Goal: Task Accomplishment & Management: Use online tool/utility

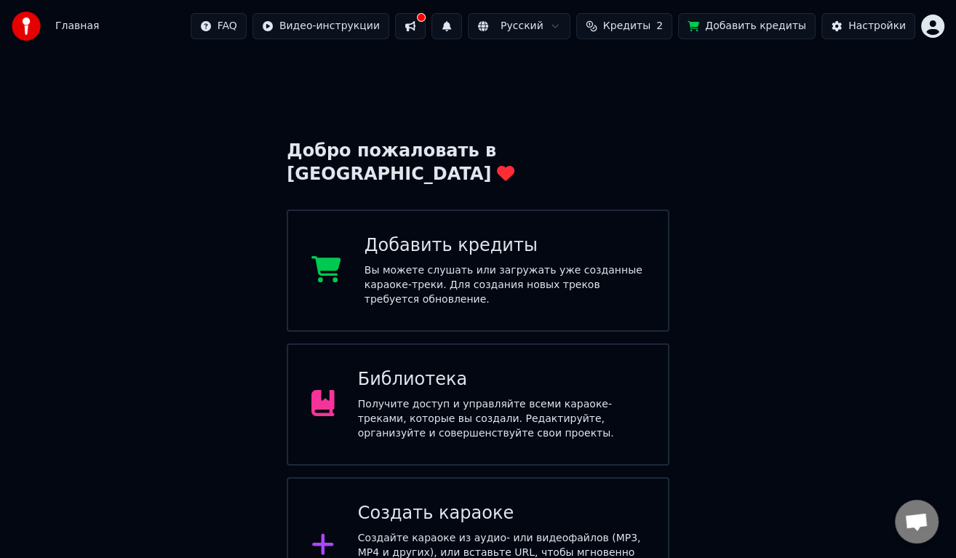
click at [446, 502] on div "Создать караоке" at bounding box center [501, 513] width 287 height 23
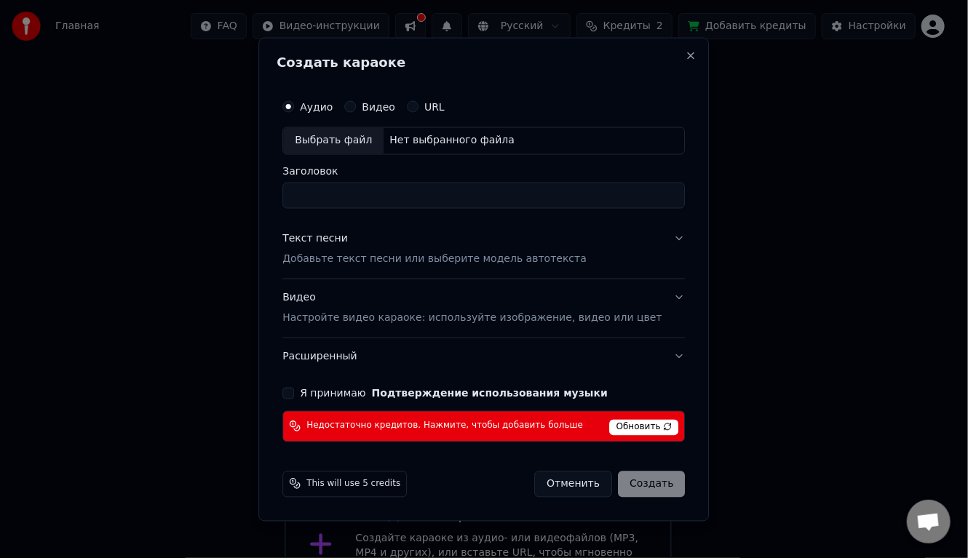
click at [619, 426] on span "Обновить" at bounding box center [644, 427] width 69 height 16
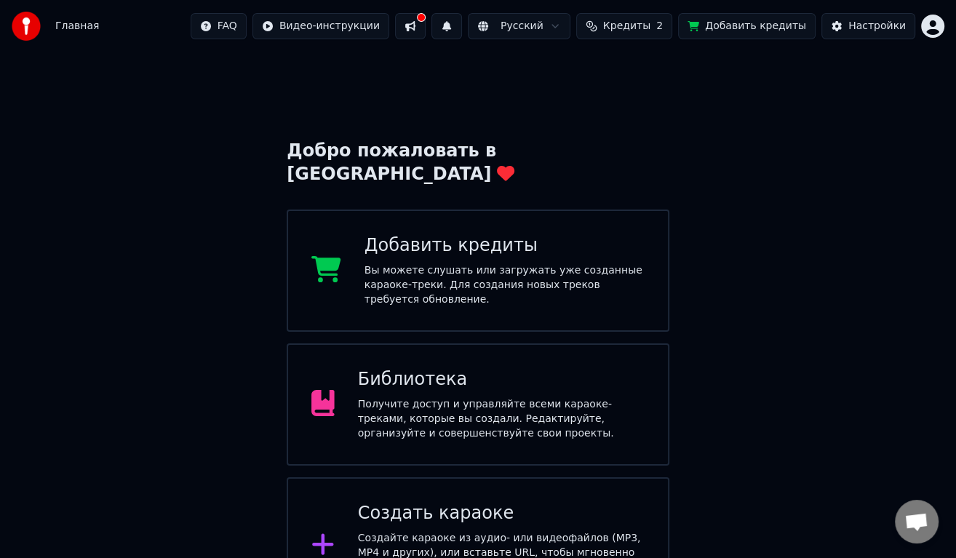
click at [590, 238] on div "Добавить кредиты" at bounding box center [504, 245] width 280 height 23
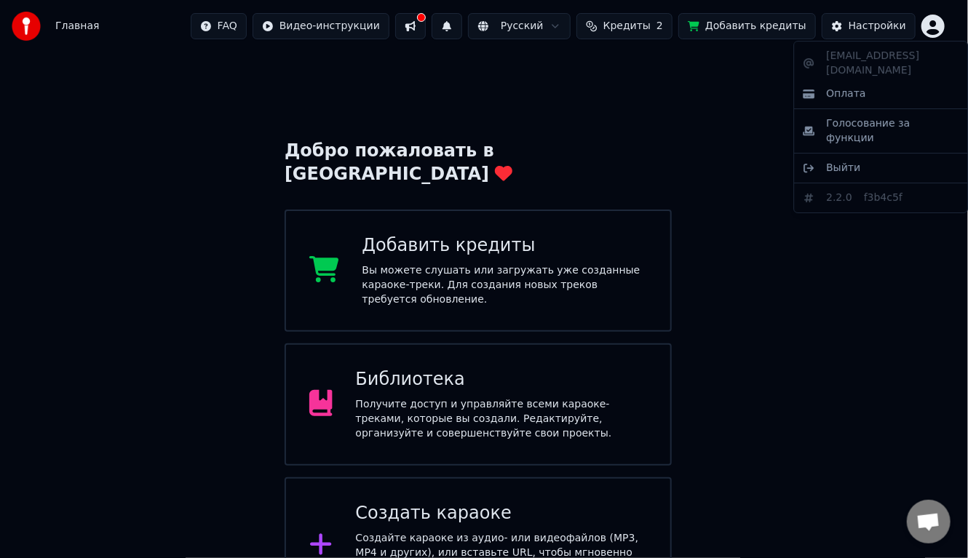
click at [932, 14] on html "Главная FAQ Видео-инструкции Русский Кредиты 2 Добавить кредиты Настройки Добро…" at bounding box center [484, 397] width 968 height 794
click at [797, 314] on html "Главная FAQ Видео-инструкции Русский Кредиты 2 Добавить кредиты Настройки Добро…" at bounding box center [484, 397] width 968 height 794
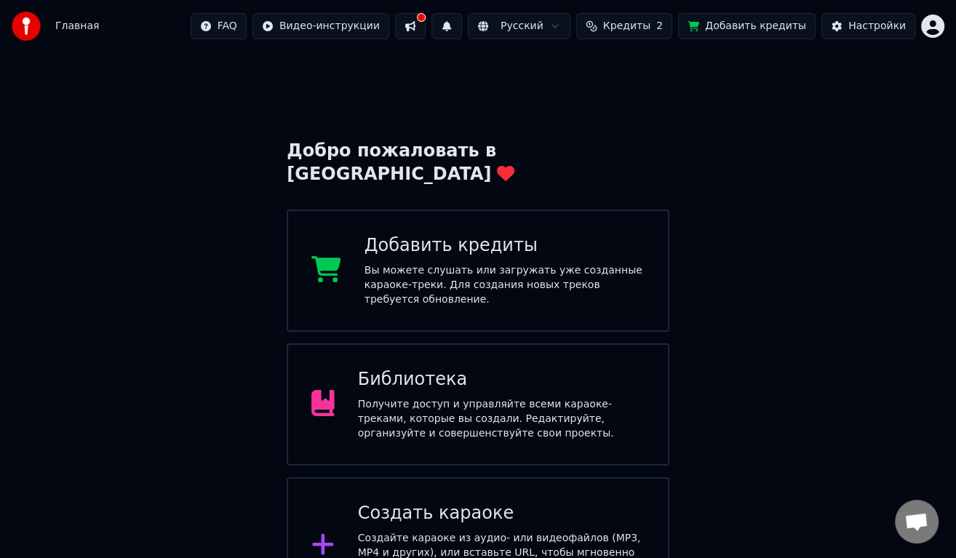
click at [799, 19] on button "Добавить кредиты" at bounding box center [746, 26] width 137 height 26
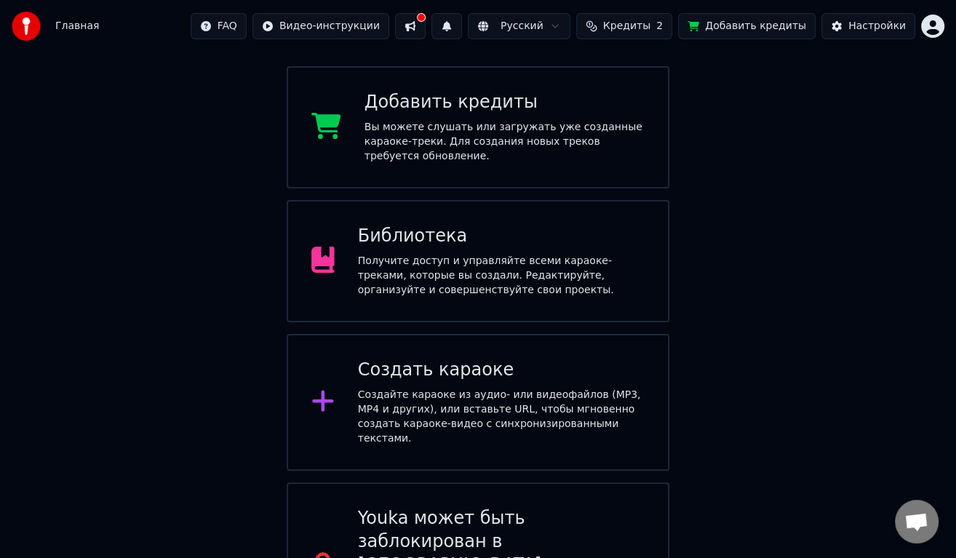
scroll to position [152, 0]
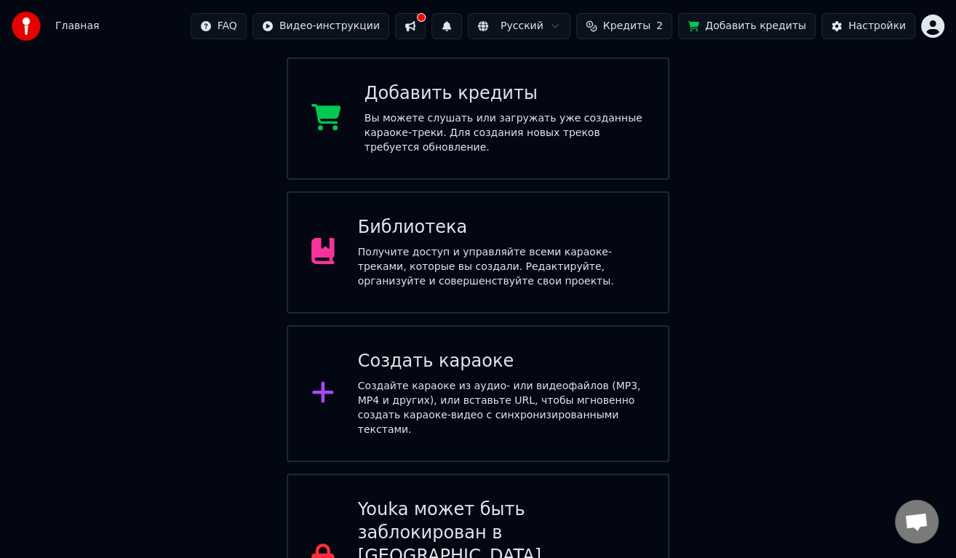
click at [451, 379] on div "Создайте караоке из аудио- или видеофайлов (MP3, MP4 и других), или вставьте UR…" at bounding box center [501, 408] width 287 height 58
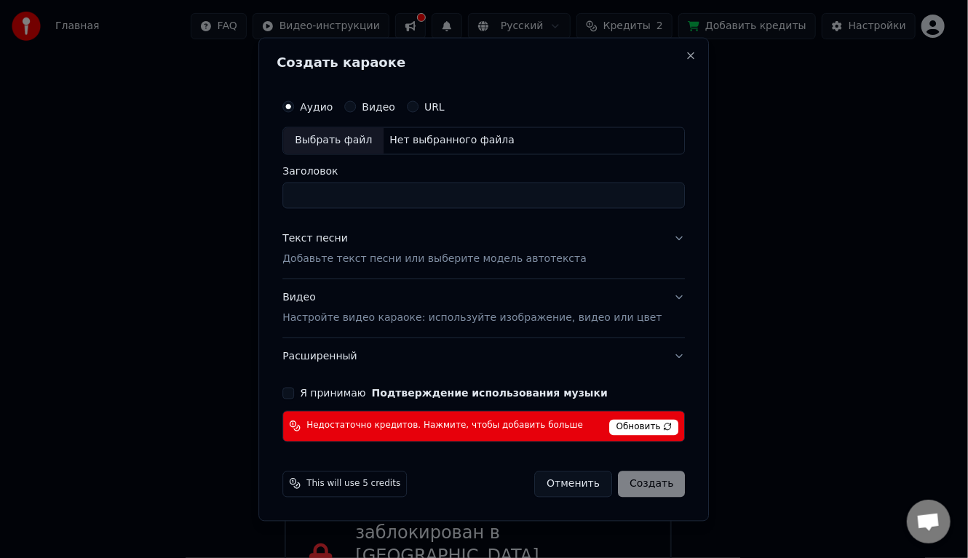
click at [610, 421] on span "Обновить" at bounding box center [644, 427] width 69 height 16
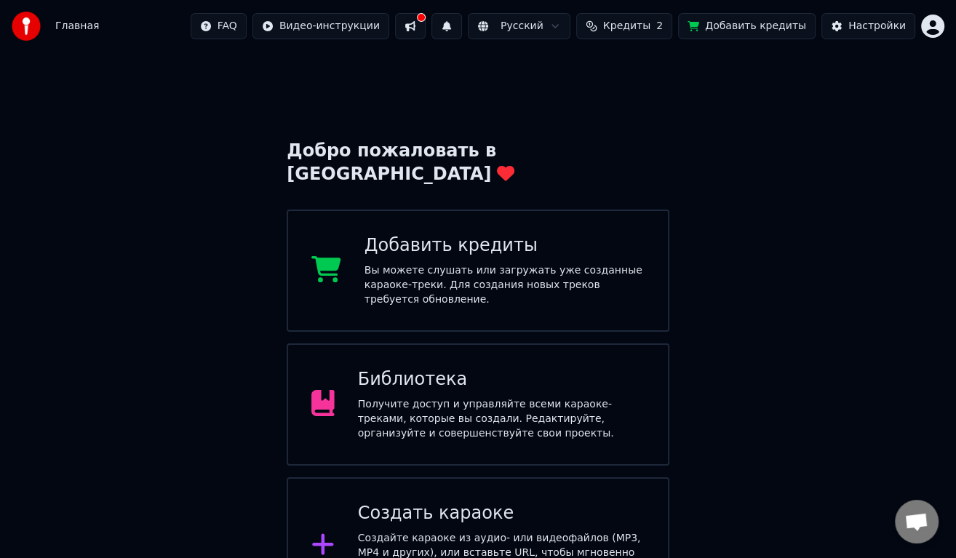
click at [746, 27] on button "Добавить кредиты" at bounding box center [746, 26] width 137 height 26
click at [418, 477] on div "Создать караоке Создайте караоке из аудио- или видеофайлов (MP3, MP4 и других),…" at bounding box center [478, 545] width 383 height 137
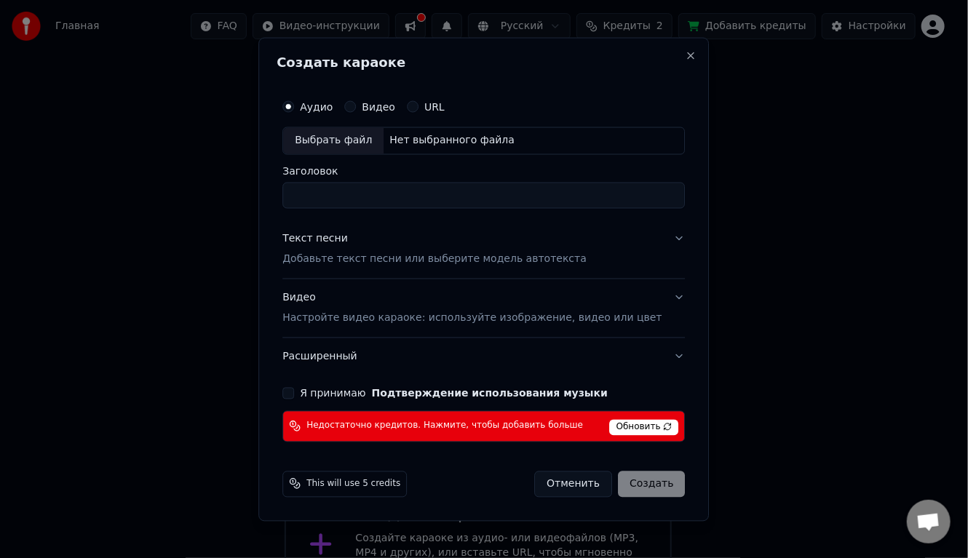
click at [642, 421] on span "Обновить" at bounding box center [644, 427] width 69 height 16
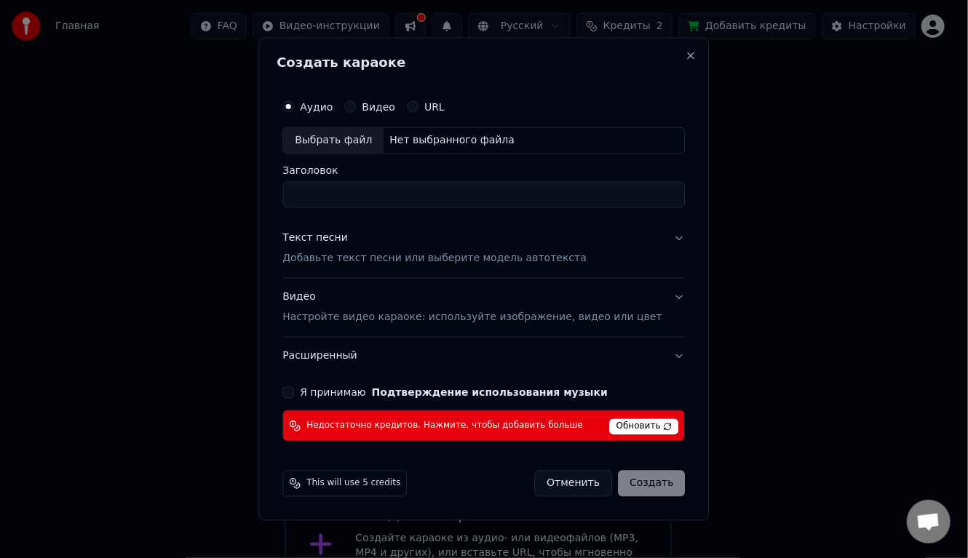
click at [669, 45] on div "Создать караоке Аудио Видео URL Выбрать файл Нет выбранного файла Заголовок Тек…" at bounding box center [483, 279] width 450 height 484
click at [685, 52] on button "Close" at bounding box center [691, 55] width 12 height 12
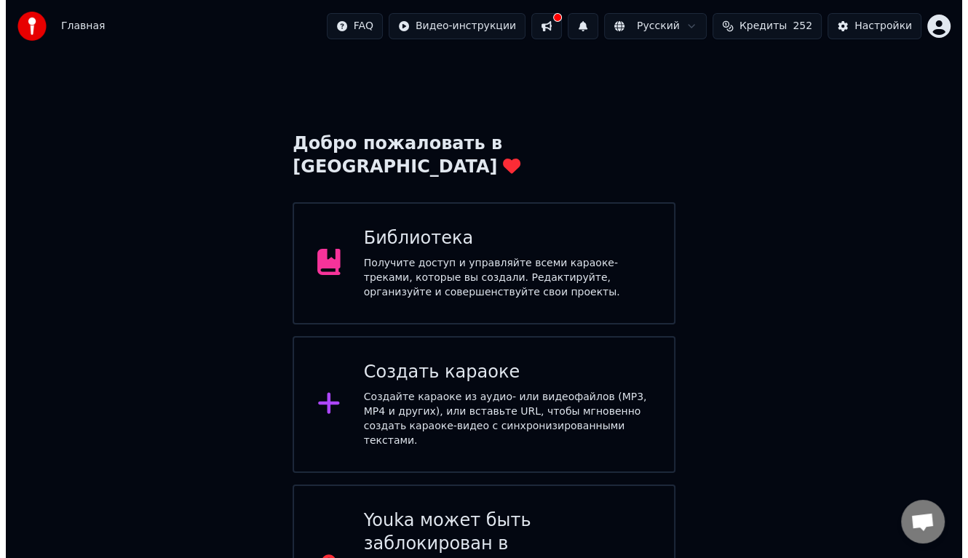
scroll to position [24, 0]
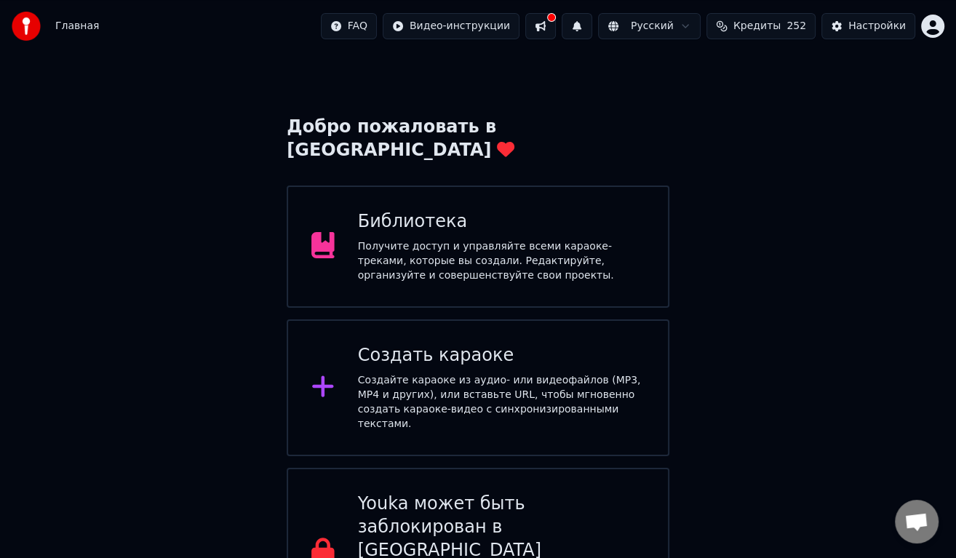
click at [396, 378] on div "Создайте караоке из аудио- или видеофайлов (MP3, MP4 и других), или вставьте UR…" at bounding box center [501, 402] width 287 height 58
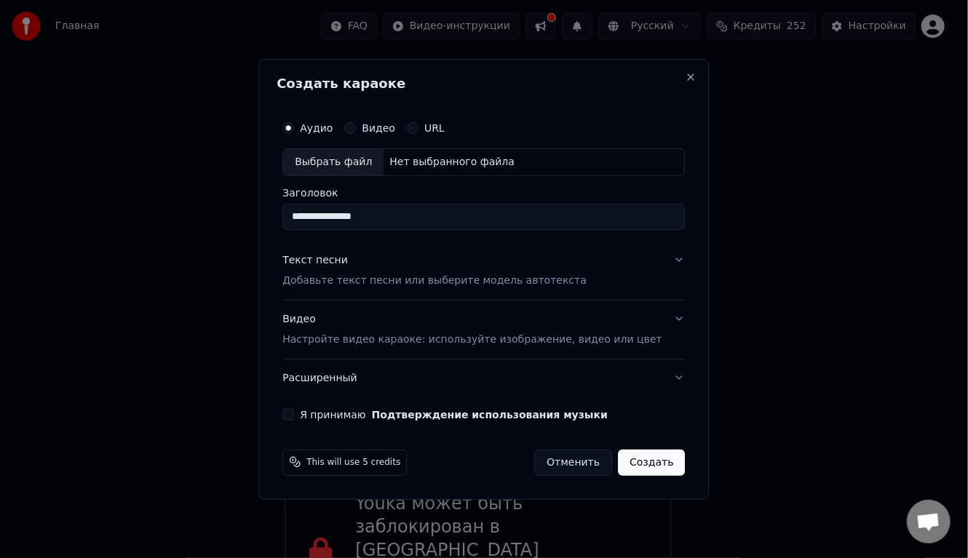
click at [383, 157] on div "Выбрать файл" at bounding box center [333, 162] width 100 height 26
type input "**********"
click at [379, 282] on p "Добавьте текст песни или выберите модель автотекста" at bounding box center [434, 281] width 304 height 15
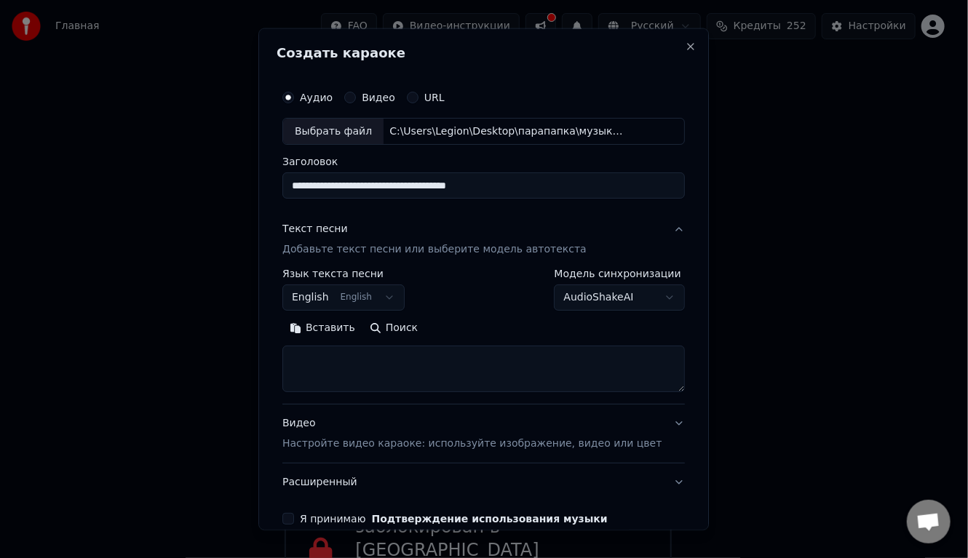
click at [367, 296] on button "English English" at bounding box center [343, 297] width 122 height 26
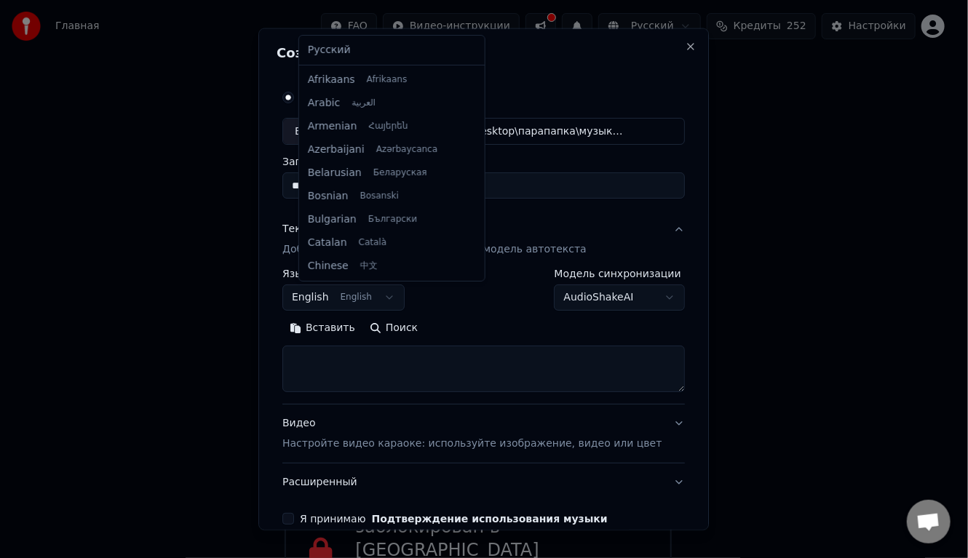
scroll to position [116, 0]
select select "**"
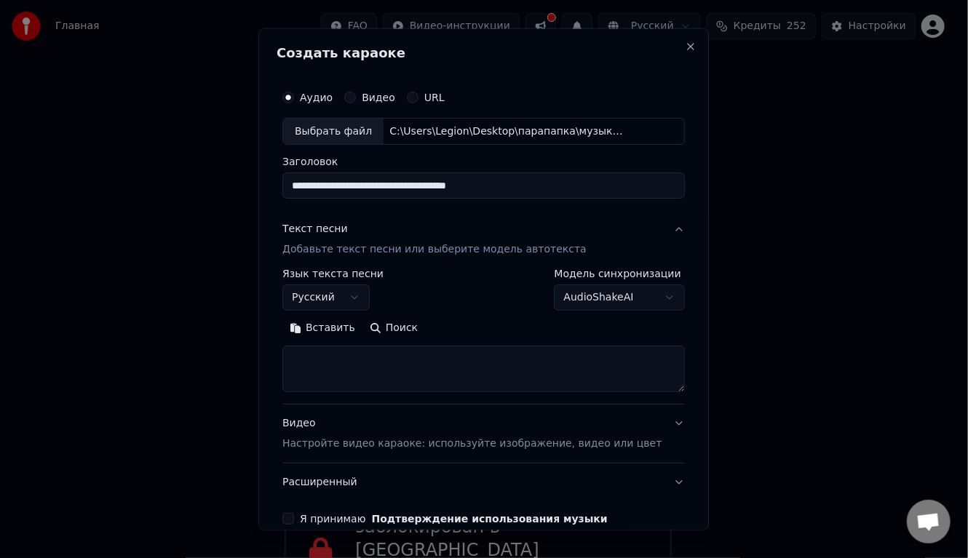
click at [401, 353] on textarea at bounding box center [483, 369] width 402 height 47
paste textarea "**********"
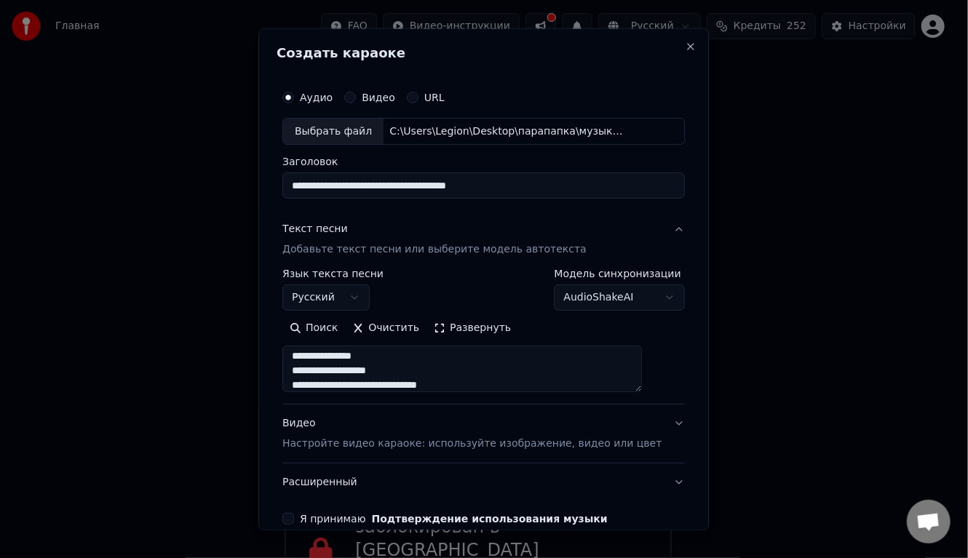
scroll to position [353, 0]
drag, startPoint x: 485, startPoint y: 372, endPoint x: 298, endPoint y: 366, distance: 187.1
click at [298, 366] on textarea at bounding box center [461, 369] width 359 height 47
click at [309, 358] on textarea at bounding box center [461, 369] width 359 height 47
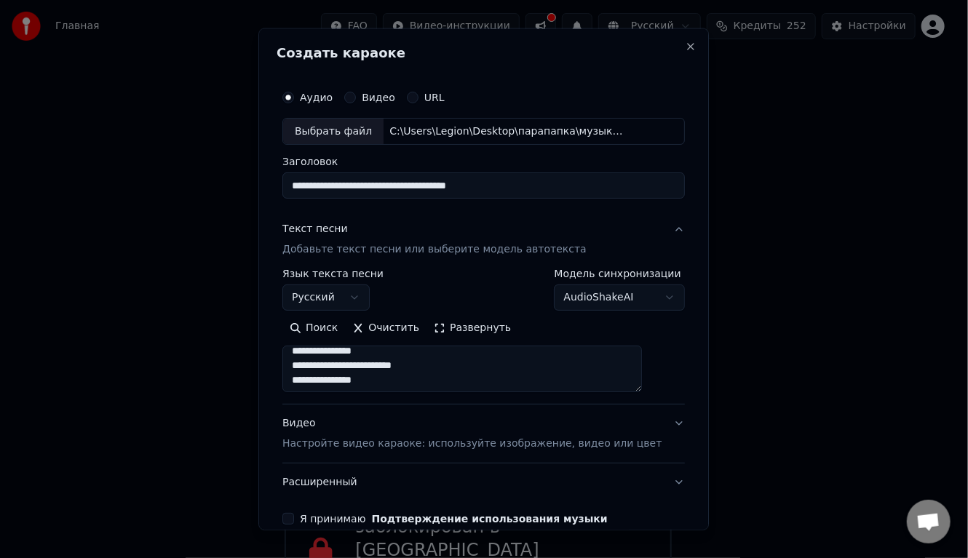
scroll to position [707, 0]
type textarea "**********"
click at [390, 437] on p "Настройте видео караоке: используйте изображение, видео или цвет" at bounding box center [471, 444] width 379 height 15
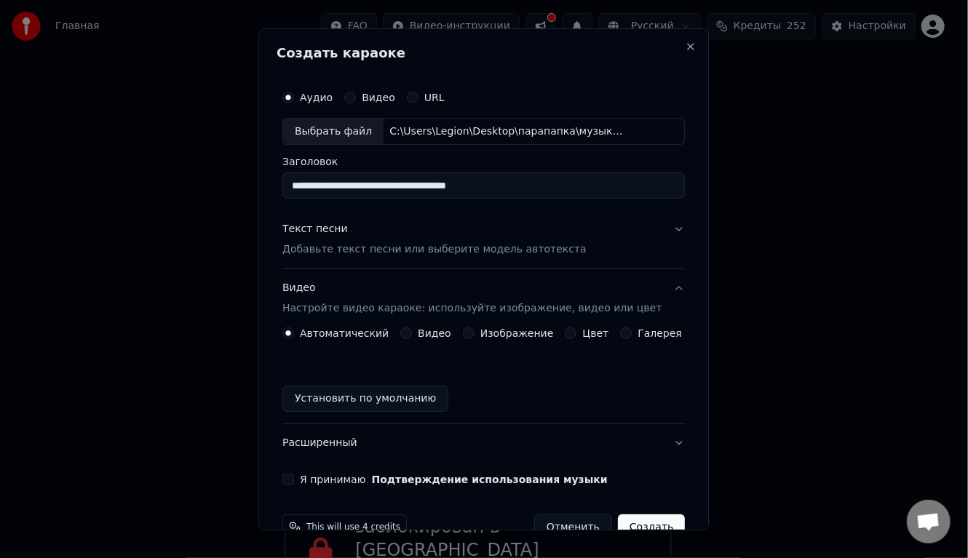
click at [466, 329] on button "Изображение" at bounding box center [469, 333] width 12 height 12
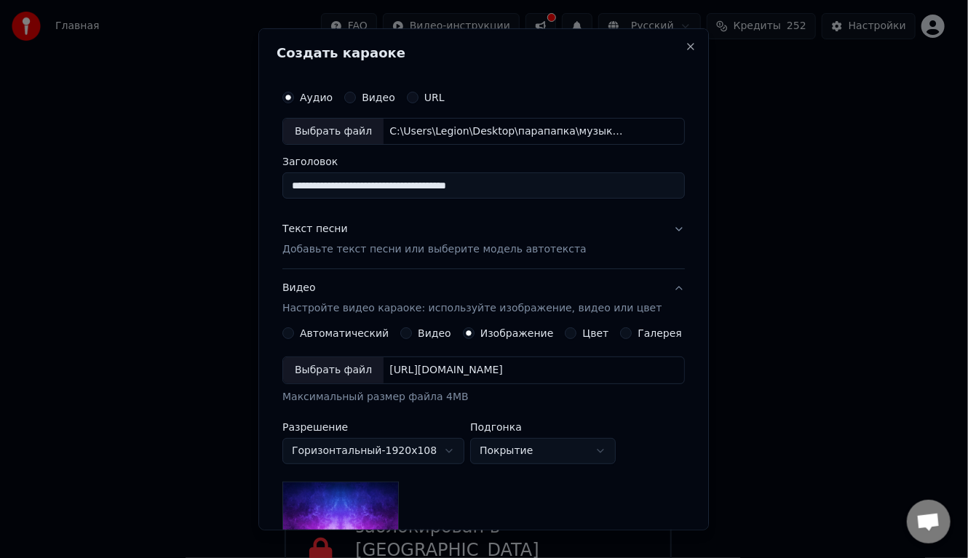
click at [339, 373] on div "Выбрать файл" at bounding box center [333, 370] width 100 height 26
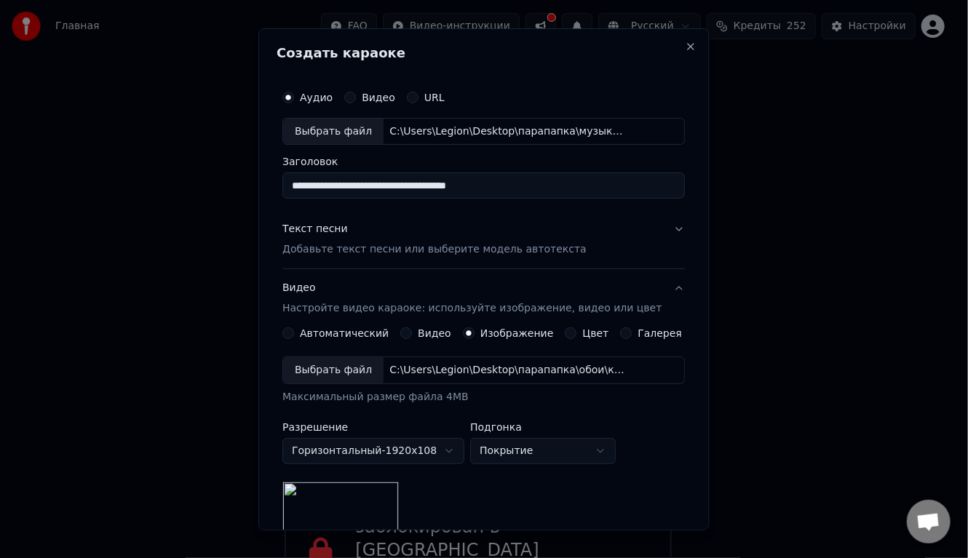
scroll to position [222, 0]
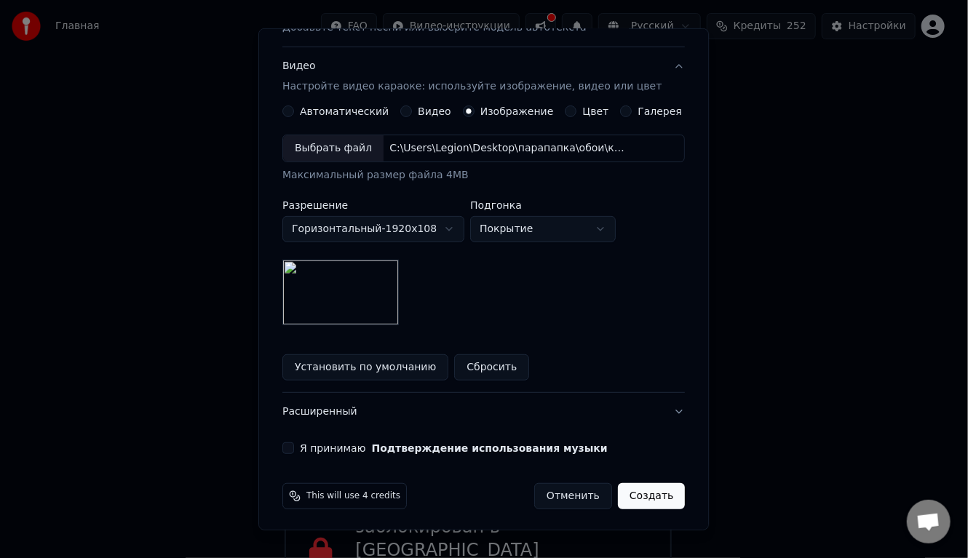
click at [626, 493] on button "Создать" at bounding box center [651, 496] width 67 height 26
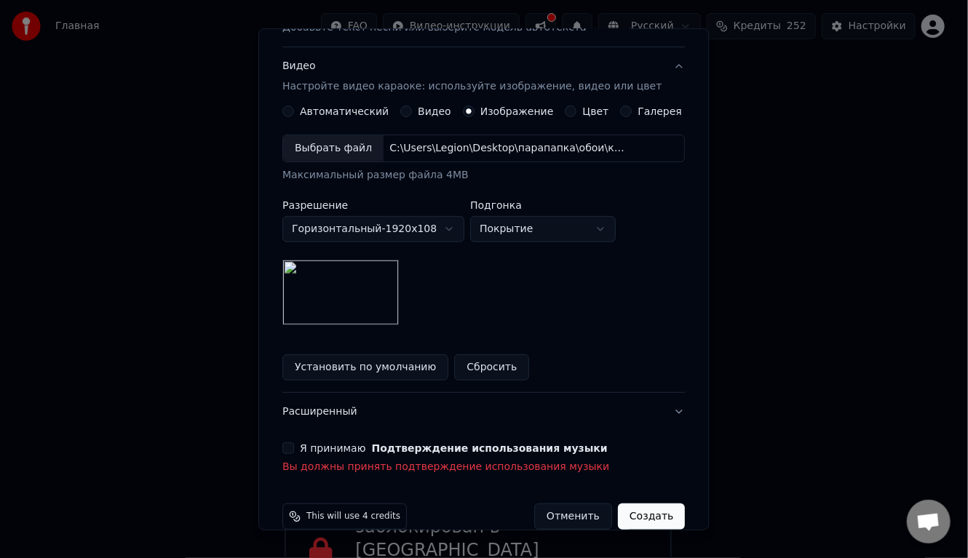
click at [294, 442] on button "Я принимаю Подтверждение использования музыки" at bounding box center [288, 448] width 12 height 12
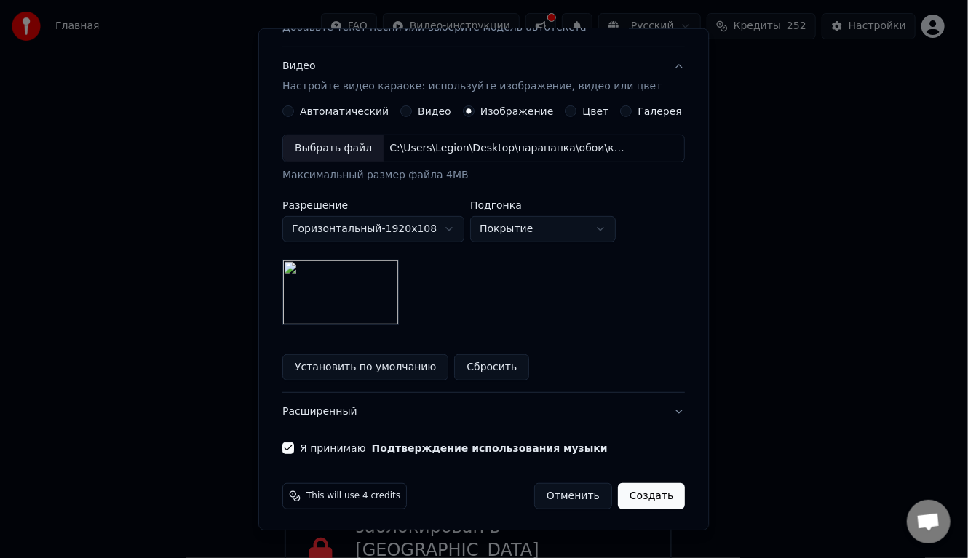
click at [633, 490] on button "Создать" at bounding box center [651, 496] width 67 height 26
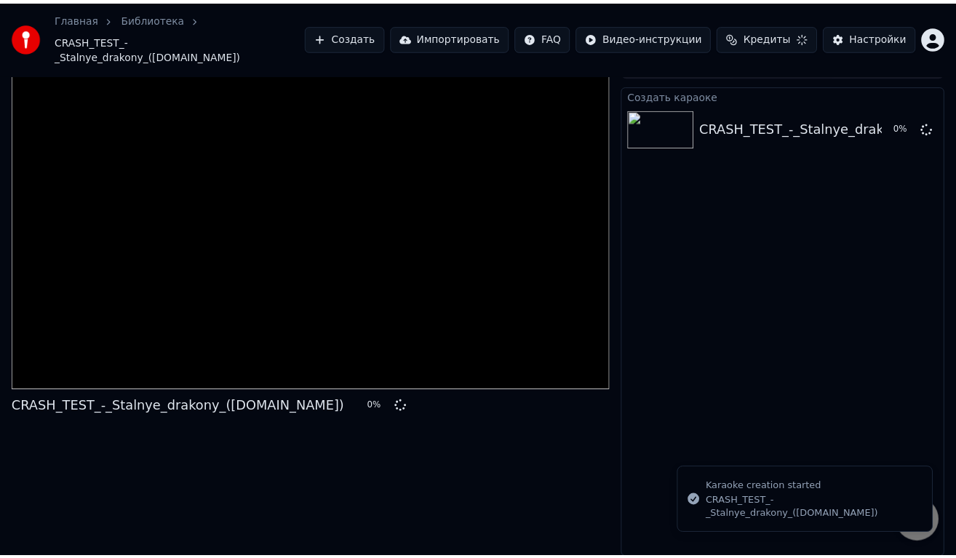
scroll to position [10, 0]
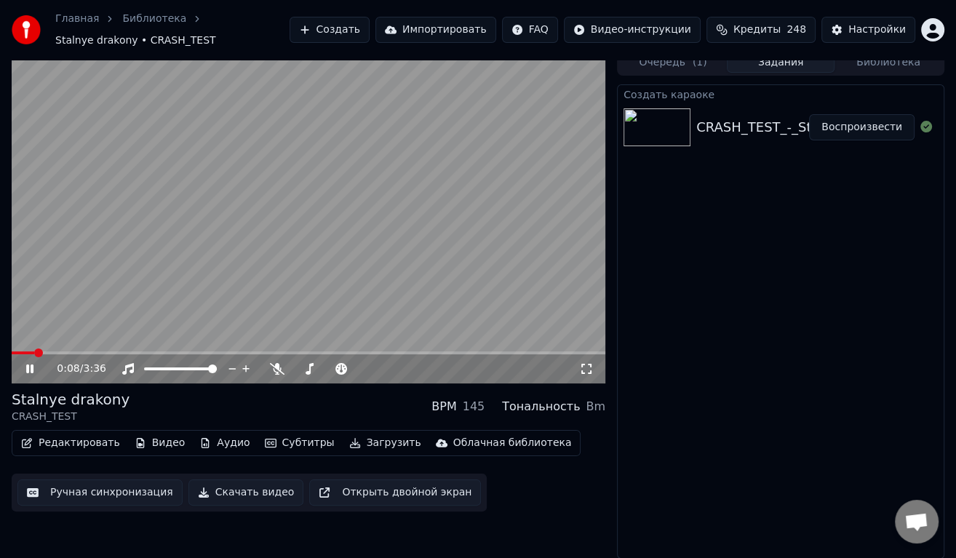
click at [28, 365] on icon at bounding box center [29, 368] width 7 height 9
click at [63, 443] on button "Редактировать" at bounding box center [70, 443] width 111 height 20
click at [701, 473] on div "Создать караоке CRASH_TEST_-_Stalnye_drakony_(SkySound.cc) Воспроизвести" at bounding box center [780, 321] width 327 height 474
click at [111, 400] on div "Stalnye drakony" at bounding box center [71, 399] width 118 height 20
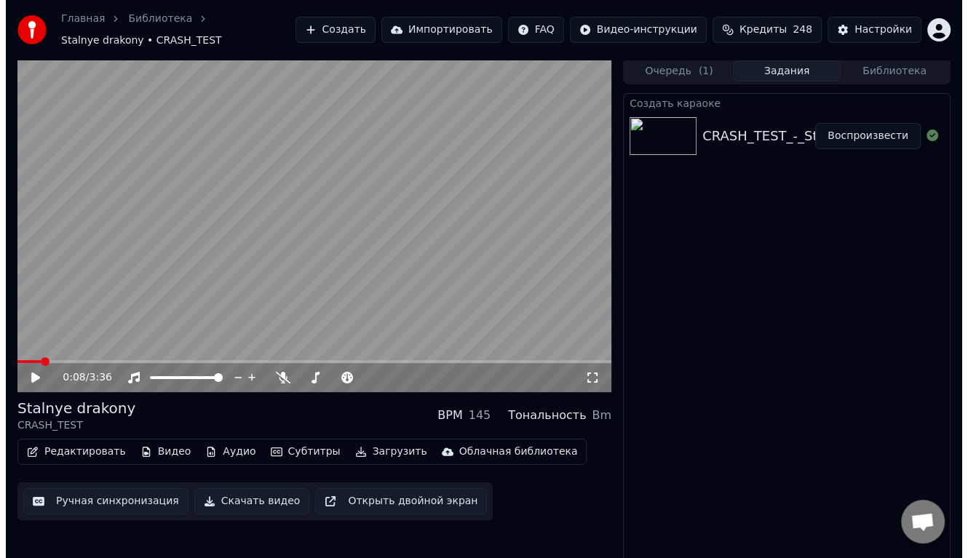
scroll to position [0, 0]
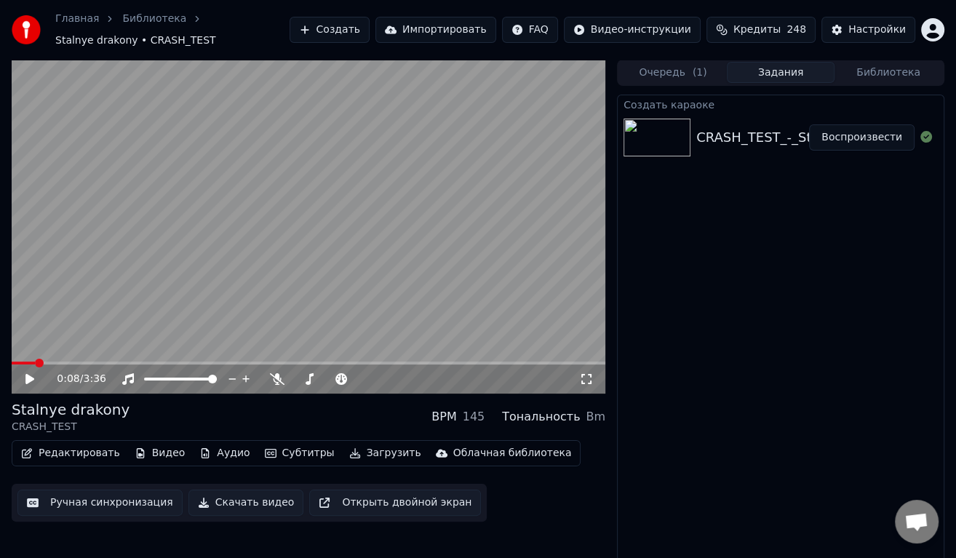
click at [32, 380] on icon at bounding box center [29, 379] width 9 height 10
click at [79, 358] on video at bounding box center [309, 227] width 594 height 334
click at [84, 359] on video at bounding box center [309, 227] width 594 height 334
click at [84, 360] on video at bounding box center [309, 227] width 594 height 334
click at [150, 276] on video at bounding box center [309, 227] width 594 height 334
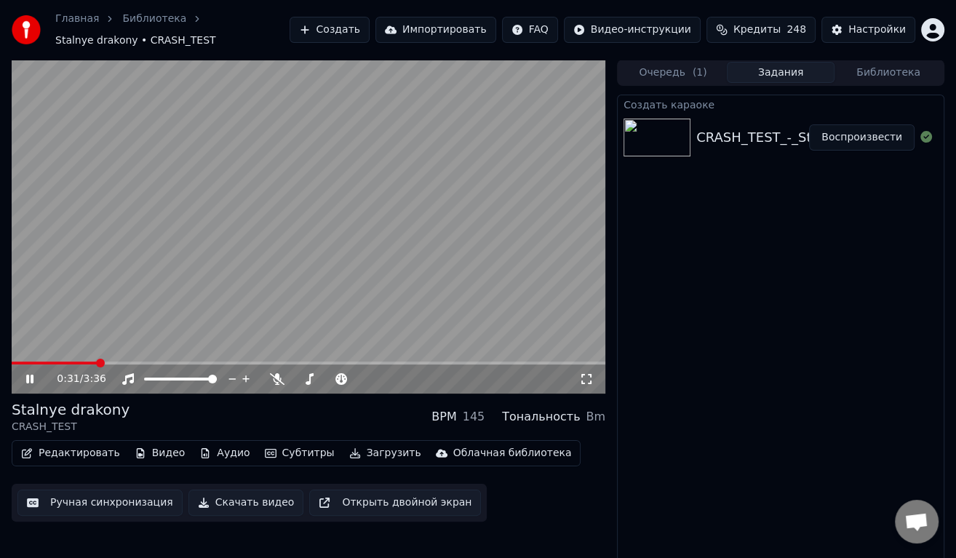
click at [293, 247] on video at bounding box center [309, 227] width 594 height 334
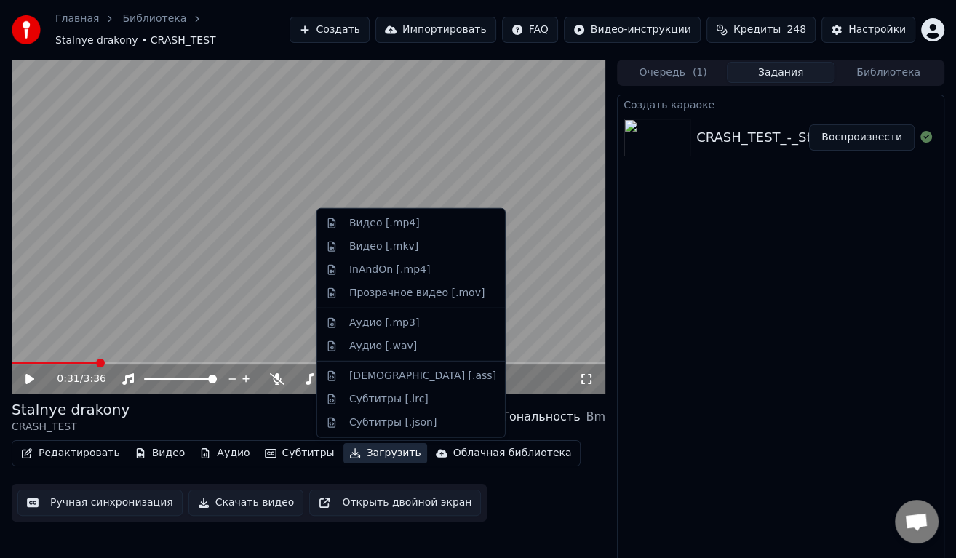
click at [346, 450] on button "Загрузить" at bounding box center [385, 453] width 84 height 20
click at [357, 221] on div "Видео [.mp4]" at bounding box center [384, 223] width 71 height 15
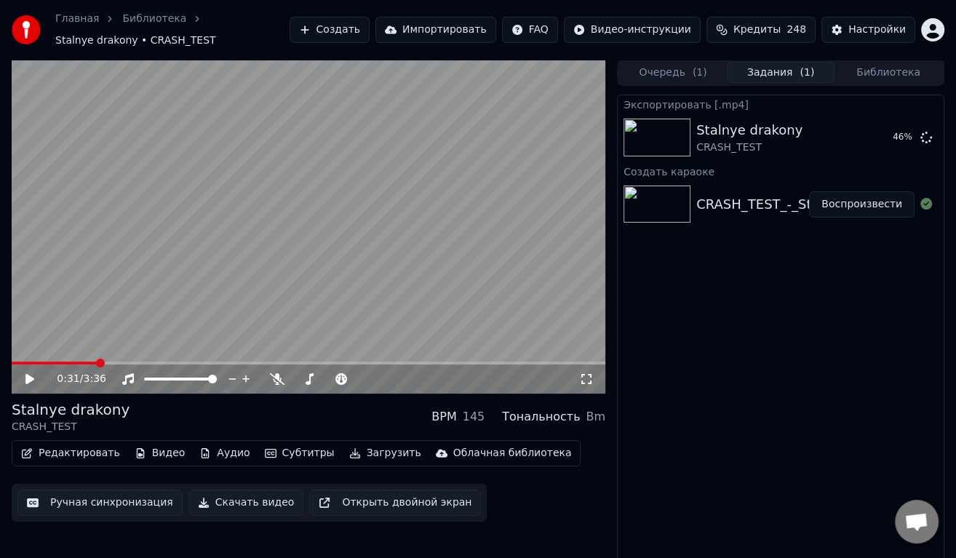
click at [334, 28] on button "Создать" at bounding box center [330, 30] width 80 height 26
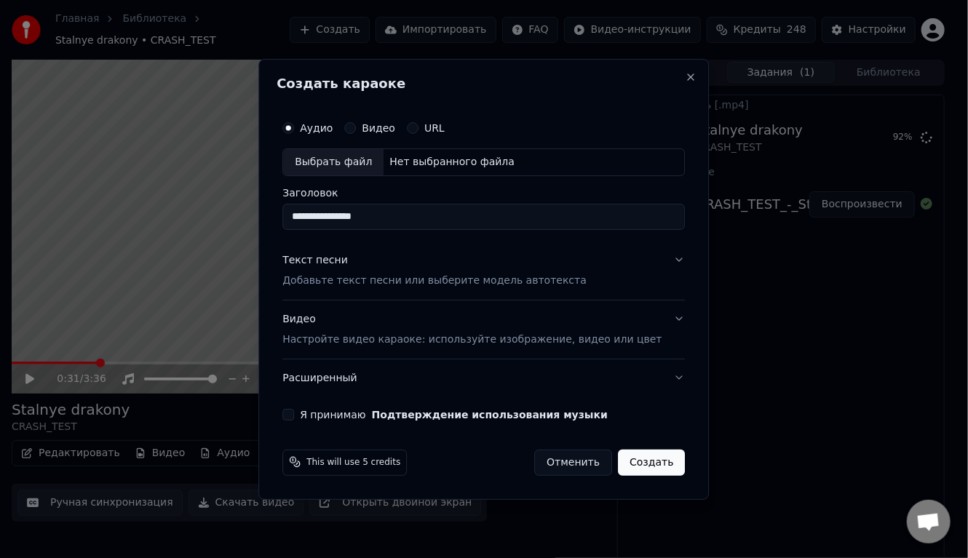
click at [372, 409] on button "Подтверждение использования музыки" at bounding box center [490, 414] width 236 height 10
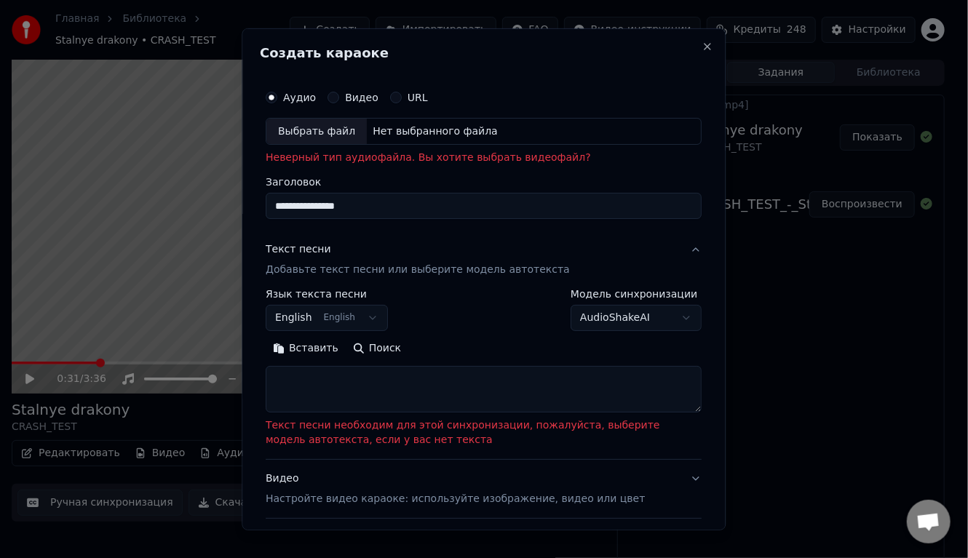
click at [307, 124] on div "Выбрать файл" at bounding box center [317, 131] width 100 height 26
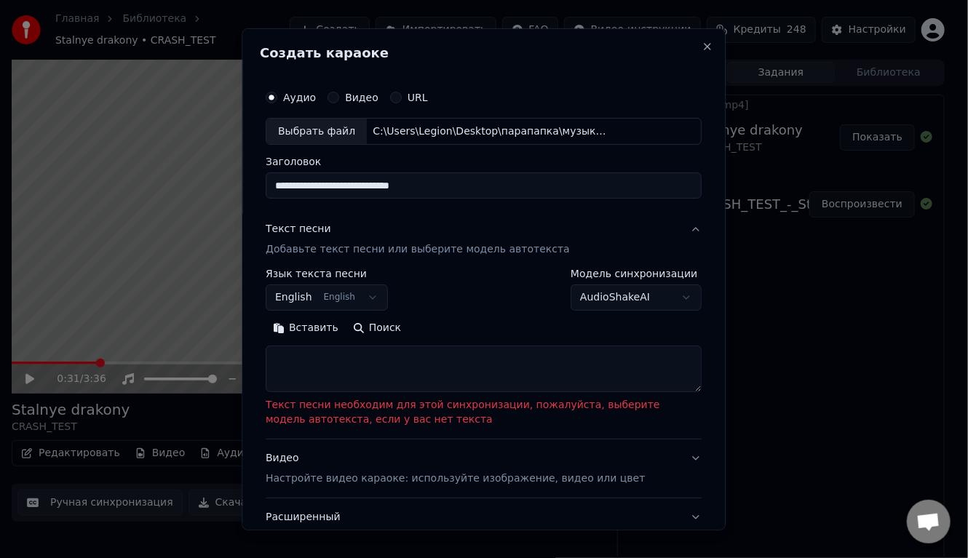
click at [342, 184] on input "**********" at bounding box center [484, 185] width 436 height 26
type input "**********"
click at [332, 247] on p "Добавьте текст песни или выберите модель автотекста" at bounding box center [418, 249] width 304 height 15
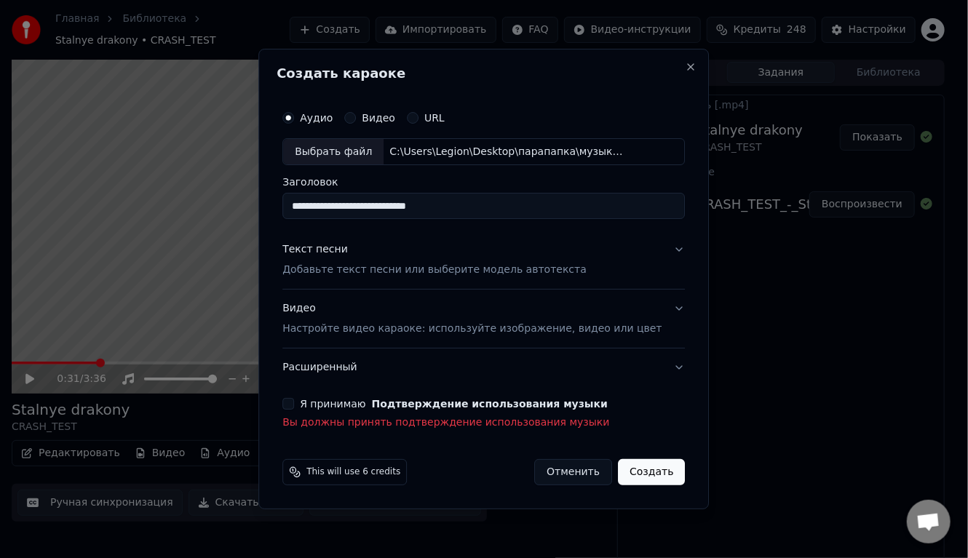
click at [334, 255] on div "Текст песни" at bounding box center [314, 250] width 65 height 15
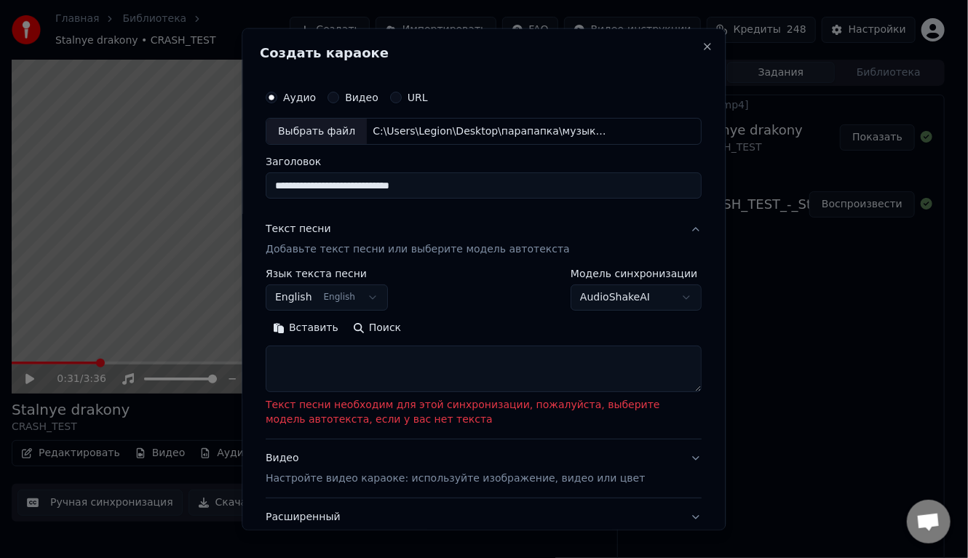
click at [316, 303] on body "**********" at bounding box center [478, 279] width 956 height 558
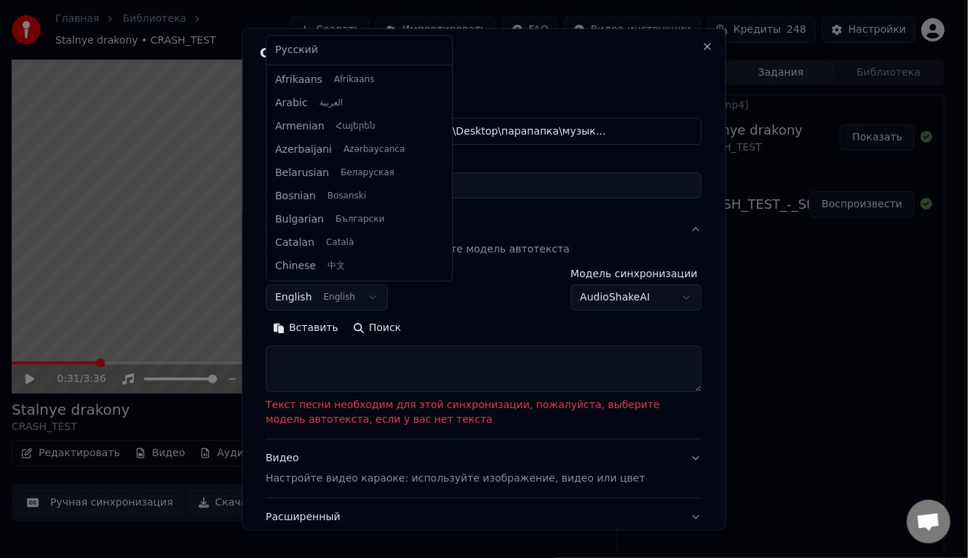
scroll to position [116, 0]
select select "**"
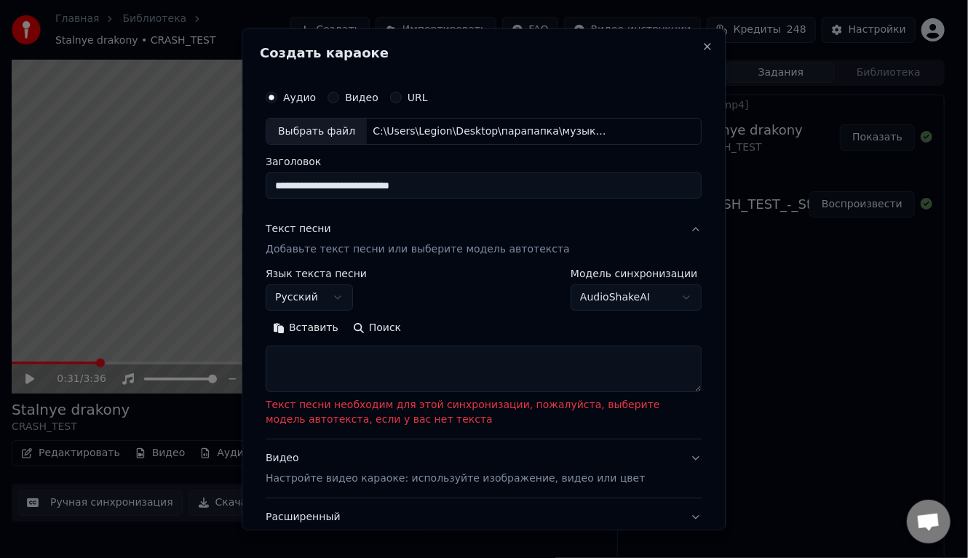
click at [296, 357] on textarea at bounding box center [484, 369] width 436 height 47
paste textarea "**********"
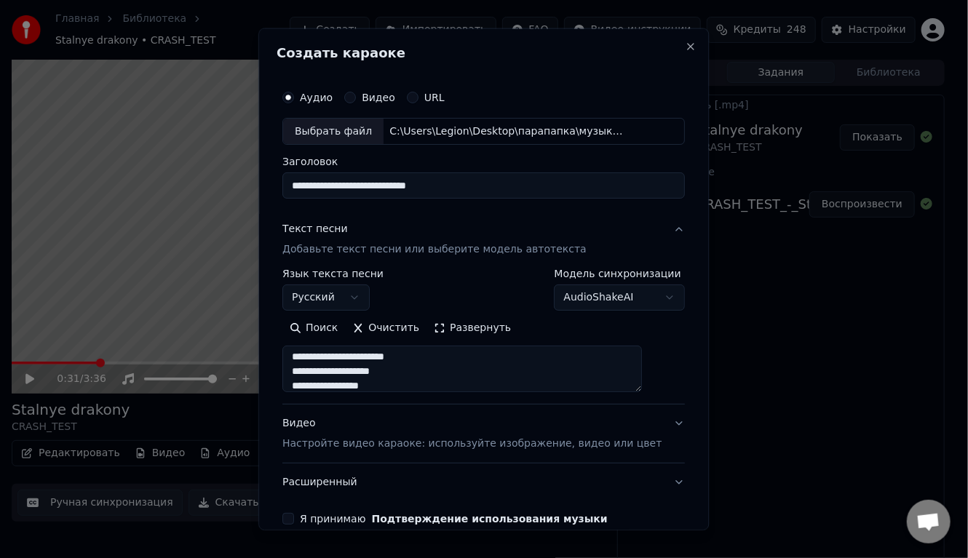
scroll to position [0, 0]
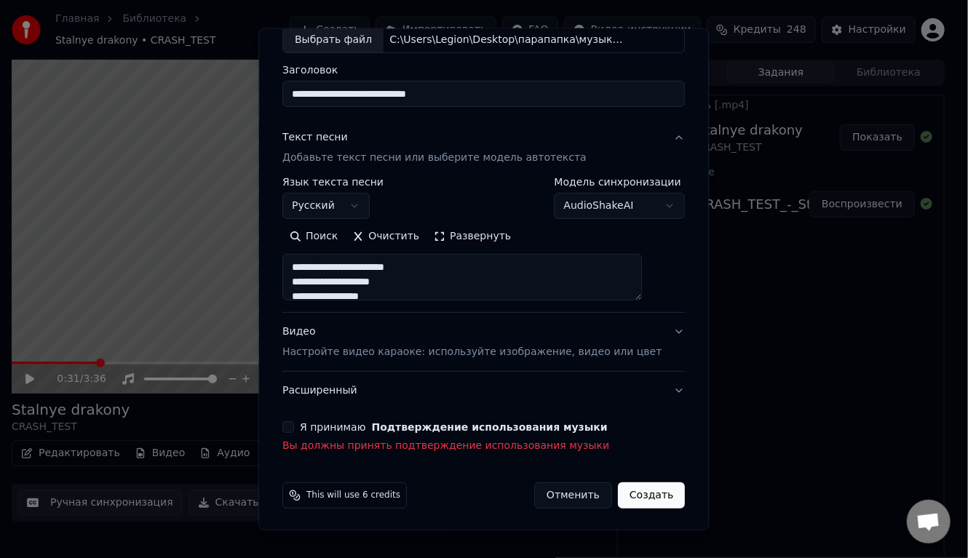
type textarea "**********"
click at [362, 351] on p "Настройте видео караоке: используйте изображение, видео или цвет" at bounding box center [471, 352] width 379 height 15
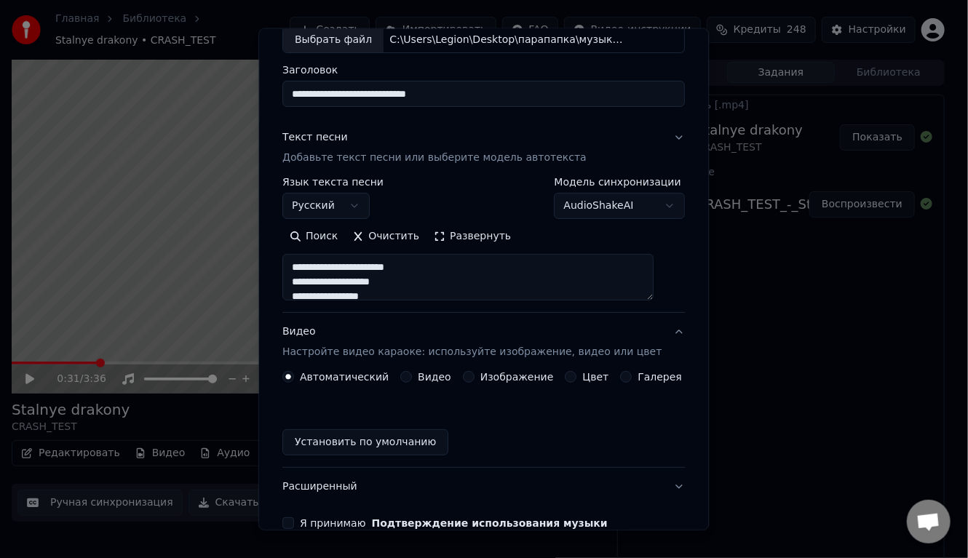
scroll to position [52, 0]
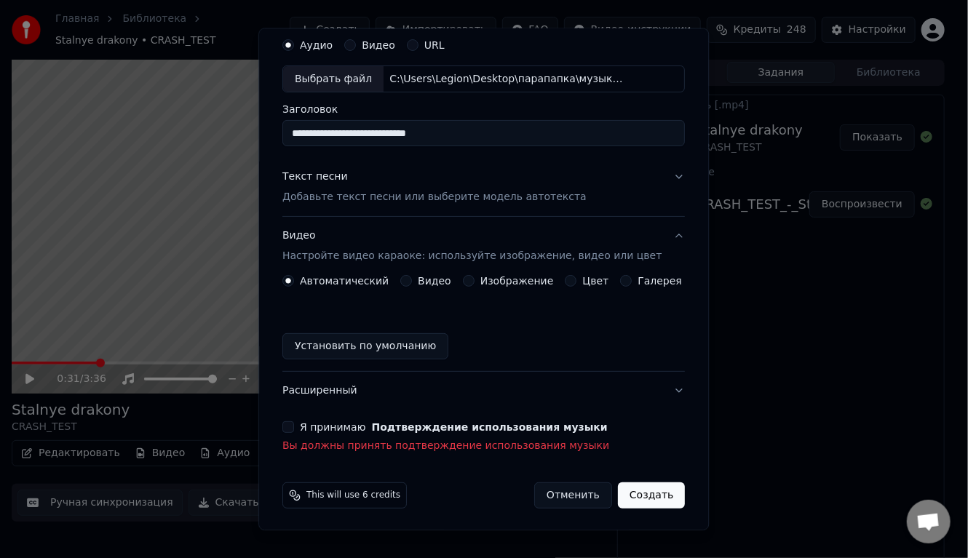
click at [471, 282] on div "Изображение" at bounding box center [508, 281] width 91 height 12
click at [463, 280] on button "Изображение" at bounding box center [469, 281] width 12 height 12
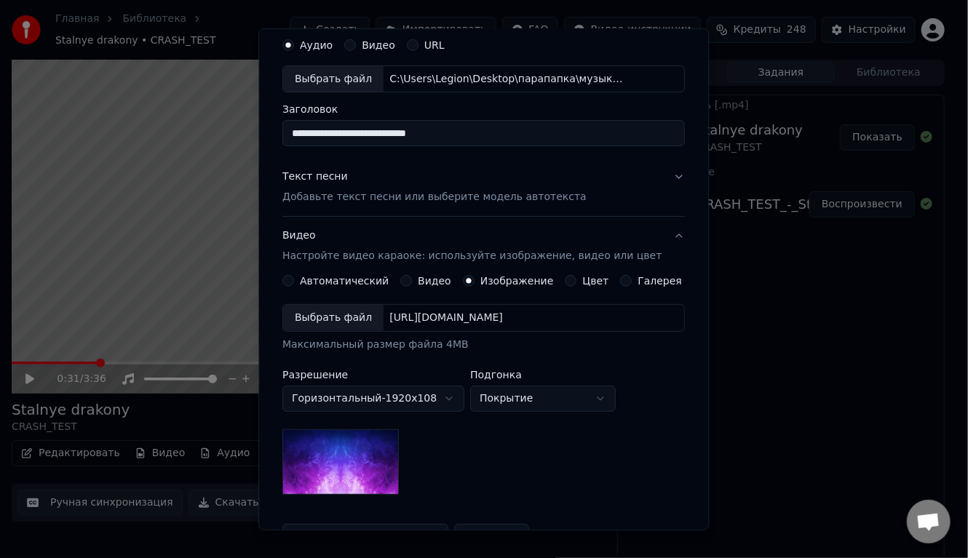
click at [342, 311] on div "Выбрать файл" at bounding box center [333, 318] width 100 height 26
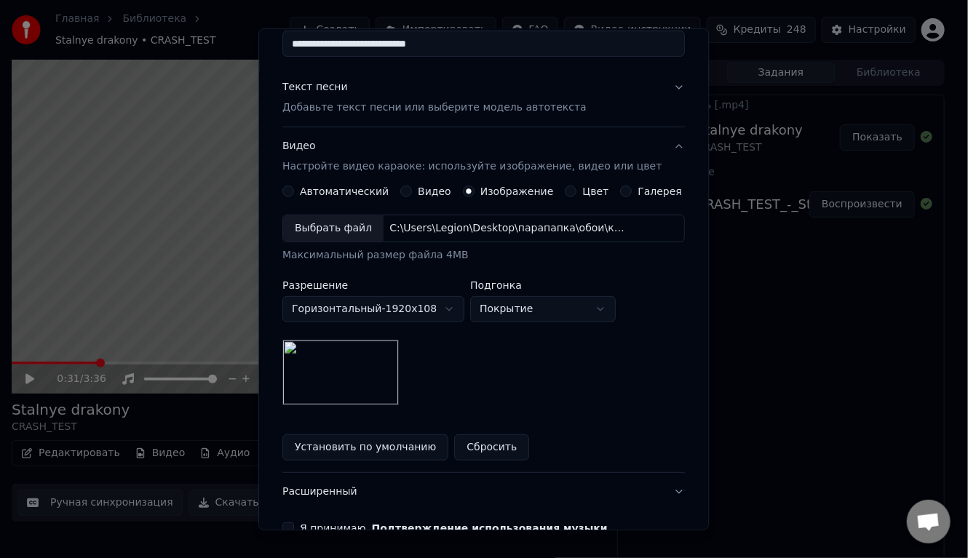
scroll to position [242, 0]
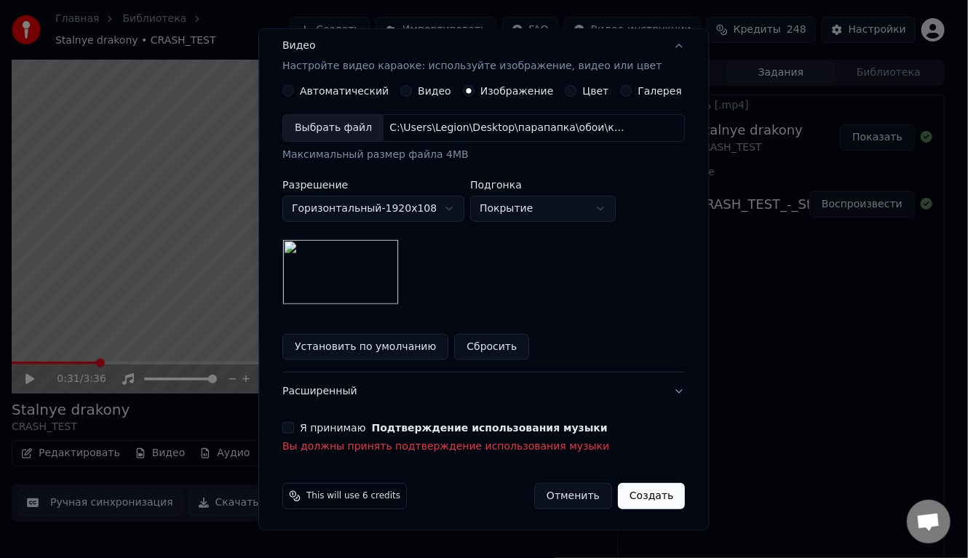
click at [294, 422] on button "Я принимаю Подтверждение использования музыки" at bounding box center [288, 428] width 12 height 12
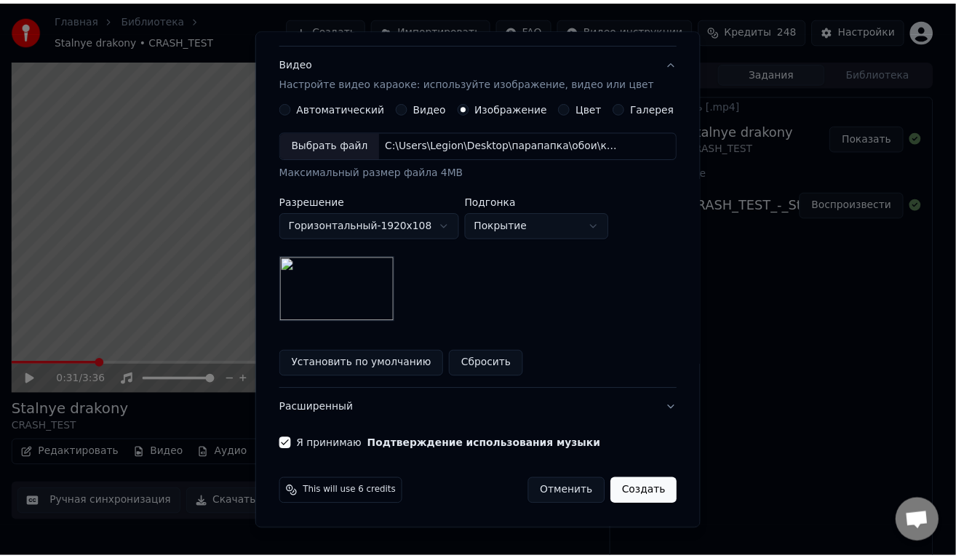
scroll to position [222, 0]
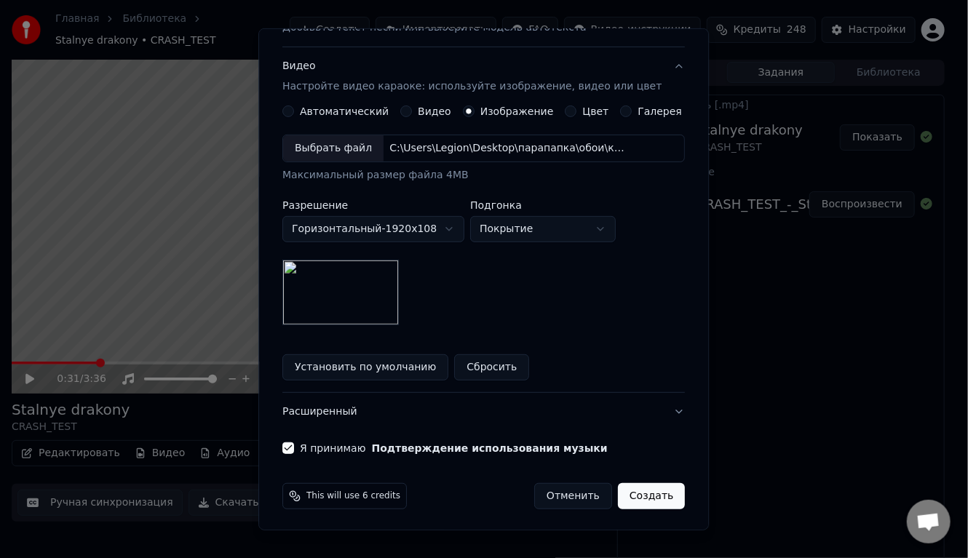
click at [633, 488] on button "Создать" at bounding box center [651, 496] width 67 height 26
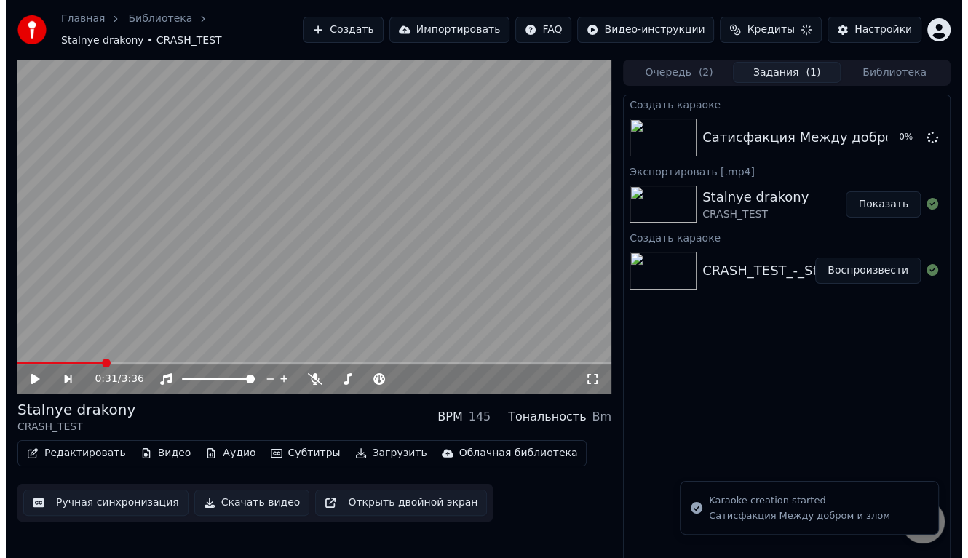
scroll to position [0, 0]
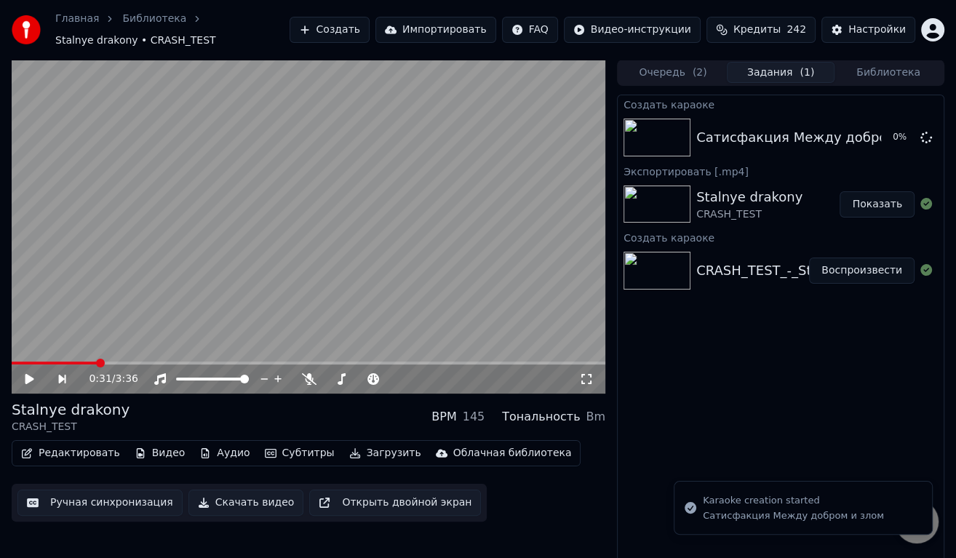
click at [867, 201] on button "Показать" at bounding box center [877, 204] width 75 height 26
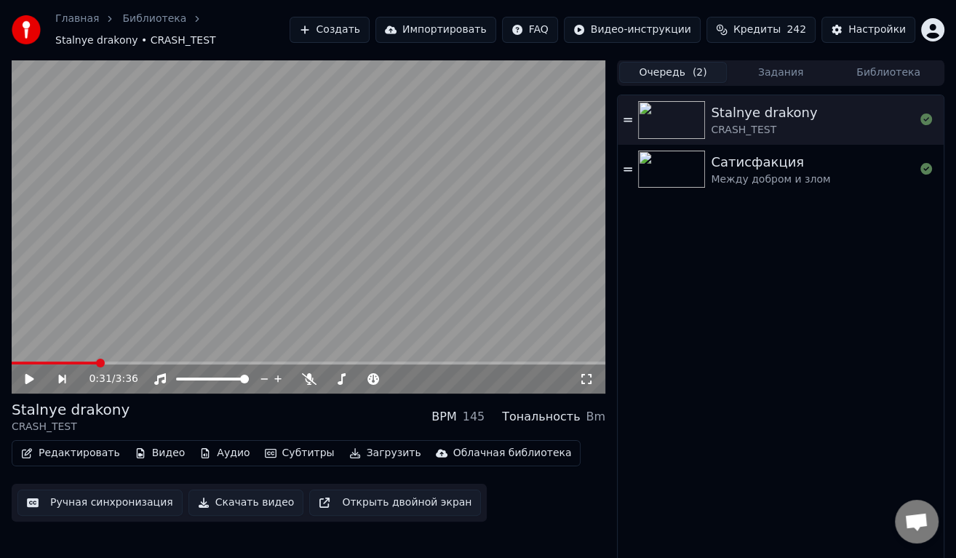
click at [682, 73] on button "Очередь ( 2 )" at bounding box center [673, 72] width 108 height 21
click at [745, 167] on div "Сатисфакция" at bounding box center [770, 162] width 119 height 20
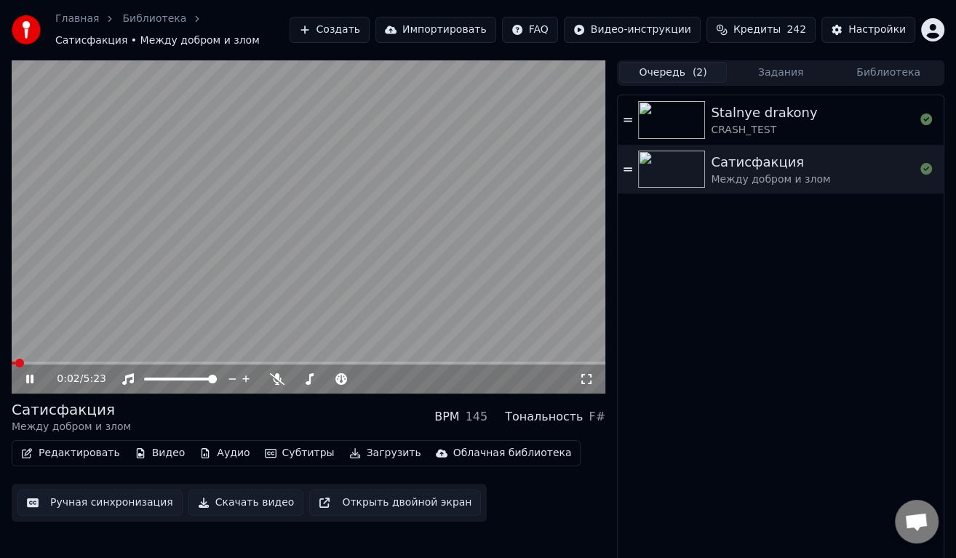
click at [345, 222] on video at bounding box center [309, 227] width 594 height 334
click at [277, 216] on video at bounding box center [309, 227] width 594 height 334
click at [81, 367] on div "0:09 / 5:23" at bounding box center [309, 378] width 594 height 29
click at [77, 362] on span at bounding box center [309, 363] width 594 height 3
click at [55, 359] on video at bounding box center [309, 227] width 594 height 334
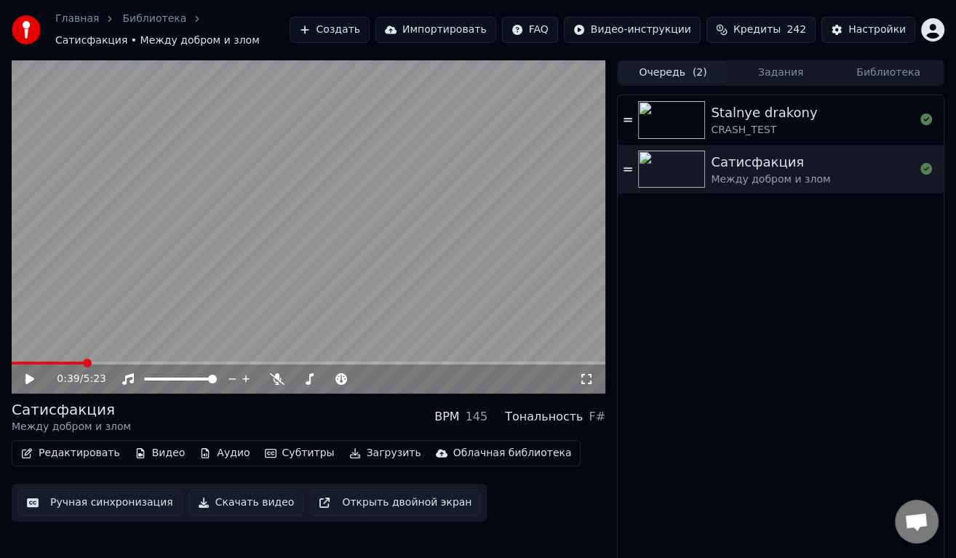
click at [31, 374] on icon at bounding box center [39, 379] width 33 height 12
click at [59, 362] on span at bounding box center [49, 363] width 75 height 3
click at [268, 248] on video at bounding box center [309, 227] width 594 height 334
click at [222, 503] on button "Скачать видео" at bounding box center [246, 503] width 116 height 26
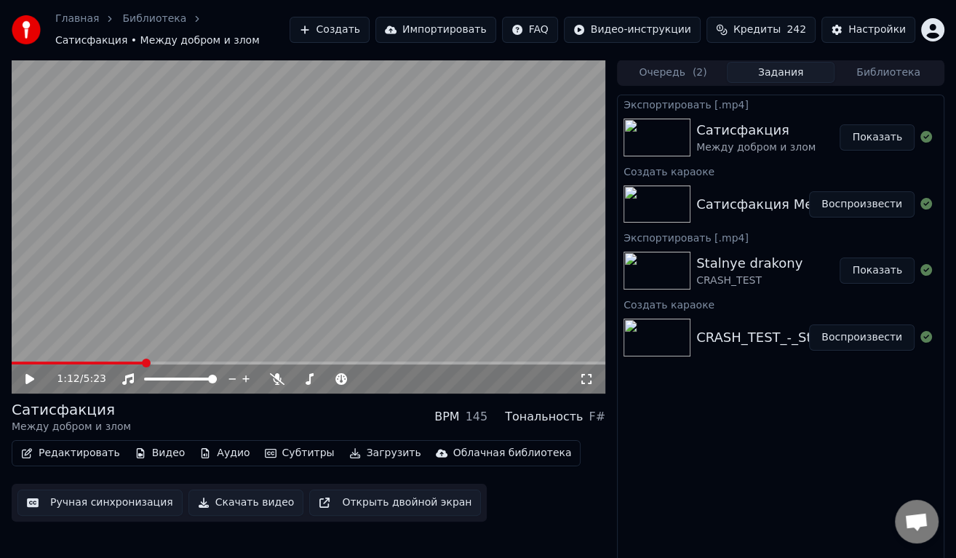
click at [874, 132] on button "Показать" at bounding box center [877, 137] width 75 height 26
click at [367, 32] on button "Создать" at bounding box center [330, 30] width 80 height 26
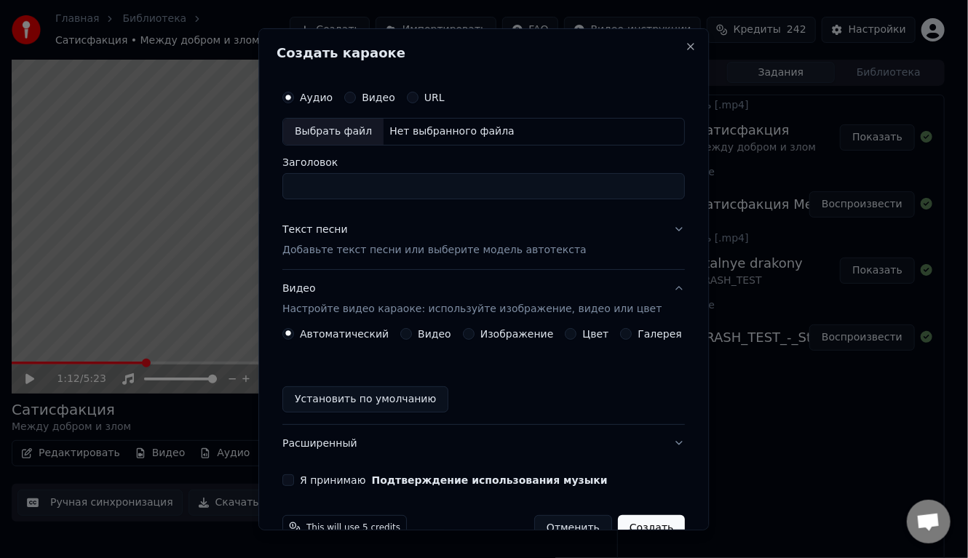
click at [335, 448] on button "Расширенный" at bounding box center [483, 443] width 402 height 38
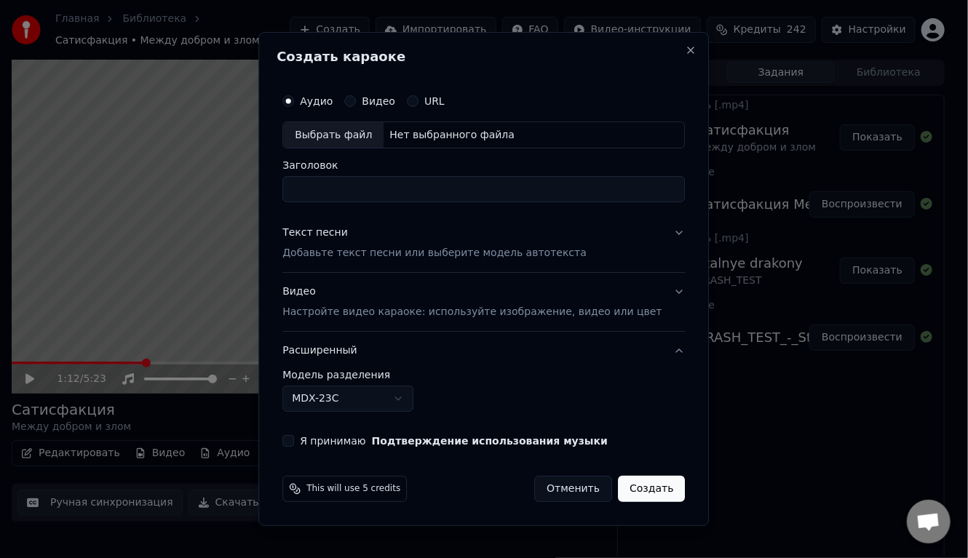
click at [391, 396] on body "Главная Библиотека Сатисфакция • Между добром и злом Создать Импортировать FAQ …" at bounding box center [478, 279] width 956 height 558
click at [431, 394] on body "Главная Библиотека Сатисфакция • Между добром и злом Создать Импортировать FAQ …" at bounding box center [478, 279] width 956 height 558
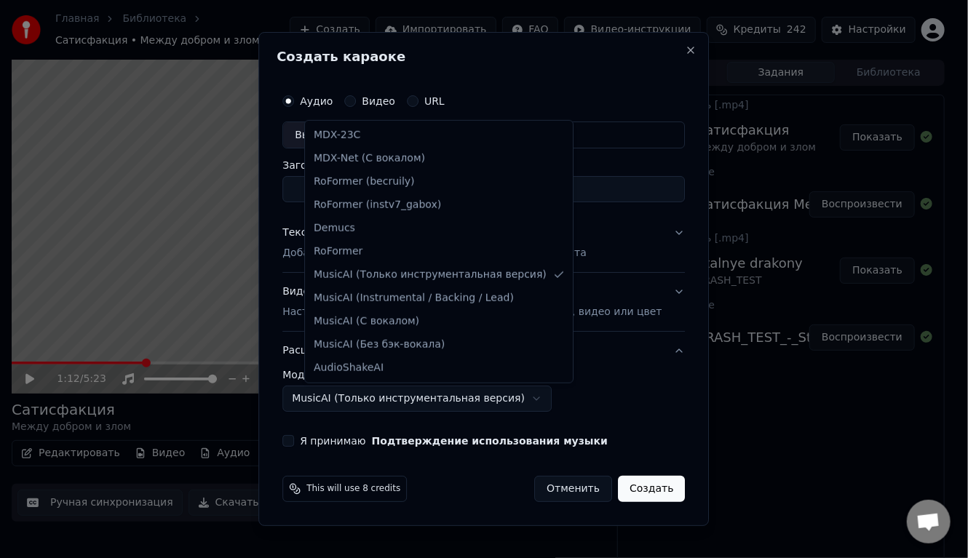
select select "******"
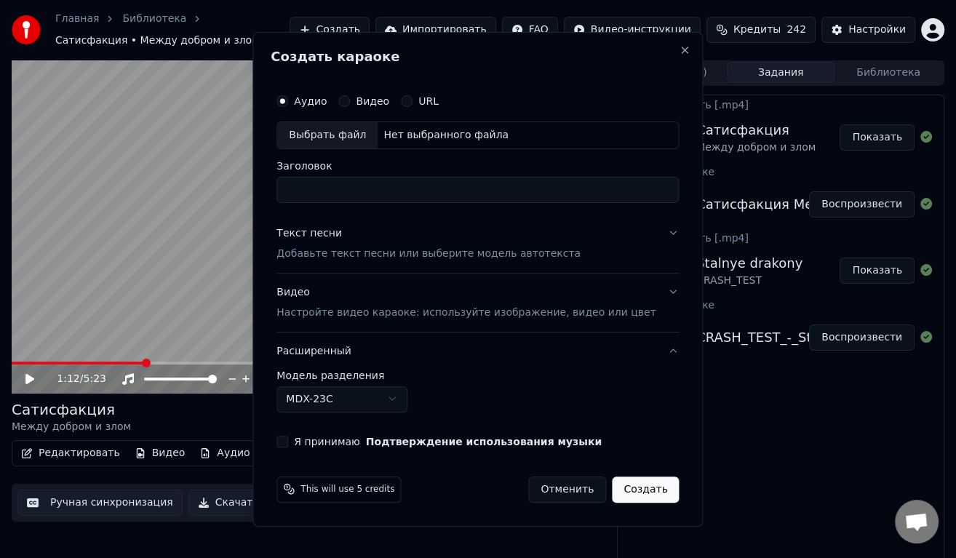
click at [97, 286] on video at bounding box center [309, 227] width 594 height 334
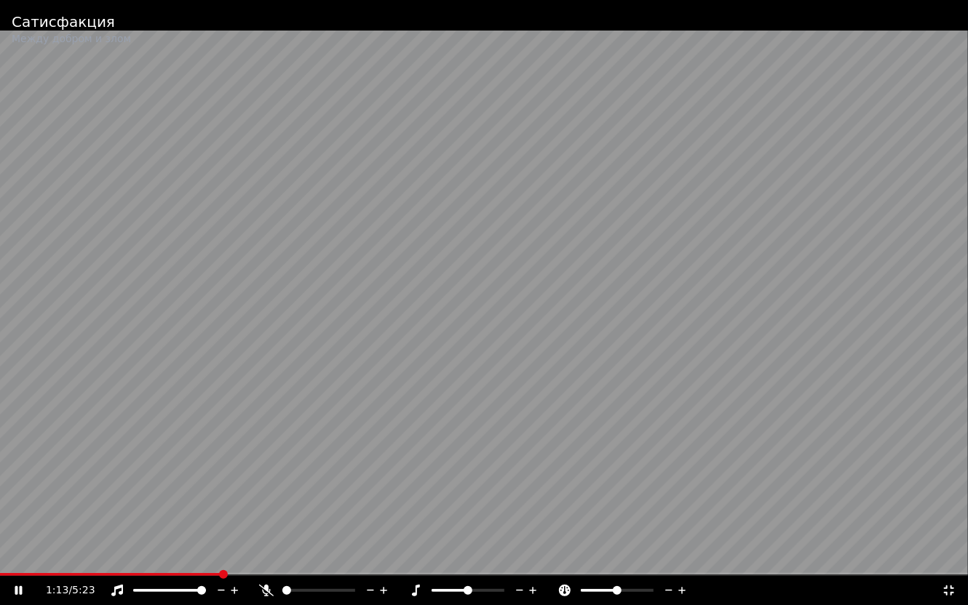
click at [950, 557] on div "1:13 / 5:23" at bounding box center [484, 590] width 956 height 15
click at [946, 557] on icon at bounding box center [948, 591] width 15 height 12
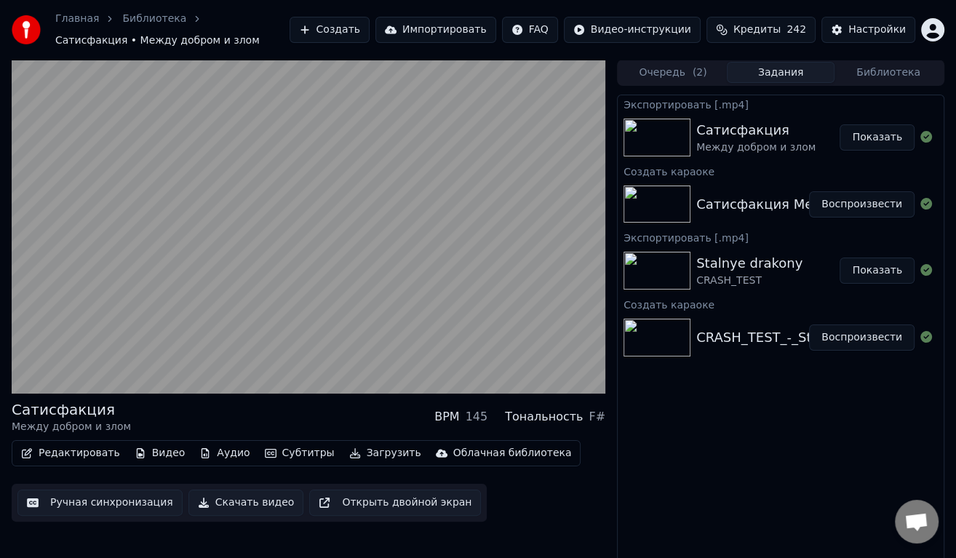
click at [610, 480] on div "Сатисфакция Между добром и злом BPM 145 Тональность F# Редактировать Видео Ауди…" at bounding box center [478, 314] width 956 height 509
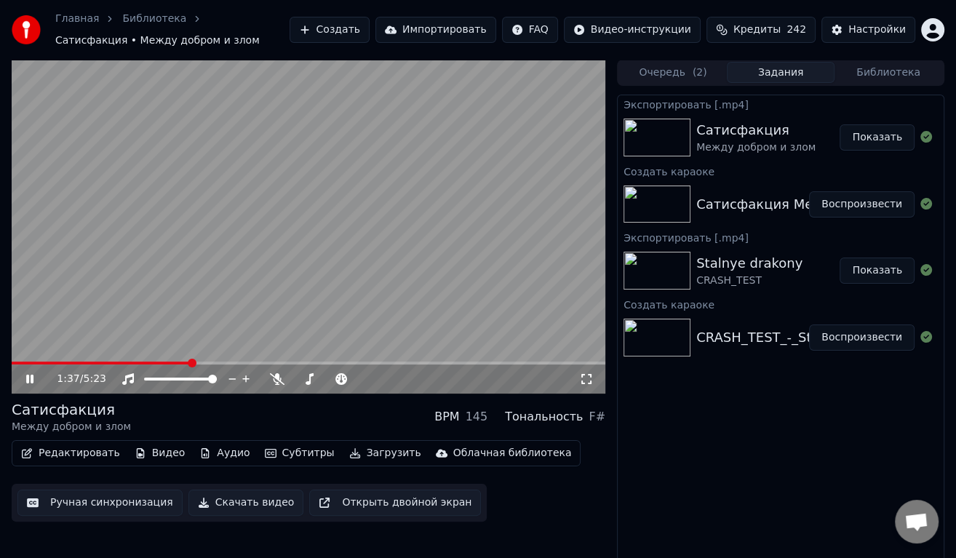
click at [306, 193] on video at bounding box center [309, 227] width 594 height 334
click at [370, 25] on button "Создать" at bounding box center [330, 30] width 80 height 26
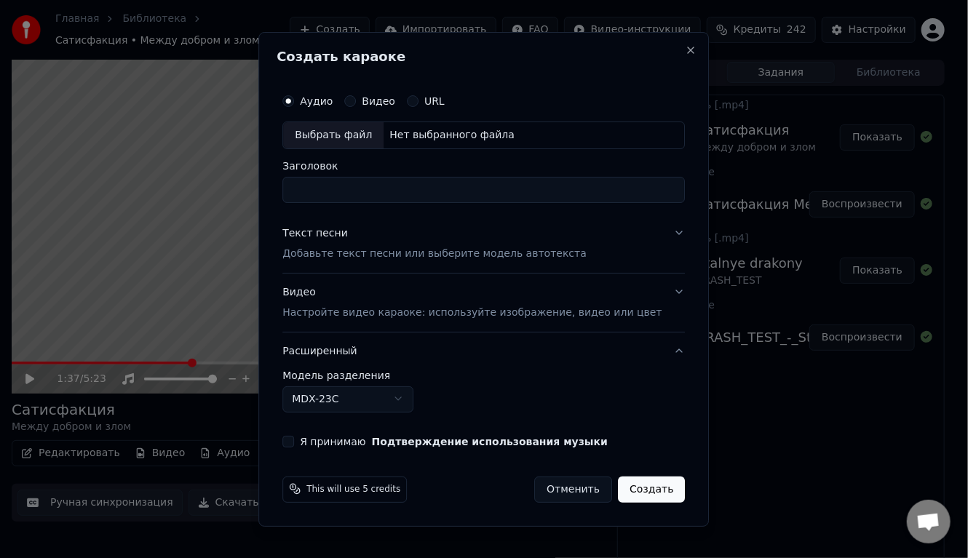
click at [405, 405] on body "Главная Библиотека Сатисфакция • Между добром и злом Создать Импортировать FAQ …" at bounding box center [478, 279] width 956 height 558
click at [388, 394] on body "Главная Библиотека Сатисфакция • Между добром и злом Создать Импортировать FAQ …" at bounding box center [478, 279] width 956 height 558
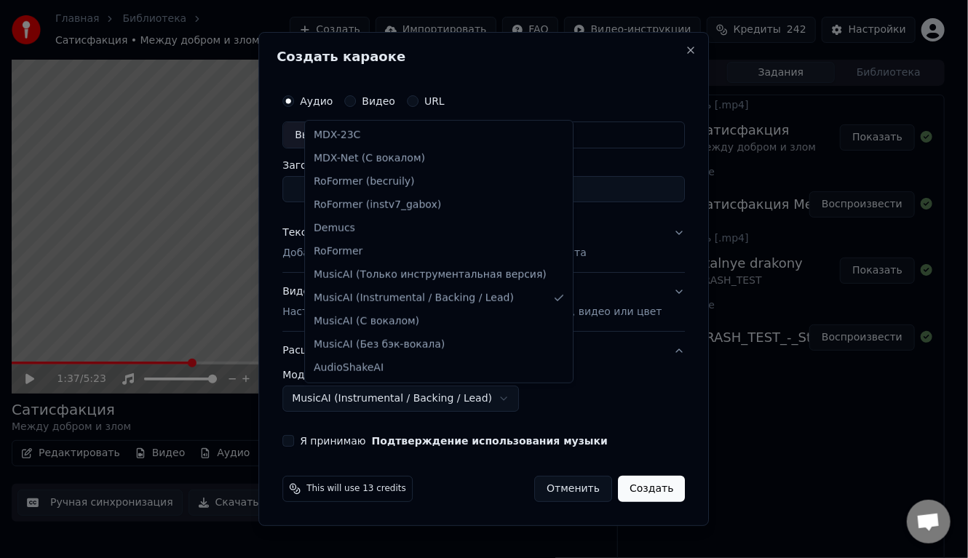
select select "**********"
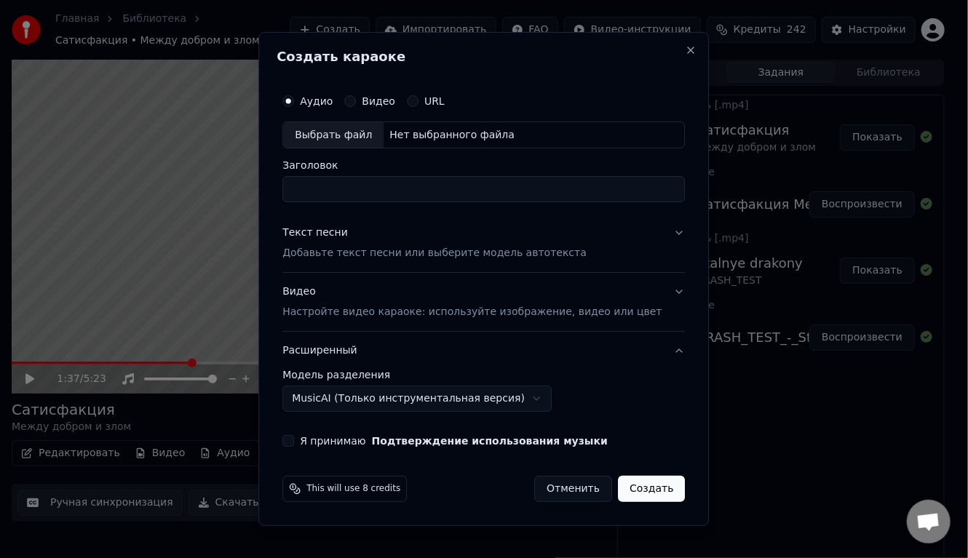
click at [391, 404] on body "Главная Библиотека Сатисфакция • Между добром и злом Создать Импортировать FAQ …" at bounding box center [478, 279] width 956 height 558
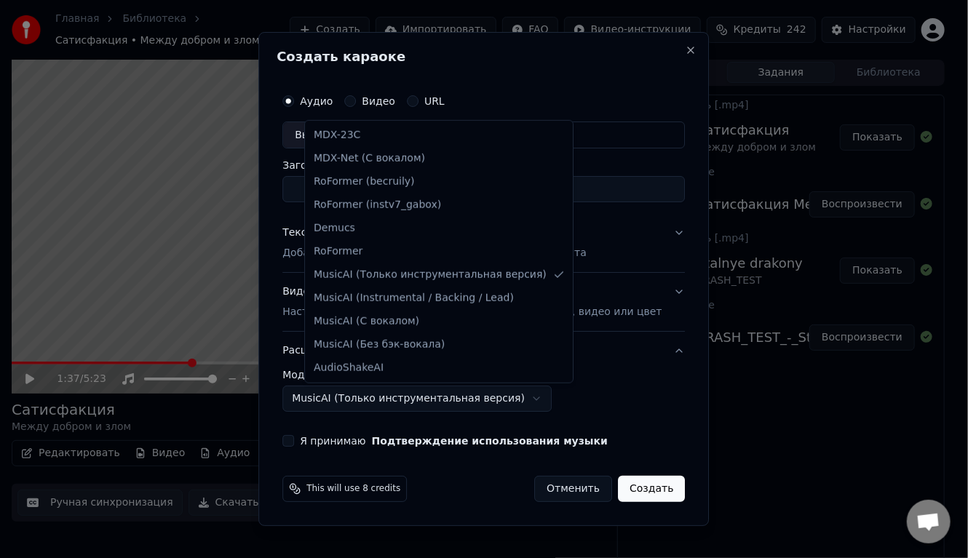
click at [664, 396] on body "Главная Библиотека Сатисфакция • Между добром и злом Создать Импортировать FAQ …" at bounding box center [478, 279] width 956 height 558
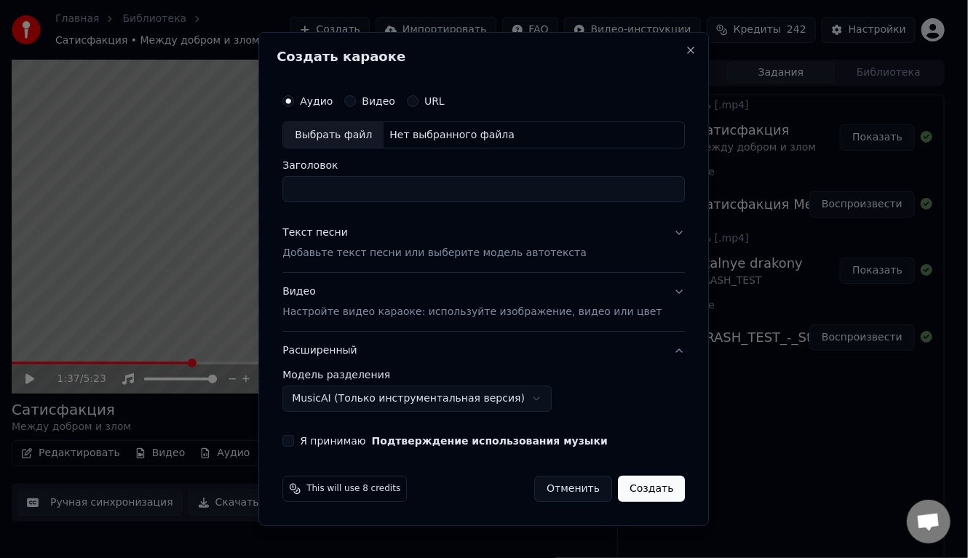
click at [402, 192] on input "Заголовок" at bounding box center [483, 190] width 402 height 26
click at [359, 137] on div "Выбрать файл" at bounding box center [333, 135] width 100 height 26
drag, startPoint x: 511, startPoint y: 190, endPoint x: 370, endPoint y: 175, distance: 142.0
click at [370, 175] on div "**********" at bounding box center [483, 182] width 402 height 42
type input "**********"
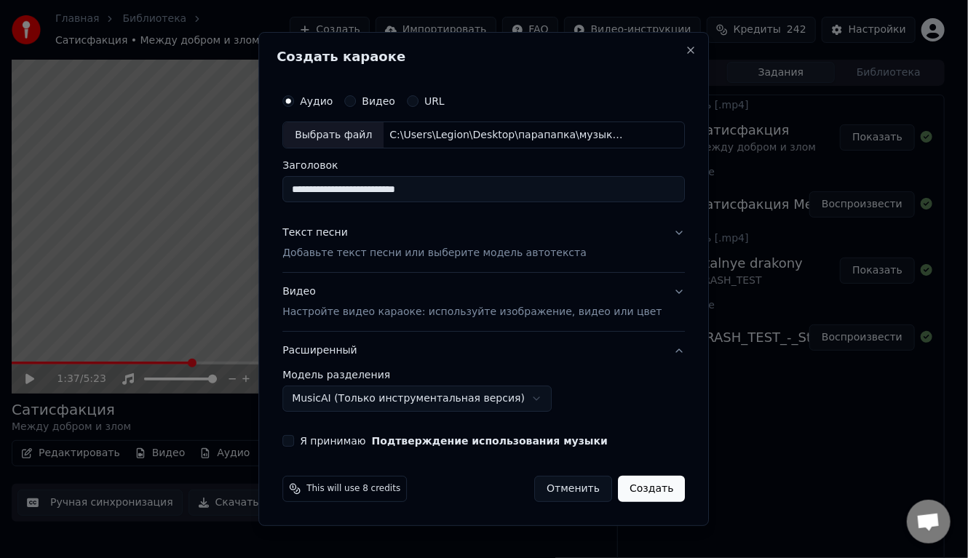
click at [344, 251] on p "Добавьте текст песни или выберите модель автотекста" at bounding box center [434, 254] width 304 height 15
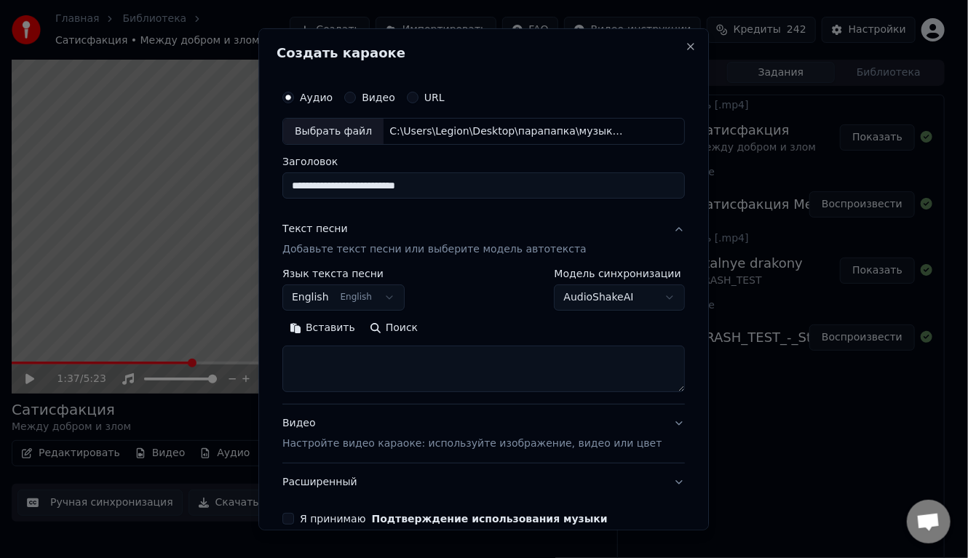
click at [359, 287] on body "Главная Библиотека Сатисфакция • Между добром и злом Создать Импортировать FAQ …" at bounding box center [478, 279] width 956 height 558
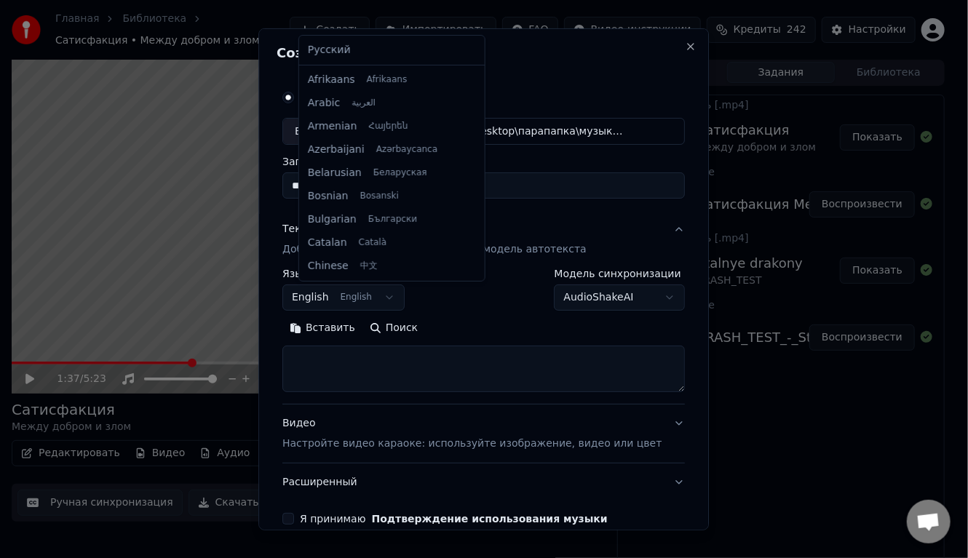
scroll to position [116, 0]
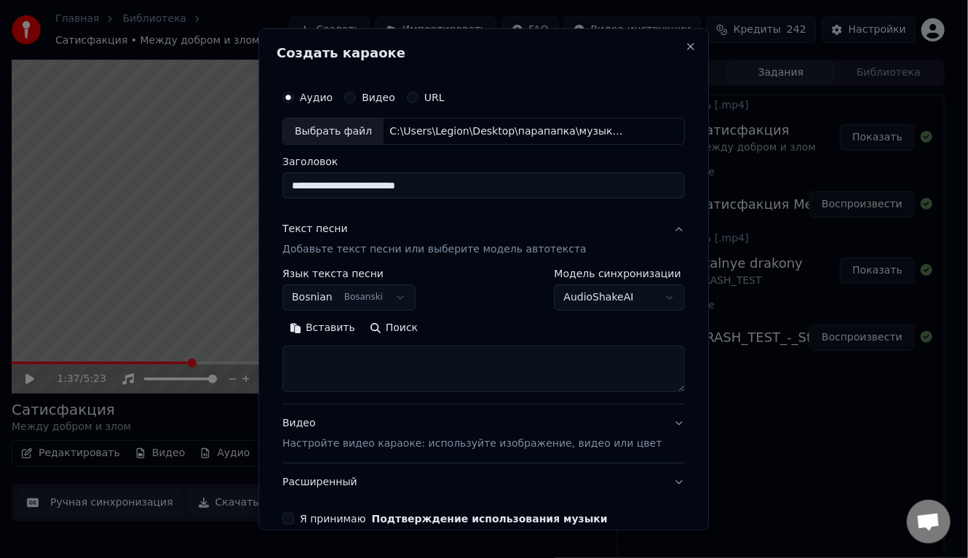
click at [342, 295] on body "Главная Библиотека Сатисфакция • Между добром и злом Создать Импортировать FAQ …" at bounding box center [478, 279] width 956 height 558
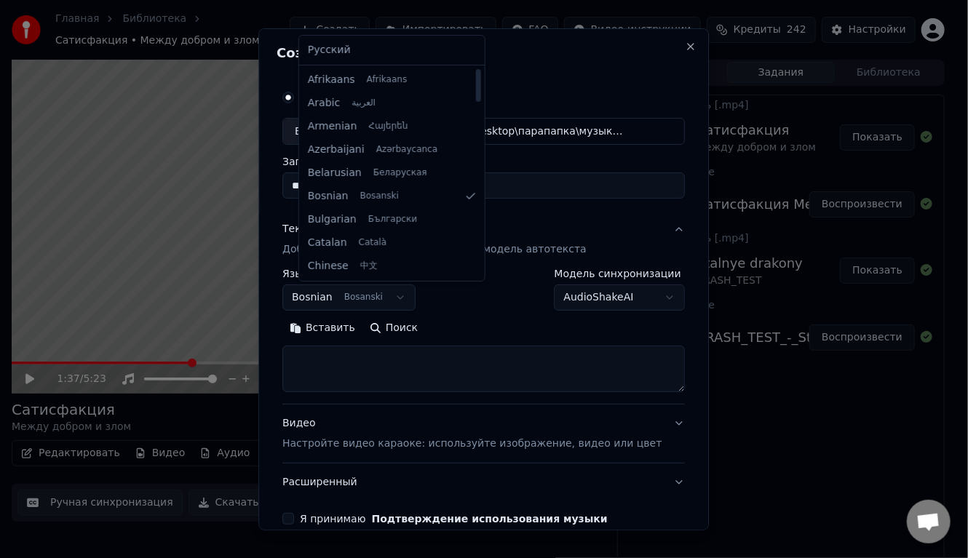
select select "**"
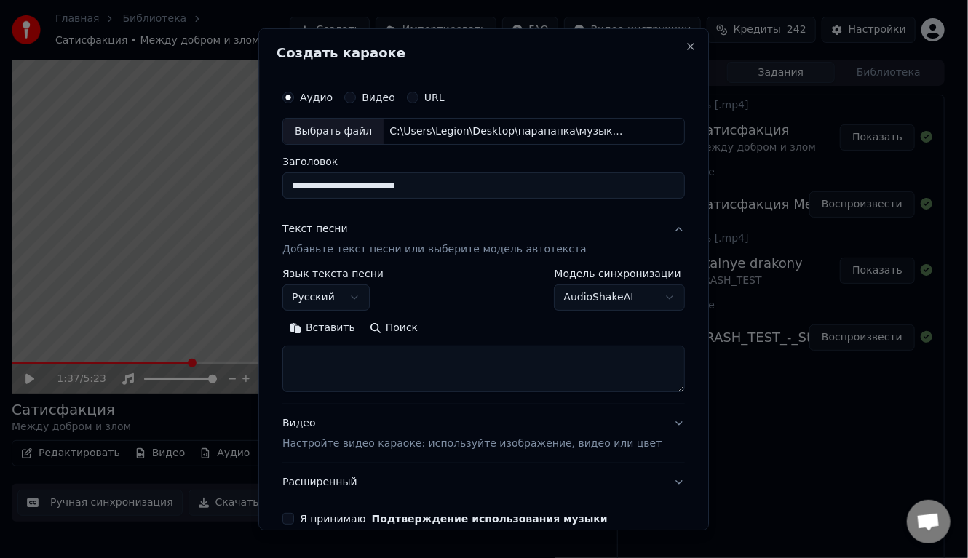
click at [344, 361] on textarea at bounding box center [483, 369] width 402 height 47
paste textarea "**********"
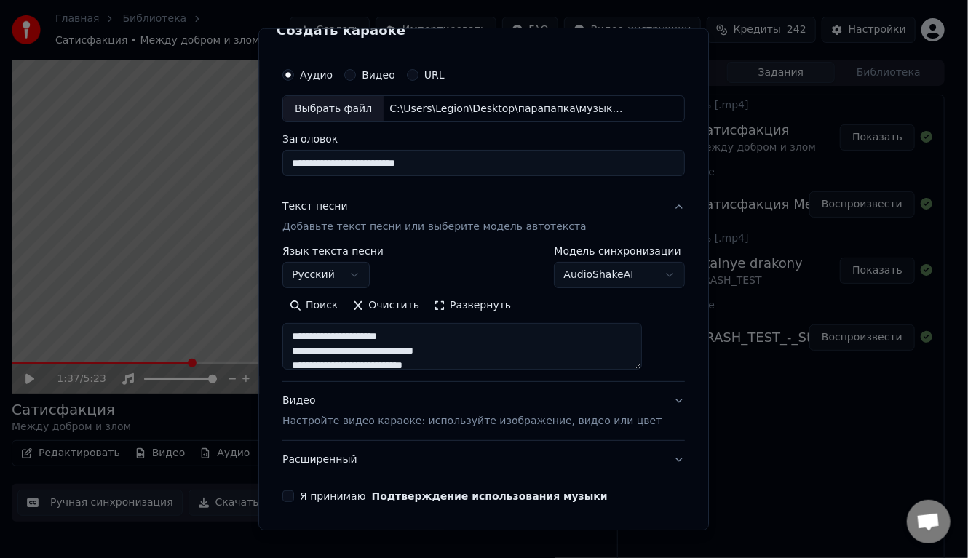
scroll to position [71, 0]
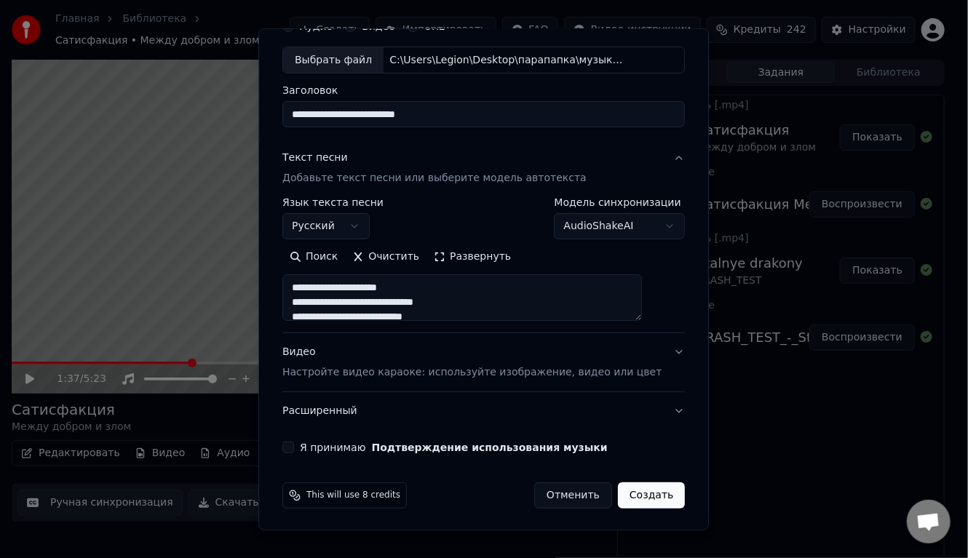
type textarea "**********"
click at [378, 414] on button "Расширенный" at bounding box center [483, 411] width 402 height 38
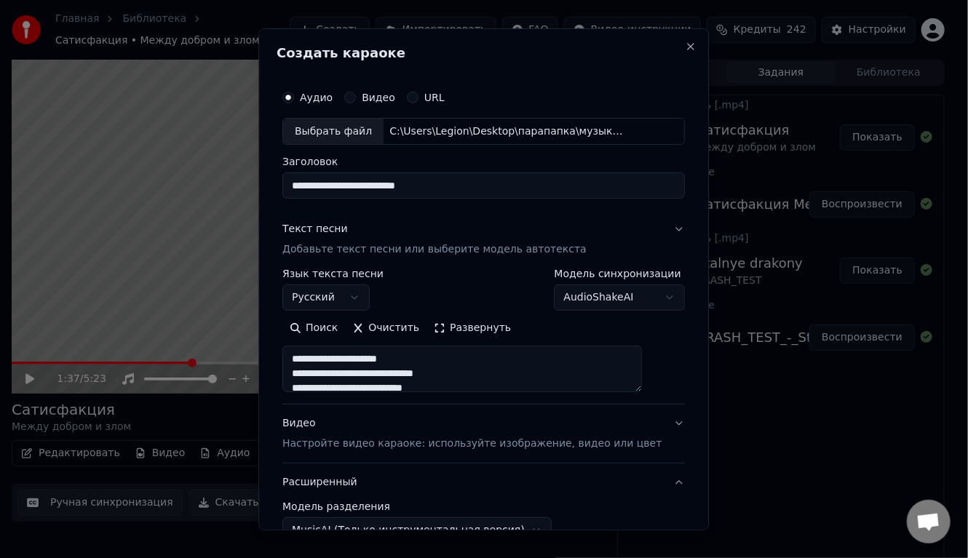
scroll to position [0, 0]
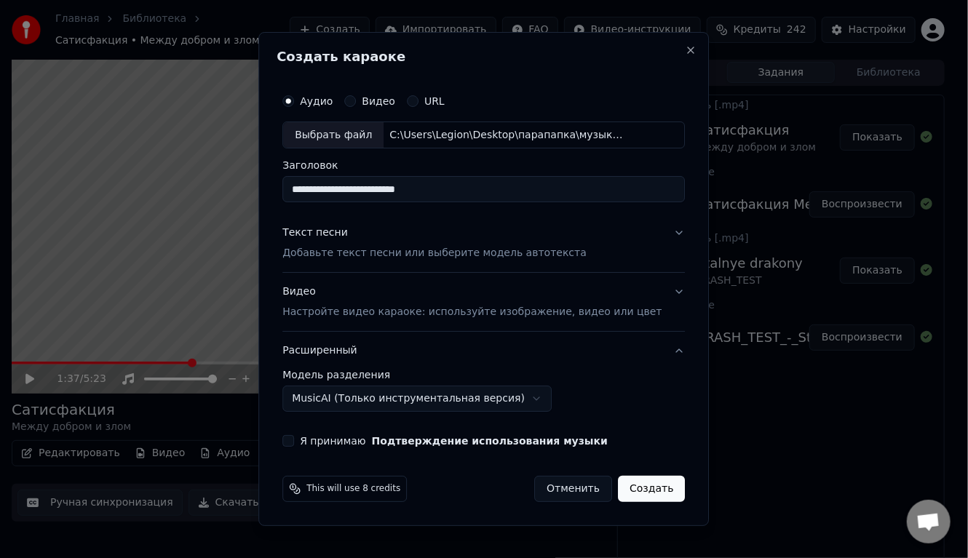
click at [367, 362] on button "Расширенный" at bounding box center [483, 351] width 402 height 38
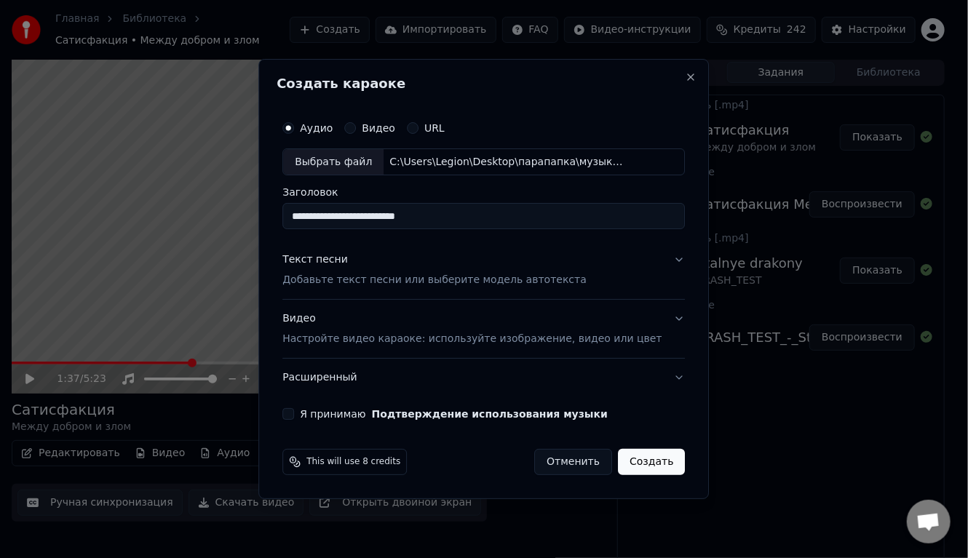
click at [383, 282] on p "Добавьте текст песни или выберите модель автотекста" at bounding box center [434, 281] width 304 height 15
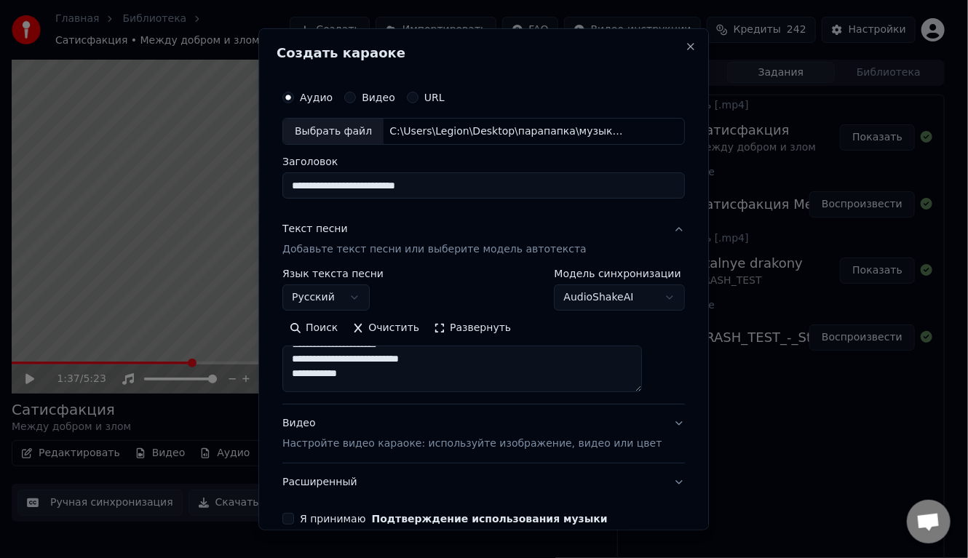
click at [578, 301] on body "Главная Библиотека Сатисфакция • Между добром и злом Создать Импортировать FAQ …" at bounding box center [478, 279] width 956 height 558
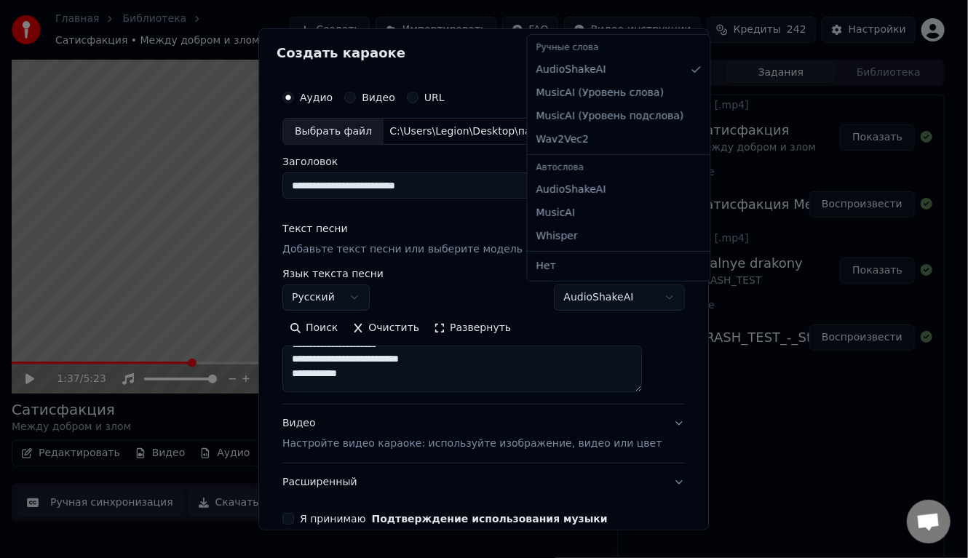
click at [478, 291] on body "Главная Библиотека Сатисфакция • Между добром и злом Создать Импортировать FAQ …" at bounding box center [478, 279] width 956 height 558
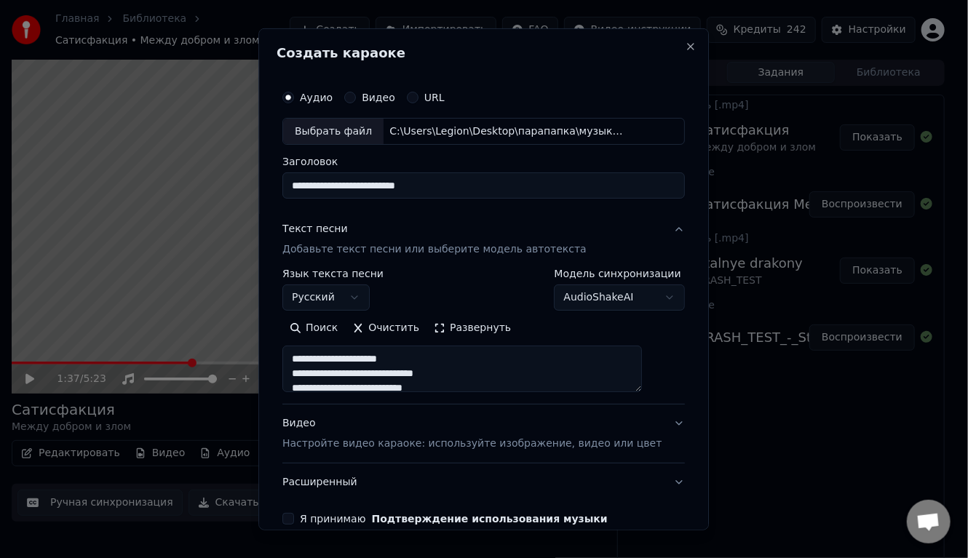
drag, startPoint x: 396, startPoint y: 354, endPoint x: 295, endPoint y: 240, distance: 152.5
click at [295, 240] on div "**********" at bounding box center [483, 303] width 414 height 454
paste textarea "**********"
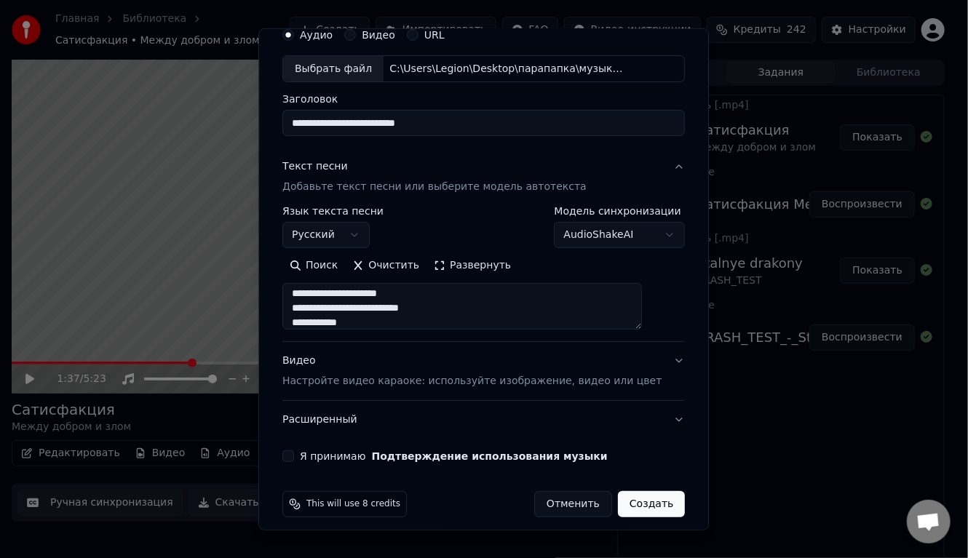
scroll to position [71, 0]
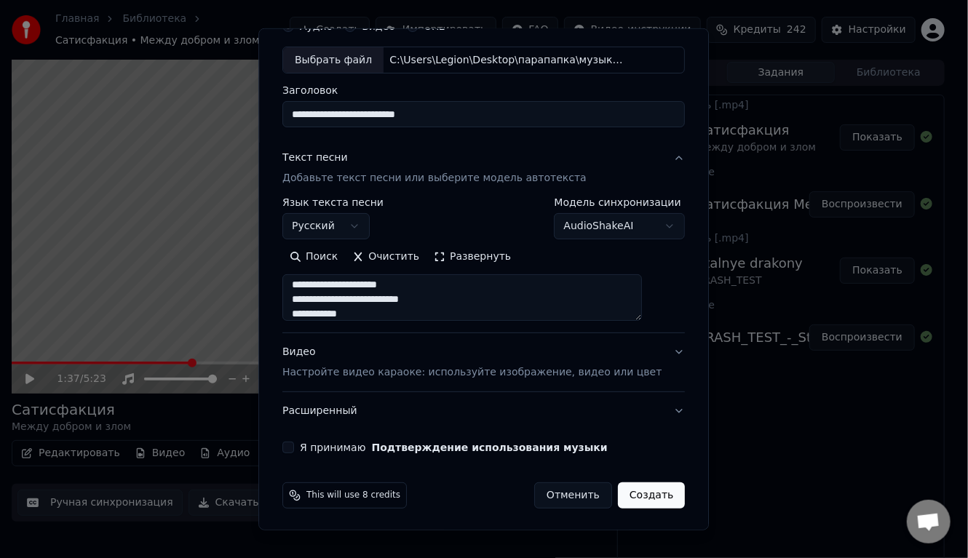
type textarea "**********"
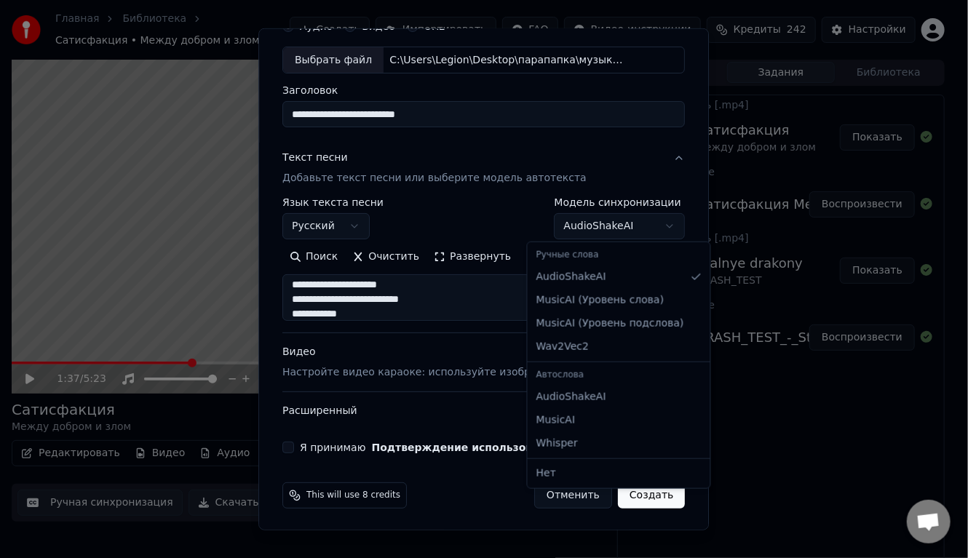
click at [586, 228] on body "Главная Библиотека Сатисфакция • Между добром и злом Создать Импортировать FAQ …" at bounding box center [478, 279] width 956 height 558
click at [507, 220] on body "Главная Библиотека Сатисфакция • Между добром и злом Создать Импортировать FAQ …" at bounding box center [478, 279] width 956 height 558
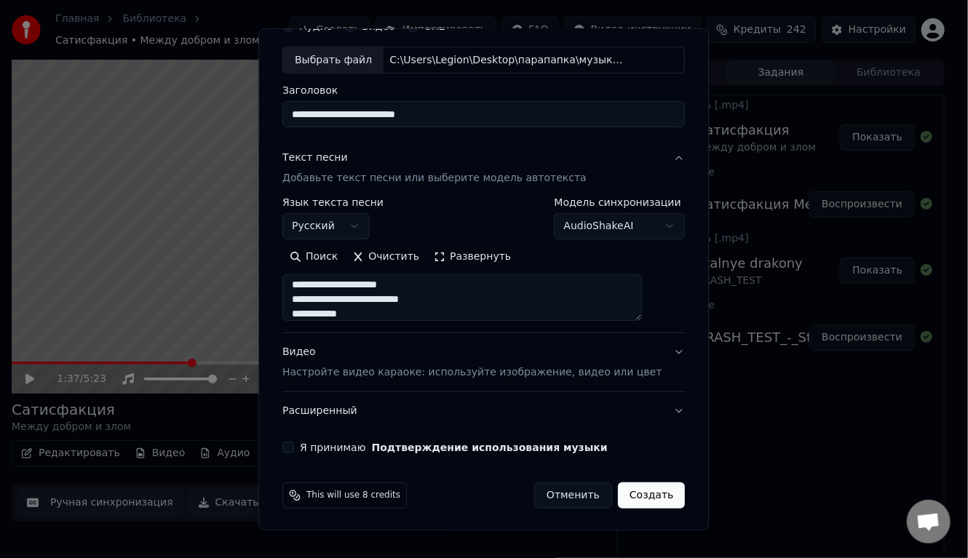
click at [399, 365] on p "Настройте видео караоке: используйте изображение, видео или цвет" at bounding box center [471, 372] width 379 height 15
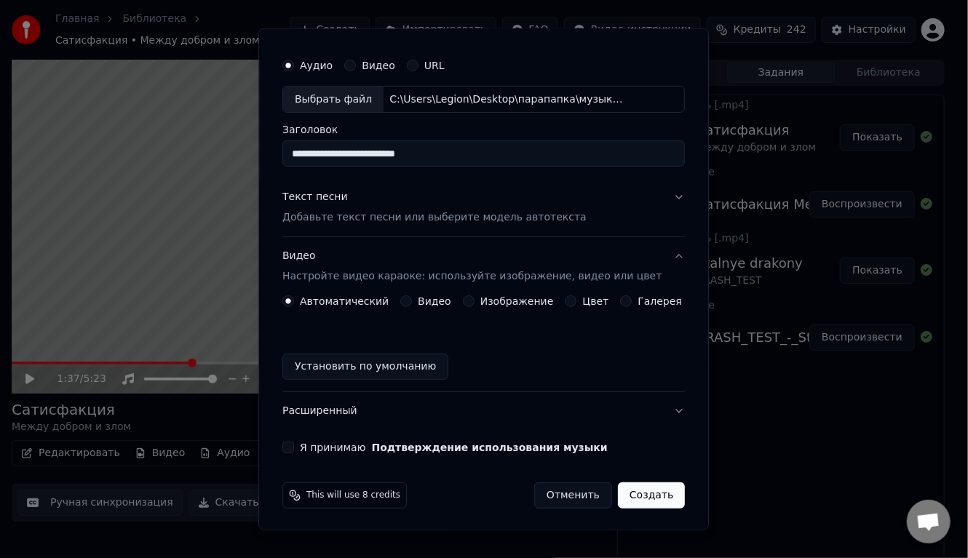
click at [467, 295] on button "Изображение" at bounding box center [469, 301] width 12 height 12
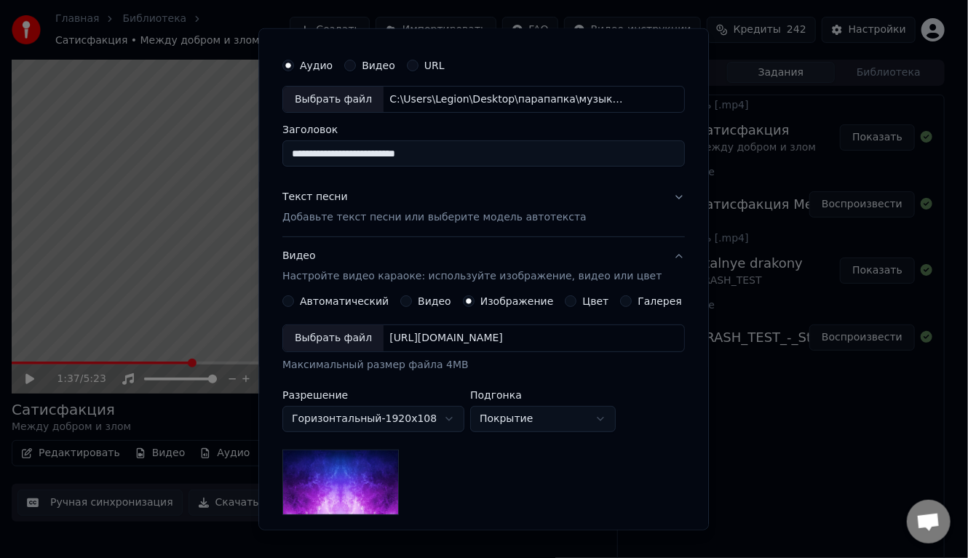
click at [343, 337] on div "Выбрать файл" at bounding box center [333, 338] width 100 height 26
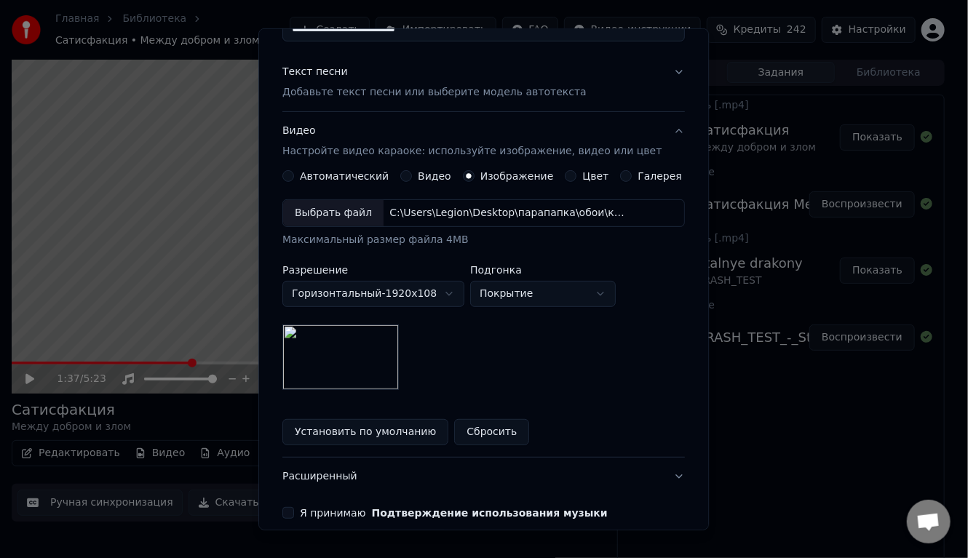
scroll to position [149, 0]
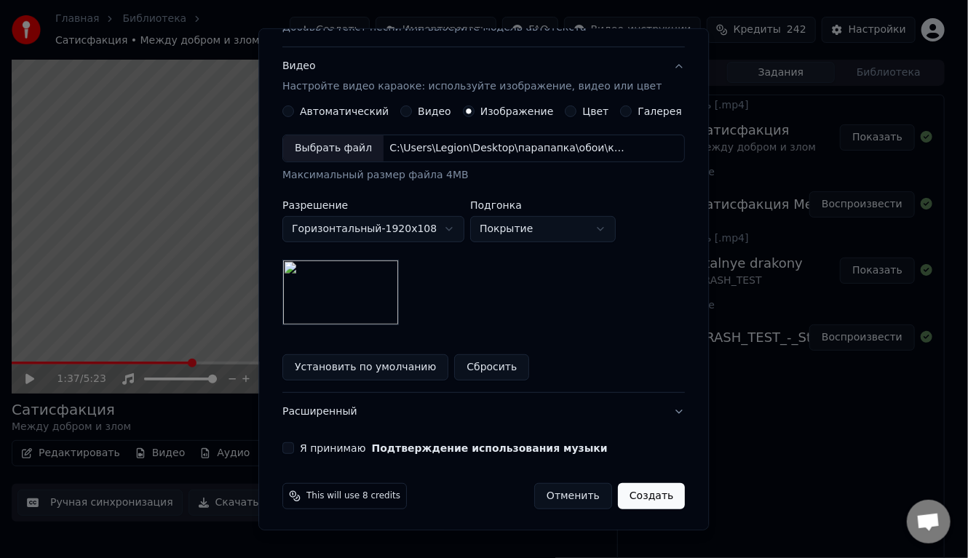
click at [324, 409] on button "Расширенный" at bounding box center [483, 412] width 402 height 38
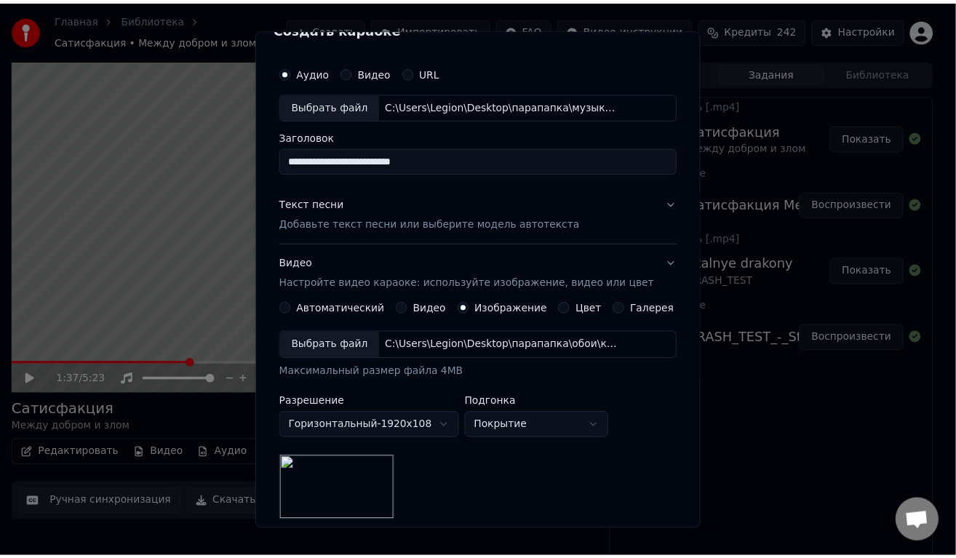
scroll to position [0, 0]
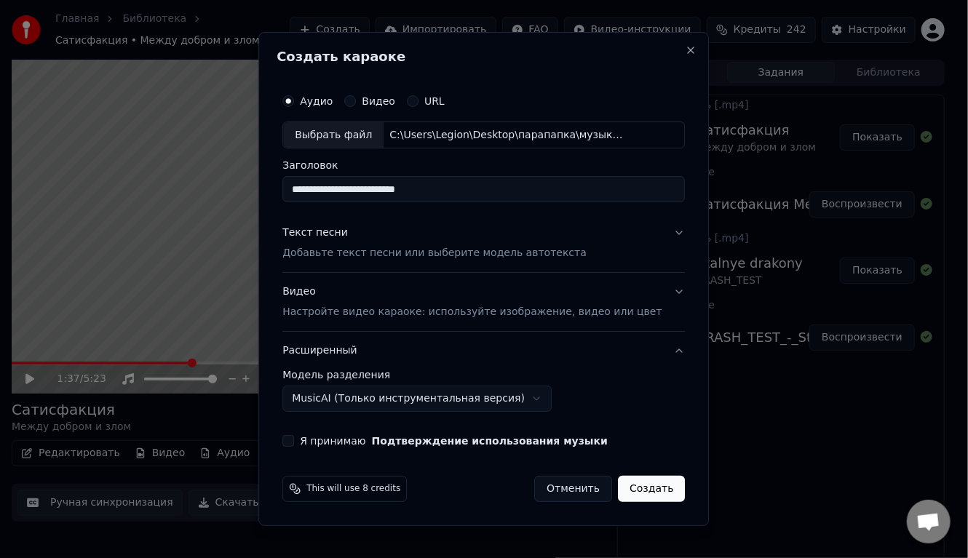
click at [327, 398] on body "Главная Библиотека Сатисфакция • Между добром и злом Создать Импортировать FAQ …" at bounding box center [478, 279] width 956 height 558
click at [376, 396] on body "Главная Библиотека Сатисфакция • Между добром и злом Создать Импортировать FAQ …" at bounding box center [478, 279] width 956 height 558
click at [353, 399] on body "Главная Библиотека Сатисфакция • Между добром и злом Создать Импортировать FAQ …" at bounding box center [478, 279] width 956 height 558
click at [365, 393] on body "Главная Библиотека Сатисфакция • Между добром и злом Создать Импортировать FAQ …" at bounding box center [478, 279] width 956 height 558
click at [369, 401] on body "Главная Библиотека Сатисфакция • Между добром и злом Создать Импортировать FAQ …" at bounding box center [478, 279] width 956 height 558
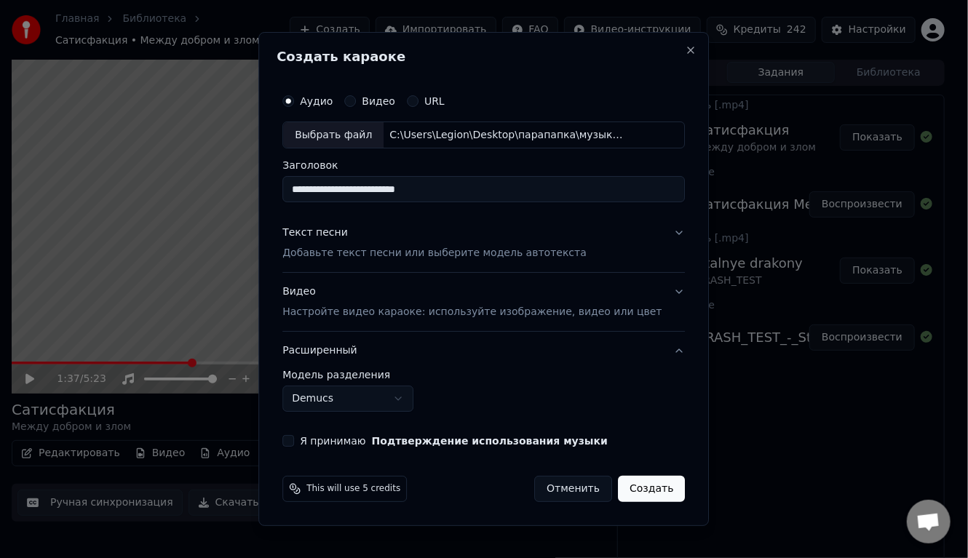
click at [356, 401] on body "Главная Библиотека Сатисфакция • Между добром и злом Создать Импортировать FAQ …" at bounding box center [478, 279] width 956 height 558
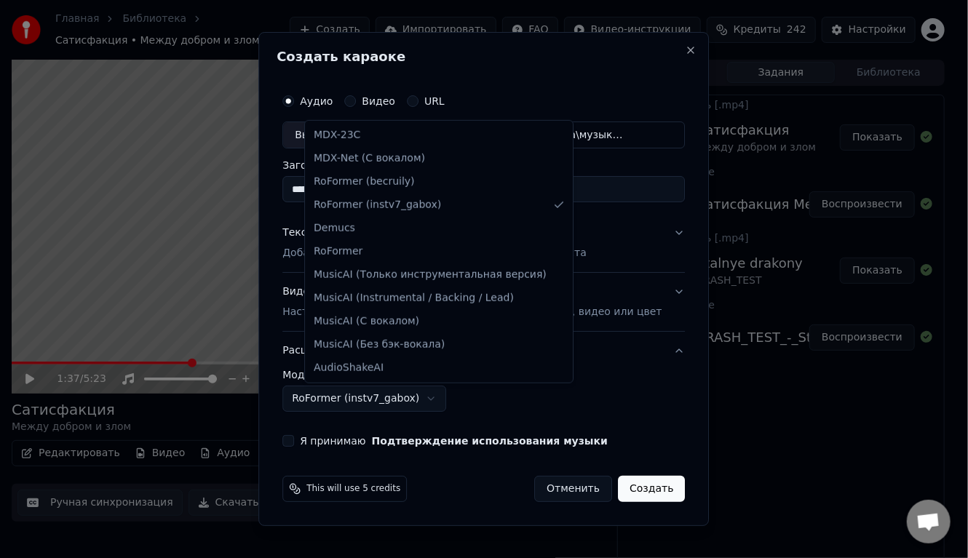
click at [382, 394] on body "Главная Библиотека Сатисфакция • Между добром и злом Создать Импортировать FAQ …" at bounding box center [478, 279] width 956 height 558
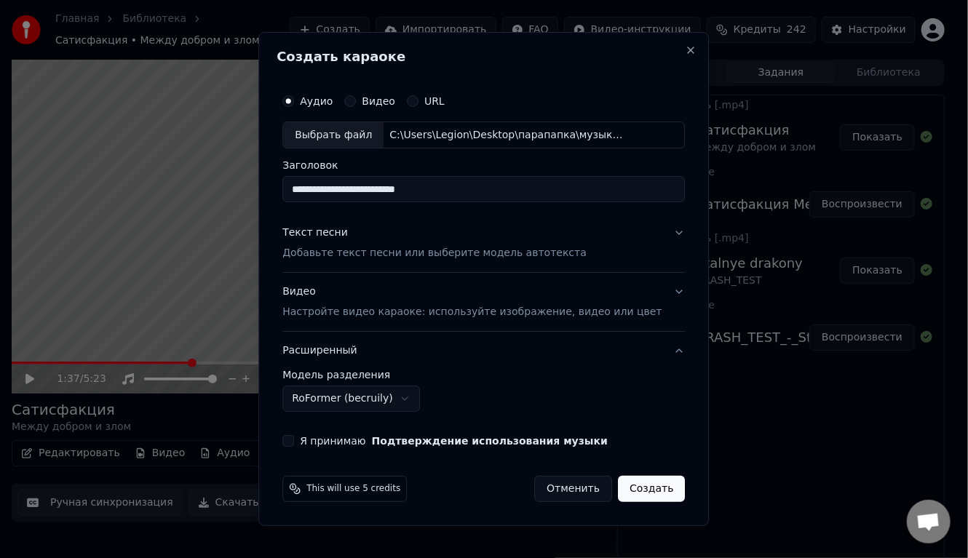
click at [369, 404] on body "Главная Библиотека Сатисфакция • Между добром и злом Создать Импортировать FAQ …" at bounding box center [478, 279] width 956 height 558
click at [380, 403] on body "Главная Библиотека Сатисфакция • Между добром и злом Создать Импортировать FAQ …" at bounding box center [478, 279] width 956 height 558
click at [294, 437] on button "Я принимаю Подтверждение использования музыки" at bounding box center [288, 441] width 12 height 12
click at [626, 484] on button "Создать" at bounding box center [651, 489] width 67 height 26
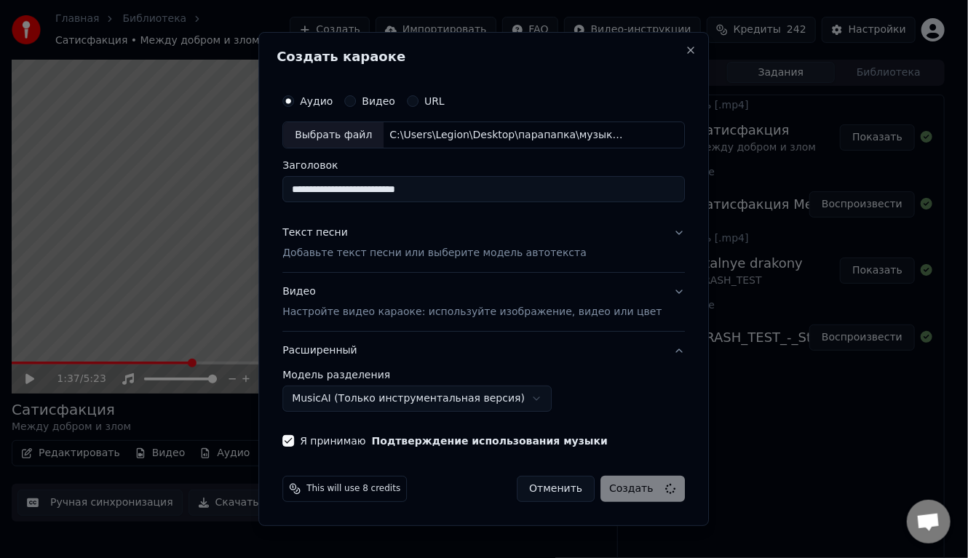
select select "******"
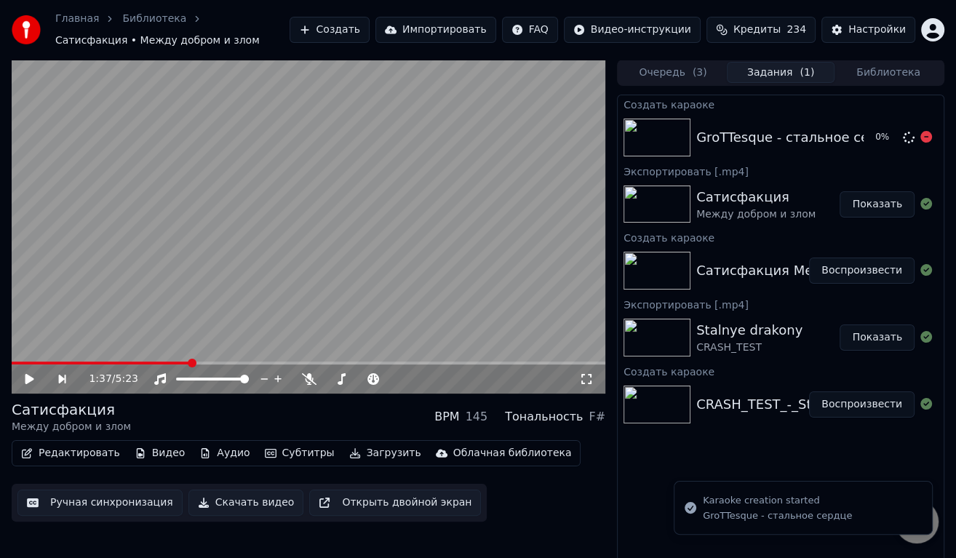
click at [682, 138] on img at bounding box center [656, 138] width 67 height 38
click at [681, 132] on img at bounding box center [656, 138] width 67 height 38
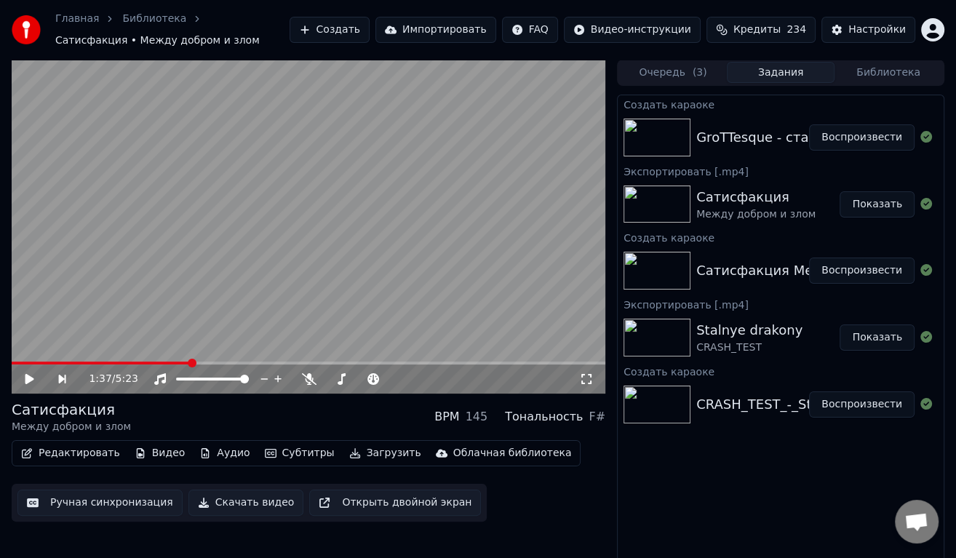
click at [707, 136] on div "GroTTesque - стальное сердце" at bounding box center [799, 137] width 207 height 20
click at [655, 129] on img at bounding box center [656, 138] width 67 height 38
click at [880, 140] on button "Воспроизвести" at bounding box center [861, 137] width 105 height 26
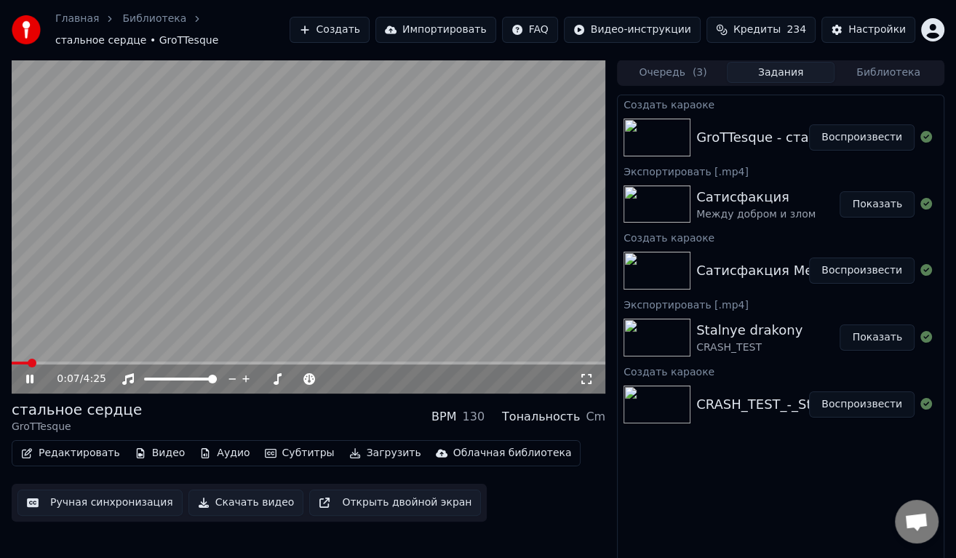
click at [268, 305] on video at bounding box center [309, 227] width 594 height 334
click at [386, 241] on video at bounding box center [309, 227] width 594 height 334
click at [65, 357] on video at bounding box center [309, 227] width 594 height 334
click at [65, 358] on video at bounding box center [309, 227] width 594 height 334
click at [391, 282] on video at bounding box center [309, 227] width 594 height 334
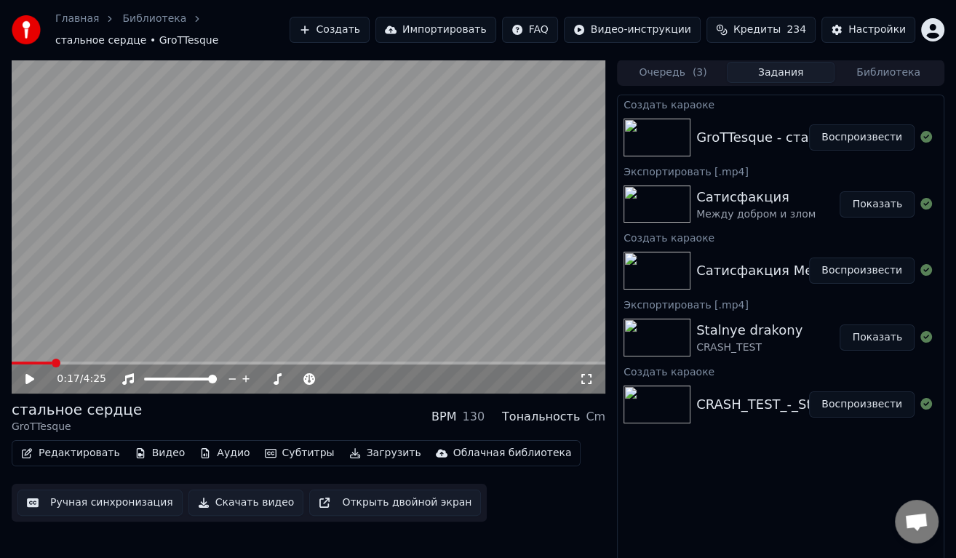
click at [363, 277] on video at bounding box center [309, 227] width 594 height 334
click at [79, 364] on span at bounding box center [45, 363] width 67 height 3
click at [274, 227] on video at bounding box center [309, 227] width 594 height 334
click at [380, 200] on video at bounding box center [309, 227] width 594 height 334
click at [380, 208] on video at bounding box center [309, 227] width 594 height 334
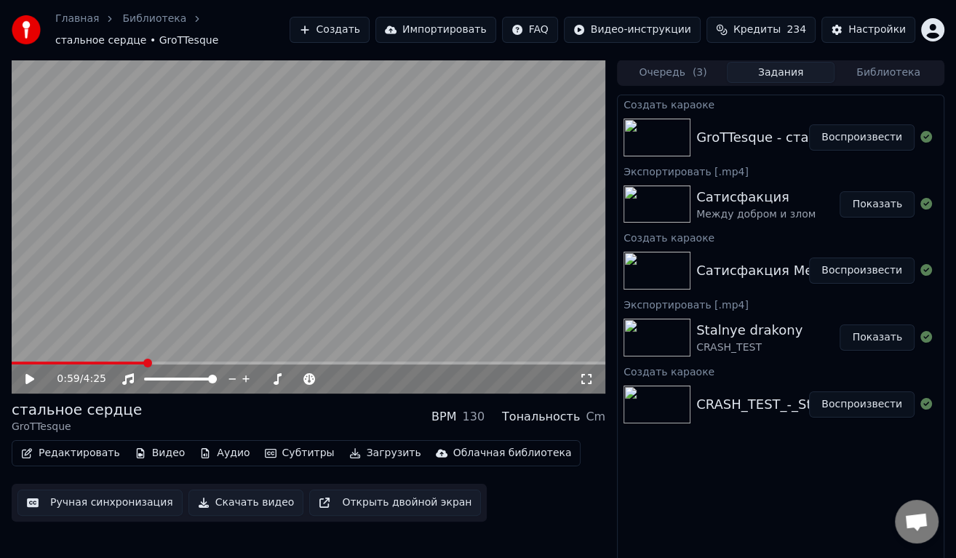
click at [215, 238] on video at bounding box center [309, 227] width 594 height 334
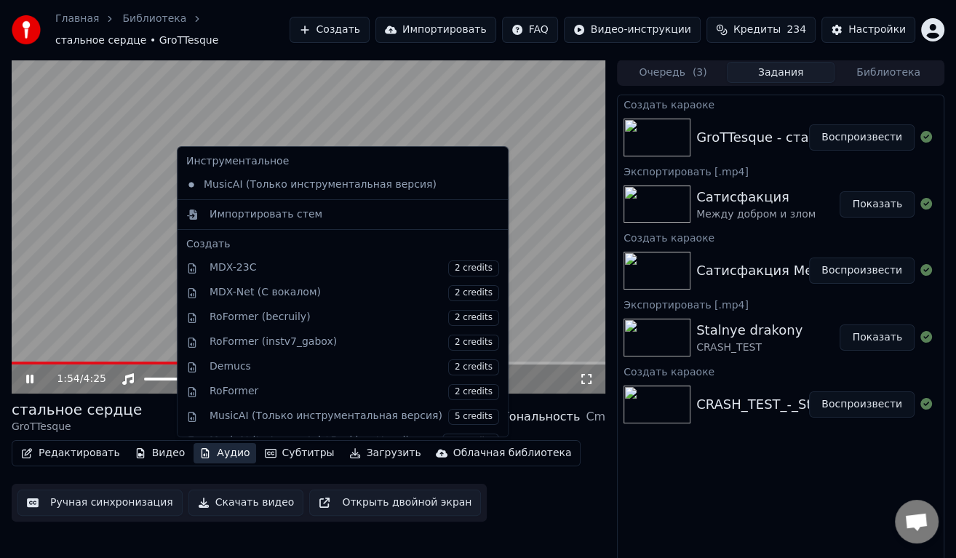
click at [217, 455] on button "Аудио" at bounding box center [225, 453] width 62 height 20
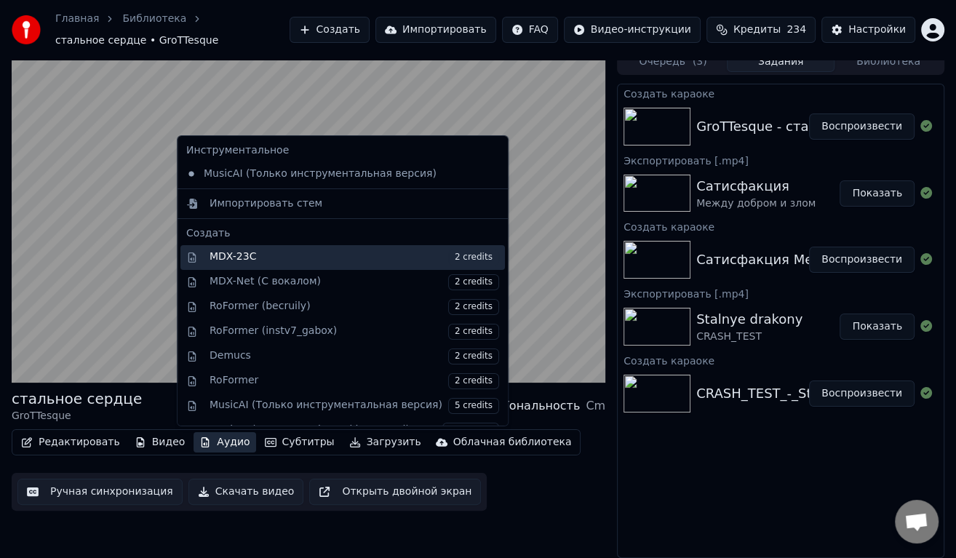
scroll to position [73, 0]
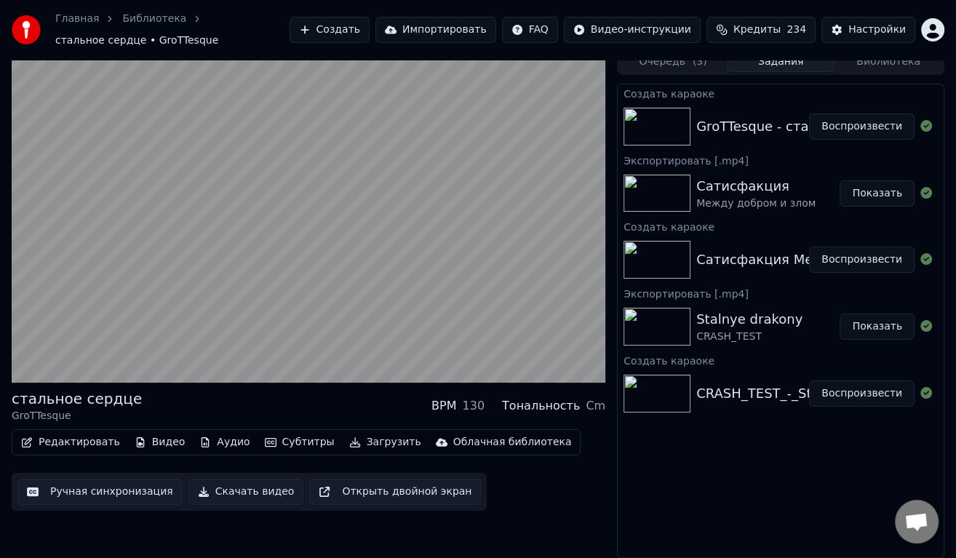
click at [578, 534] on div "стальное сердце GroTTesque BPM 130 Тональность Cm Редактировать Видео Аудио Суб…" at bounding box center [309, 303] width 594 height 509
click at [202, 447] on icon "button" at bounding box center [206, 442] width 8 height 10
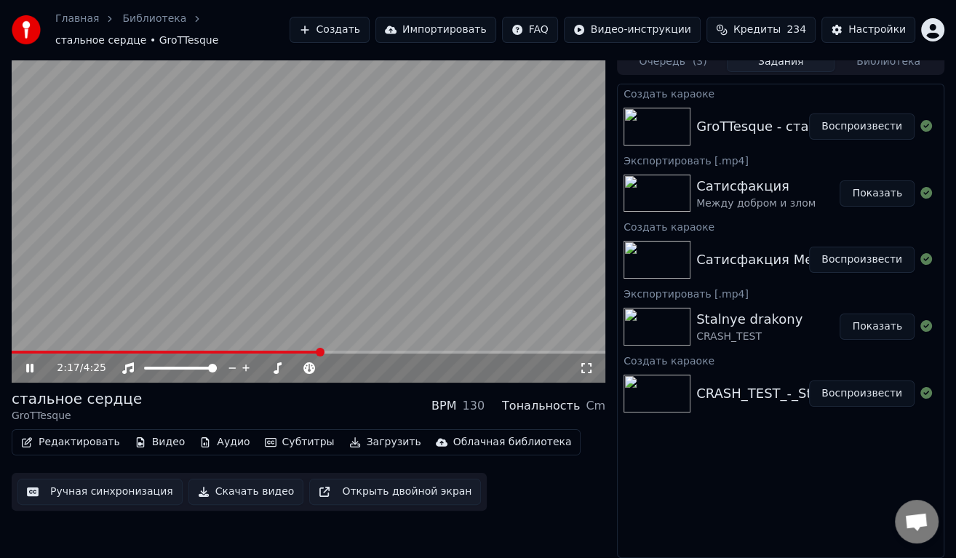
click at [548, 482] on div "Редактировать Видео Аудио Субтитры Загрузить Облачная библиотека Ручная синхрон…" at bounding box center [309, 469] width 594 height 81
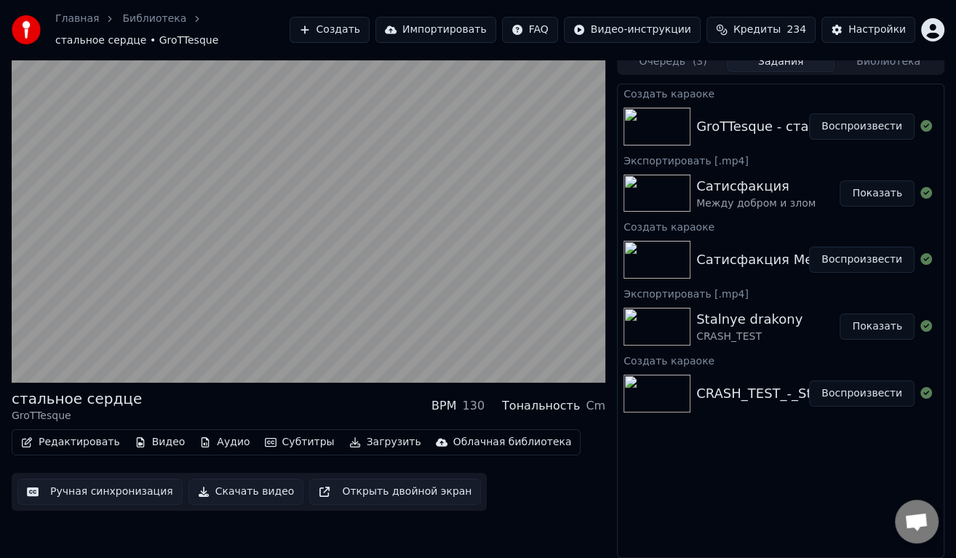
click at [224, 444] on button "Аудио" at bounding box center [225, 442] width 62 height 20
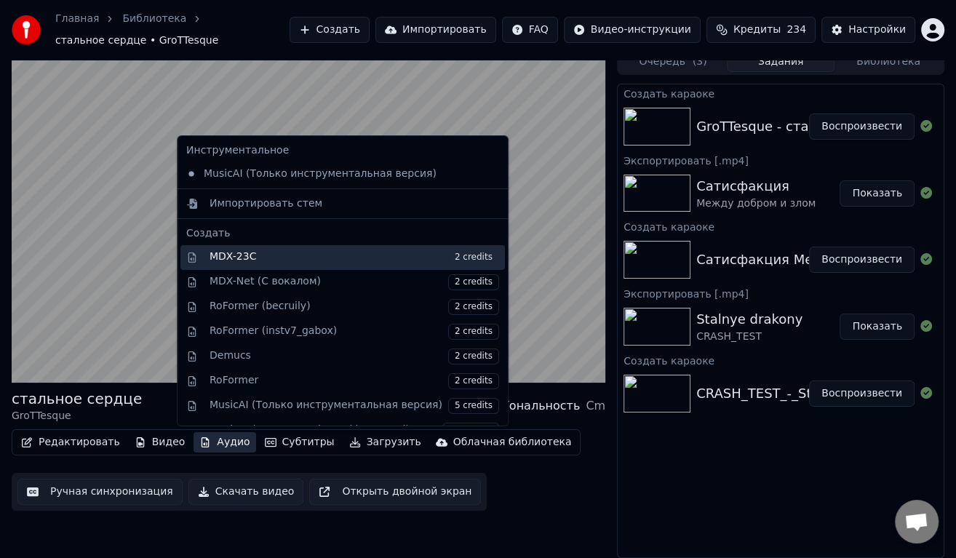
click at [254, 248] on div "MDX-23C 2 credits" at bounding box center [342, 257] width 324 height 25
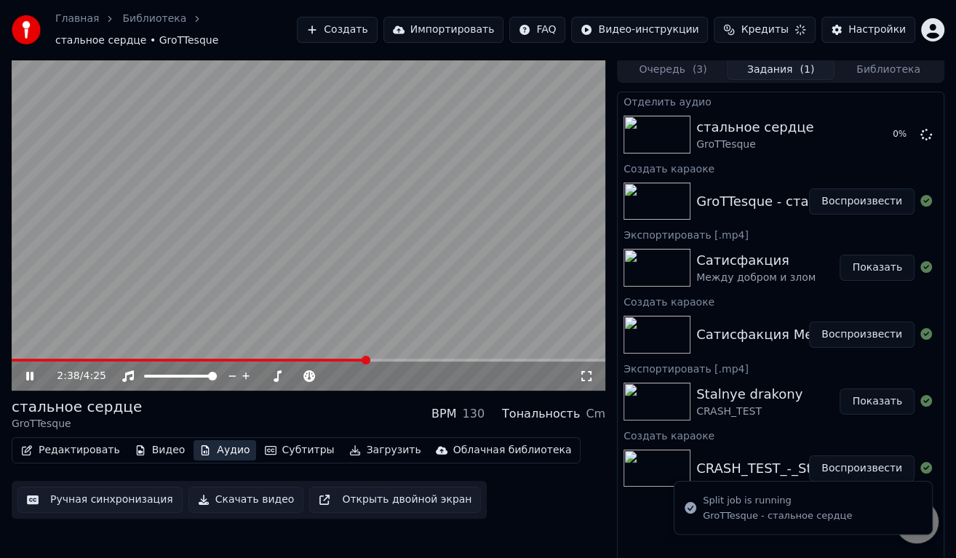
scroll to position [11, 0]
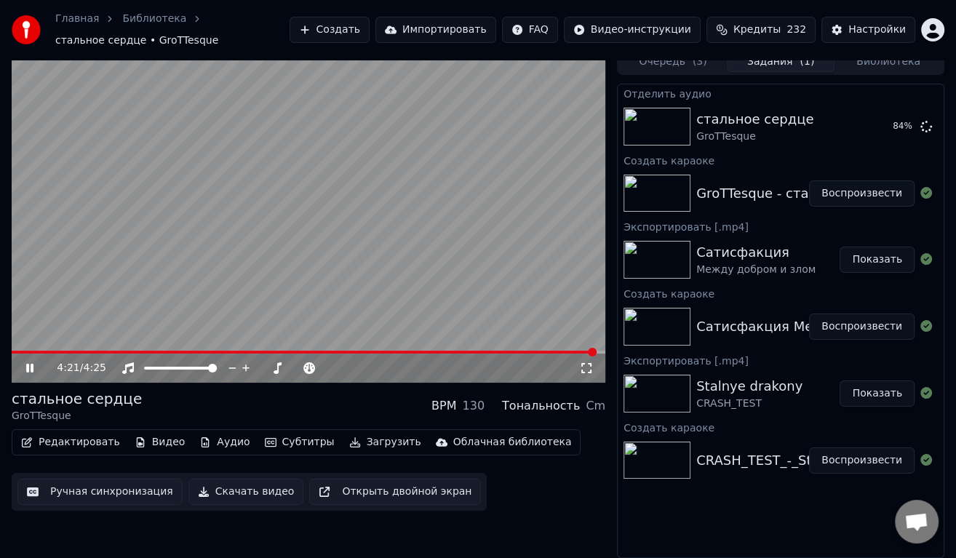
click at [49, 443] on button "Редактировать" at bounding box center [70, 442] width 111 height 20
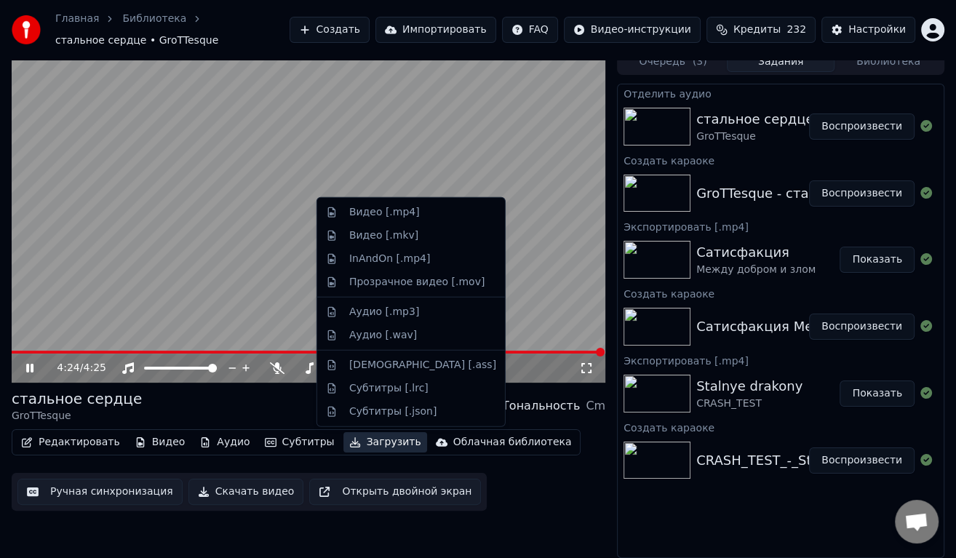
click at [553, 528] on div "4:24 / 4:25 стальное сердце GroTTesque BPM 130 Тональность Cm Редактировать Вид…" at bounding box center [309, 303] width 594 height 509
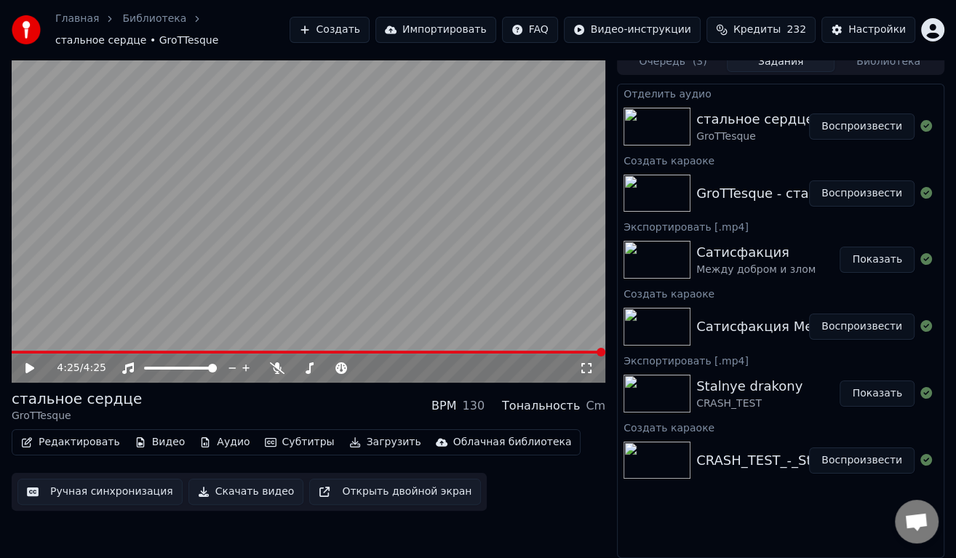
click at [730, 122] on div "стальное сердце" at bounding box center [754, 119] width 117 height 20
click at [653, 121] on img at bounding box center [656, 127] width 67 height 38
click at [865, 127] on button "Воспроизвести" at bounding box center [861, 126] width 105 height 26
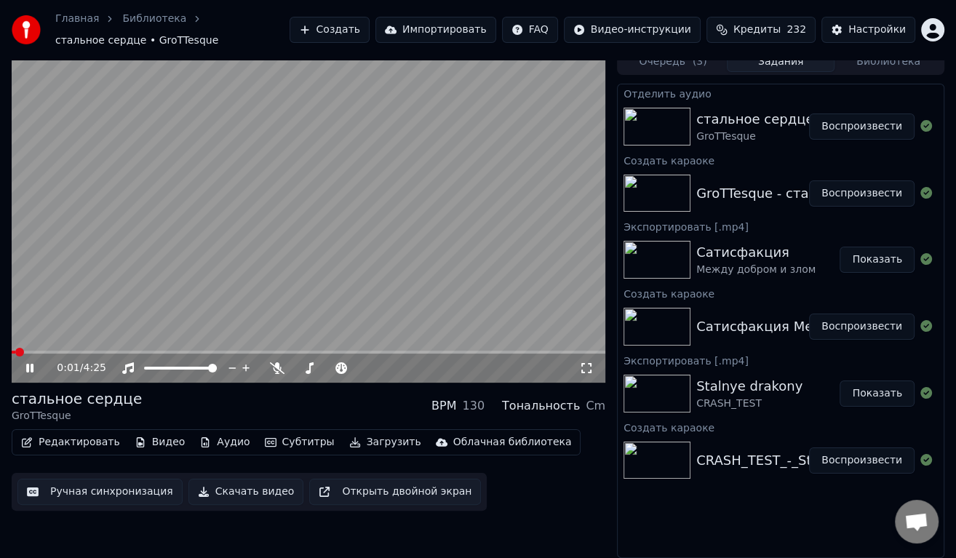
click at [215, 439] on button "Аудио" at bounding box center [225, 442] width 62 height 20
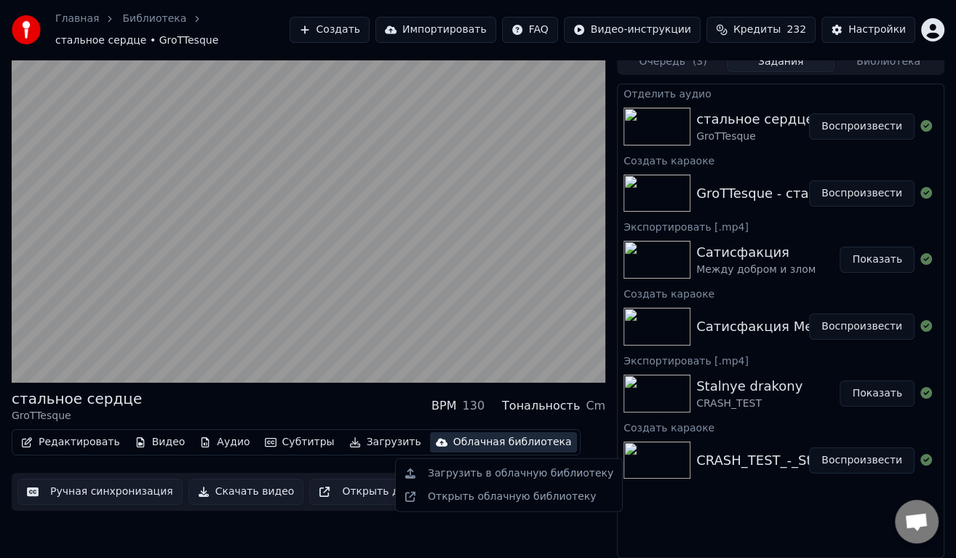
click at [466, 540] on div "стальное сердце GroTTesque BPM 130 Тональность Cm Редактировать Видео Аудио Суб…" at bounding box center [309, 303] width 594 height 509
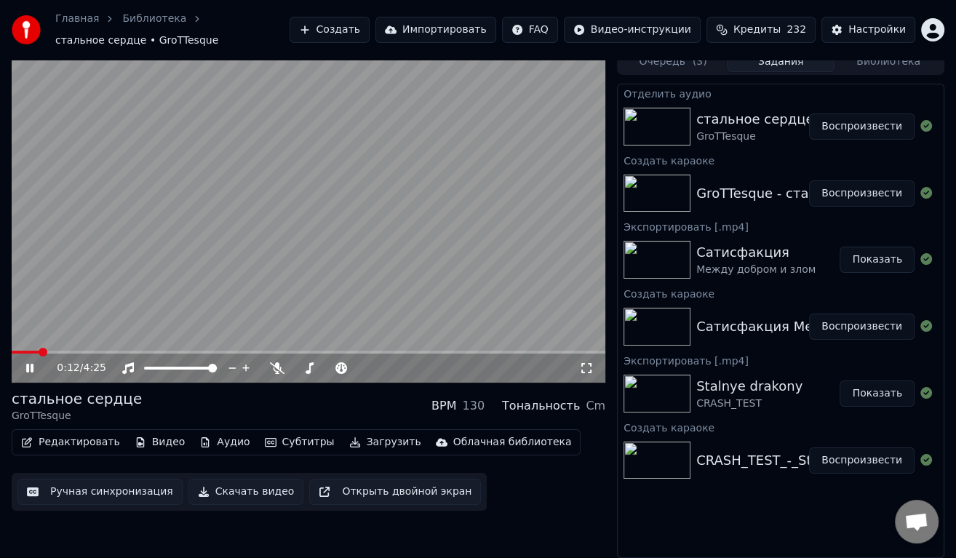
click at [83, 348] on video at bounding box center [309, 216] width 594 height 334
click at [92, 353] on span at bounding box center [309, 352] width 594 height 3
click at [125, 287] on video at bounding box center [309, 216] width 594 height 334
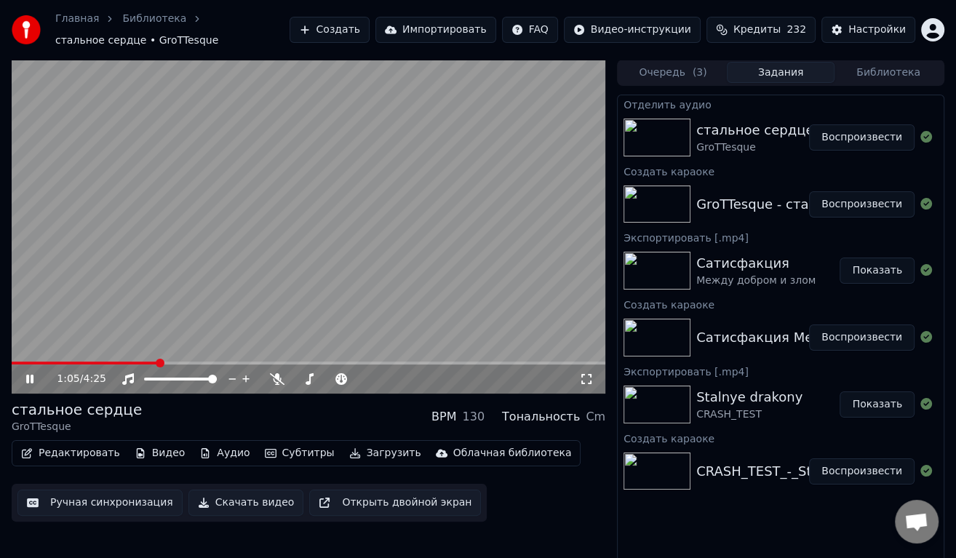
click at [27, 358] on video at bounding box center [309, 227] width 594 height 334
click at [37, 362] on span at bounding box center [85, 363] width 147 height 3
click at [234, 239] on video at bounding box center [309, 227] width 594 height 334
click at [170, 293] on video at bounding box center [309, 227] width 594 height 334
click at [839, 205] on button "Воспроизвести" at bounding box center [861, 204] width 105 height 26
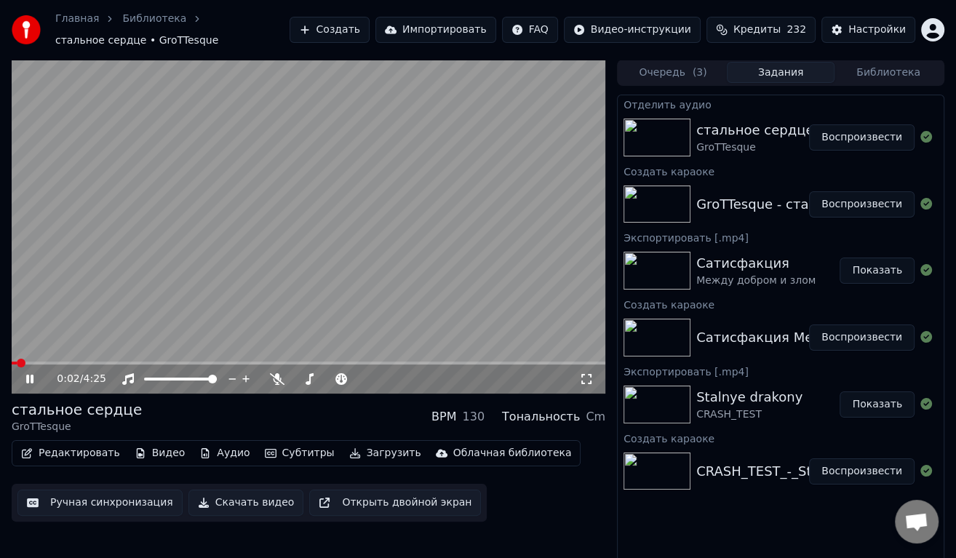
click at [210, 455] on button "Аудио" at bounding box center [225, 453] width 62 height 20
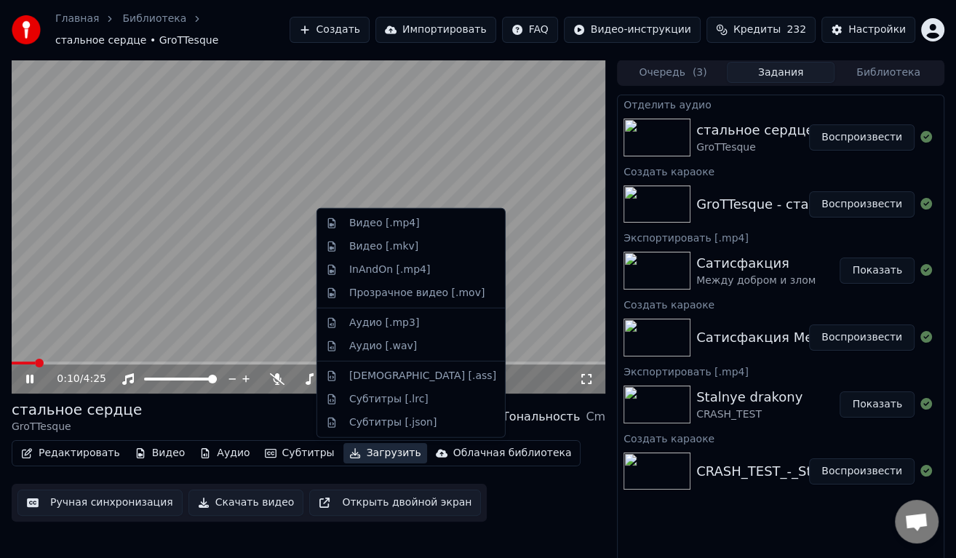
click at [582, 548] on div "0:10 / 4:25 стальное сердце GroTTesque BPM 130 Тональность Cm Редактировать Вид…" at bounding box center [309, 314] width 594 height 509
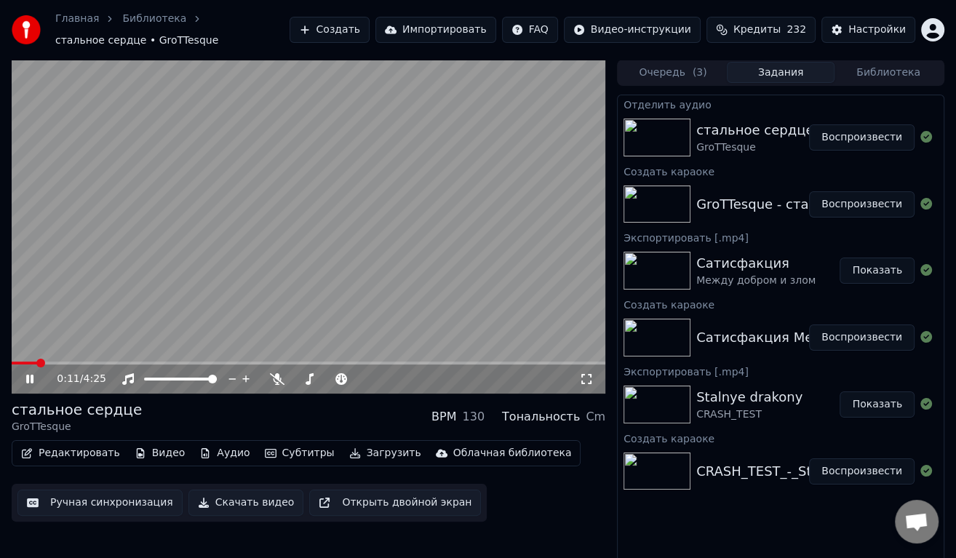
click at [401, 255] on video at bounding box center [309, 227] width 594 height 334
click at [242, 498] on button "Скачать видео" at bounding box center [246, 503] width 116 height 26
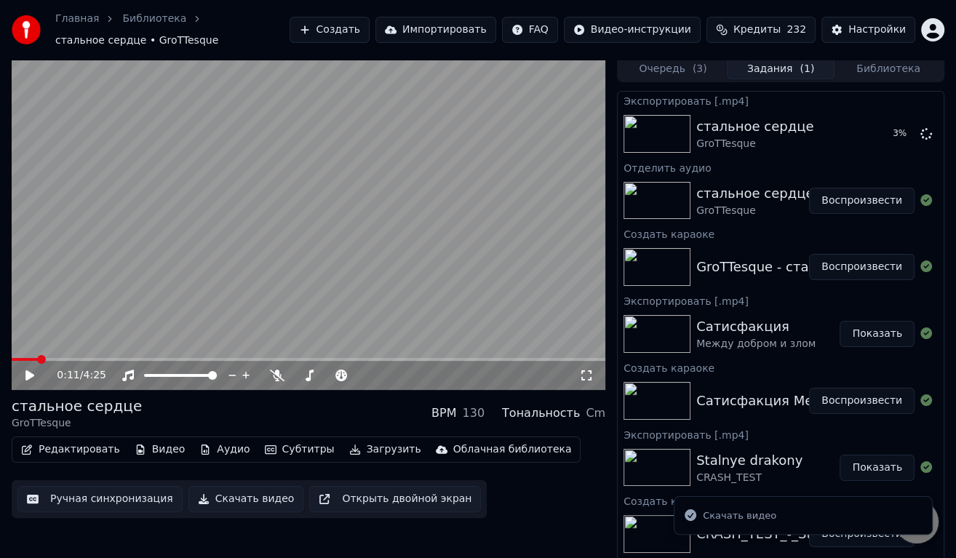
scroll to position [11, 0]
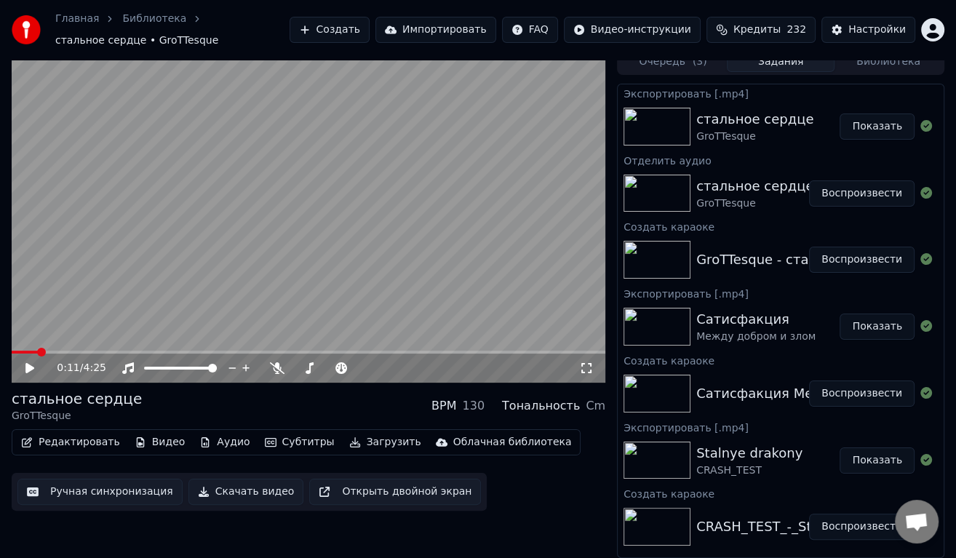
click at [874, 121] on button "Показать" at bounding box center [877, 126] width 75 height 26
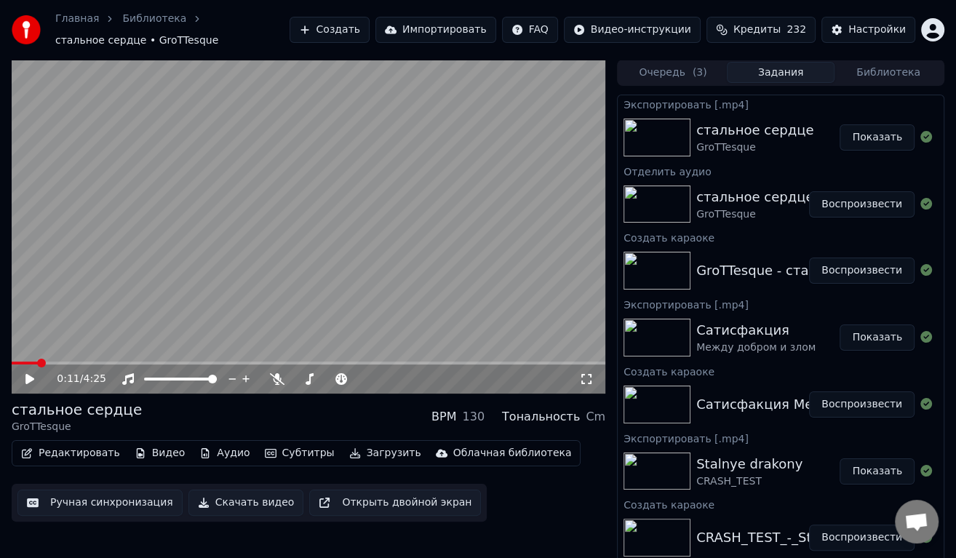
click at [690, 272] on img at bounding box center [656, 271] width 67 height 38
click at [661, 323] on img at bounding box center [656, 338] width 67 height 38
click at [661, 331] on img at bounding box center [656, 338] width 67 height 38
click at [842, 407] on button "Воспроизвести" at bounding box center [861, 404] width 105 height 26
click at [343, 218] on video at bounding box center [309, 227] width 594 height 334
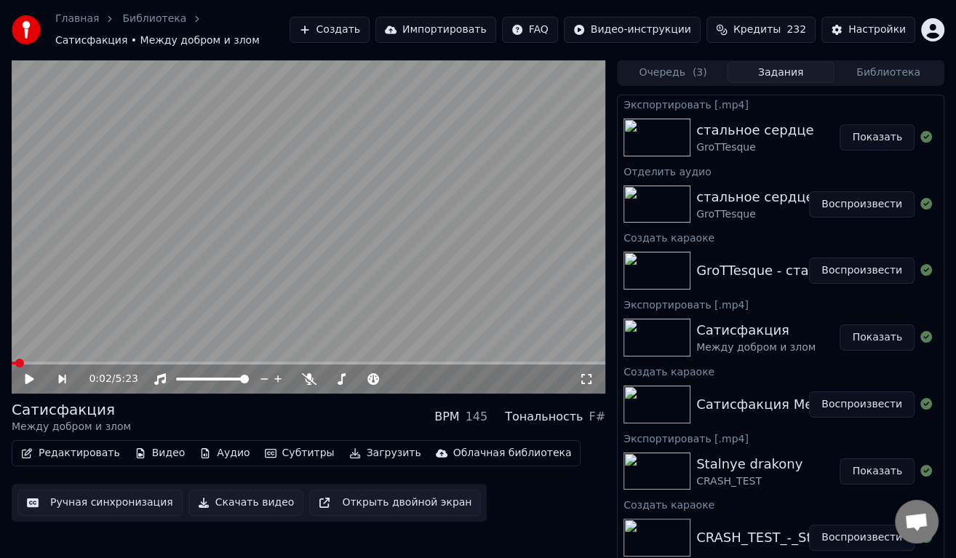
click at [856, 268] on button "Воспроизвести" at bounding box center [861, 271] width 105 height 26
click at [205, 228] on video at bounding box center [309, 227] width 594 height 334
click at [199, 245] on video at bounding box center [309, 227] width 594 height 334
click at [198, 452] on button "Аудио" at bounding box center [225, 453] width 62 height 20
click at [851, 202] on button "Воспроизвести" at bounding box center [861, 204] width 105 height 26
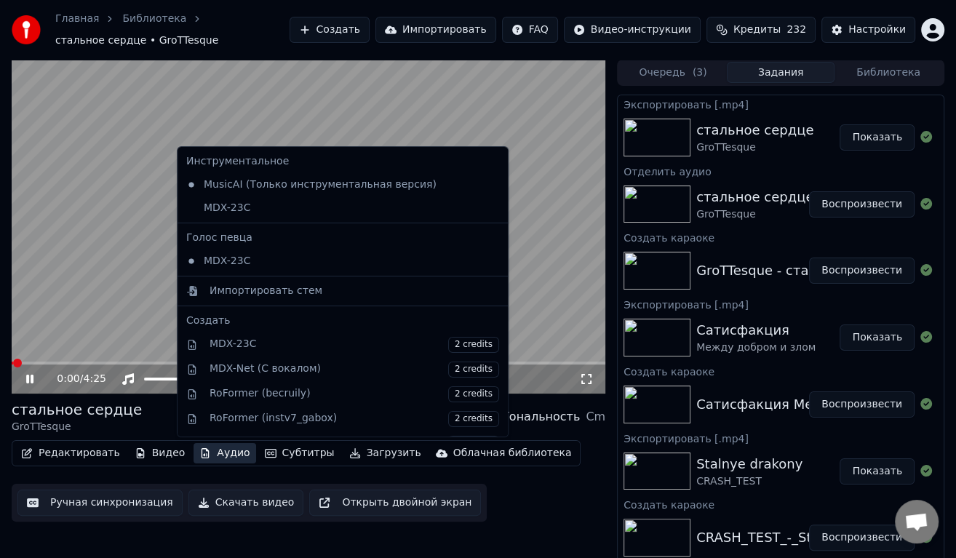
click at [209, 453] on button "Аудио" at bounding box center [225, 453] width 62 height 20
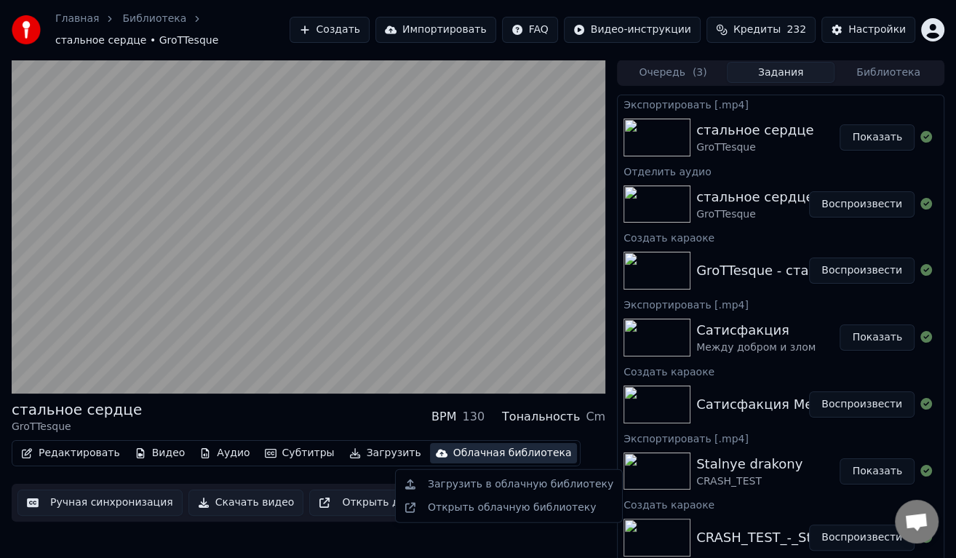
click at [501, 541] on div "стальное сердце GroTTesque BPM 130 Тональность Cm Редактировать Видео Аудио Суб…" at bounding box center [309, 314] width 594 height 509
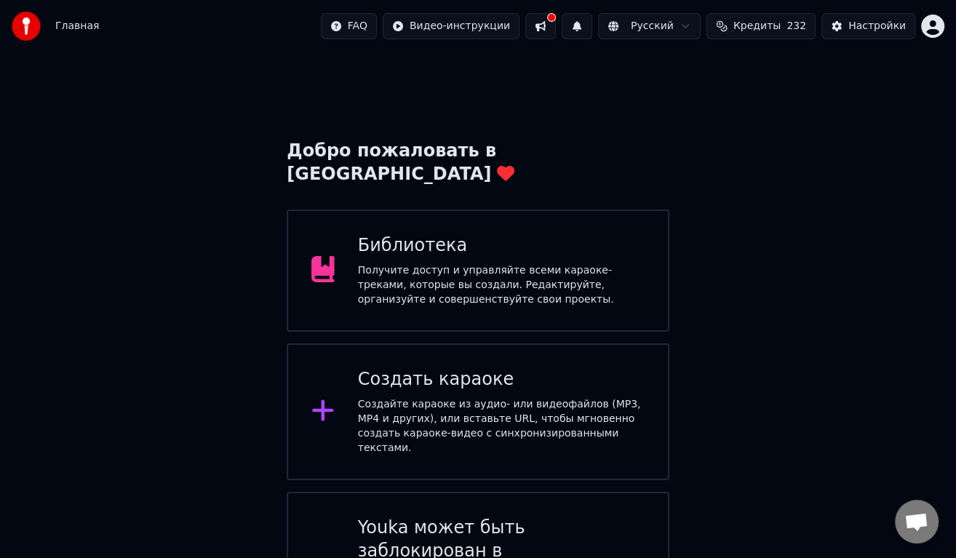
click at [498, 368] on div "Создать караоке" at bounding box center [501, 379] width 287 height 23
click at [824, 208] on div "Добро пожаловать в Youka Библиотека Получите доступ и управляйте всеми караоке-…" at bounding box center [478, 356] width 956 height 608
click at [404, 368] on div "Создать караоке" at bounding box center [501, 379] width 287 height 23
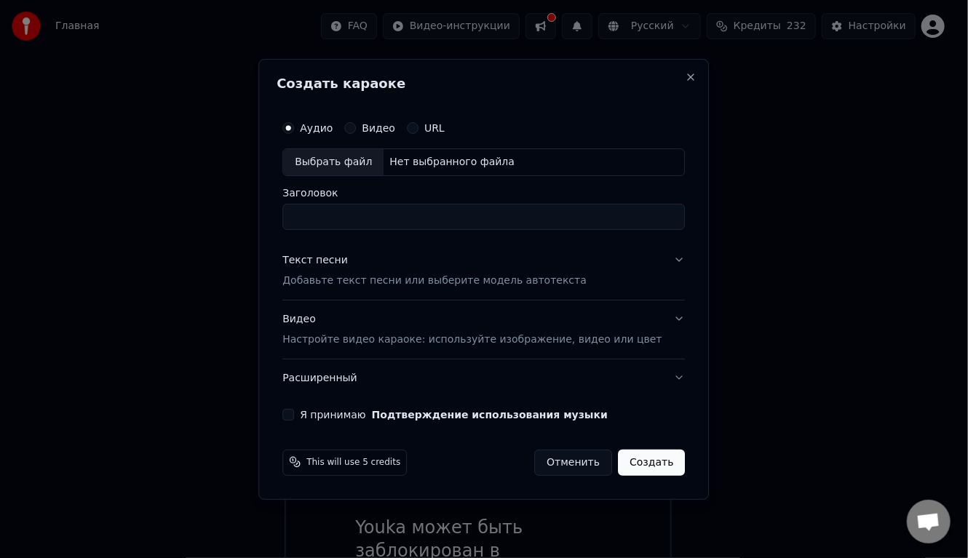
click at [376, 162] on div "Выбрать файл" at bounding box center [333, 162] width 100 height 26
type input "**********"
click at [378, 287] on button "Текст песни Добавьте текст песни или выберите модель автотекста" at bounding box center [483, 271] width 402 height 58
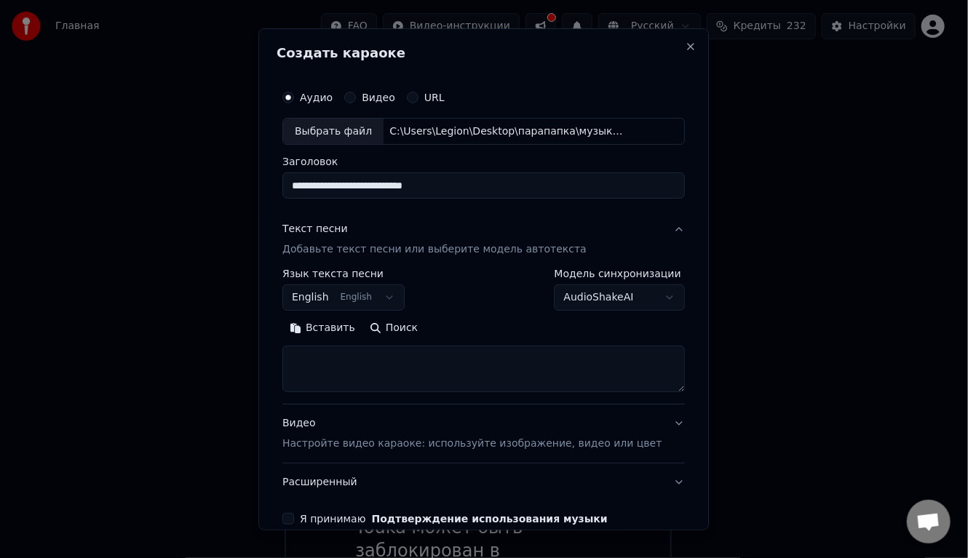
click at [371, 296] on body "Главная FAQ Видео-инструкции Русский Кредиты 232 Настройки Добро пожаловать в Y…" at bounding box center [478, 330] width 956 height 661
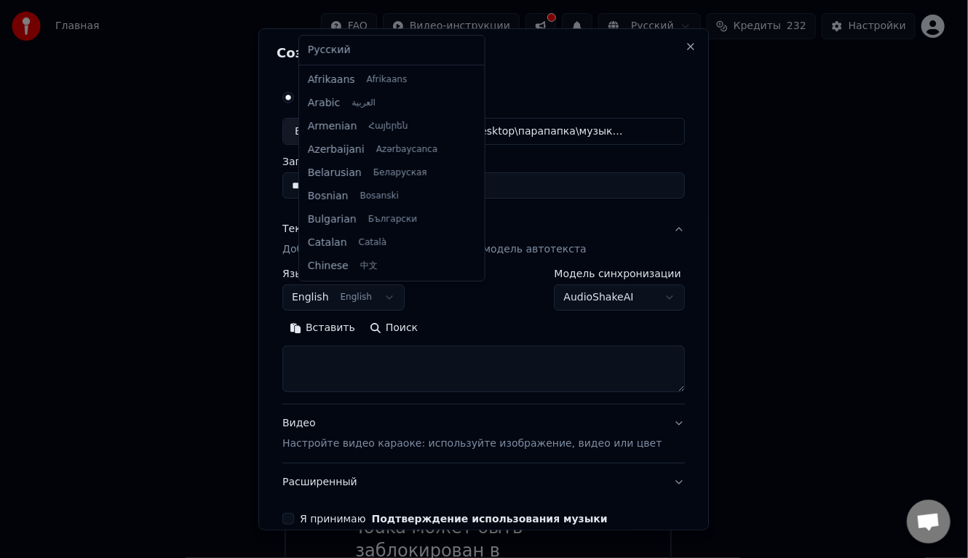
scroll to position [116, 0]
select select "**"
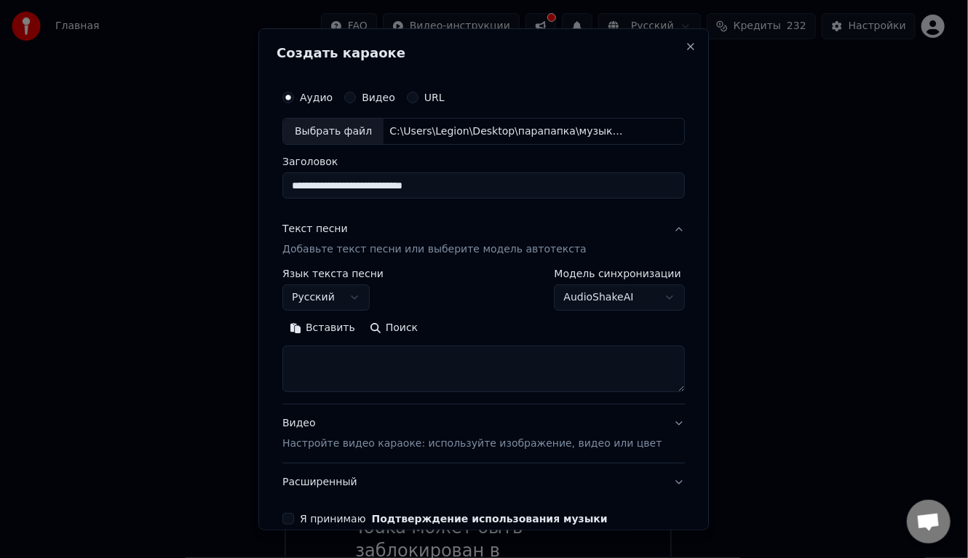
click at [384, 363] on textarea at bounding box center [483, 369] width 402 height 47
paste textarea "**********"
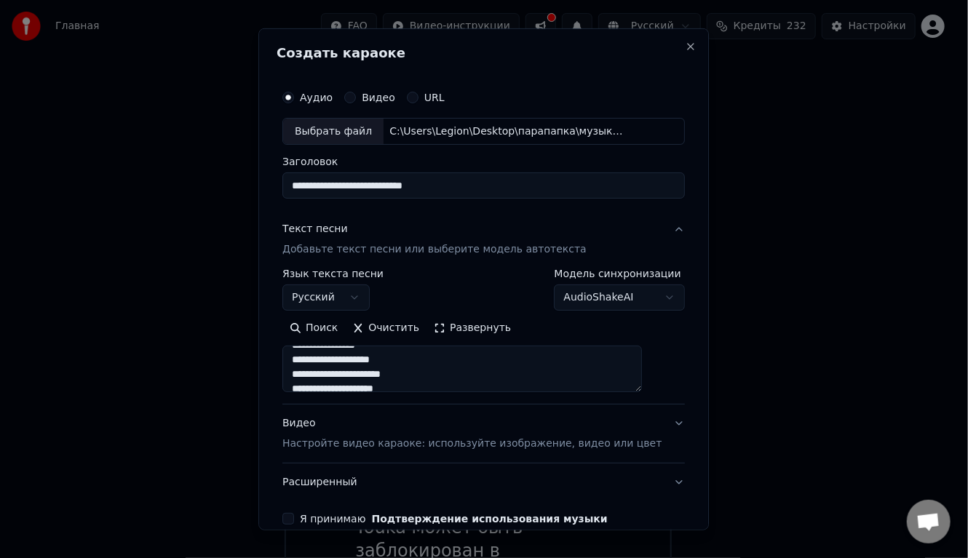
scroll to position [0, 0]
type textarea "**********"
drag, startPoint x: 491, startPoint y: 183, endPoint x: 284, endPoint y: 183, distance: 207.3
click at [284, 183] on div "**********" at bounding box center [483, 279] width 450 height 502
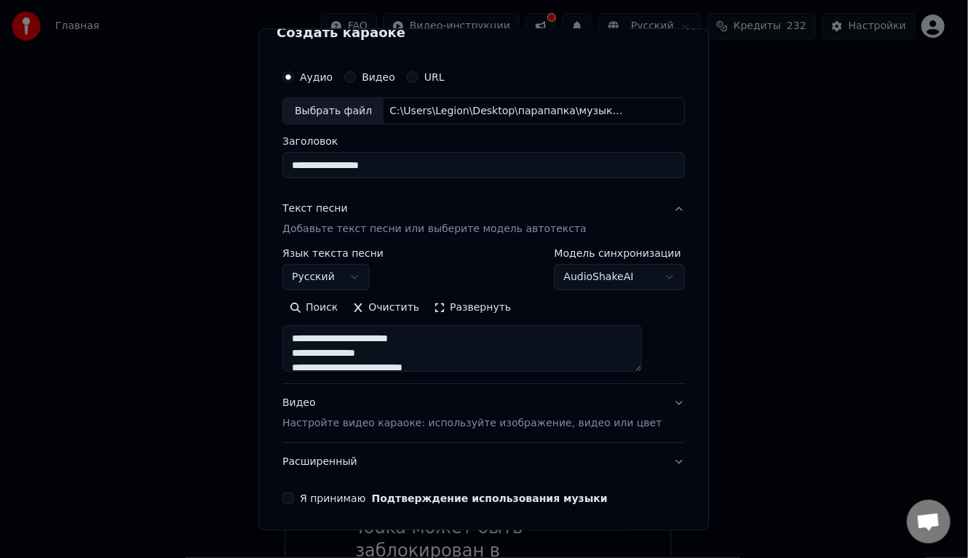
scroll to position [71, 0]
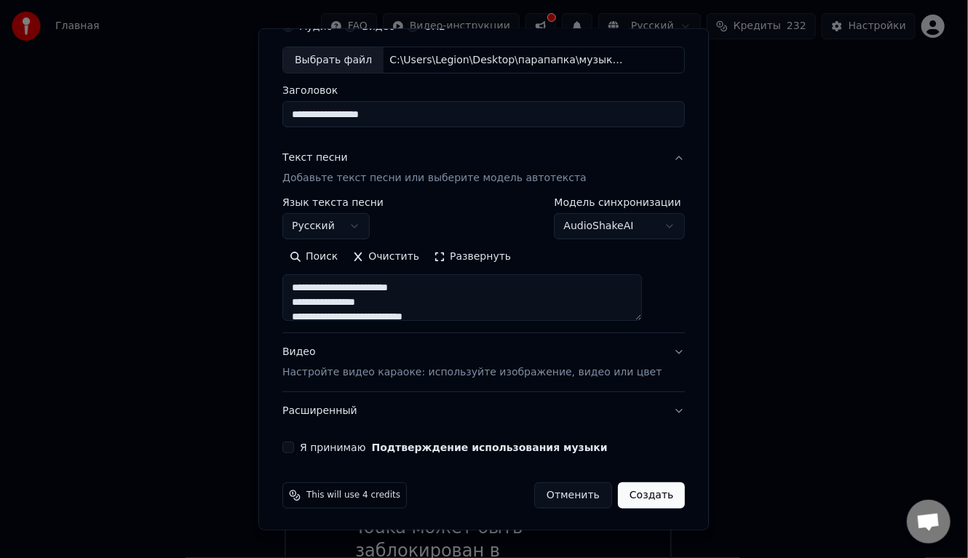
type input "**********"
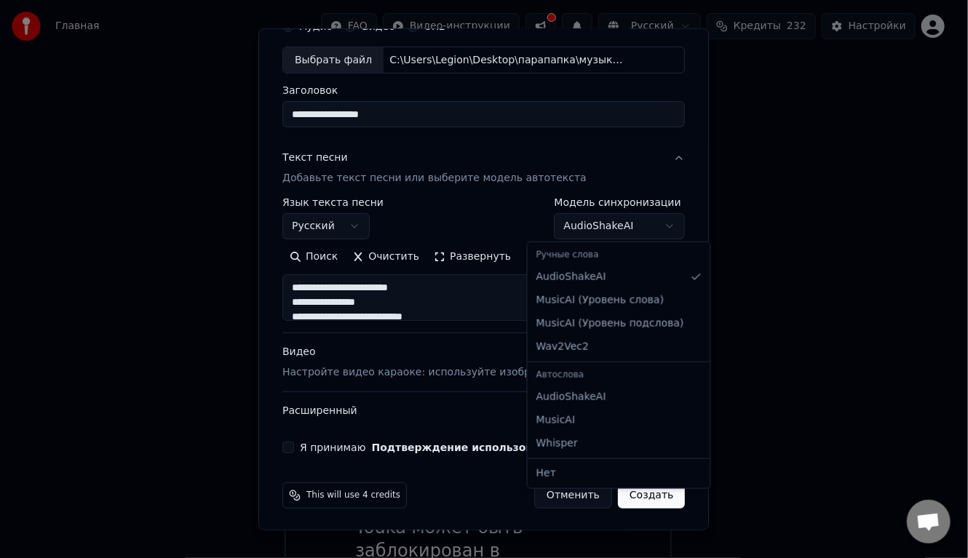
click at [592, 224] on body "Главная FAQ Видео-инструкции Русский Кредиты 232 Настройки Добро пожаловать в Y…" at bounding box center [478, 330] width 956 height 661
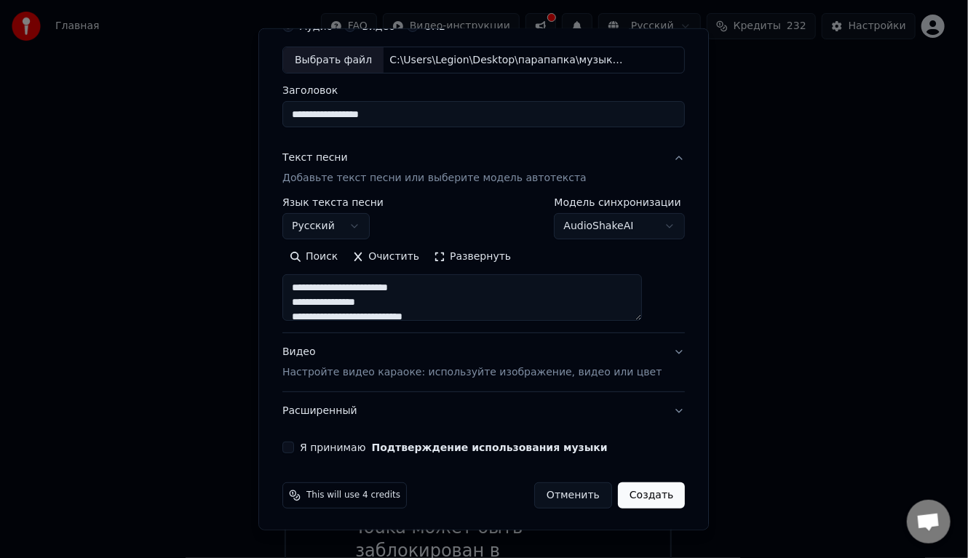
click at [225, 249] on div at bounding box center [484, 279] width 968 height 558
click at [643, 351] on button "Видео Настройте видео караоке: используйте изображение, видео или цвет" at bounding box center [483, 362] width 402 height 58
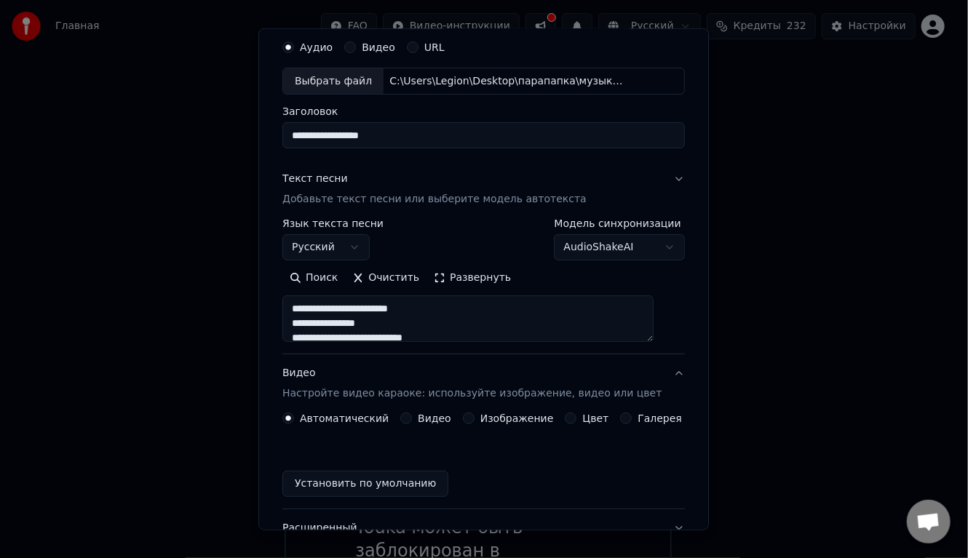
scroll to position [32, 0]
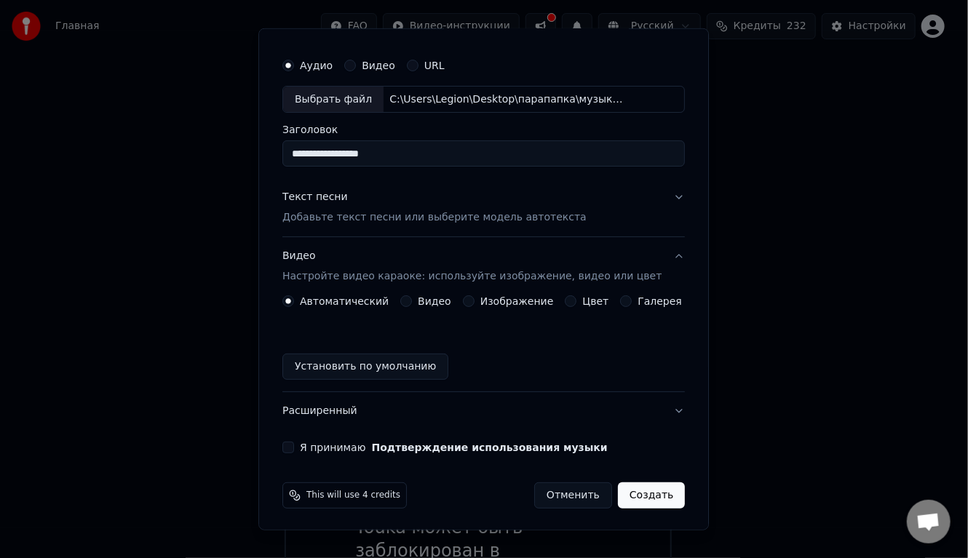
click at [468, 296] on button "Изображение" at bounding box center [469, 301] width 12 height 12
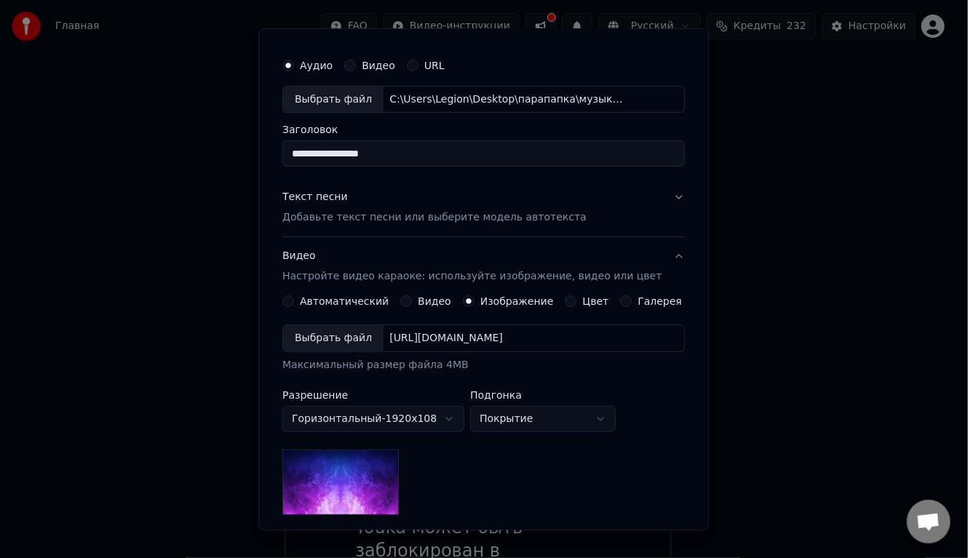
click at [343, 334] on div "Выбрать файл" at bounding box center [333, 338] width 100 height 26
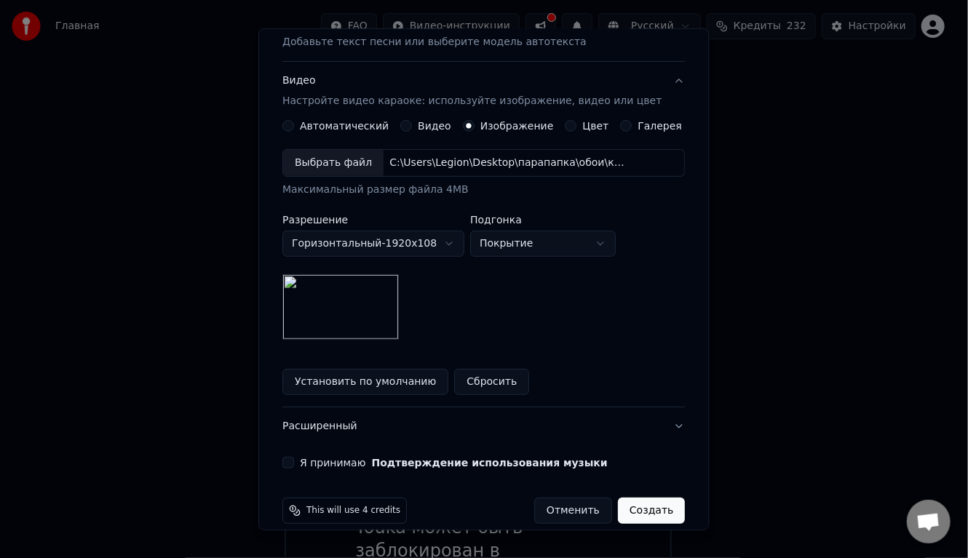
scroll to position [222, 0]
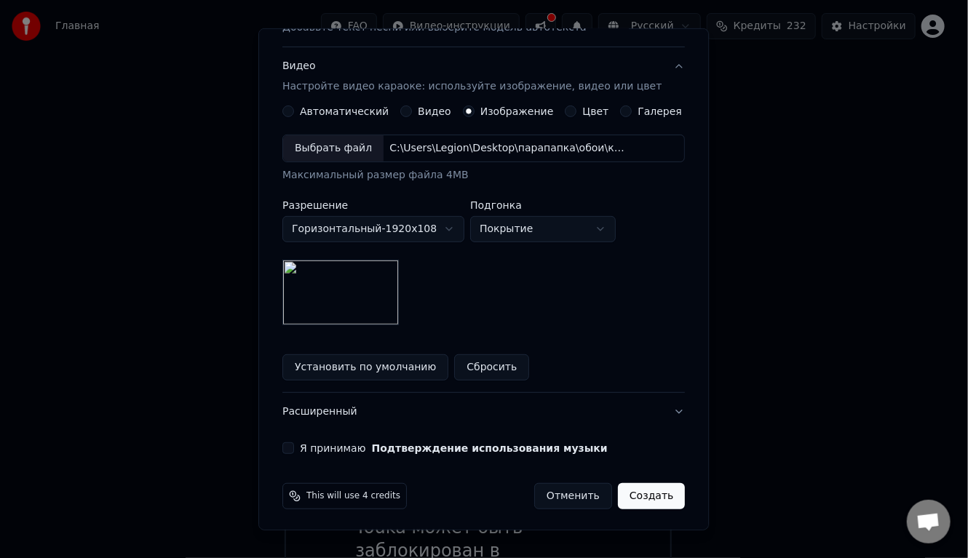
click at [391, 364] on button "Установить по умолчанию" at bounding box center [365, 367] width 166 height 26
click at [630, 492] on button "Создать" at bounding box center [651, 496] width 67 height 26
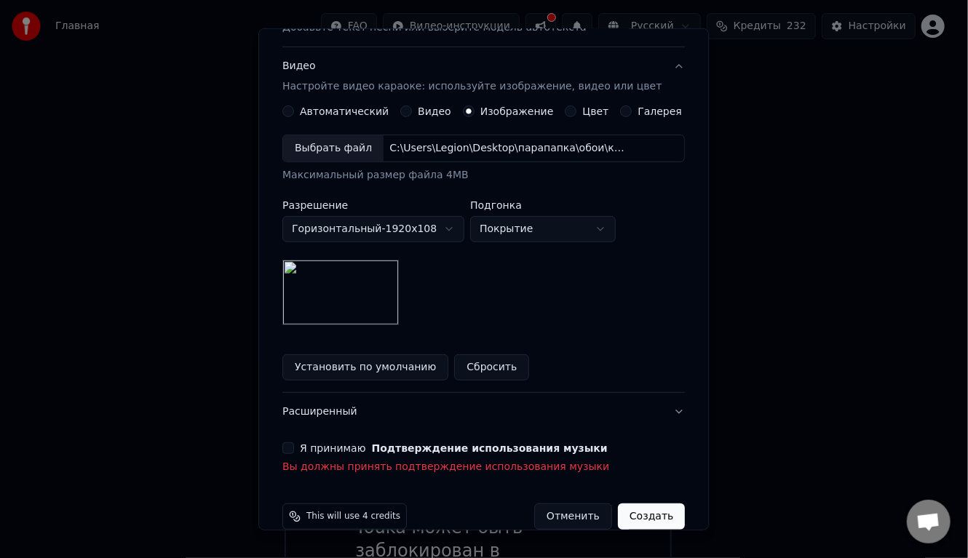
click at [294, 445] on button "Я принимаю Подтверждение использования музыки" at bounding box center [288, 448] width 12 height 12
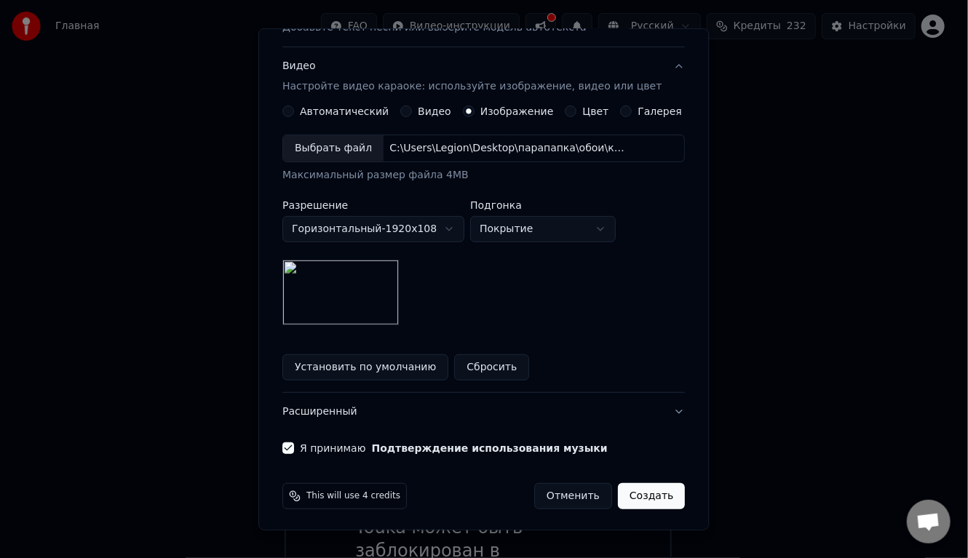
click at [630, 493] on button "Создать" at bounding box center [651, 496] width 67 height 26
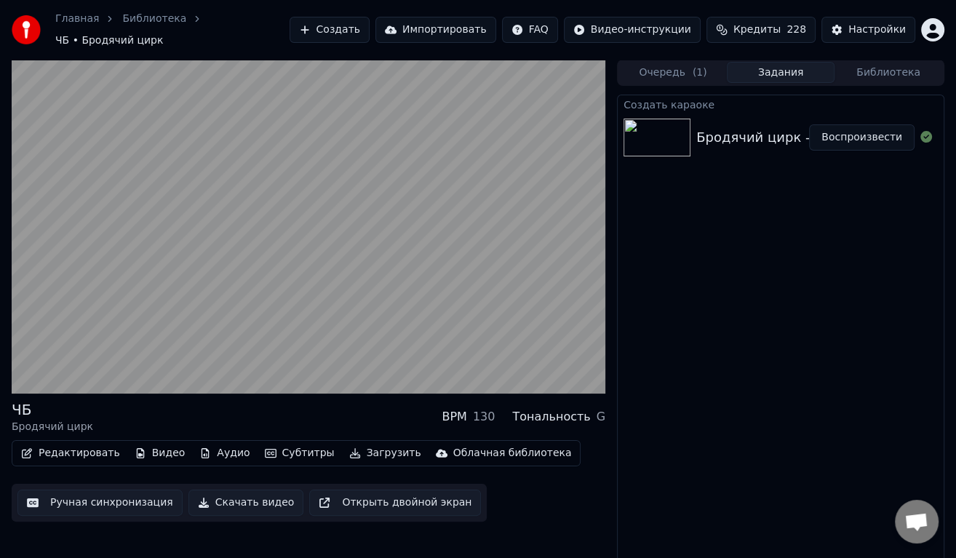
click at [255, 497] on button "Скачать видео" at bounding box center [246, 503] width 116 height 26
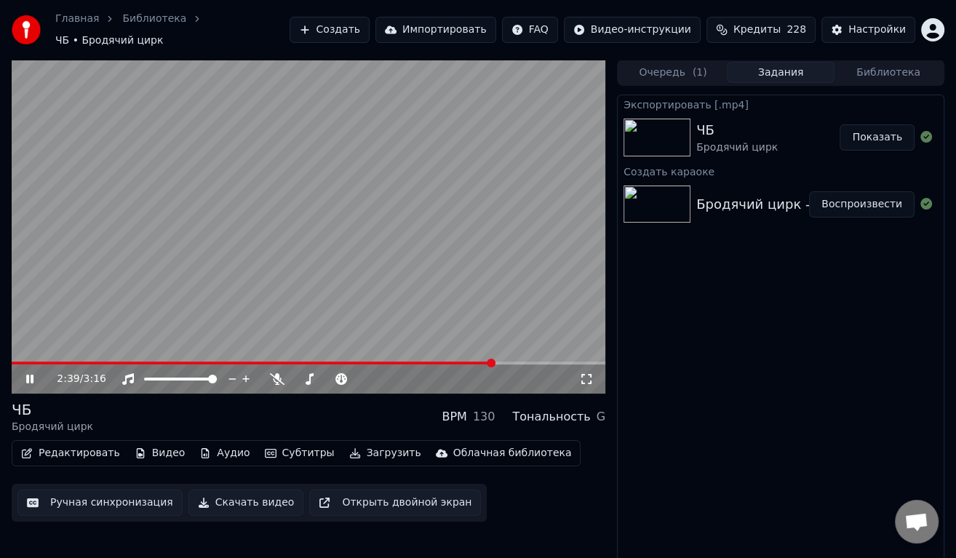
click at [865, 135] on button "Показать" at bounding box center [877, 137] width 75 height 26
click at [25, 373] on icon at bounding box center [39, 379] width 33 height 12
click at [370, 22] on button "Создать" at bounding box center [330, 30] width 80 height 26
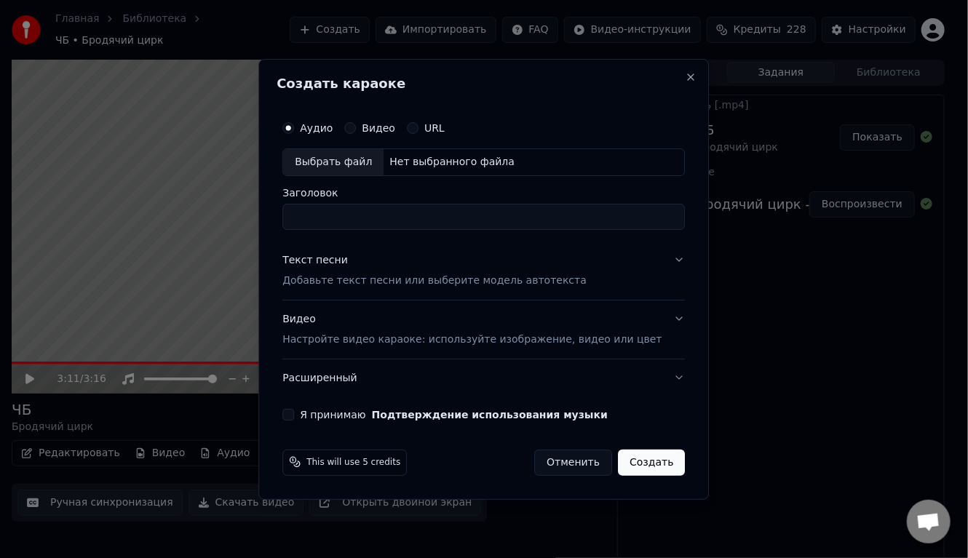
click at [358, 160] on div "Выбрать файл" at bounding box center [333, 162] width 100 height 26
type input "**********"
drag, startPoint x: 491, startPoint y: 212, endPoint x: 301, endPoint y: 210, distance: 189.9
click at [301, 210] on div "**********" at bounding box center [483, 267] width 414 height 319
type input "**********"
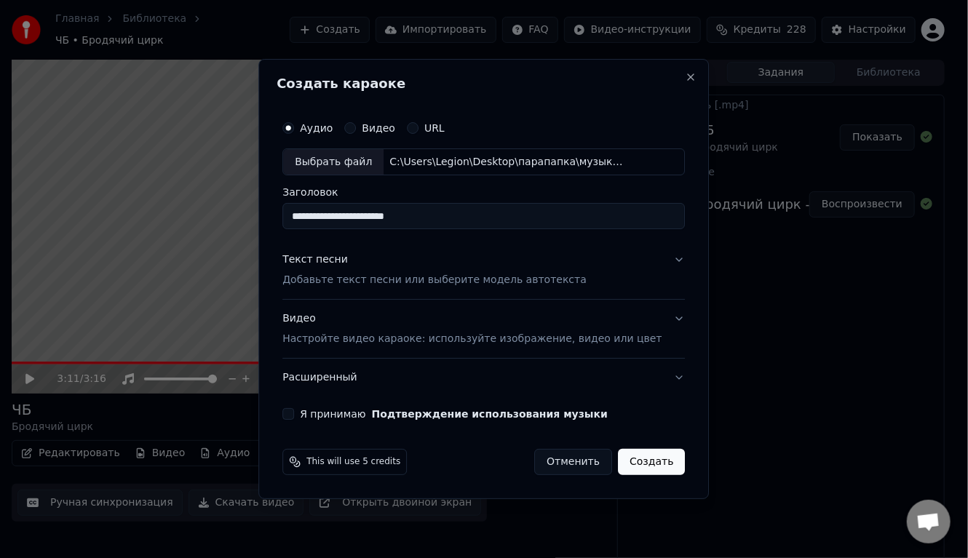
click at [419, 283] on p "Добавьте текст песни или выберите модель автотекста" at bounding box center [434, 281] width 304 height 15
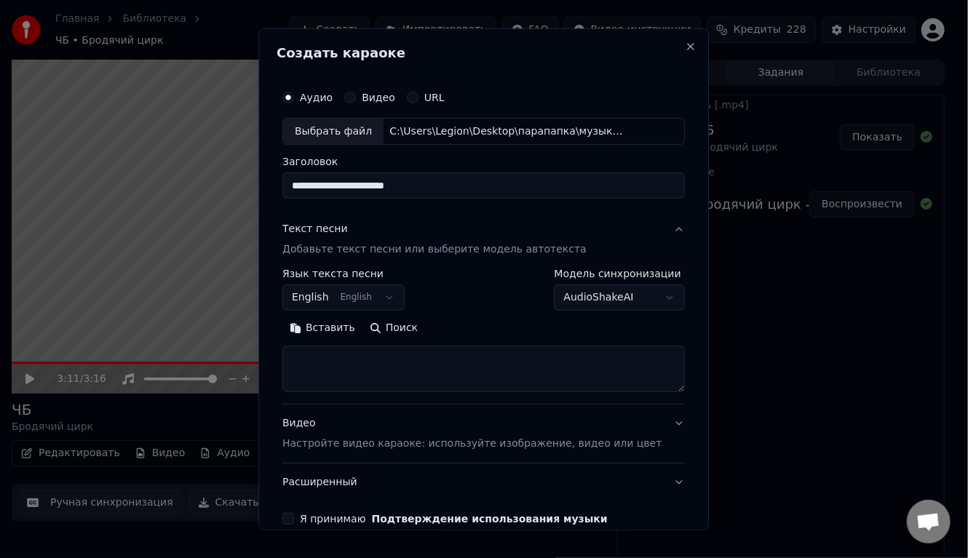
click at [367, 303] on body "**********" at bounding box center [478, 279] width 956 height 558
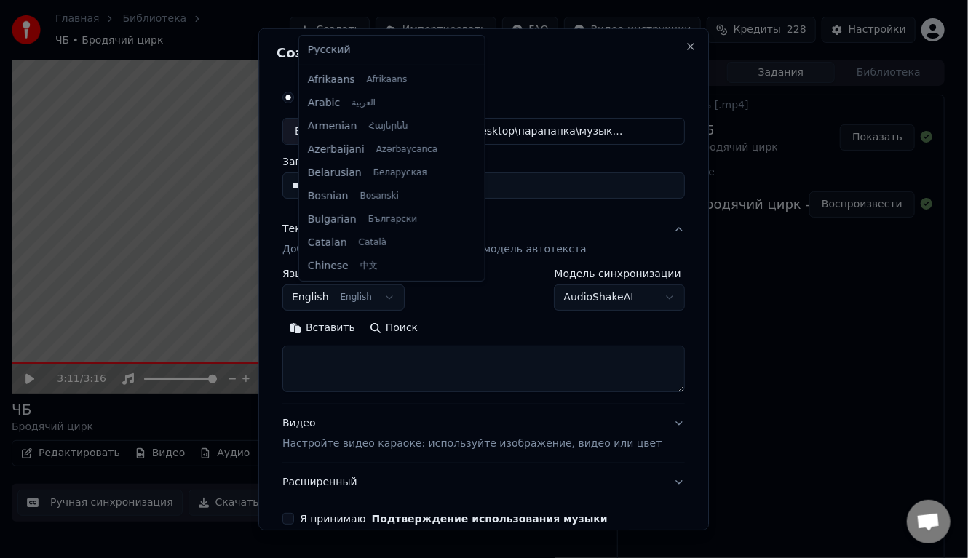
scroll to position [116, 0]
select select "**"
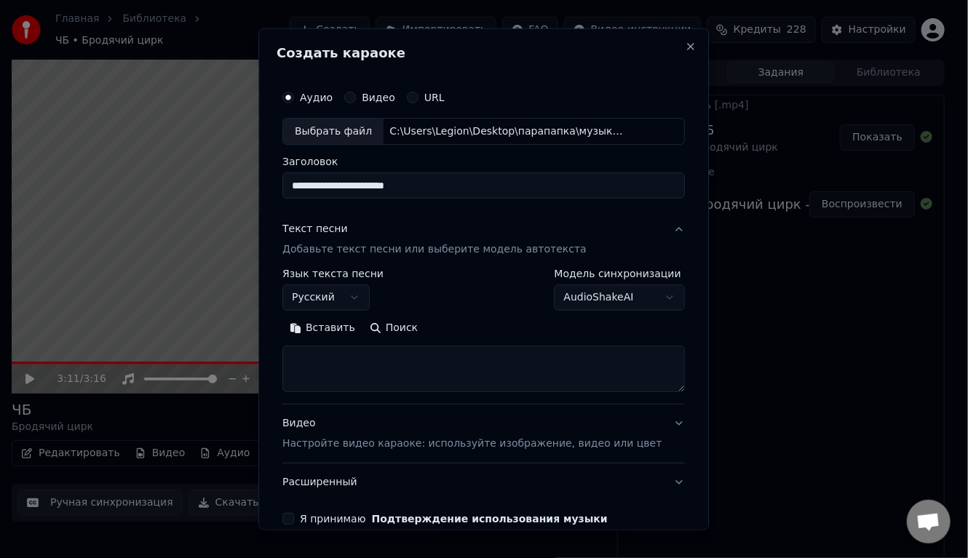
click at [345, 350] on textarea at bounding box center [483, 369] width 402 height 47
paste textarea "**********"
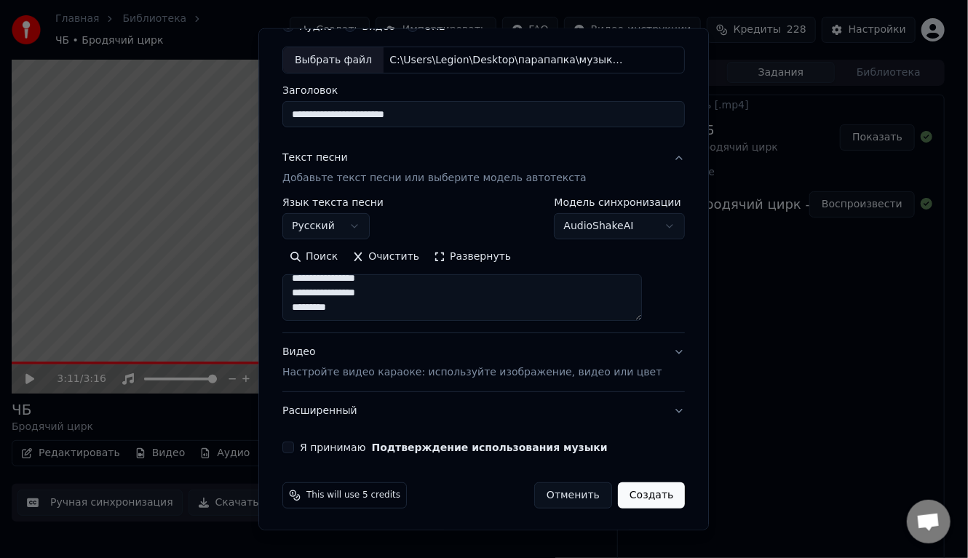
type textarea "**********"
click at [294, 445] on button "Я принимаю Подтверждение использования музыки" at bounding box center [288, 448] width 12 height 12
click at [480, 368] on p "Настройте видео караоке: используйте изображение, видео или цвет" at bounding box center [471, 372] width 379 height 15
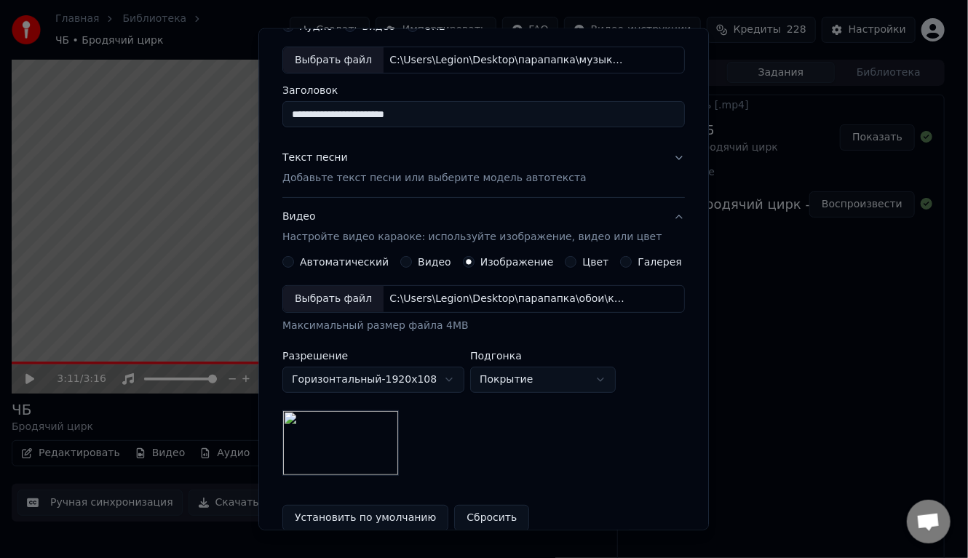
click at [524, 431] on div "**********" at bounding box center [483, 380] width 402 height 191
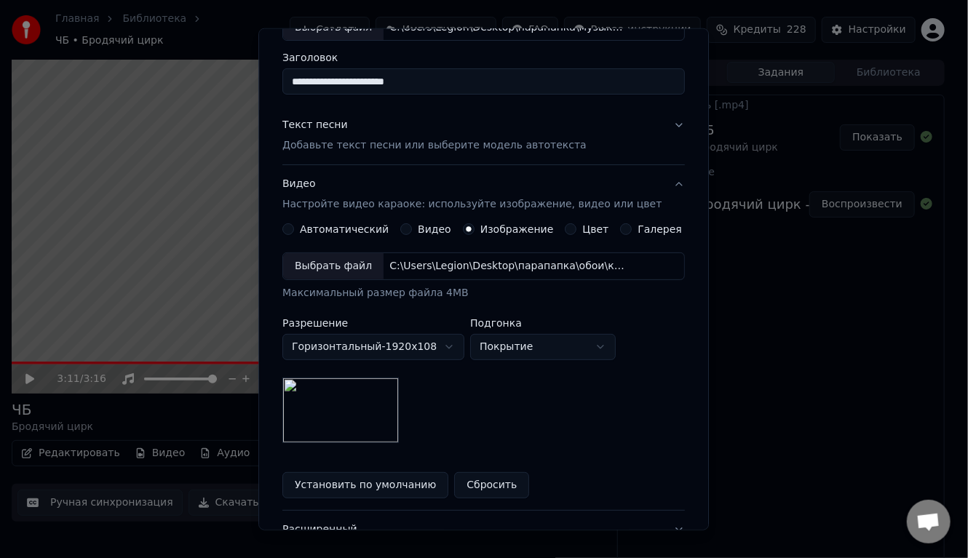
scroll to position [222, 0]
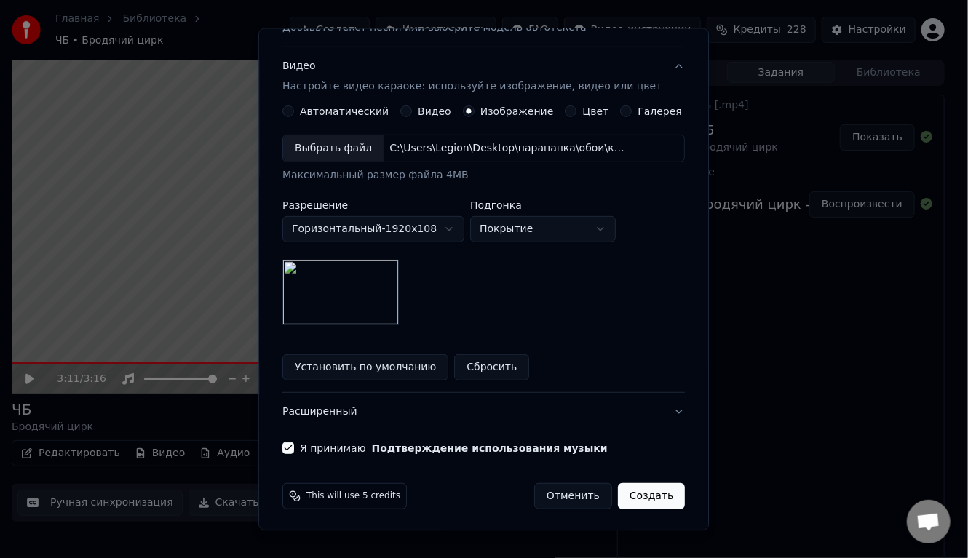
click at [629, 496] on button "Создать" at bounding box center [651, 496] width 67 height 26
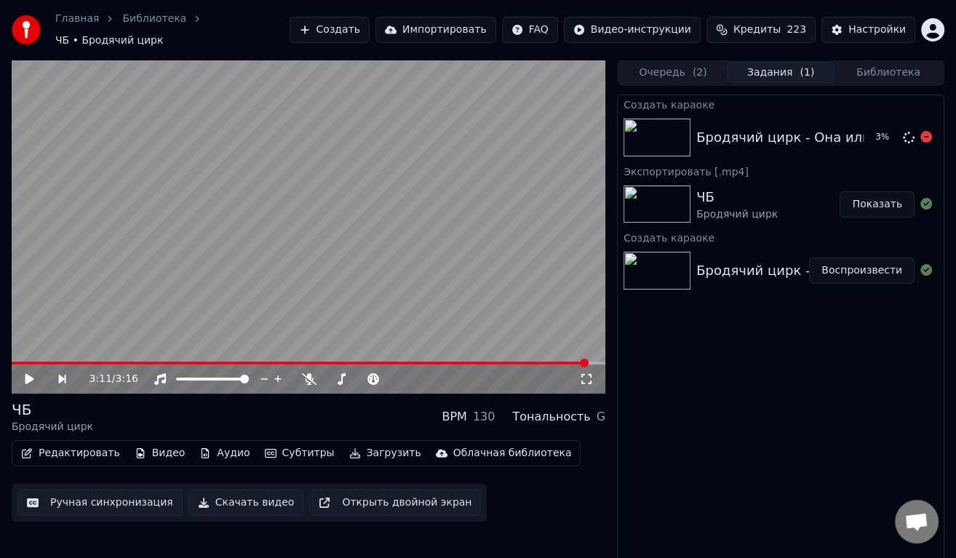
click at [745, 142] on div "Бродячий цирк - Она или я 3 %" at bounding box center [781, 137] width 326 height 49
click at [842, 130] on button "Воспроизвести" at bounding box center [861, 137] width 105 height 26
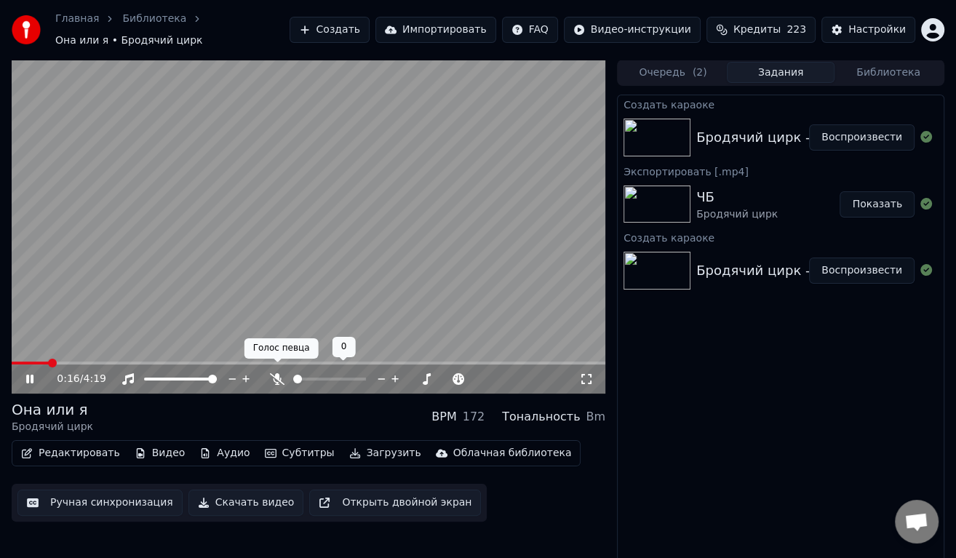
click at [277, 373] on icon at bounding box center [277, 379] width 15 height 12
click at [330, 378] on span at bounding box center [311, 379] width 36 height 3
click at [366, 375] on span at bounding box center [361, 379] width 9 height 9
click at [690, 383] on div "Создать караоке Бродячий цирк - Она или я Воспроизвести Экспортировать [.mp4] Ч…" at bounding box center [780, 332] width 327 height 474
click at [322, 378] on span at bounding box center [307, 379] width 29 height 3
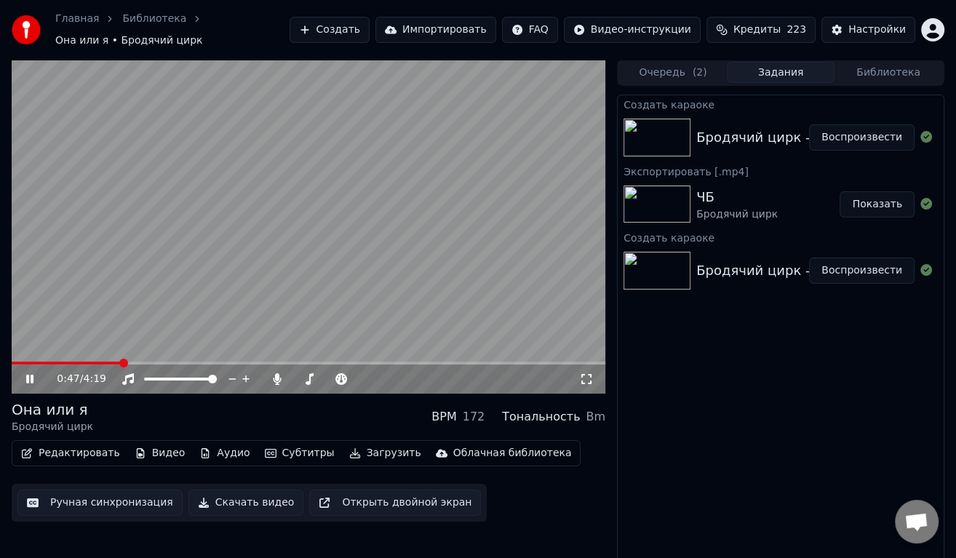
click at [775, 386] on div "Создать караоке Бродячий цирк - Она или я Воспроизвести Экспортировать [.mp4] Ч…" at bounding box center [780, 332] width 327 height 474
click at [362, 375] on span at bounding box center [361, 379] width 9 height 9
click at [671, 370] on div "Создать караоке Бродячий цирк - Она или я Воспроизвести Экспортировать [.mp4] Ч…" at bounding box center [780, 332] width 327 height 474
click at [279, 373] on icon at bounding box center [278, 379] width 8 height 12
click at [279, 373] on icon at bounding box center [277, 379] width 15 height 12
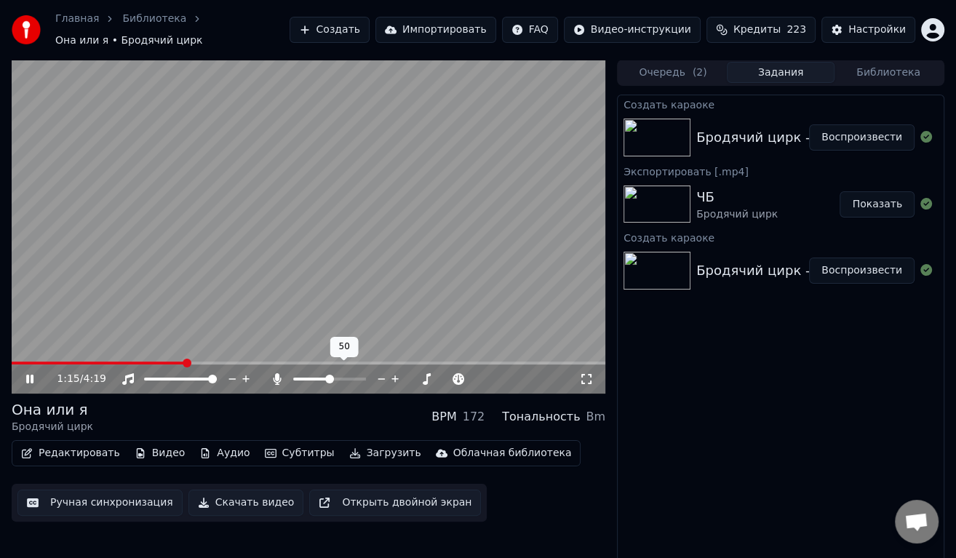
click at [330, 378] on span at bounding box center [311, 379] width 36 height 3
click at [710, 367] on div "Создать караоке Бродячий цирк - Она или я Воспроизвести Экспортировать [.mp4] Ч…" at bounding box center [780, 332] width 327 height 474
click at [351, 447] on button "Загрузить" at bounding box center [385, 453] width 84 height 20
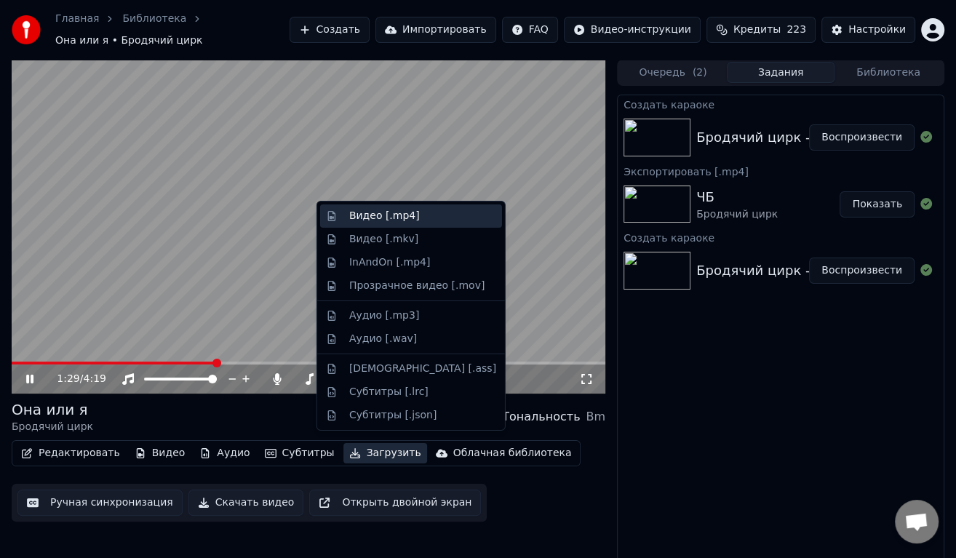
click at [372, 218] on div "Видео [.mp4]" at bounding box center [384, 216] width 71 height 15
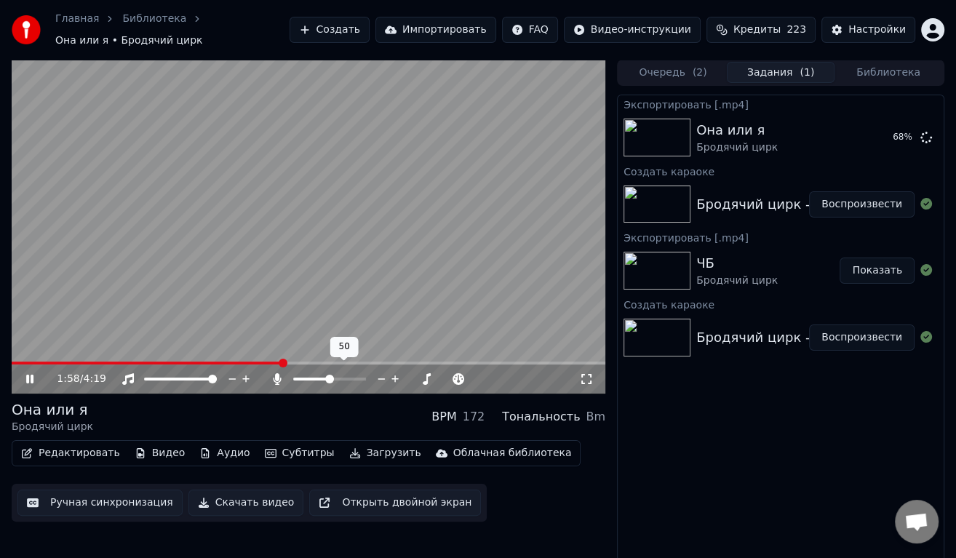
drag, startPoint x: 314, startPoint y: 373, endPoint x: 295, endPoint y: 373, distance: 18.9
click at [295, 373] on div at bounding box center [342, 379] width 117 height 15
click at [271, 373] on icon at bounding box center [277, 379] width 15 height 12
click at [928, 132] on icon at bounding box center [926, 137] width 12 height 12
click at [365, 452] on button "Загрузить" at bounding box center [385, 453] width 84 height 20
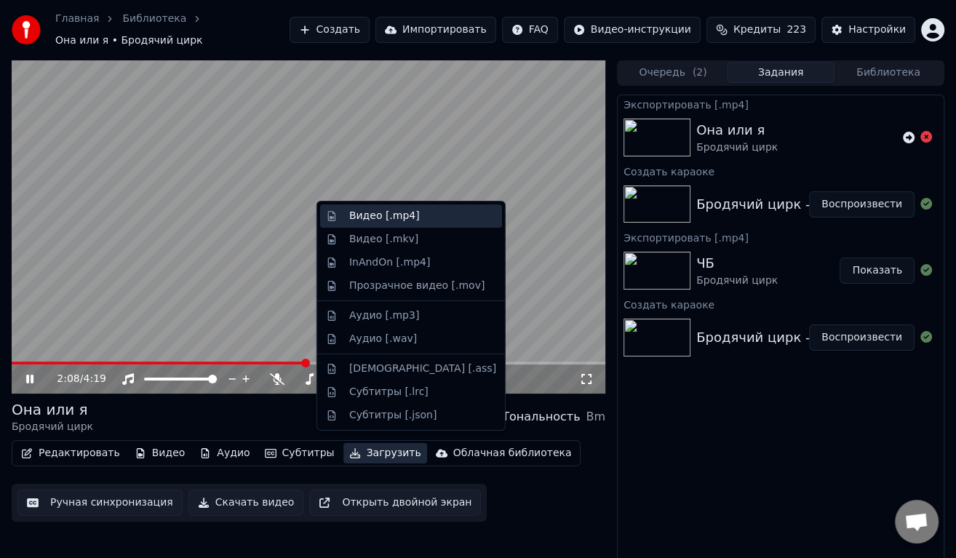
click at [409, 213] on div "Видео [.mp4]" at bounding box center [422, 216] width 147 height 15
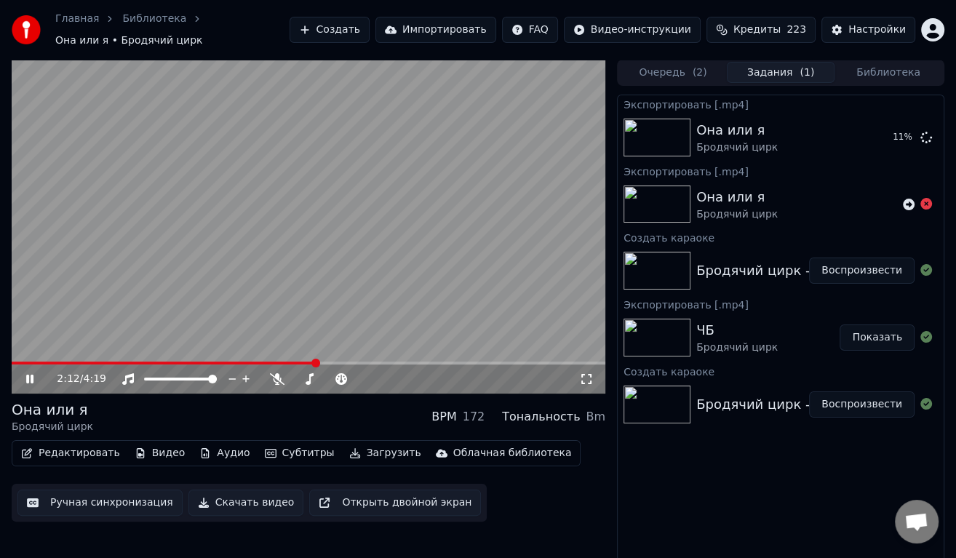
click at [925, 198] on icon at bounding box center [926, 204] width 12 height 12
click at [33, 375] on icon at bounding box center [39, 379] width 33 height 12
click at [872, 124] on button "Показать" at bounding box center [877, 137] width 75 height 26
click at [349, 31] on button "Создать" at bounding box center [330, 30] width 80 height 26
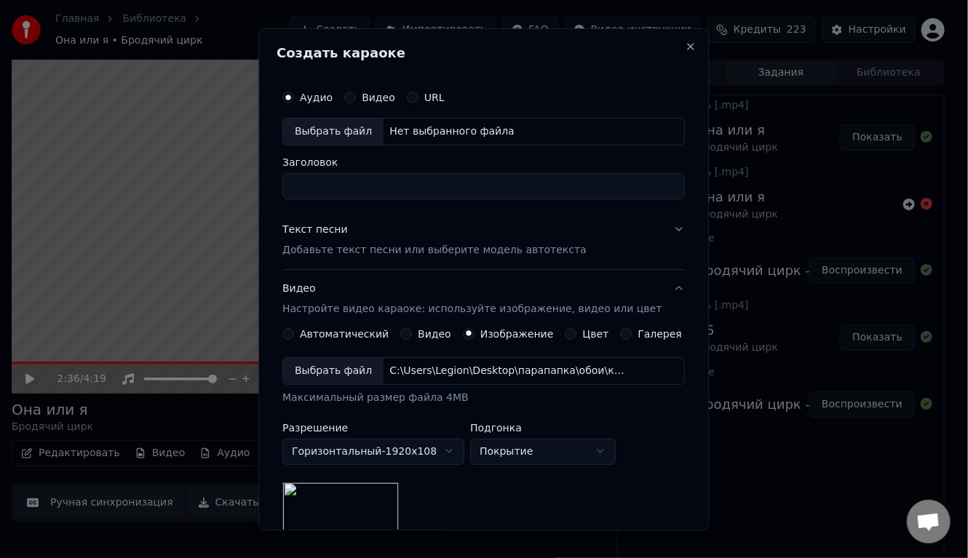
click at [348, 131] on div "Выбрать файл" at bounding box center [333, 131] width 100 height 26
type input "**********"
drag, startPoint x: 483, startPoint y: 189, endPoint x: 284, endPoint y: 178, distance: 199.0
click at [284, 178] on div "**********" at bounding box center [483, 279] width 450 height 502
type input "**********"
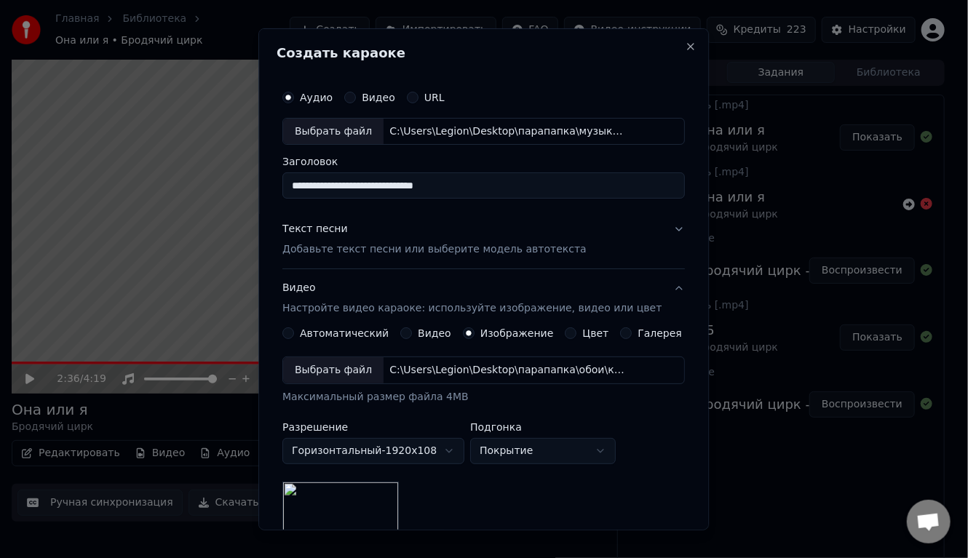
click at [318, 237] on div "Текст песни Добавьте текст песни или выберите модель автотекста" at bounding box center [434, 239] width 304 height 35
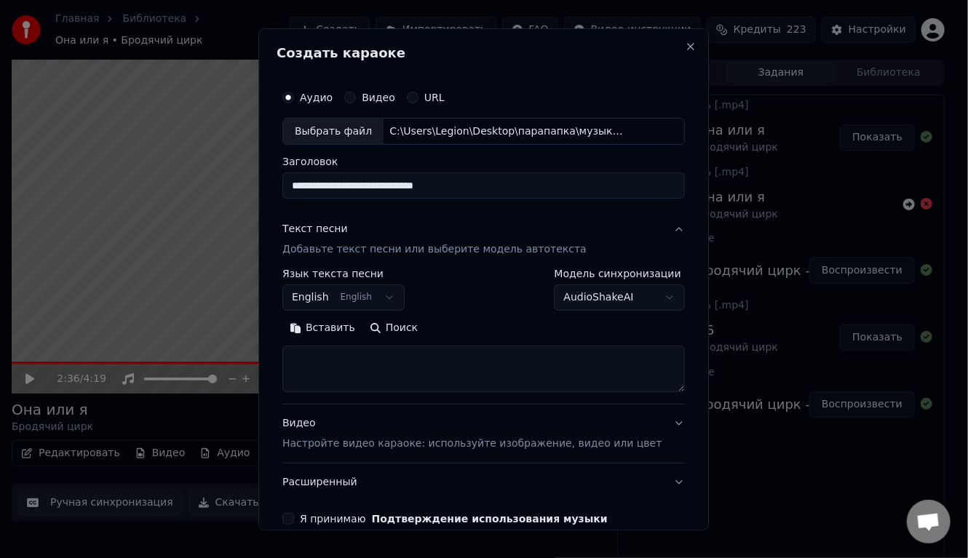
click at [363, 296] on body "Главная Библиотека Она или я • Бродячий цирк Создать Импортировать FAQ Видео-ин…" at bounding box center [478, 279] width 956 height 558
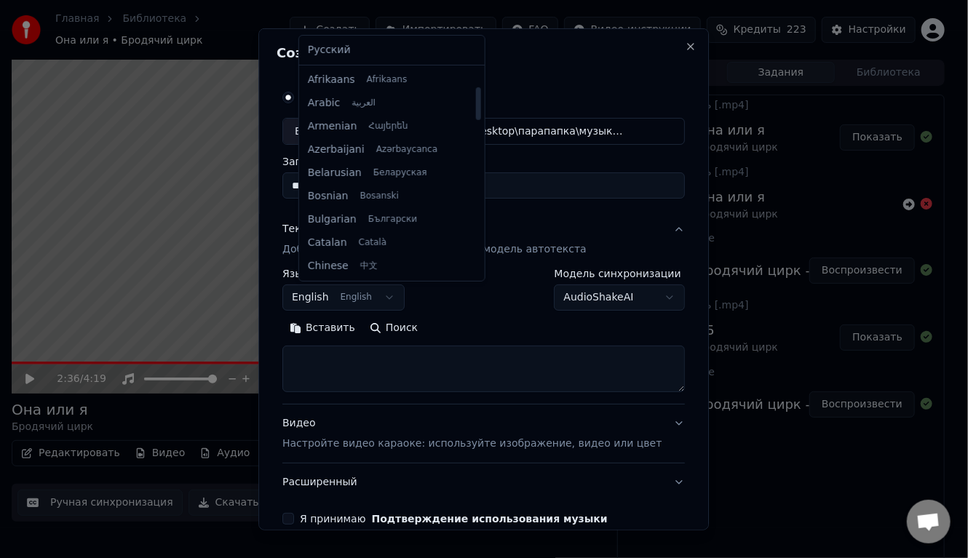
scroll to position [116, 0]
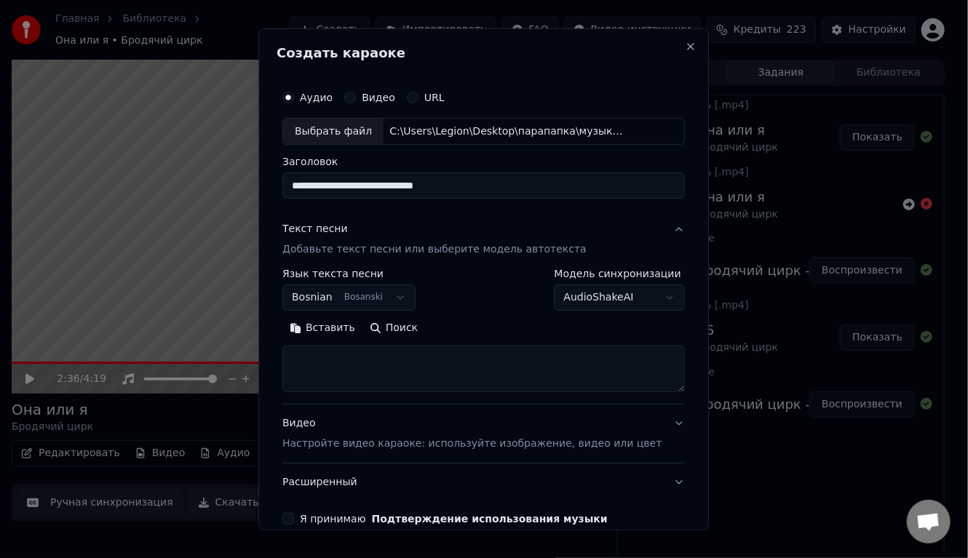
click at [349, 293] on body "Главная Библиотека Она или я • Бродячий цирк Создать Импортировать FAQ Видео-ин…" at bounding box center [478, 279] width 956 height 558
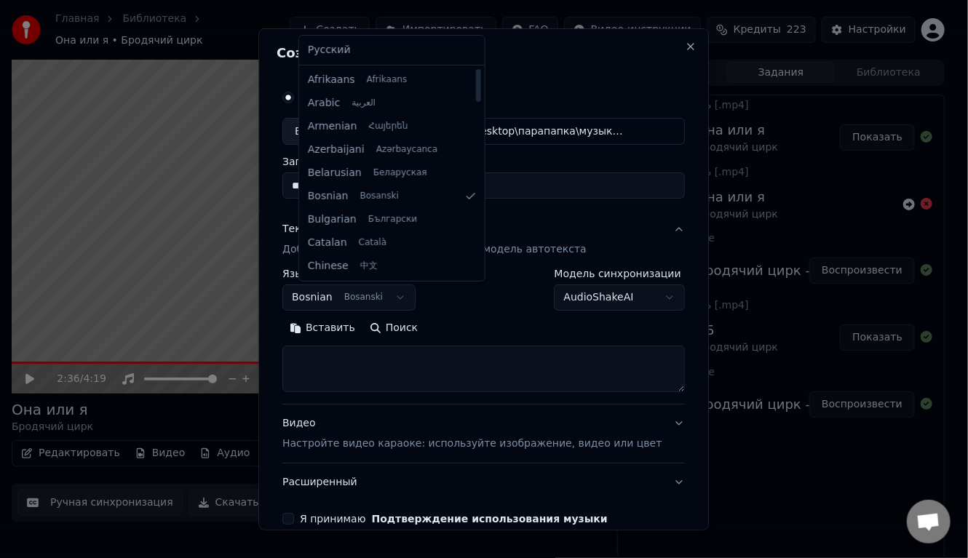
select select "**"
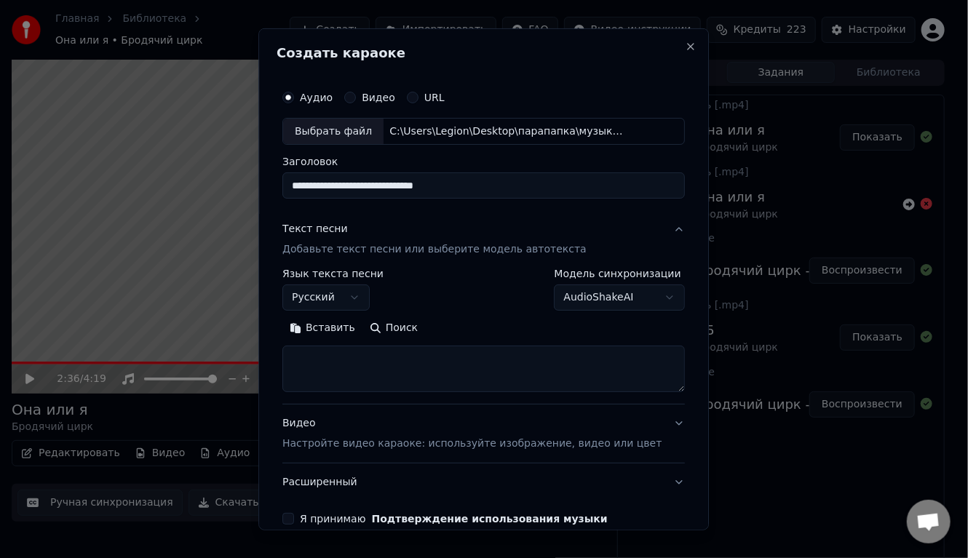
click at [364, 349] on textarea at bounding box center [483, 369] width 402 height 47
paste textarea "**********"
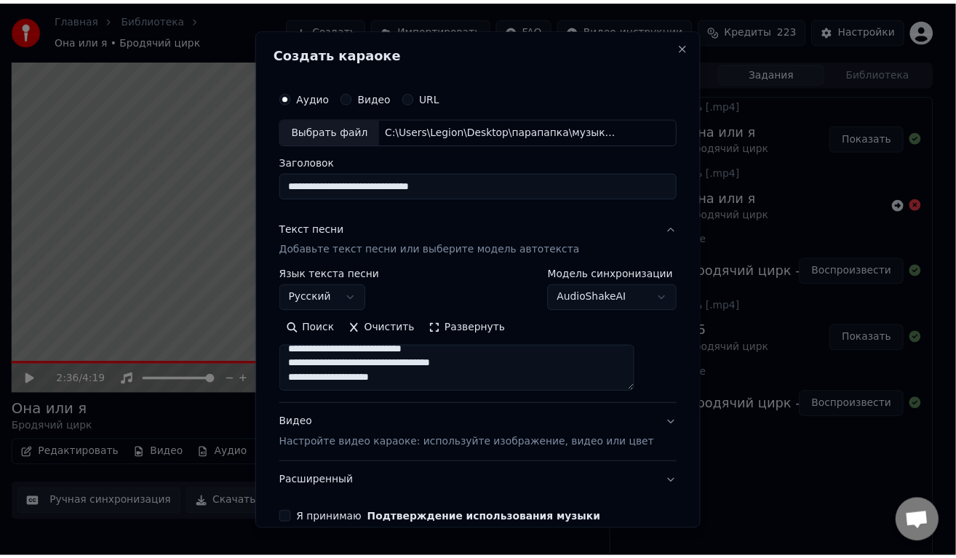
scroll to position [71, 0]
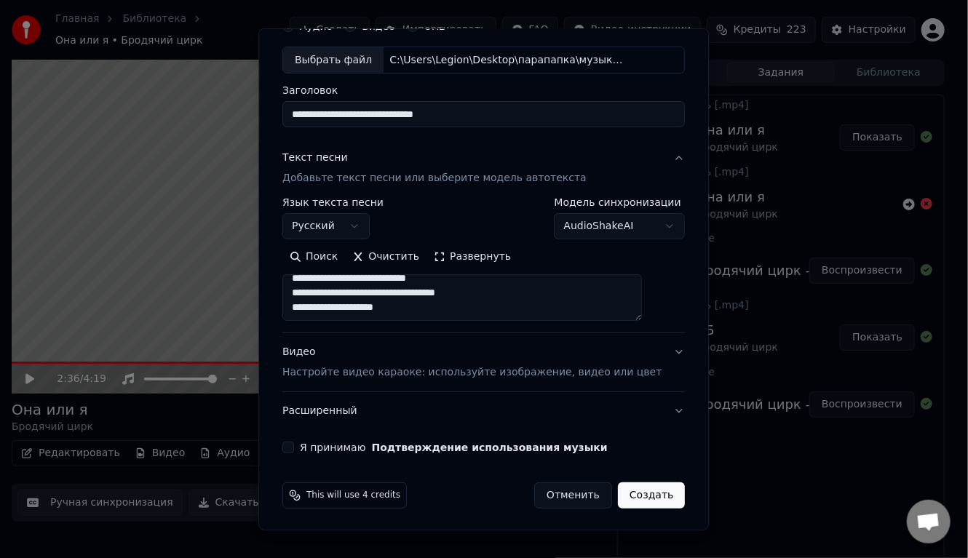
type textarea "**********"
click at [294, 445] on button "Я принимаю Подтверждение использования музыки" at bounding box center [288, 448] width 12 height 12
click at [618, 487] on button "Создать" at bounding box center [651, 495] width 67 height 26
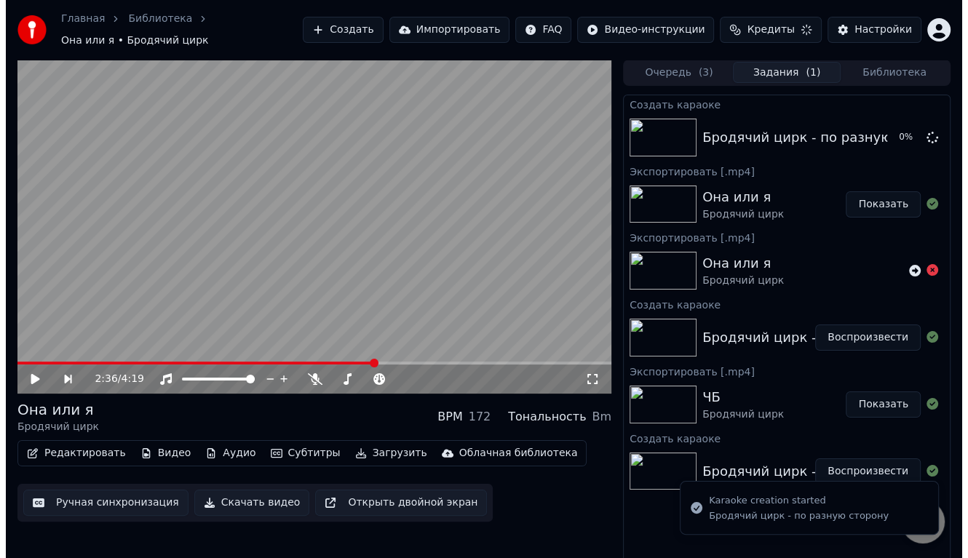
scroll to position [0, 0]
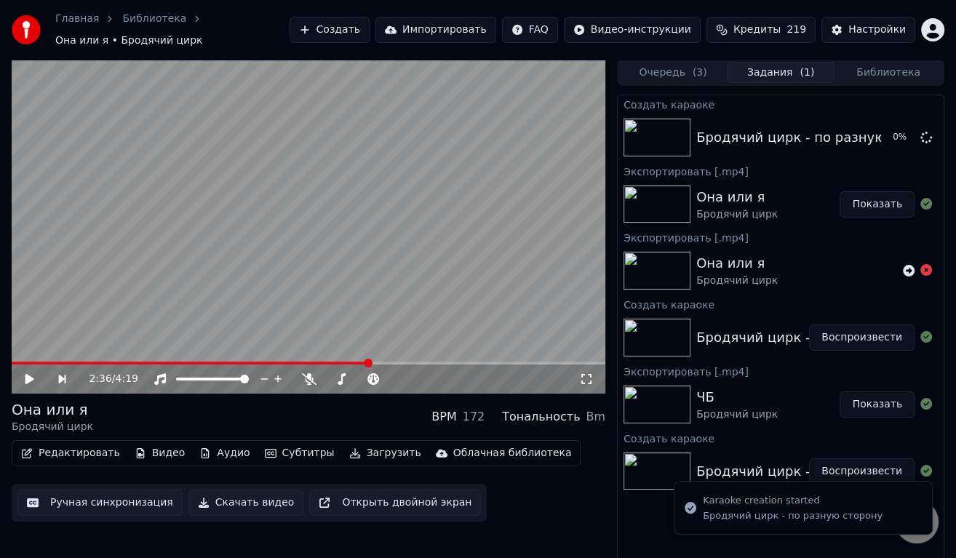
click at [362, 21] on button "Создать" at bounding box center [330, 30] width 80 height 26
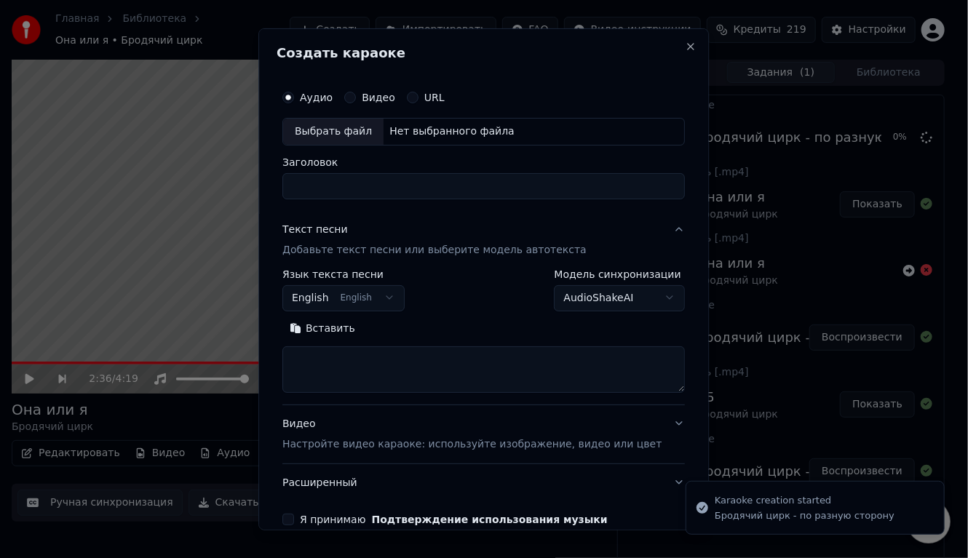
click at [354, 124] on div "Выбрать файл" at bounding box center [333, 131] width 100 height 26
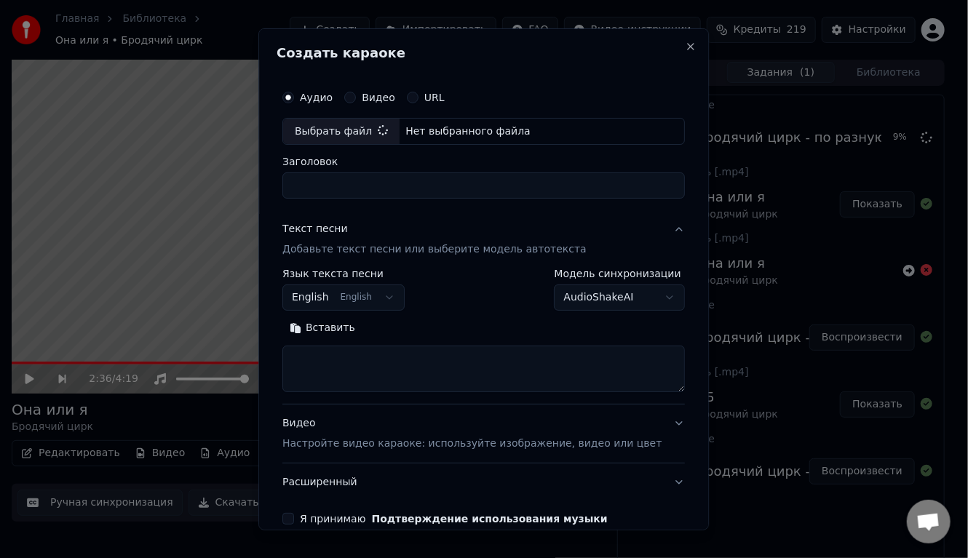
type input "**********"
drag, startPoint x: 474, startPoint y: 185, endPoint x: 296, endPoint y: 194, distance: 177.8
click at [277, 187] on div "**********" at bounding box center [483, 279] width 450 height 502
type input "**********"
click at [391, 303] on body "Главная Библиотека Она или я • Бродячий цирк Создать Импортировать FAQ Видео-ин…" at bounding box center [478, 279] width 956 height 558
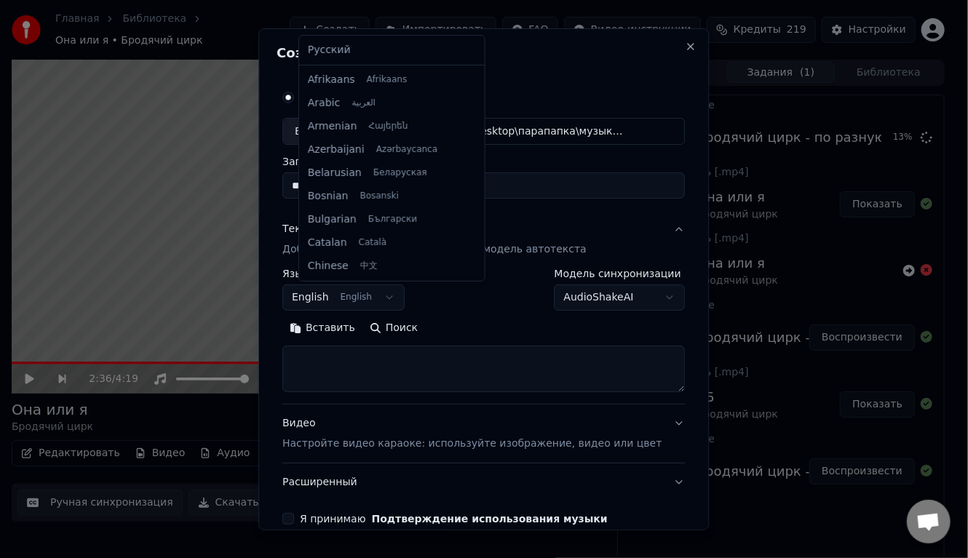
scroll to position [116, 0]
select select "**"
drag, startPoint x: 318, startPoint y: 45, endPoint x: 357, endPoint y: 183, distance: 143.0
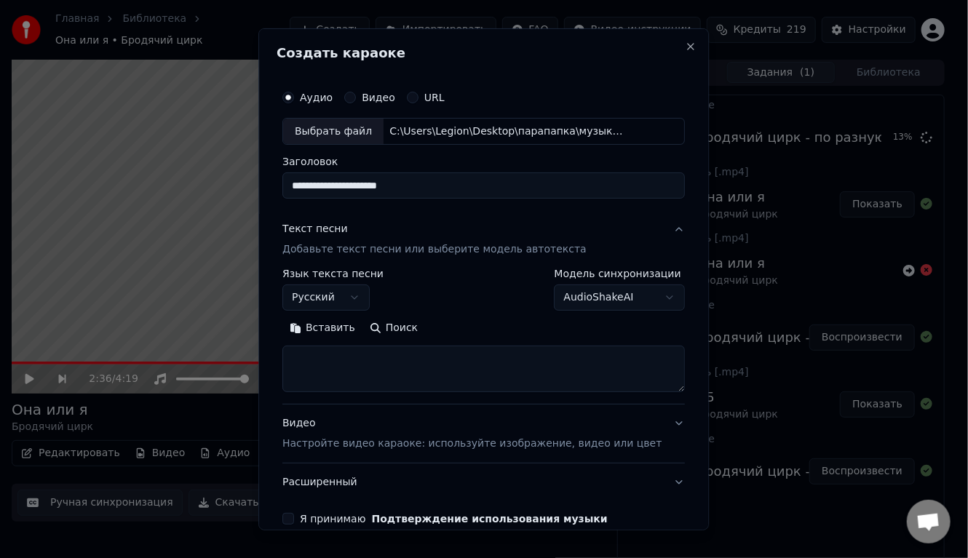
click at [377, 367] on textarea at bounding box center [483, 369] width 402 height 47
paste textarea "**********"
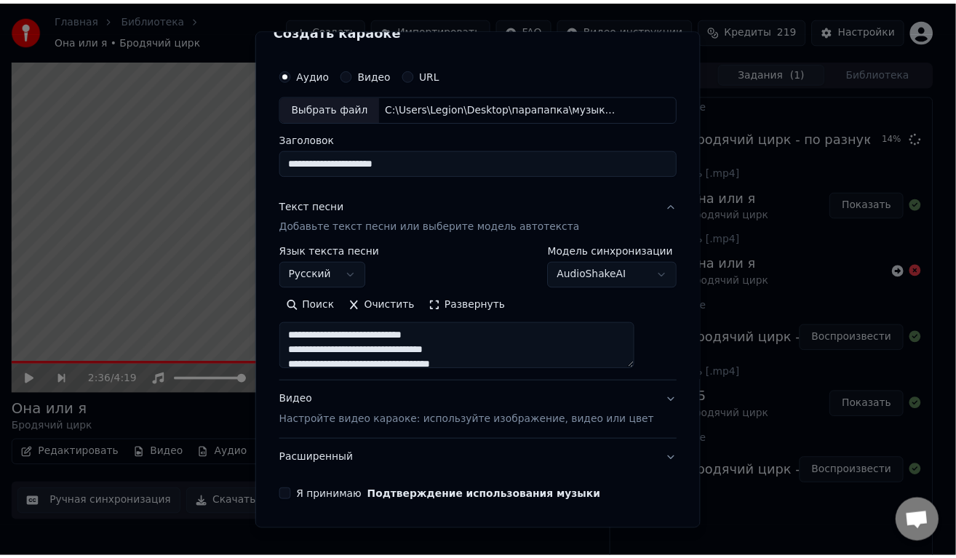
scroll to position [71, 0]
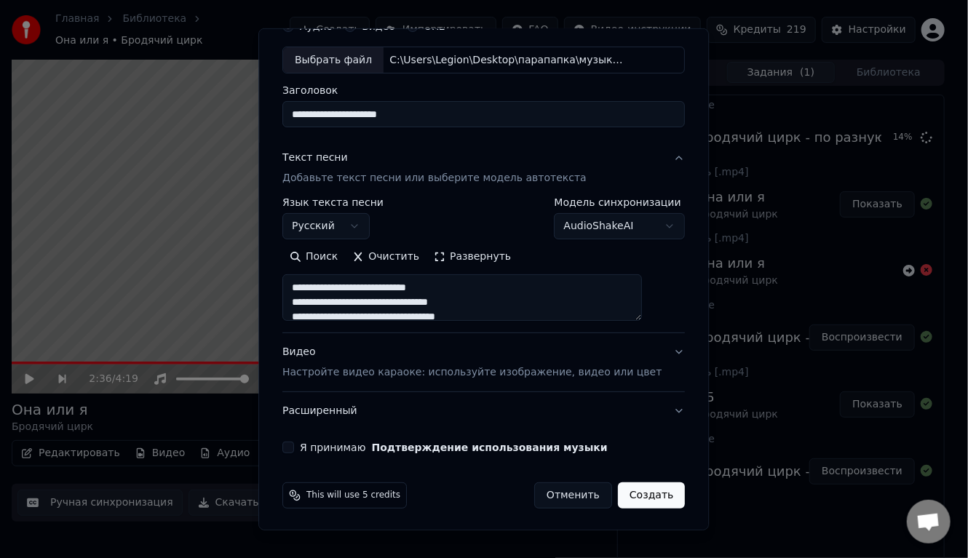
type textarea "**********"
click at [294, 442] on button "Я принимаю Подтверждение использования музыки" at bounding box center [288, 448] width 12 height 12
click at [629, 495] on button "Создать" at bounding box center [651, 495] width 67 height 26
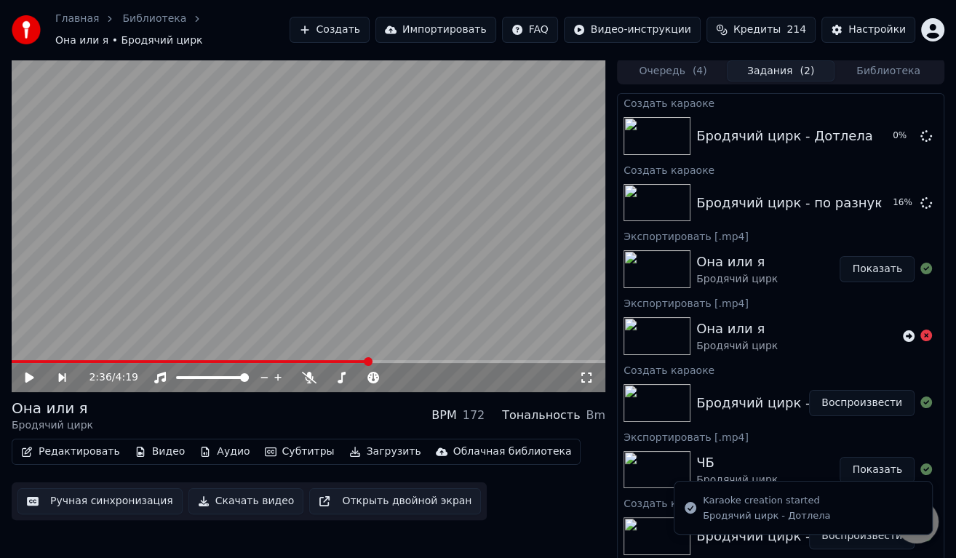
scroll to position [0, 0]
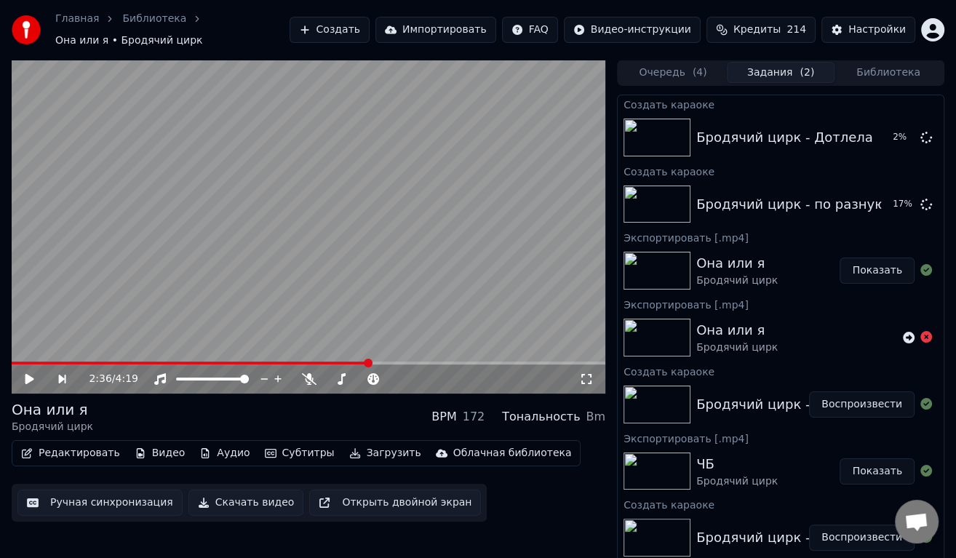
click at [653, 65] on button "Очередь ( 4 )" at bounding box center [673, 72] width 108 height 21
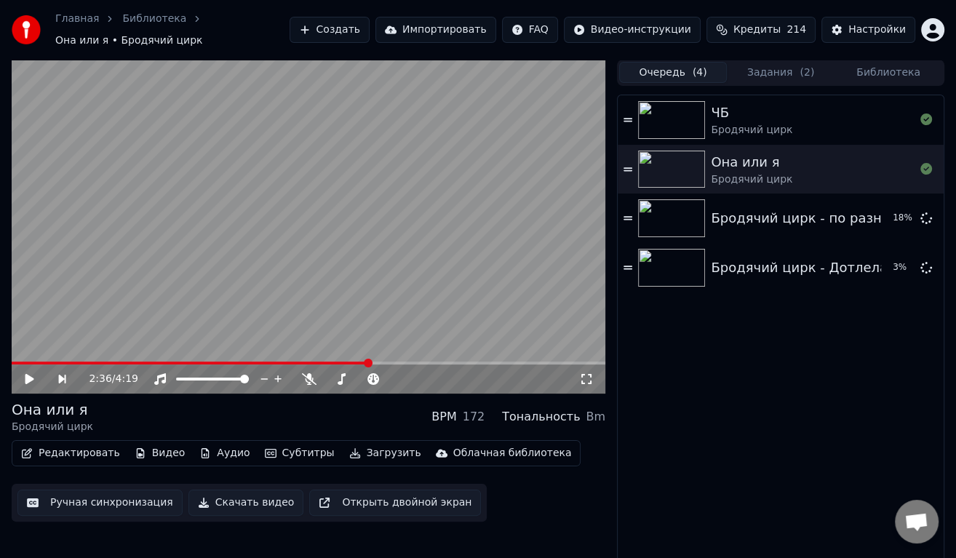
click at [748, 62] on button "Задания ( 2 )" at bounding box center [781, 72] width 108 height 21
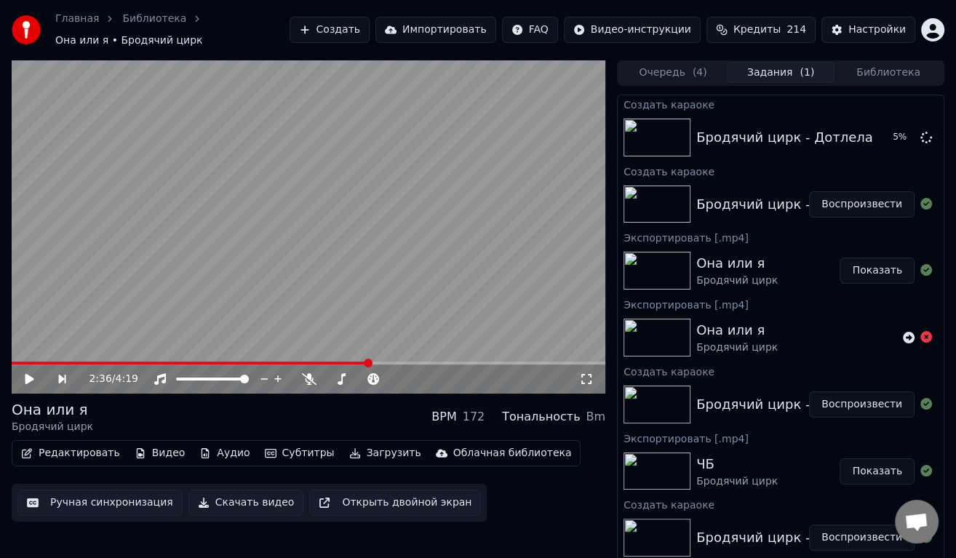
click at [793, 183] on div "Бродячий цирк - по разную сторону Воспроизвести" at bounding box center [781, 204] width 326 height 49
click at [839, 191] on button "Воспроизвести" at bounding box center [861, 204] width 105 height 26
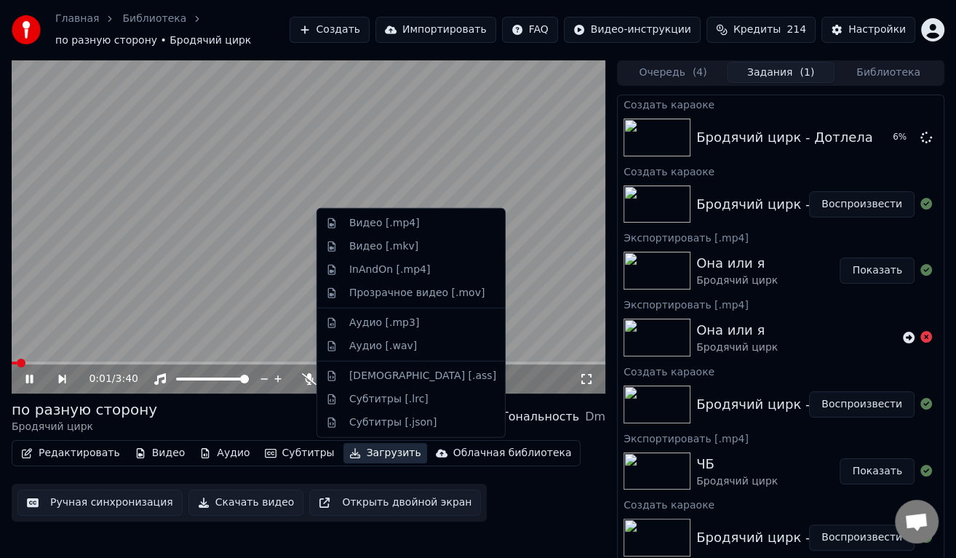
click at [343, 450] on button "Загрузить" at bounding box center [385, 453] width 84 height 20
click at [381, 222] on div "Видео [.mp4]" at bounding box center [384, 223] width 71 height 15
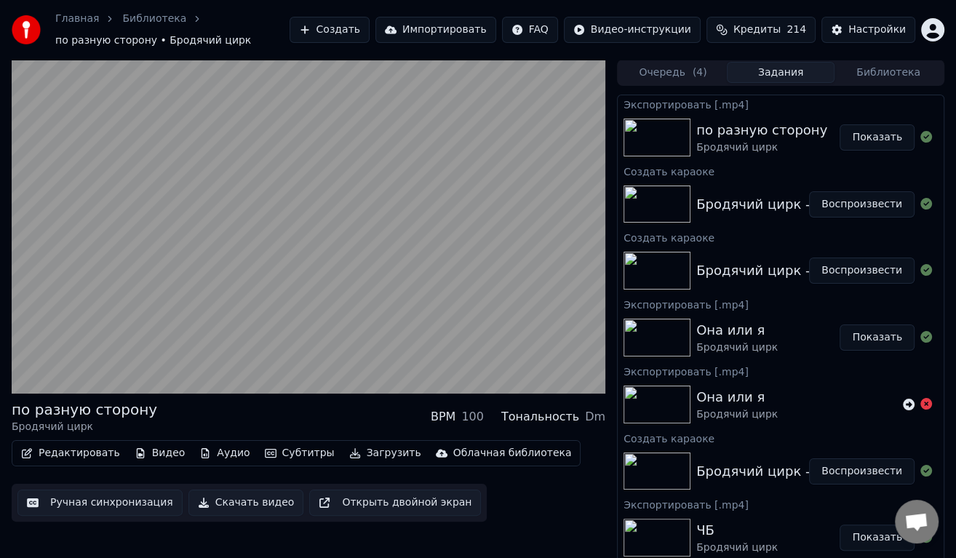
click at [850, 202] on button "Воспроизвести" at bounding box center [861, 204] width 105 height 26
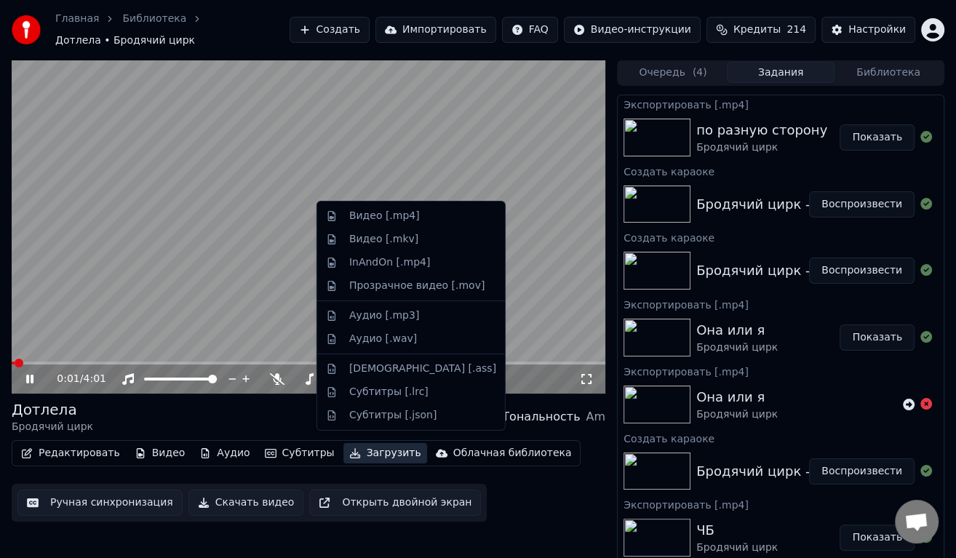
click at [359, 447] on button "Загрузить" at bounding box center [385, 453] width 84 height 20
click at [366, 223] on div "Видео [.mp4]" at bounding box center [411, 215] width 182 height 23
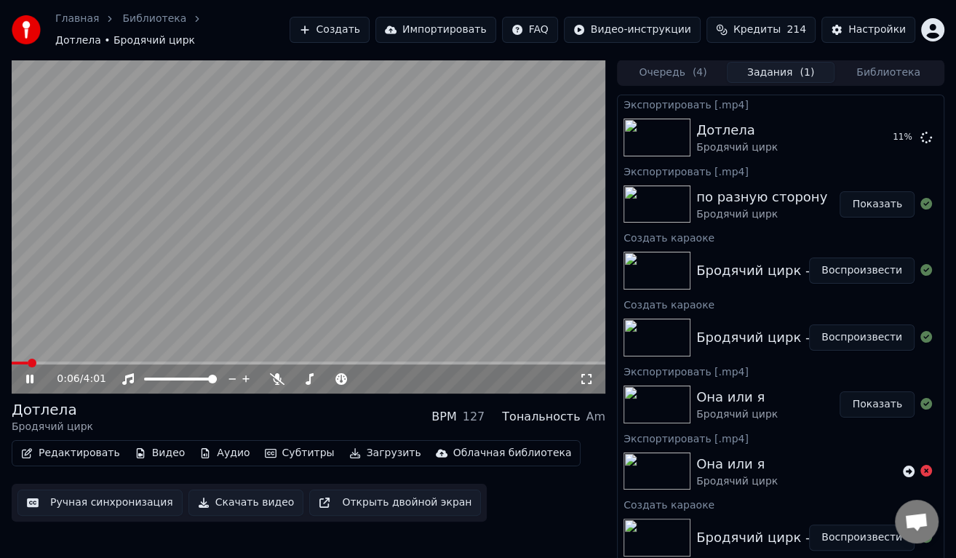
click at [872, 197] on button "Показать" at bounding box center [877, 204] width 75 height 26
click at [345, 25] on button "Создать" at bounding box center [330, 30] width 80 height 26
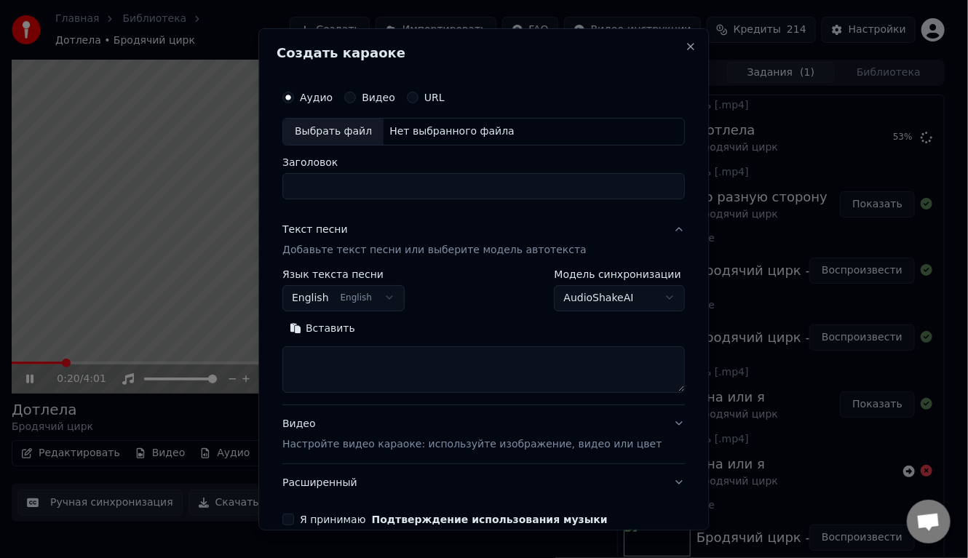
click at [365, 127] on div "Выбрать файл" at bounding box center [333, 131] width 100 height 26
type input "**********"
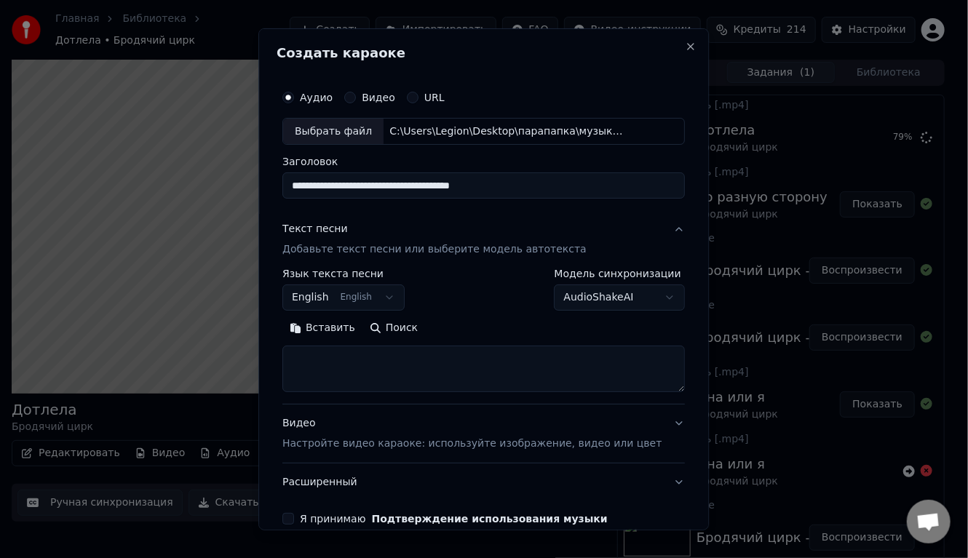
drag, startPoint x: 522, startPoint y: 187, endPoint x: 295, endPoint y: 186, distance: 227.7
click at [297, 186] on div "**********" at bounding box center [483, 303] width 414 height 454
type input "**********"
click at [354, 289] on body "Главная Библиотека Дотлела • Бродячий цирк Создать Импортировать FAQ Видео-инст…" at bounding box center [478, 279] width 956 height 558
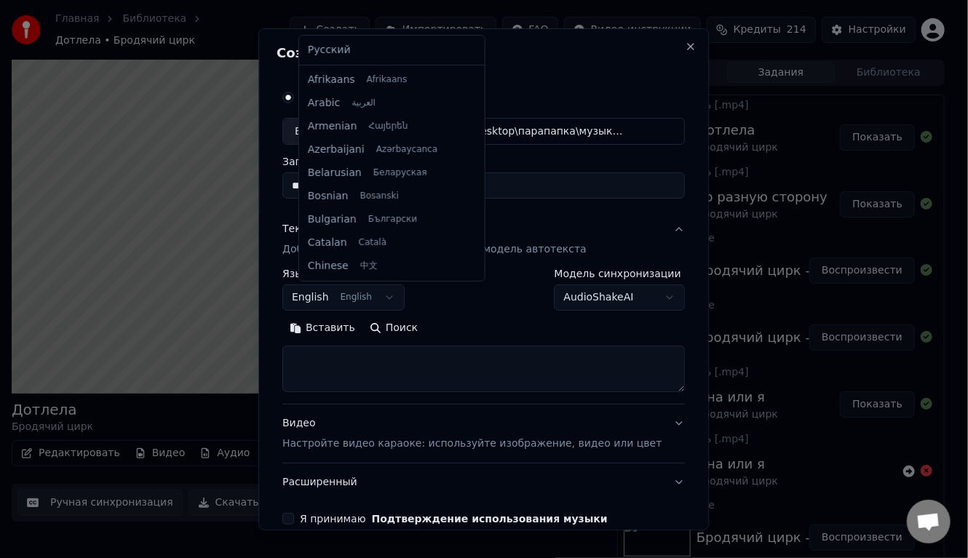
scroll to position [116, 0]
select select "**"
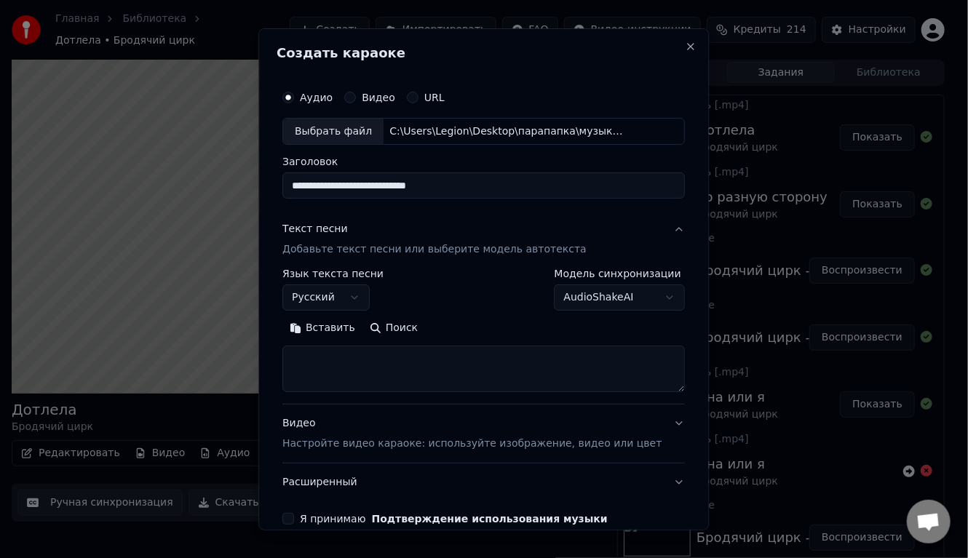
click at [343, 367] on textarea at bounding box center [483, 369] width 402 height 47
paste textarea "**********"
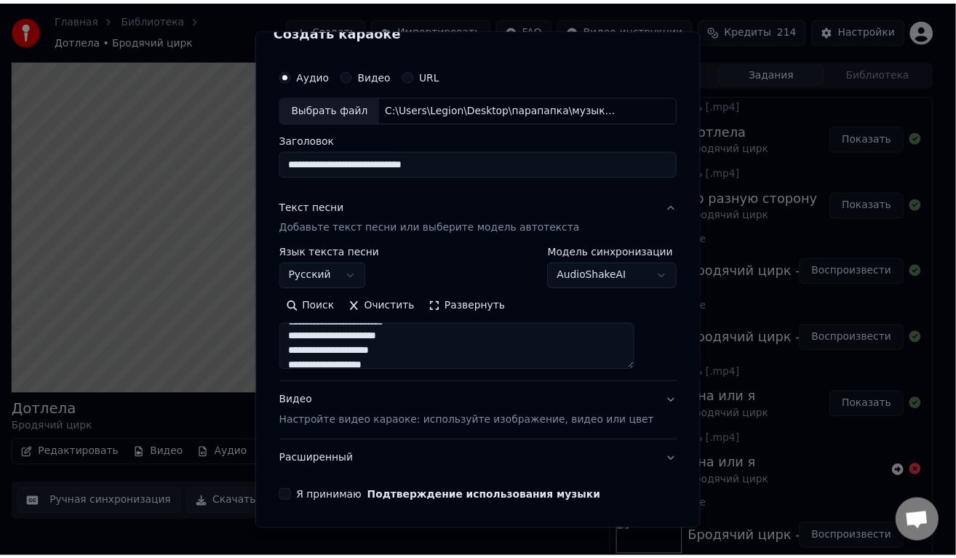
scroll to position [71, 0]
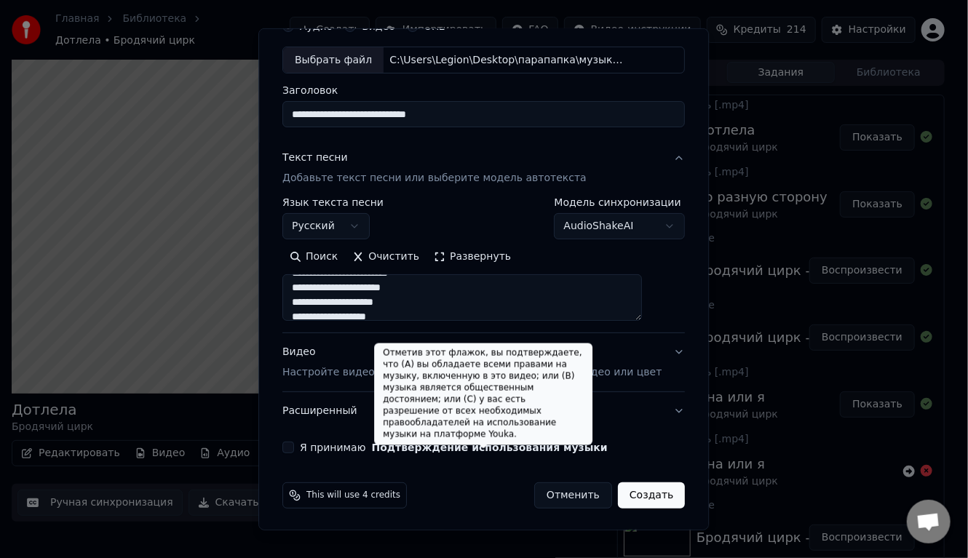
type textarea "**********"
click at [294, 445] on button "Я принимаю Подтверждение использования музыки" at bounding box center [288, 448] width 12 height 12
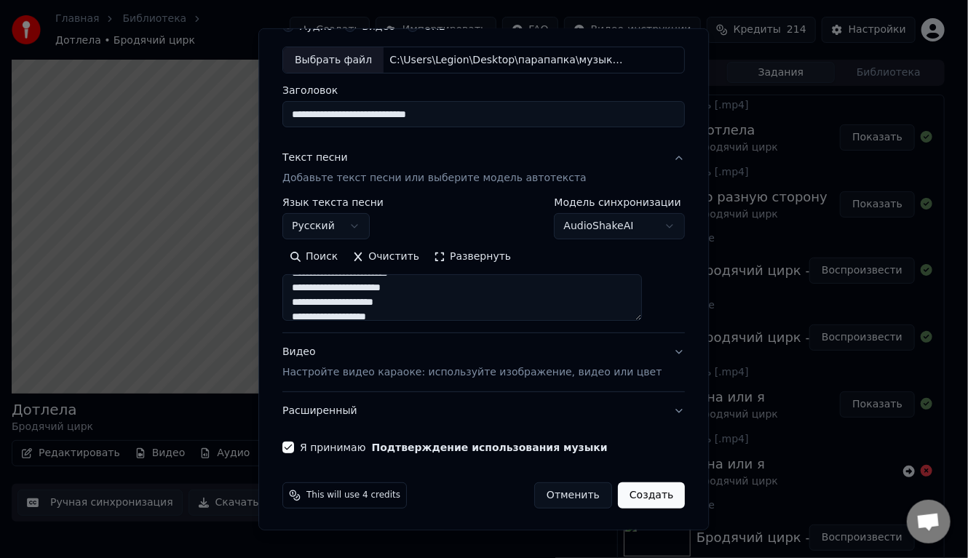
click at [625, 493] on button "Создать" at bounding box center [651, 495] width 67 height 26
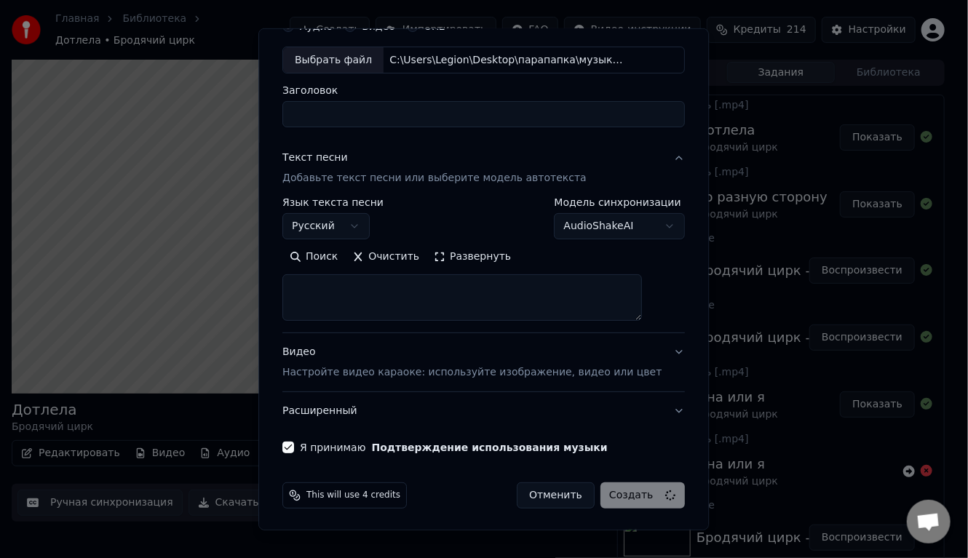
select select
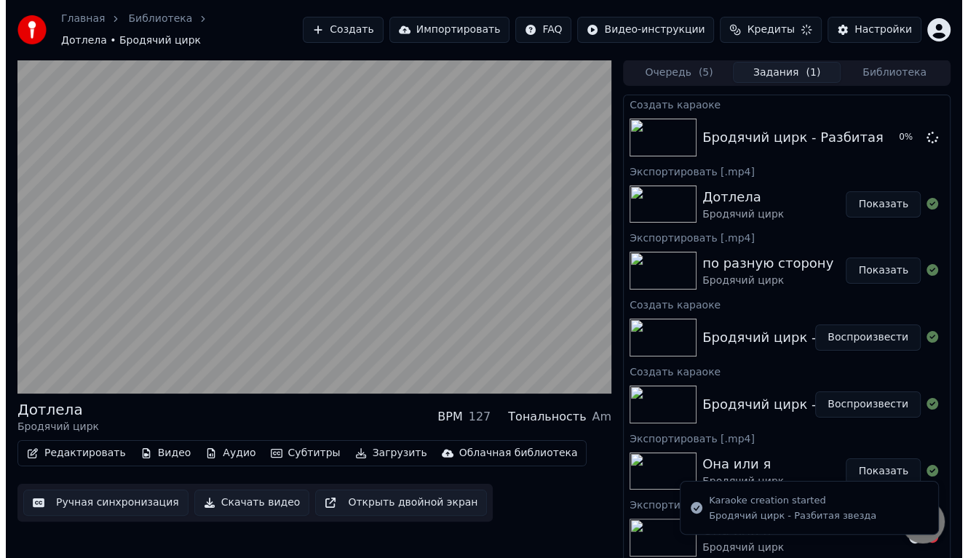
scroll to position [0, 0]
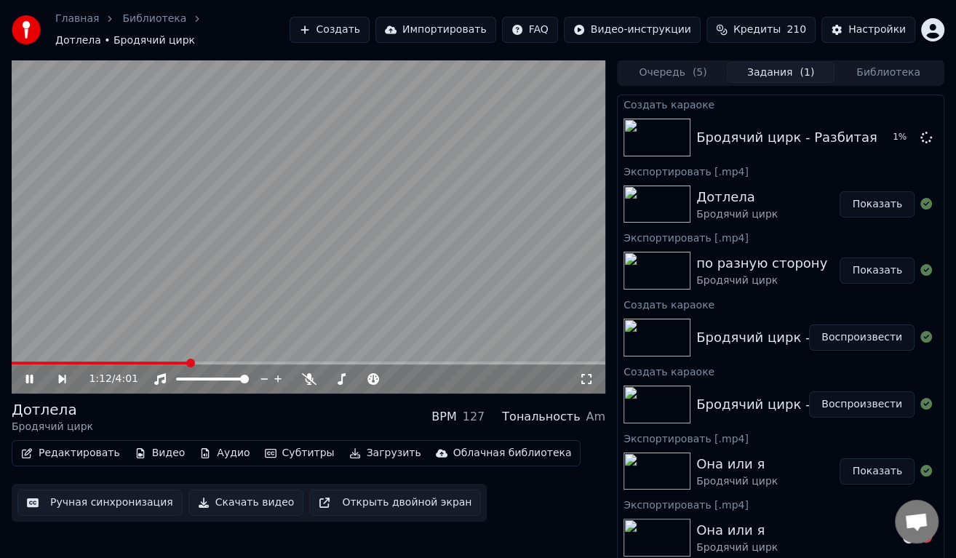
click at [871, 191] on button "Показать" at bounding box center [877, 204] width 75 height 26
click at [28, 373] on icon at bounding box center [39, 379] width 33 height 12
click at [847, 124] on button "Воспроизвести" at bounding box center [861, 137] width 105 height 26
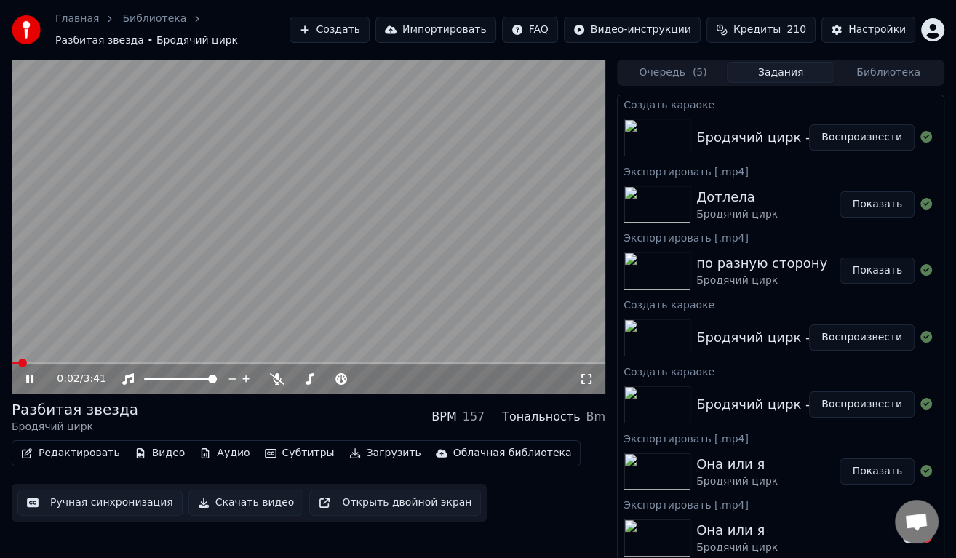
click at [220, 360] on video at bounding box center [309, 227] width 594 height 334
click at [282, 277] on video at bounding box center [309, 227] width 594 height 334
click at [238, 501] on button "Скачать видео" at bounding box center [246, 503] width 116 height 26
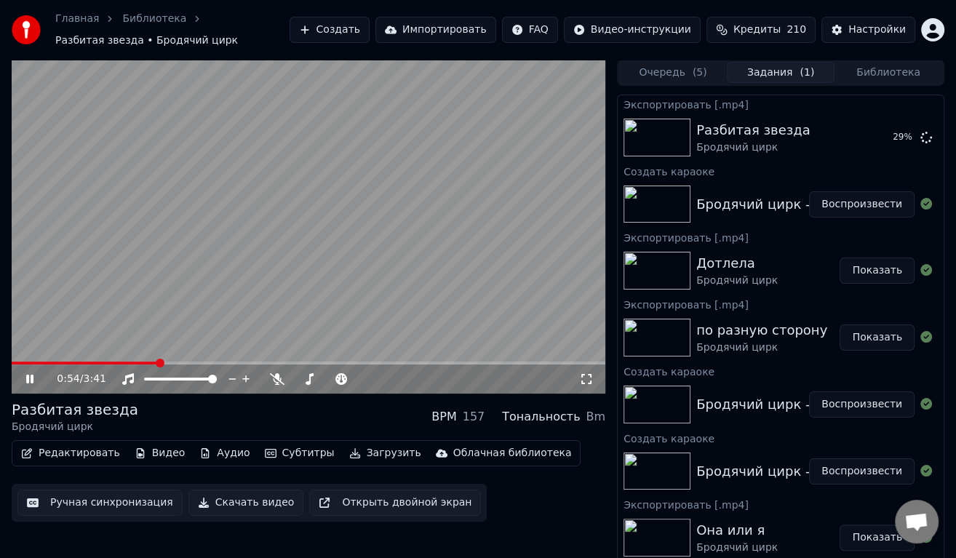
click at [313, 187] on video at bounding box center [309, 227] width 594 height 334
click at [864, 144] on button "Показать" at bounding box center [877, 137] width 75 height 26
click at [370, 30] on button "Создать" at bounding box center [330, 30] width 80 height 26
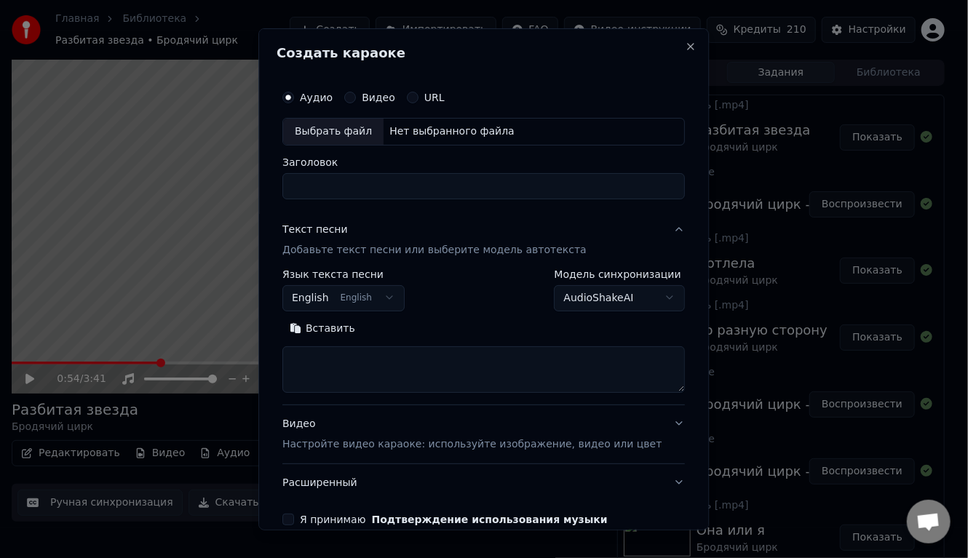
click at [349, 124] on div "Выбрать файл" at bounding box center [333, 131] width 100 height 26
type input "**********"
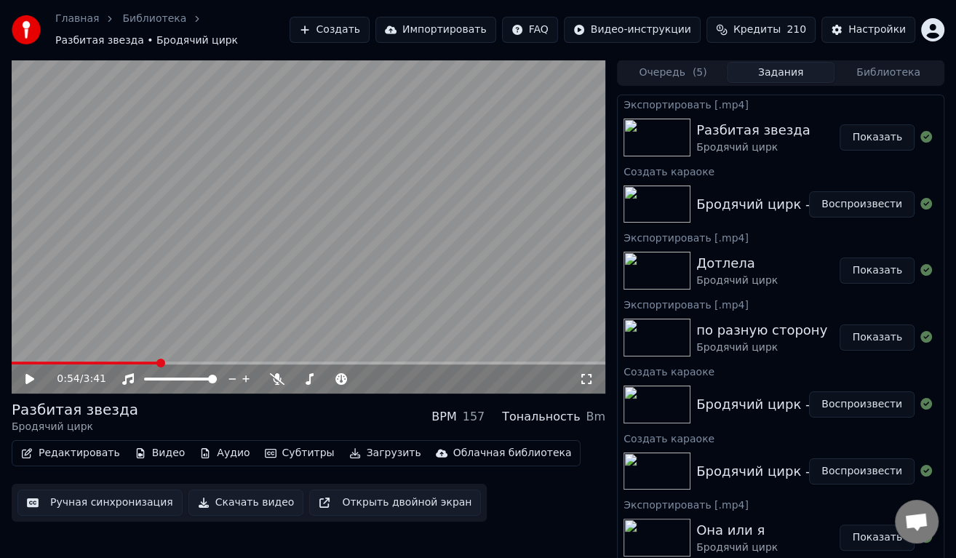
click at [370, 33] on button "Создать" at bounding box center [330, 30] width 80 height 26
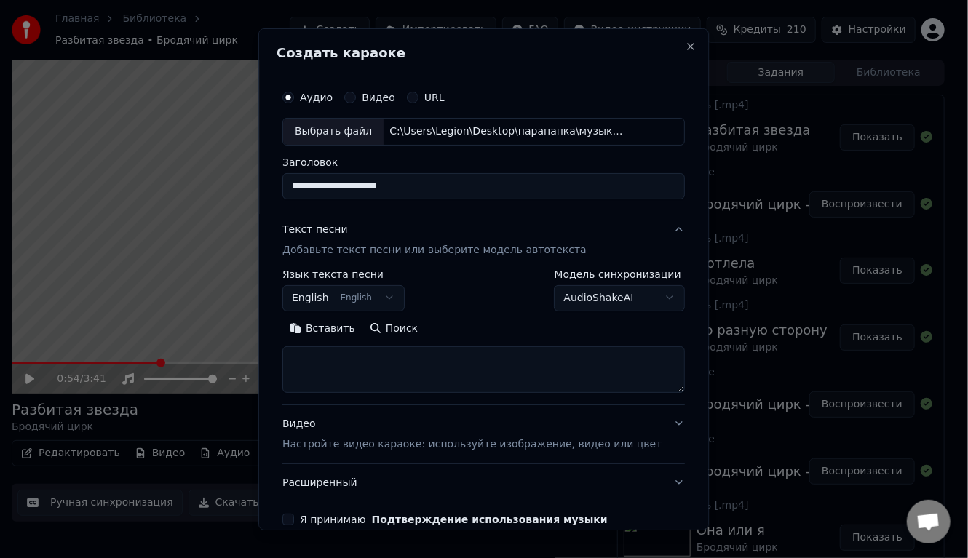
click at [429, 180] on input "**********" at bounding box center [483, 185] width 402 height 26
type input "**********"
click at [367, 249] on p "Добавьте текст песни или выберите модель автотекста" at bounding box center [434, 249] width 304 height 15
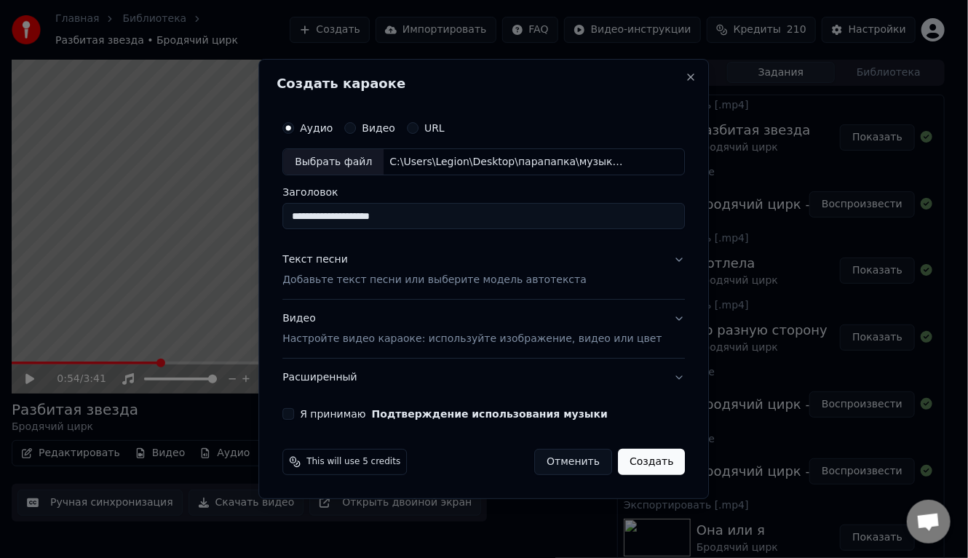
click at [370, 282] on p "Добавьте текст песни или выберите модель автотекста" at bounding box center [434, 281] width 304 height 15
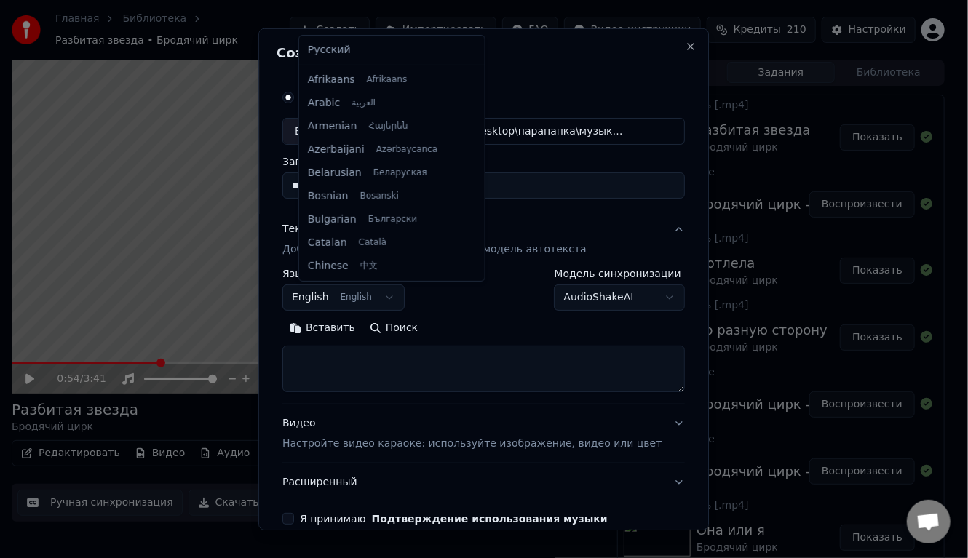
click at [359, 300] on body "Главная Библиотека Разбитая звезда • Бродячий цирк Создать Импортировать FAQ Ви…" at bounding box center [478, 279] width 956 height 558
select select "**"
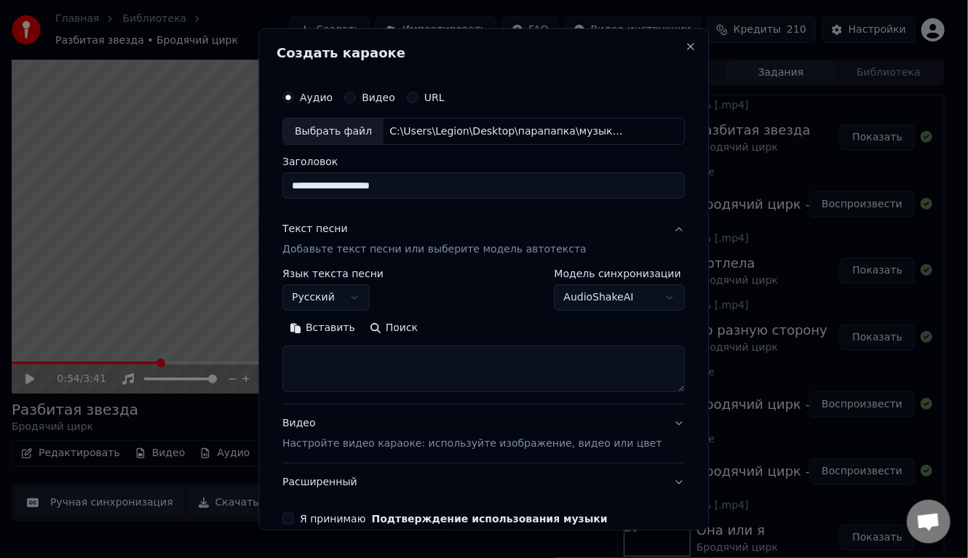
click at [350, 359] on textarea at bounding box center [483, 369] width 402 height 47
paste textarea "**********"
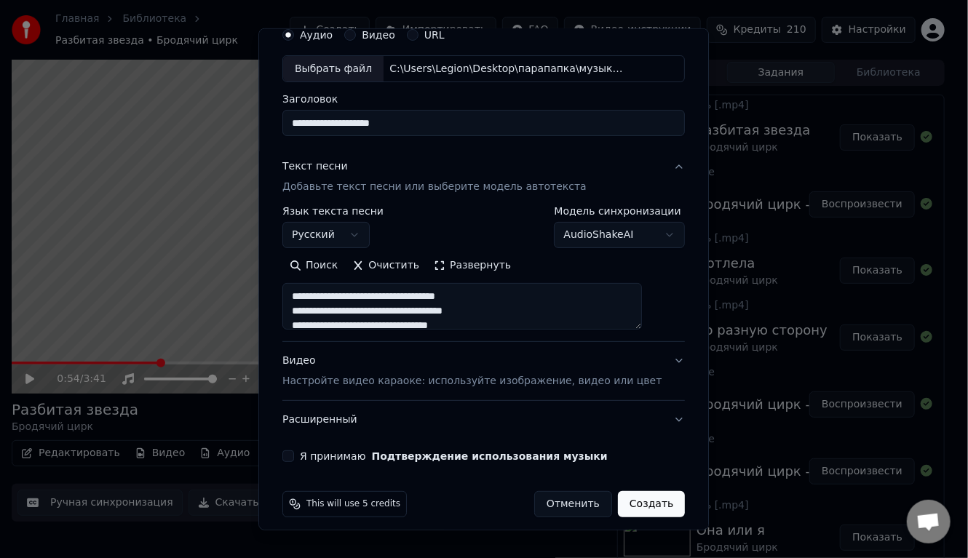
scroll to position [71, 0]
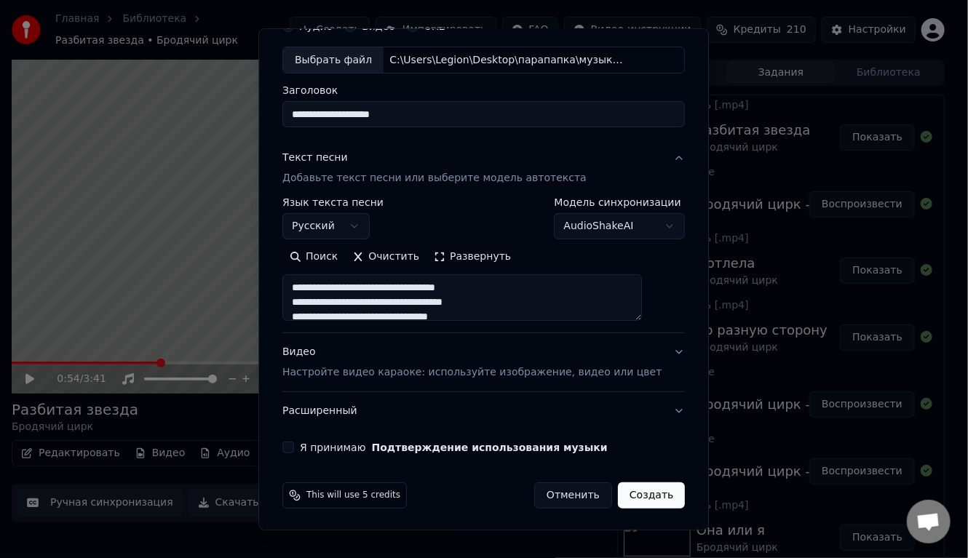
type textarea "**********"
click at [294, 442] on button "Я принимаю Подтверждение использования музыки" at bounding box center [288, 448] width 12 height 12
click at [627, 491] on button "Создать" at bounding box center [651, 495] width 67 height 26
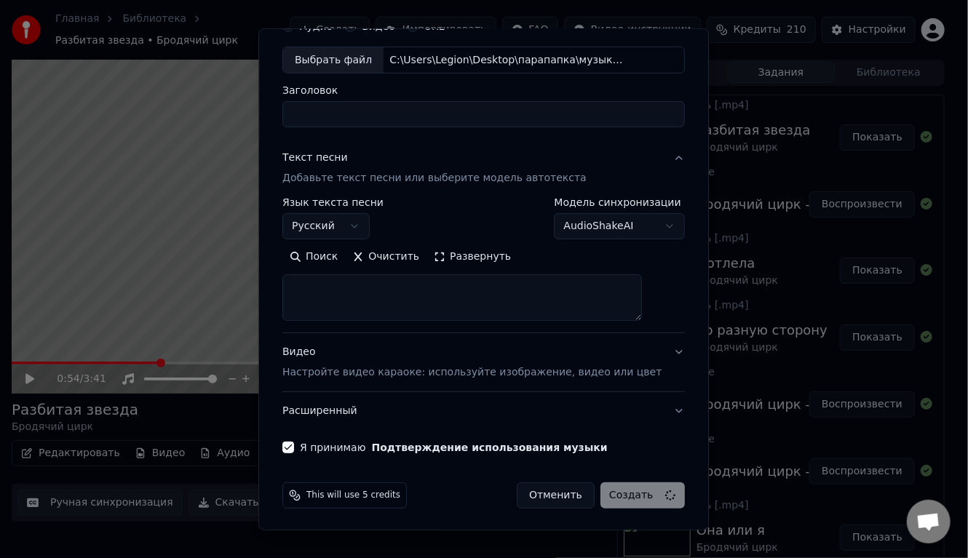
select select
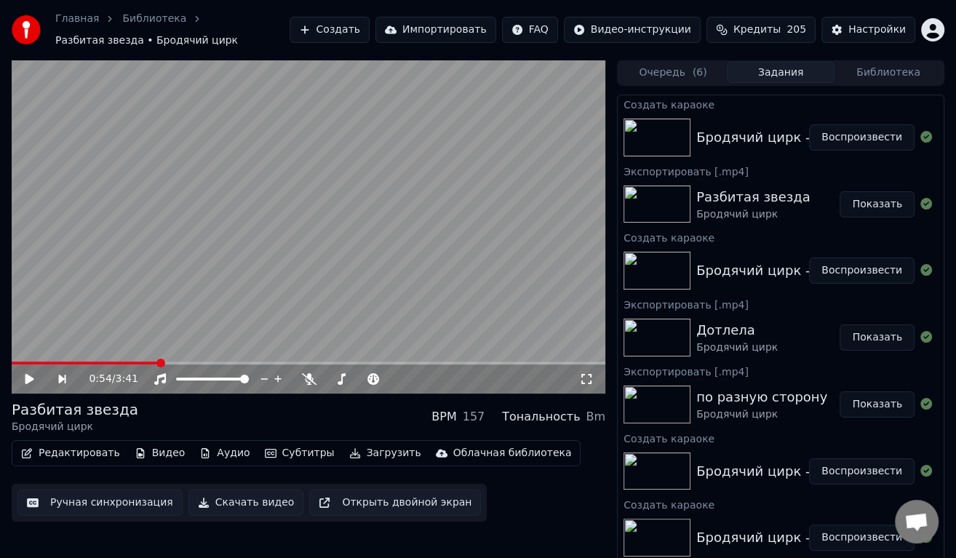
click at [842, 140] on button "Воспроизвести" at bounding box center [861, 137] width 105 height 26
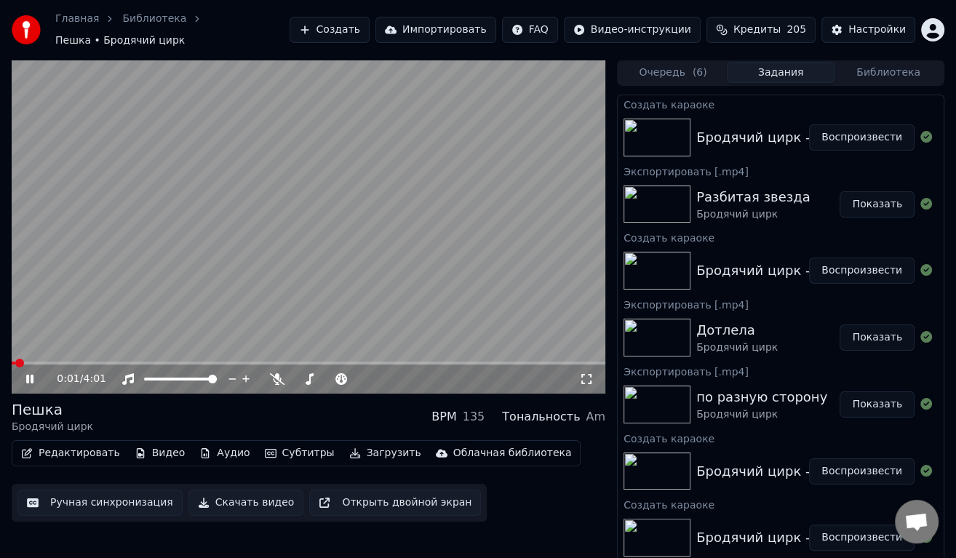
click at [292, 204] on video at bounding box center [309, 227] width 594 height 334
click at [236, 492] on button "Скачать видео" at bounding box center [246, 503] width 116 height 26
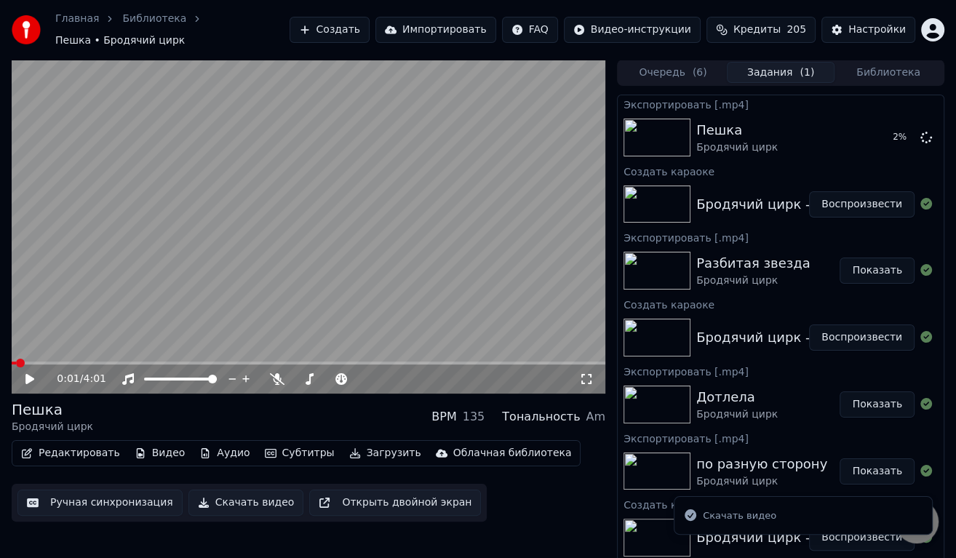
click at [359, 28] on button "Создать" at bounding box center [330, 30] width 80 height 26
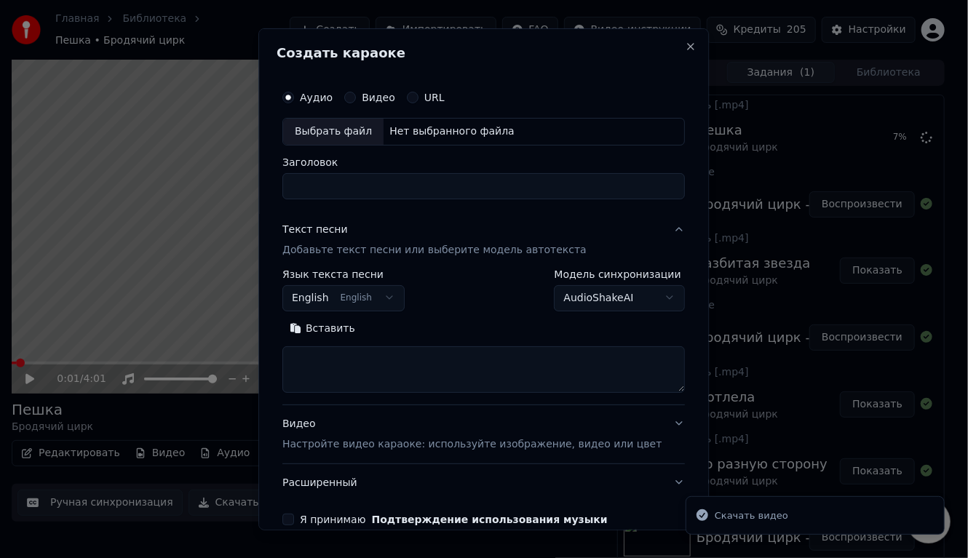
click at [343, 127] on div "Выбрать файл" at bounding box center [333, 131] width 100 height 26
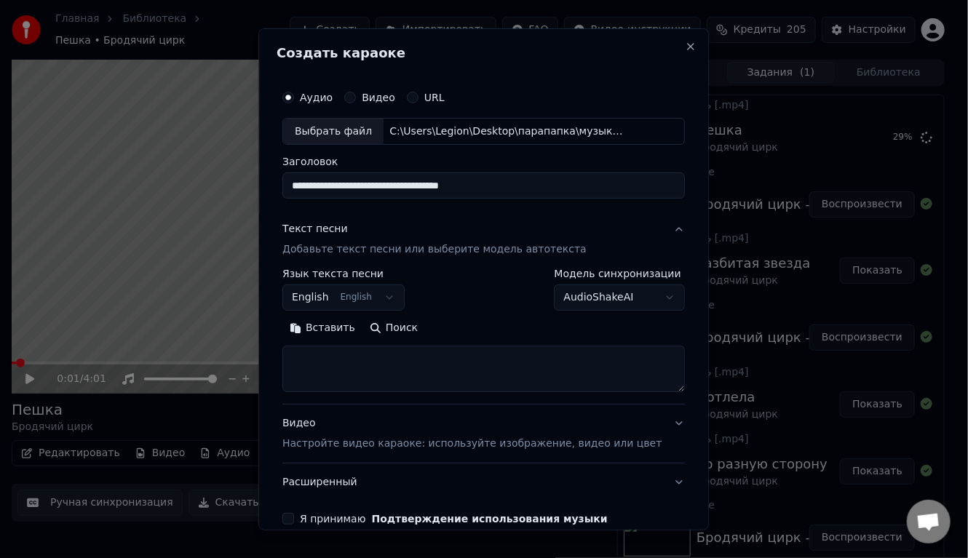
drag, startPoint x: 484, startPoint y: 183, endPoint x: 415, endPoint y: 178, distance: 69.4
click at [415, 178] on input "**********" at bounding box center [483, 185] width 402 height 26
type input "**********"
click at [346, 352] on textarea at bounding box center [483, 369] width 402 height 47
paste textarea "**********"
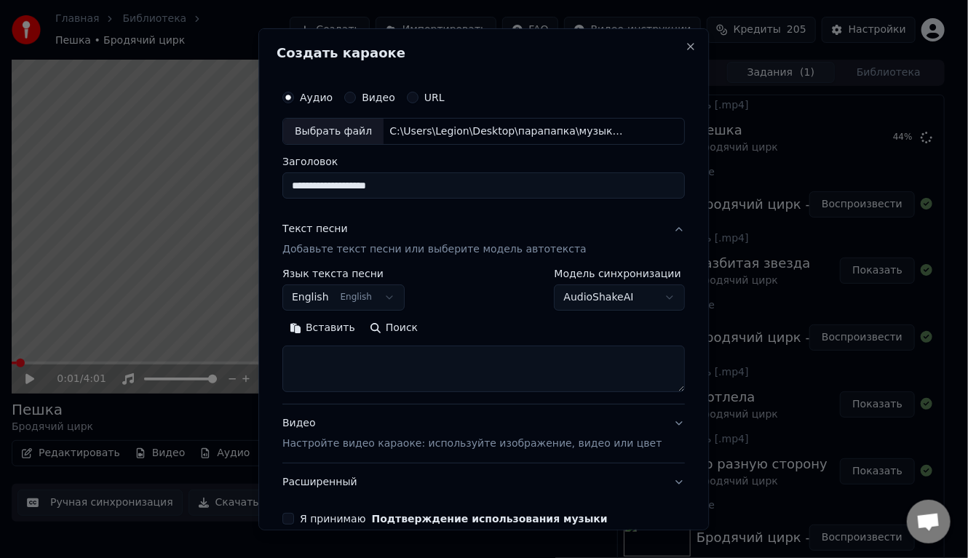
type textarea "**********"
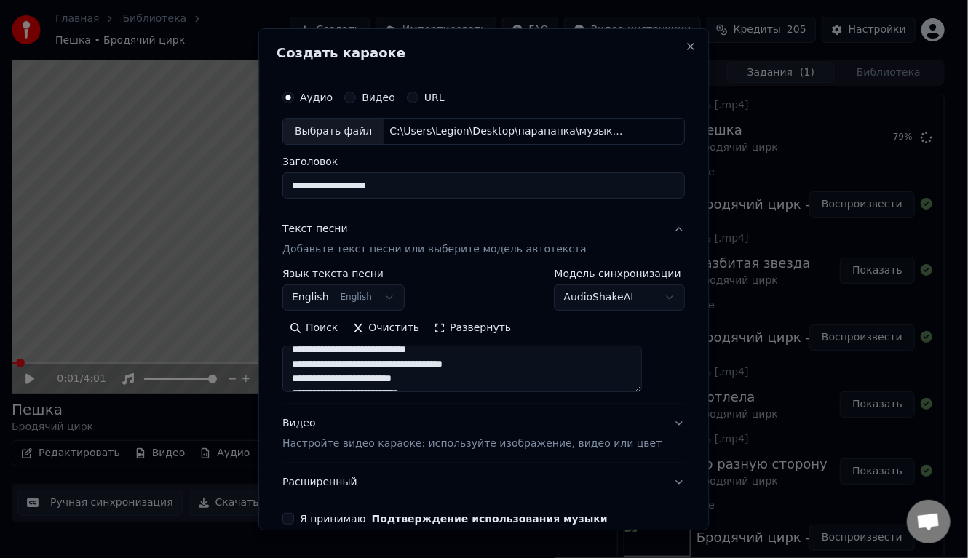
scroll to position [562, 0]
drag, startPoint x: 308, startPoint y: 358, endPoint x: 562, endPoint y: 439, distance: 267.3
click at [562, 439] on div "**********" at bounding box center [483, 355] width 402 height 291
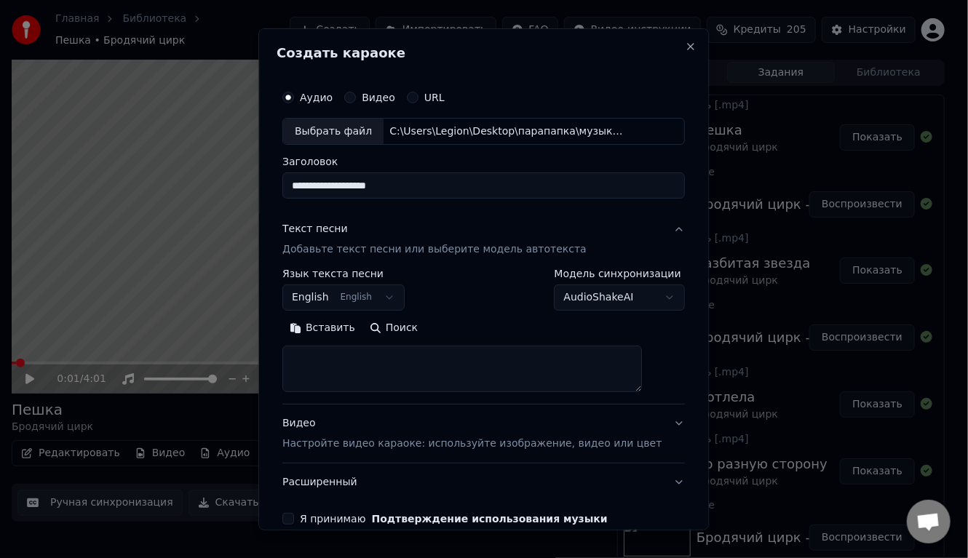
click at [347, 332] on button "Вставить" at bounding box center [322, 327] width 80 height 23
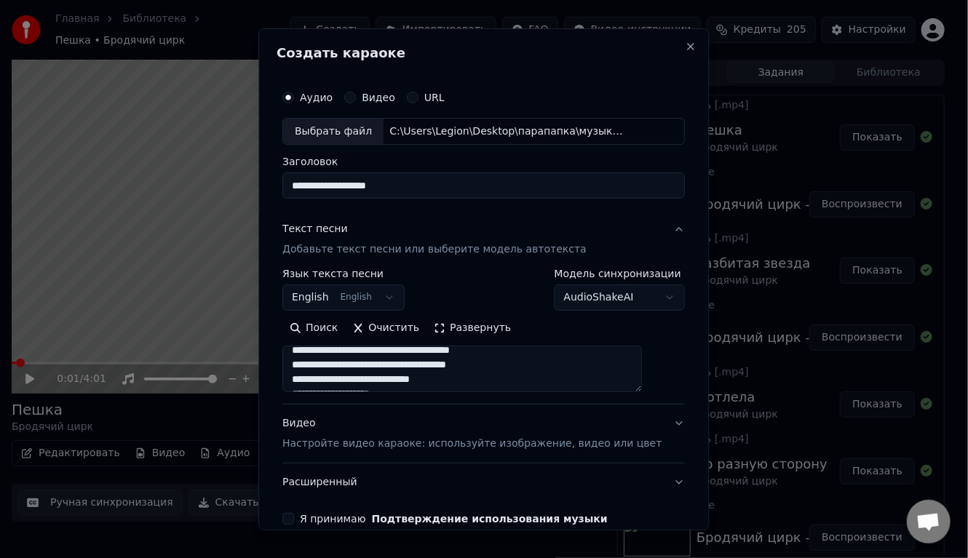
scroll to position [73, 0]
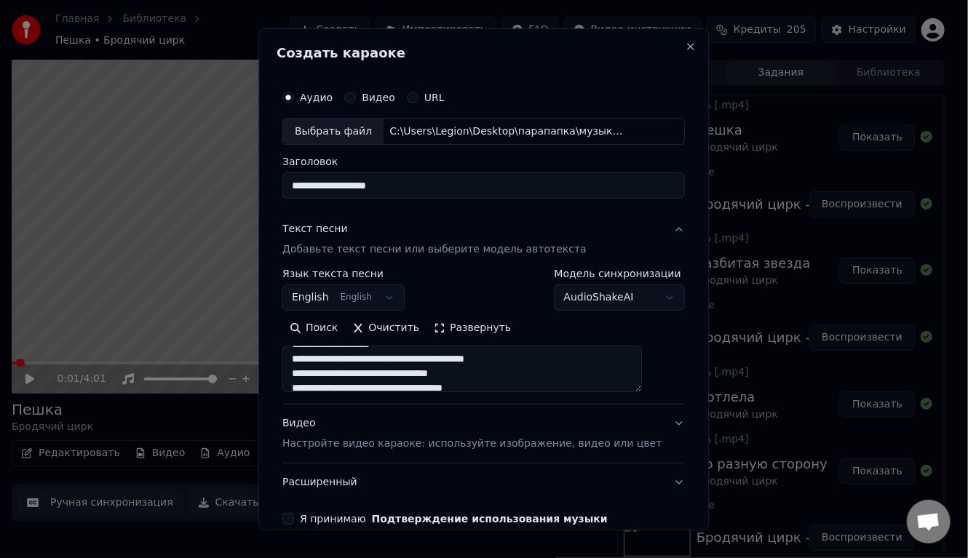
click at [488, 358] on textarea at bounding box center [461, 369] width 359 height 47
click at [308, 371] on textarea at bounding box center [461, 369] width 359 height 47
click at [364, 354] on textarea at bounding box center [461, 369] width 359 height 47
click at [362, 353] on textarea at bounding box center [461, 369] width 359 height 47
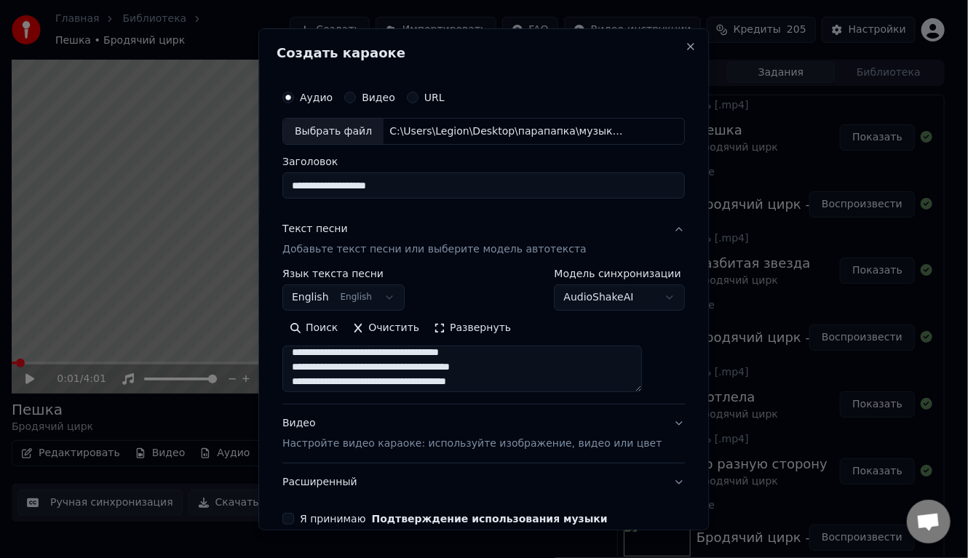
scroll to position [0, 0]
type textarea "**********"
drag, startPoint x: 307, startPoint y: 359, endPoint x: 607, endPoint y: 448, distance: 312.8
click at [607, 448] on div "**********" at bounding box center [483, 355] width 402 height 291
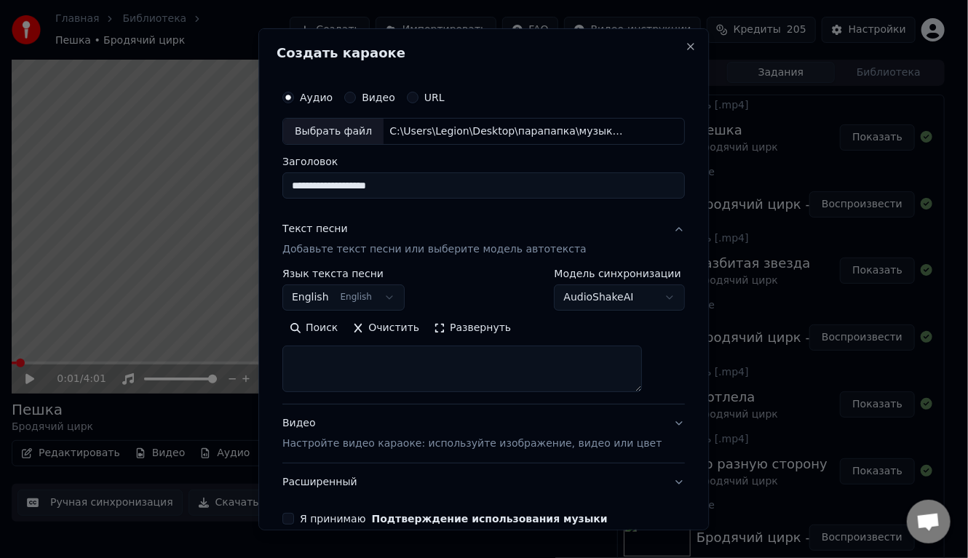
scroll to position [0, 0]
paste textarea "**********"
type textarea "**********"
click at [380, 306] on body "Главная Библиотека Пешка • Бродячий цирк Создать Импортировать FAQ Видео-инстру…" at bounding box center [478, 279] width 956 height 558
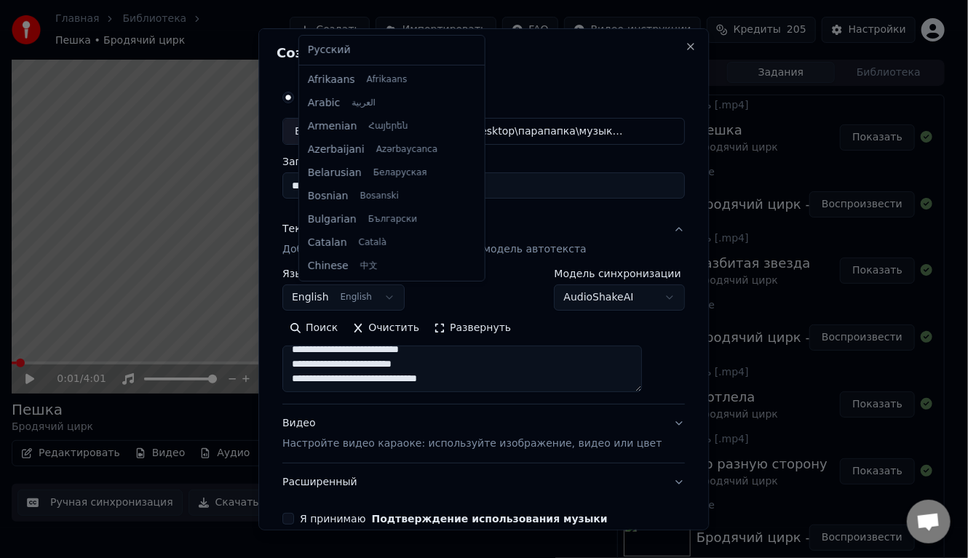
scroll to position [116, 0]
select select "**"
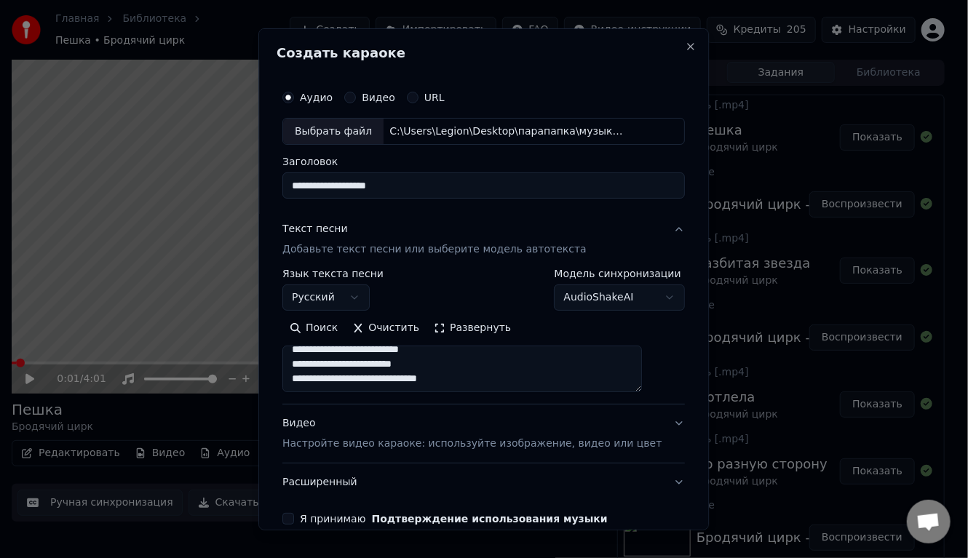
click at [294, 517] on button "Я принимаю Подтверждение использования музыки" at bounding box center [288, 519] width 12 height 12
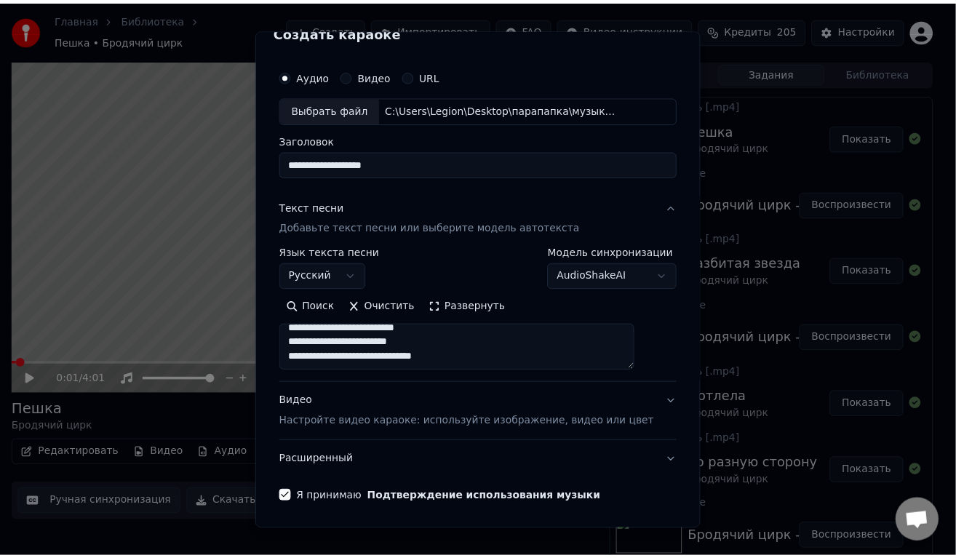
scroll to position [71, 0]
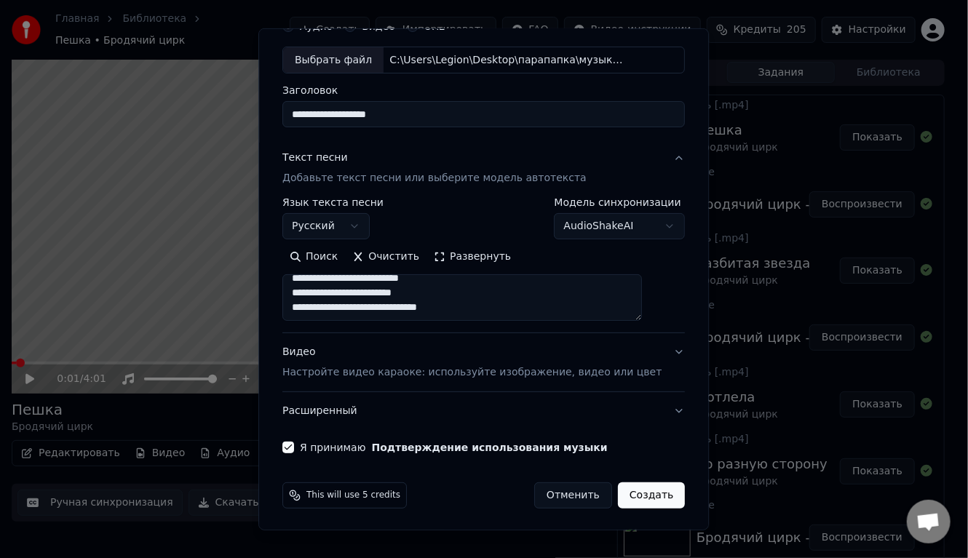
click at [621, 491] on button "Создать" at bounding box center [651, 495] width 67 height 26
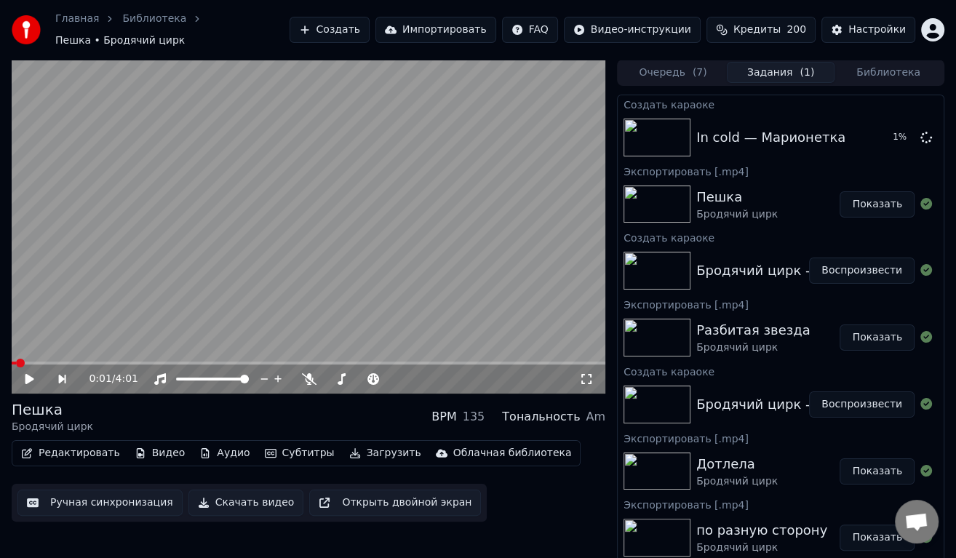
click at [872, 194] on button "Показать" at bounding box center [877, 204] width 75 height 26
click at [859, 131] on button "Воспроизвести" at bounding box center [861, 137] width 105 height 26
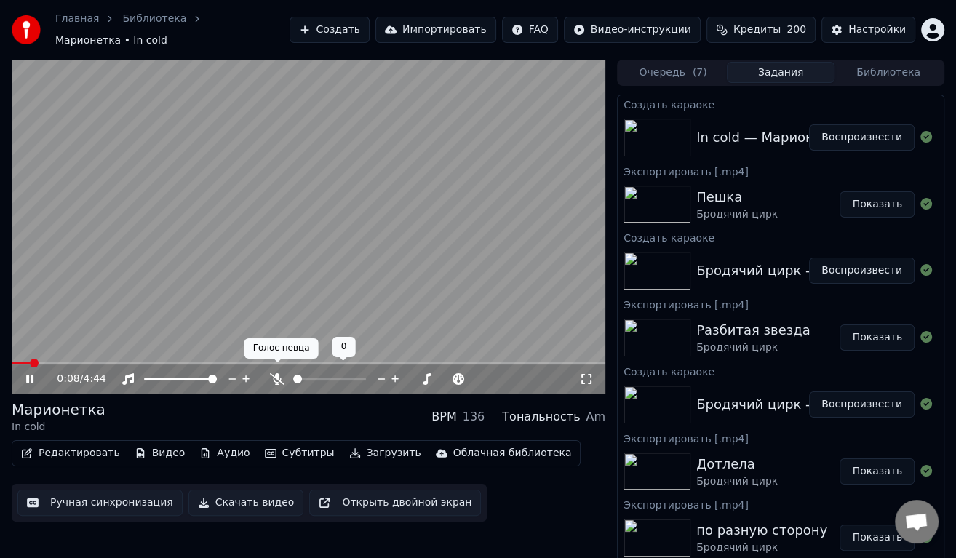
click at [279, 373] on icon at bounding box center [277, 379] width 15 height 12
click at [25, 354] on video at bounding box center [309, 227] width 594 height 334
click at [23, 362] on span at bounding box center [23, 363] width 22 height 3
click at [105, 277] on video at bounding box center [309, 227] width 594 height 334
click at [24, 359] on span at bounding box center [28, 363] width 9 height 9
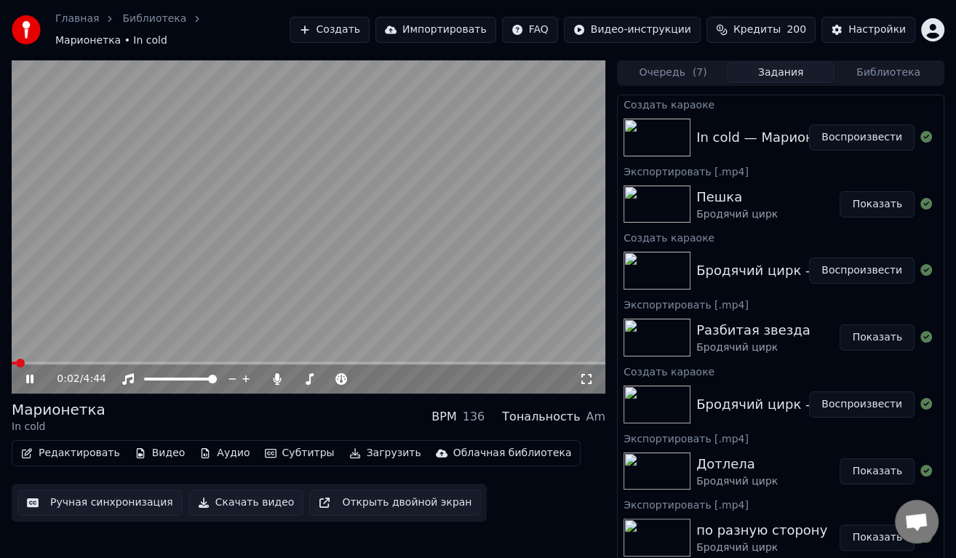
click at [16, 359] on span at bounding box center [20, 363] width 9 height 9
click at [26, 359] on span at bounding box center [30, 363] width 9 height 9
click at [20, 359] on span at bounding box center [24, 363] width 9 height 9
click at [324, 230] on video at bounding box center [309, 227] width 594 height 334
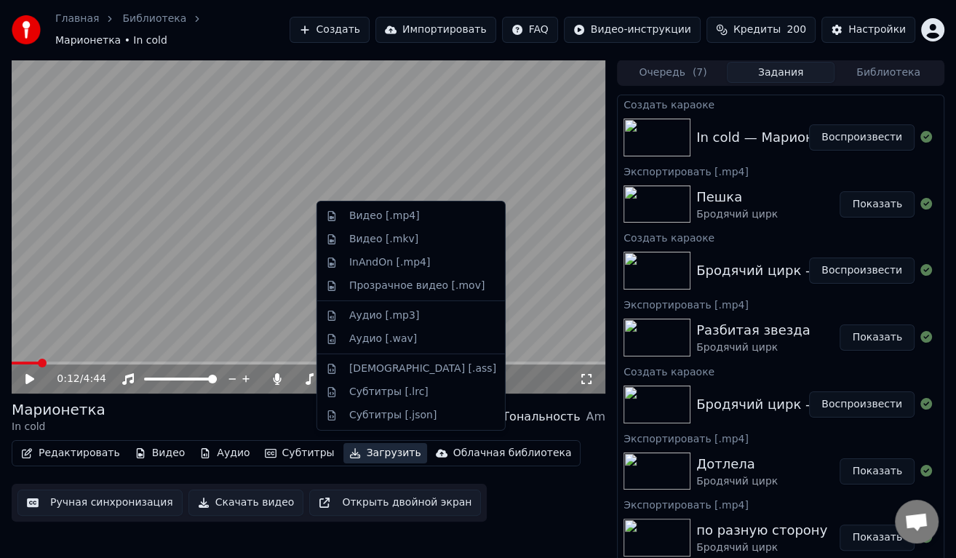
click at [367, 443] on button "Загрузить" at bounding box center [385, 453] width 84 height 20
click at [376, 207] on div "Видео [.mp4]" at bounding box center [411, 215] width 182 height 23
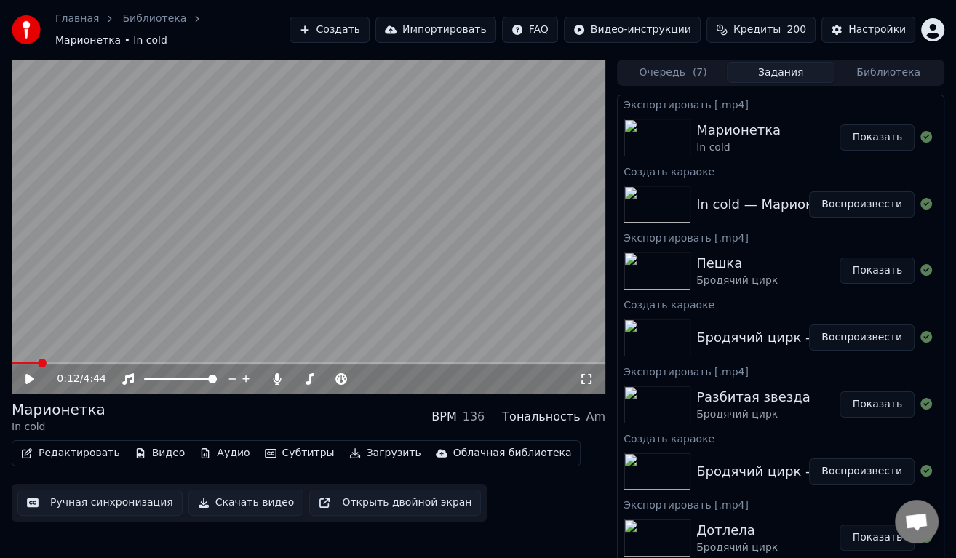
click at [869, 135] on button "Показать" at bounding box center [877, 137] width 75 height 26
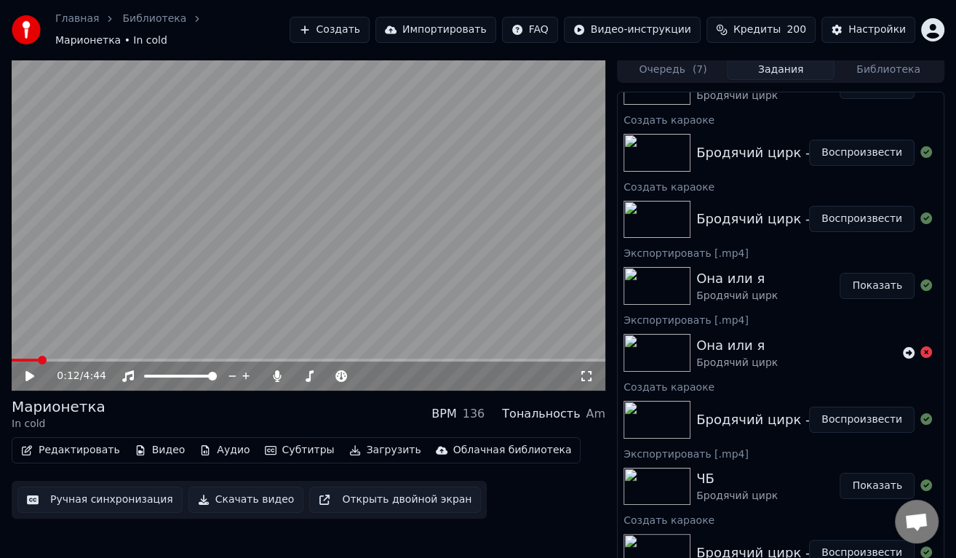
scroll to position [527, 0]
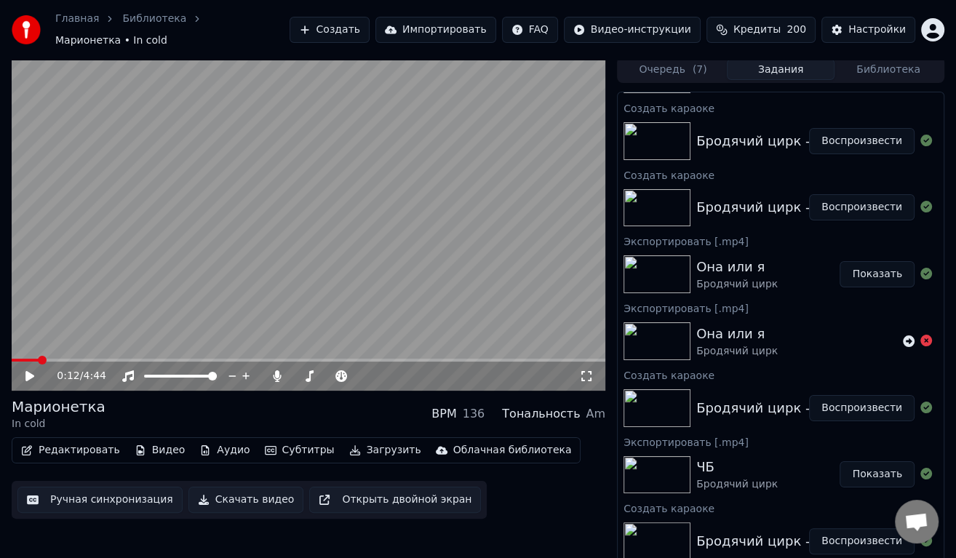
click at [829, 395] on button "Воспроизвести" at bounding box center [861, 408] width 105 height 26
click at [29, 370] on icon at bounding box center [39, 376] width 33 height 12
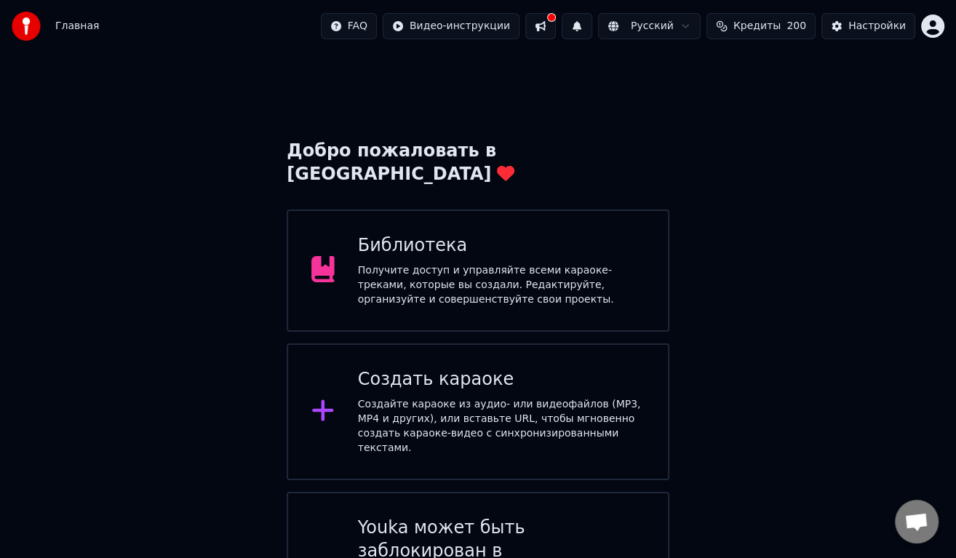
click at [407, 403] on div "Создайте караоке из аудио- или видеофайлов (MP3, MP4 и других), или вставьте UR…" at bounding box center [501, 426] width 287 height 58
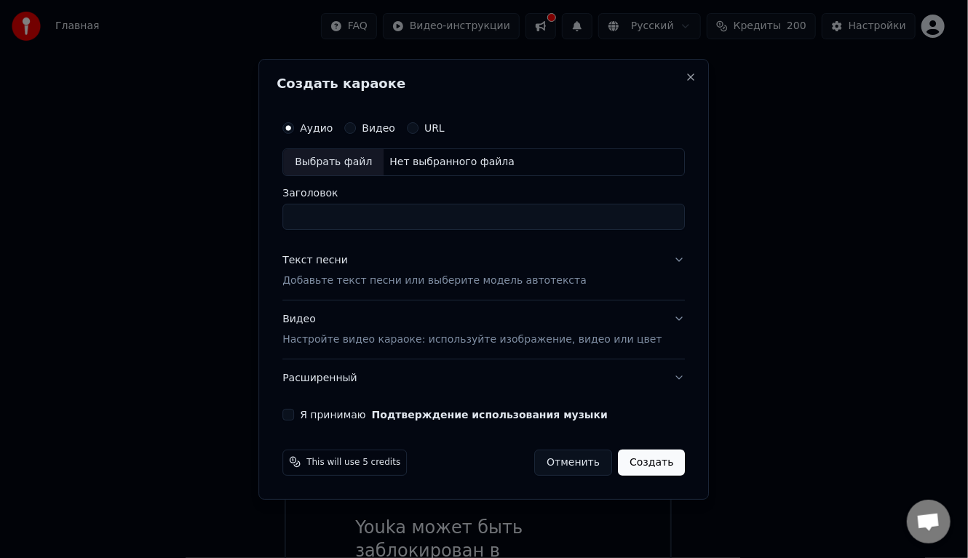
click at [358, 161] on div "Выбрать файл" at bounding box center [333, 162] width 100 height 26
drag, startPoint x: 549, startPoint y: 218, endPoint x: 379, endPoint y: 216, distance: 169.5
click at [379, 216] on input "**********" at bounding box center [483, 217] width 402 height 26
drag, startPoint x: 379, startPoint y: 216, endPoint x: 321, endPoint y: 212, distance: 58.3
click at [321, 212] on input "**********" at bounding box center [483, 217] width 402 height 26
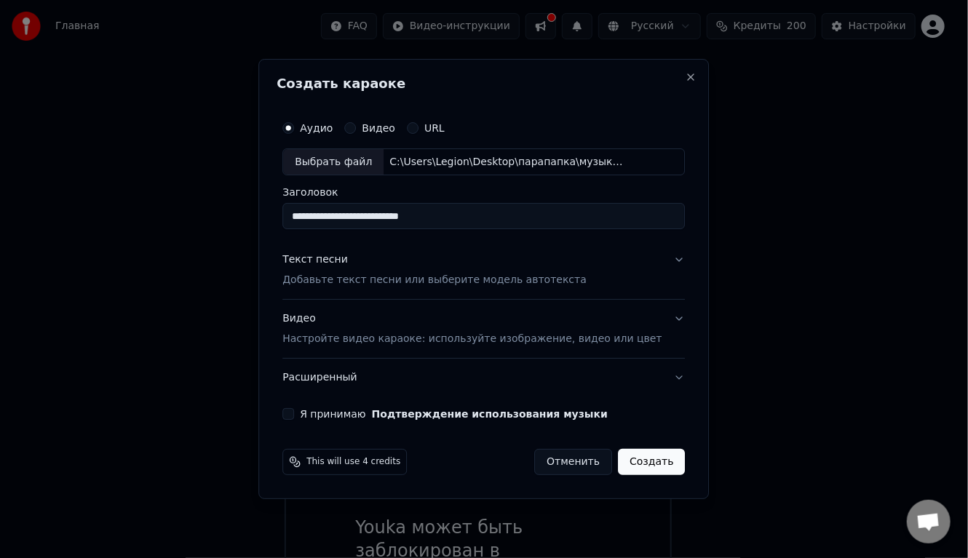
type input "**********"
click at [352, 284] on p "Добавьте текст песни или выберите модель автотекста" at bounding box center [434, 281] width 304 height 15
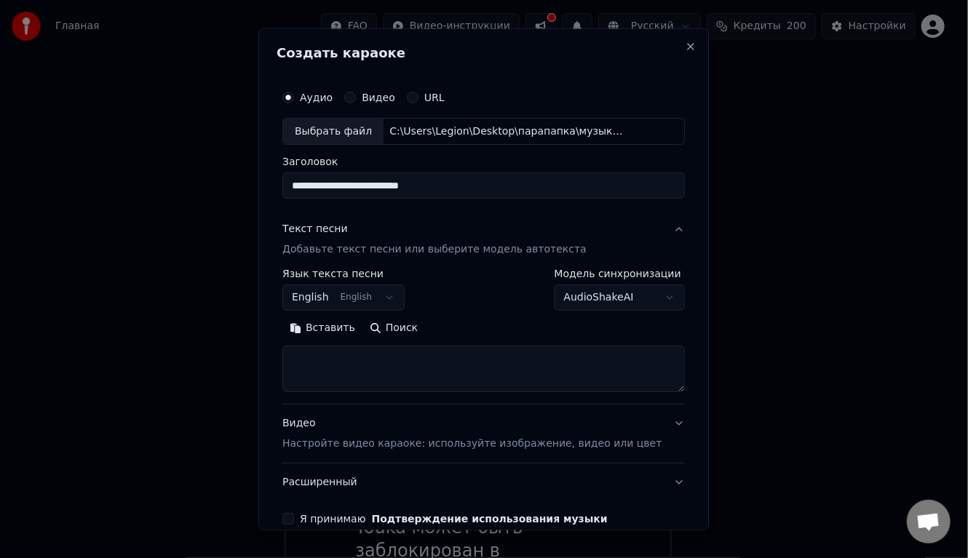
click at [362, 295] on button "English English" at bounding box center [343, 297] width 122 height 26
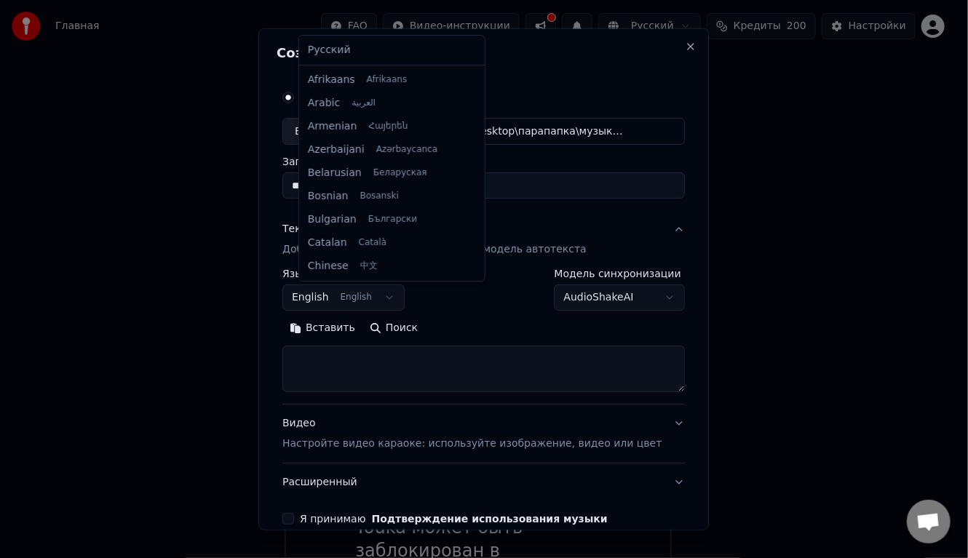
scroll to position [116, 0]
select select "**"
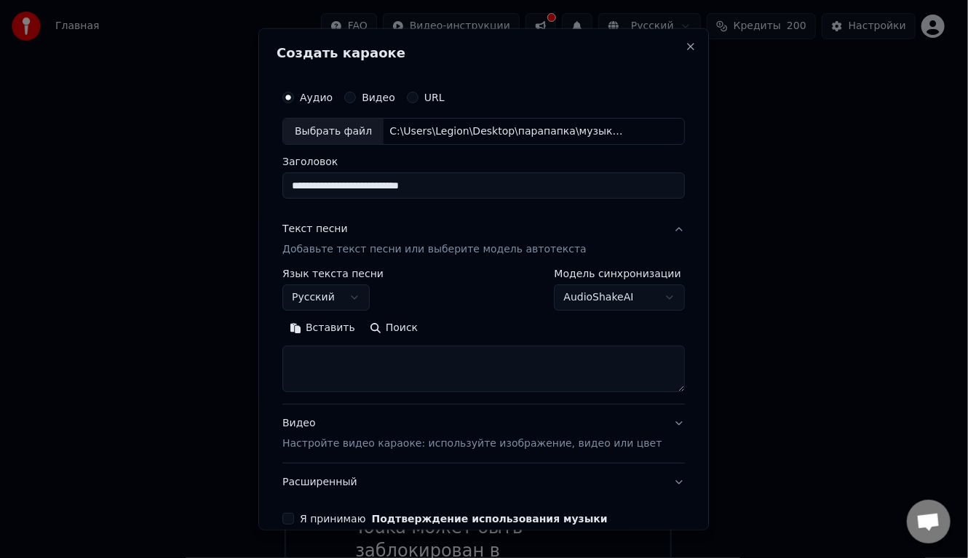
click at [386, 362] on textarea at bounding box center [483, 369] width 402 height 47
paste textarea "**********"
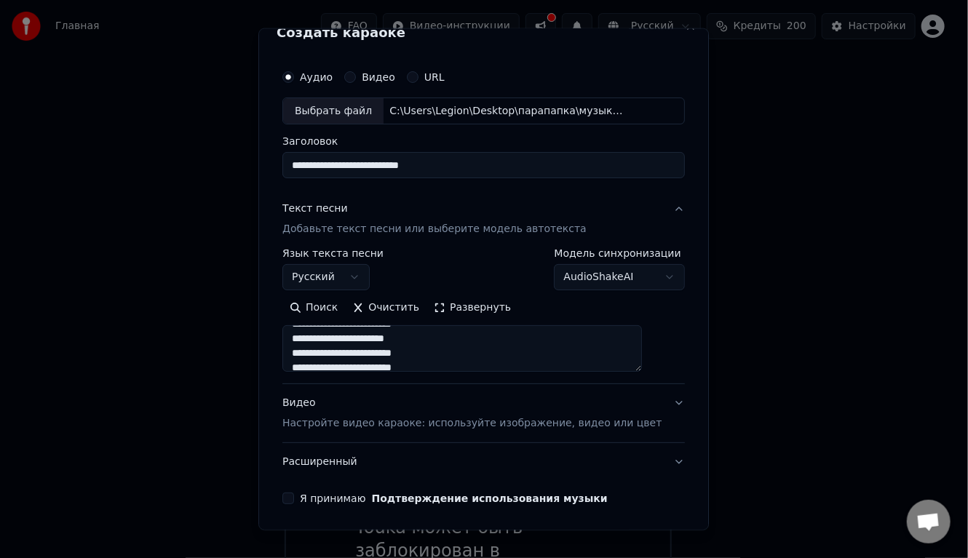
scroll to position [71, 0]
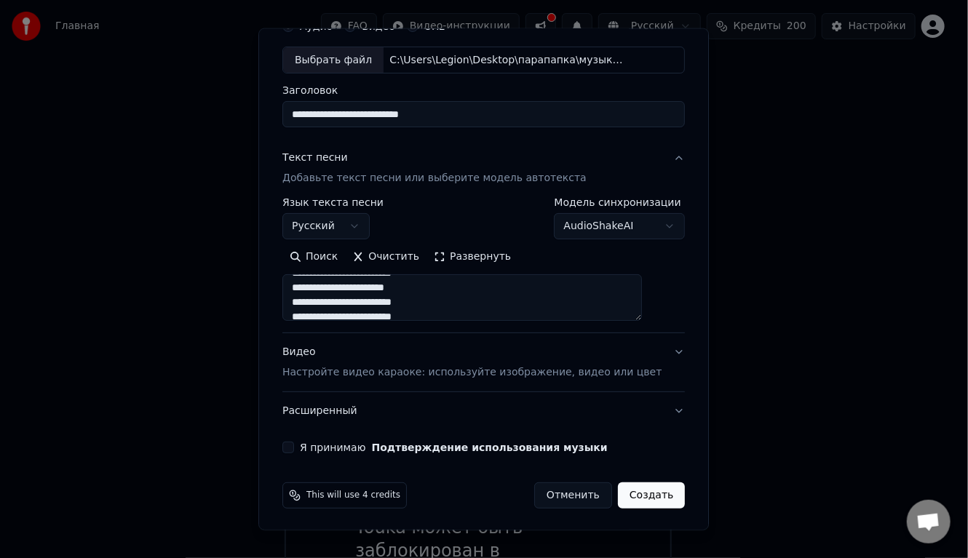
type textarea "**********"
click at [311, 444] on div "Я принимаю Подтверждение использования музыки" at bounding box center [483, 448] width 402 height 12
click at [311, 443] on div "Я принимаю Подтверждение использования музыки" at bounding box center [483, 448] width 402 height 12
click at [294, 447] on button "Я принимаю Подтверждение использования музыки" at bounding box center [288, 448] width 12 height 12
click at [634, 490] on button "Создать" at bounding box center [651, 495] width 67 height 26
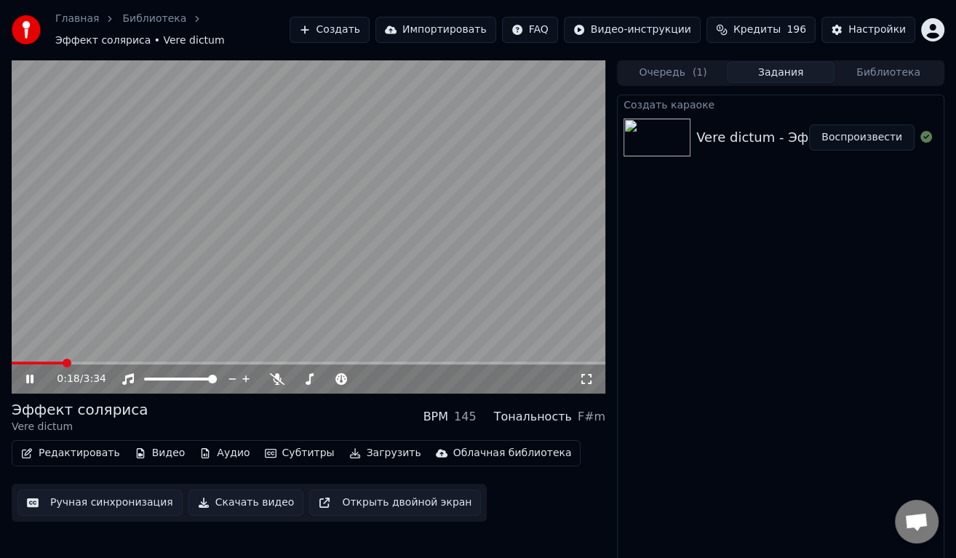
click at [19, 379] on div "0:18 / 3:34" at bounding box center [308, 379] width 582 height 15
click at [23, 378] on div "0:19 / 3:34" at bounding box center [308, 379] width 582 height 15
click at [31, 377] on icon at bounding box center [29, 379] width 7 height 9
click at [370, 31] on button "Создать" at bounding box center [330, 30] width 80 height 26
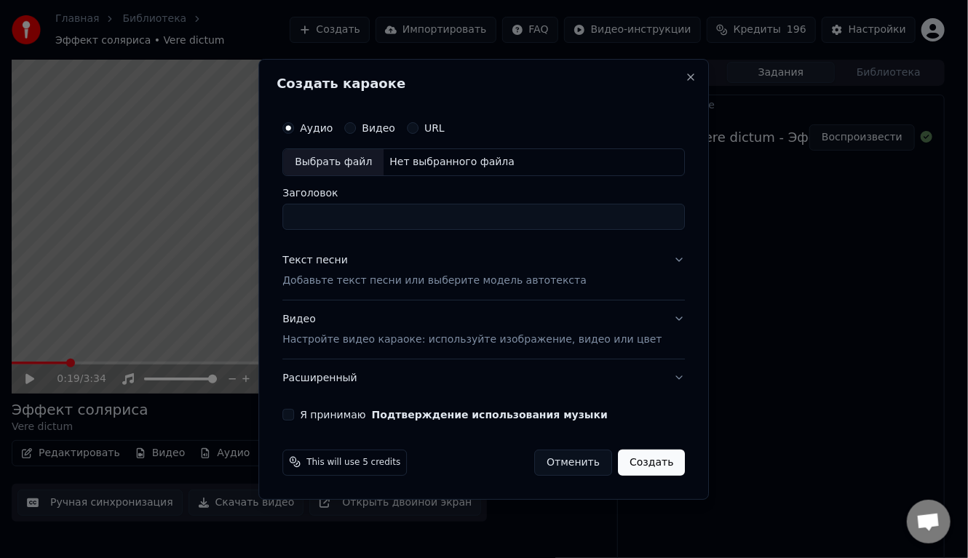
click at [364, 157] on div "Выбрать файл" at bounding box center [333, 162] width 100 height 26
drag, startPoint x: 531, startPoint y: 217, endPoint x: 383, endPoint y: 210, distance: 147.8
click at [383, 210] on input "**********" at bounding box center [483, 217] width 402 height 26
type input "**********"
click at [386, 279] on p "Добавьте текст песни или выберите модель автотекста" at bounding box center [434, 281] width 304 height 15
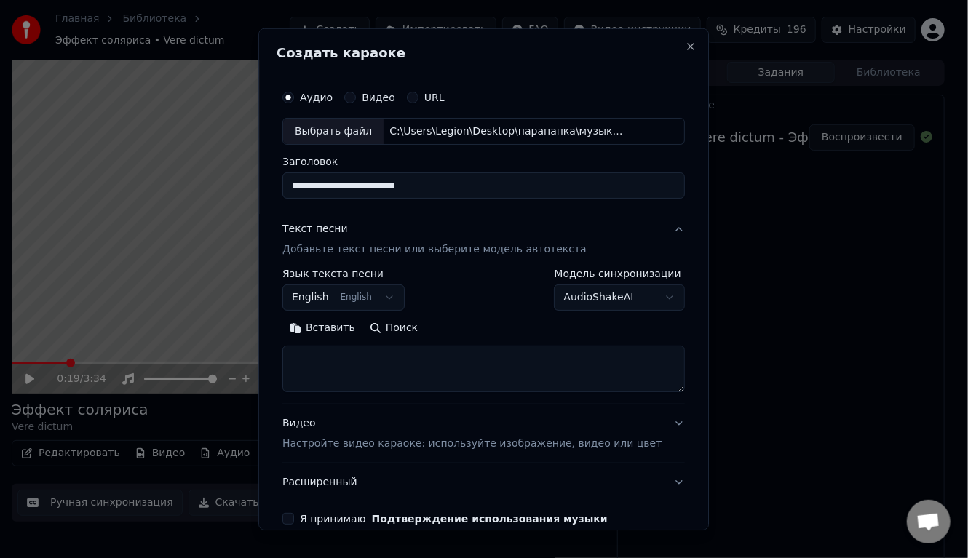
click at [370, 354] on textarea at bounding box center [483, 369] width 402 height 47
paste textarea "**********"
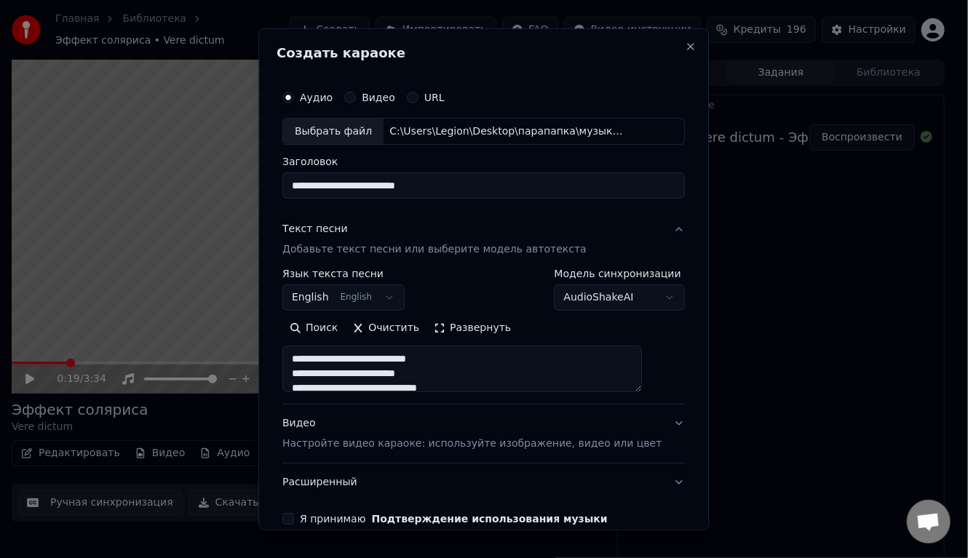
type textarea "**********"
click at [381, 298] on body "**********" at bounding box center [478, 279] width 956 height 558
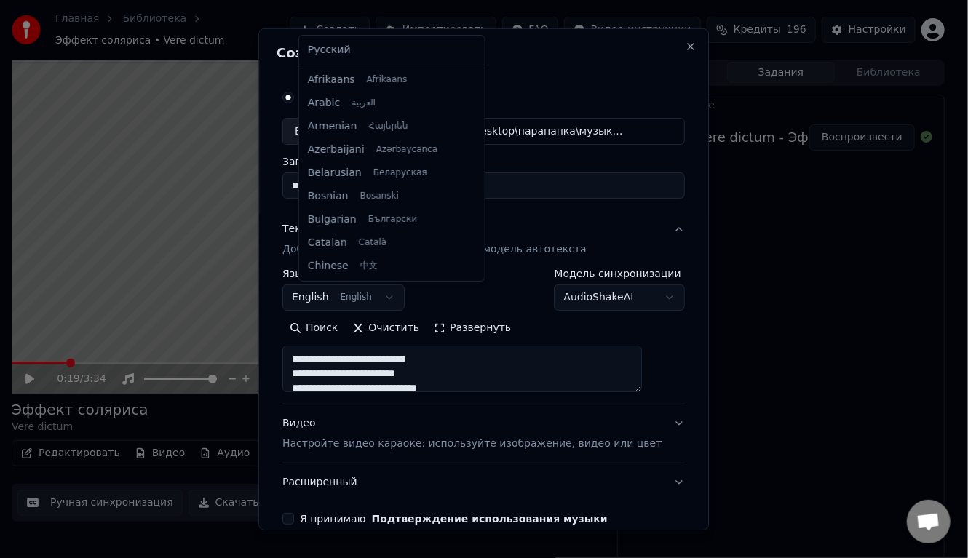
scroll to position [116, 0]
select select "**"
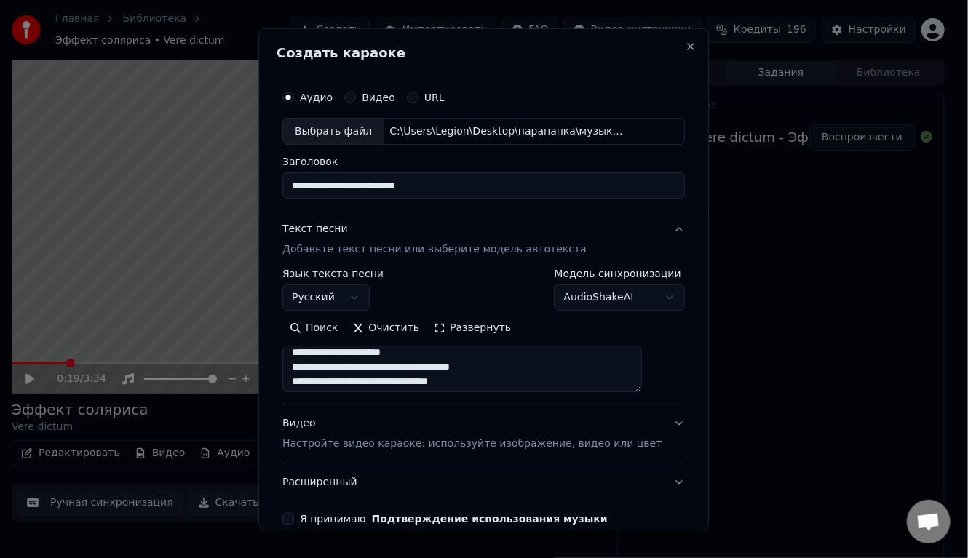
scroll to position [364, 0]
click at [294, 513] on button "Я принимаю Подтверждение использования музыки" at bounding box center [288, 519] width 12 height 12
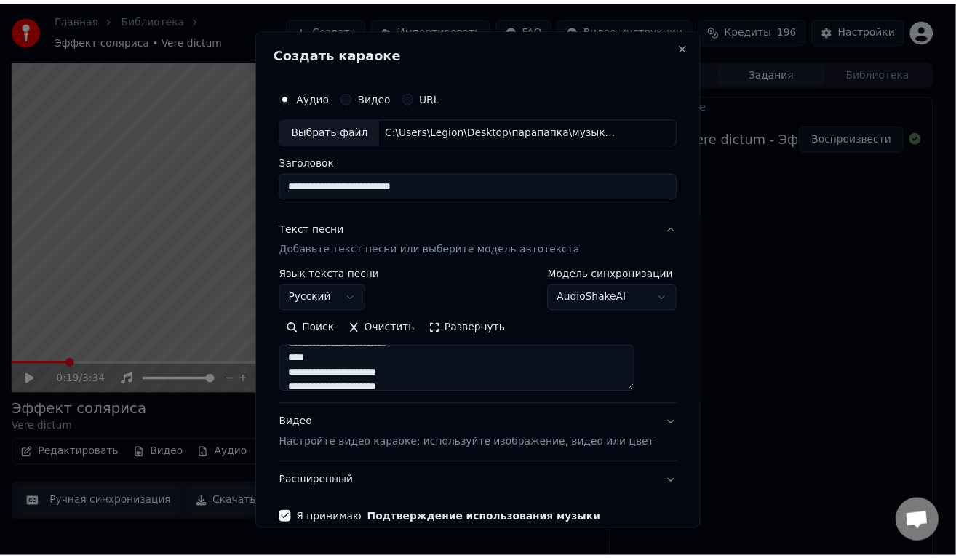
scroll to position [71, 0]
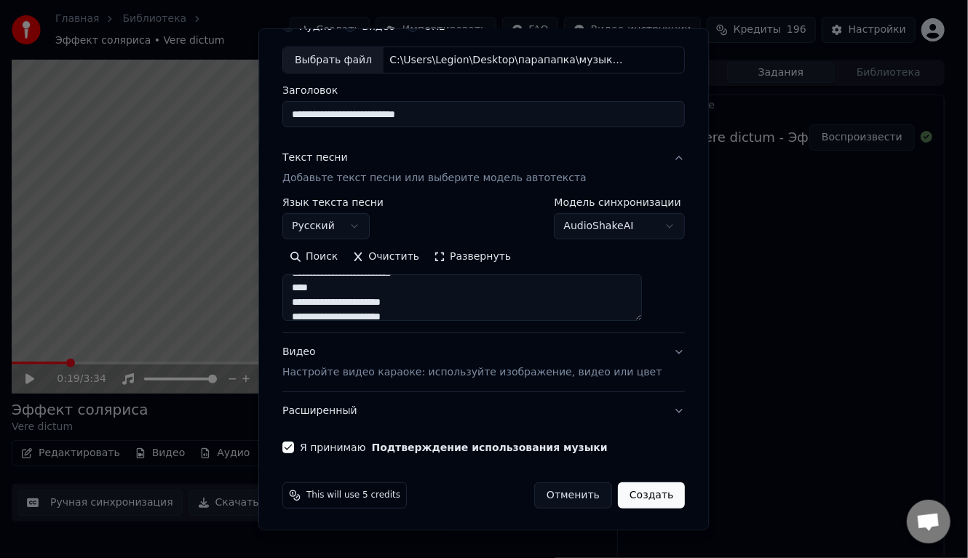
click at [618, 493] on button "Создать" at bounding box center [651, 495] width 67 height 26
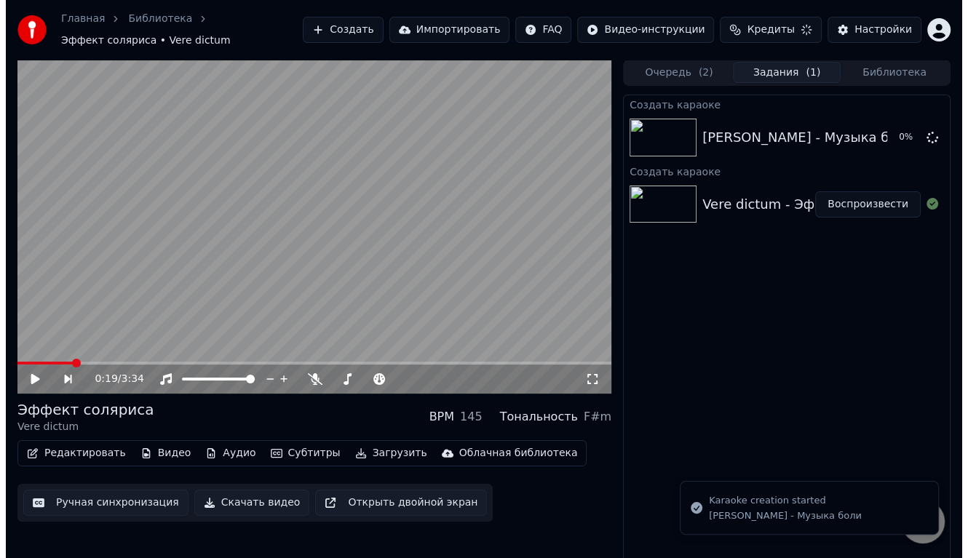
scroll to position [0, 0]
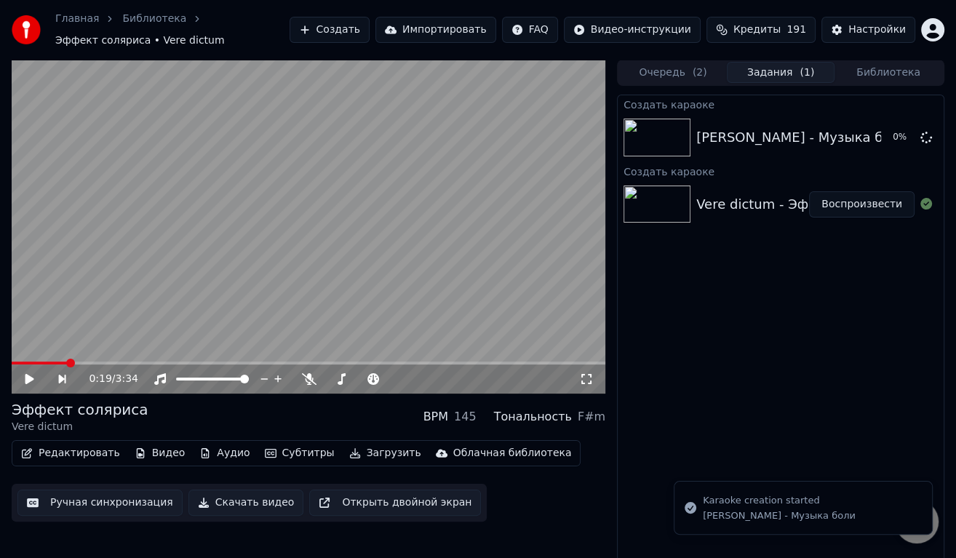
click at [247, 503] on button "Скачать видео" at bounding box center [246, 503] width 116 height 26
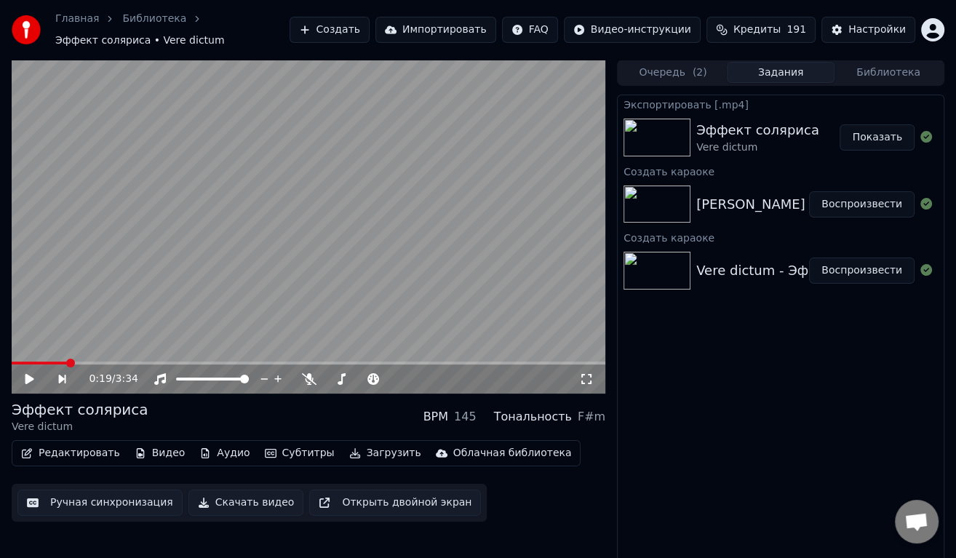
click at [807, 208] on div "[PERSON_NAME] - Музыка боли" at bounding box center [801, 204] width 211 height 20
drag, startPoint x: 874, startPoint y: 210, endPoint x: 866, endPoint y: 212, distance: 8.1
click at [874, 210] on button "Воспроизвести" at bounding box center [861, 204] width 105 height 26
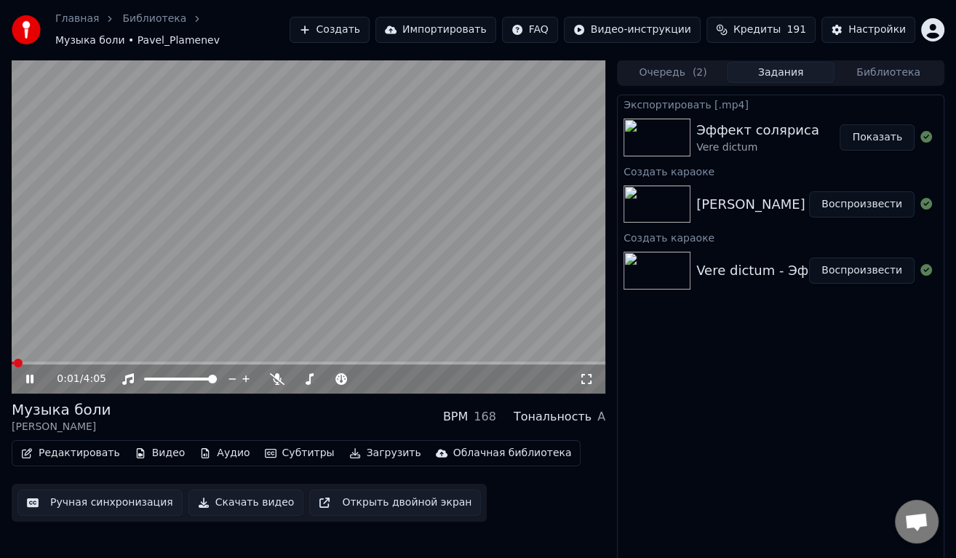
click at [29, 380] on icon at bounding box center [29, 379] width 7 height 9
click at [230, 503] on button "Скачать видео" at bounding box center [246, 503] width 116 height 26
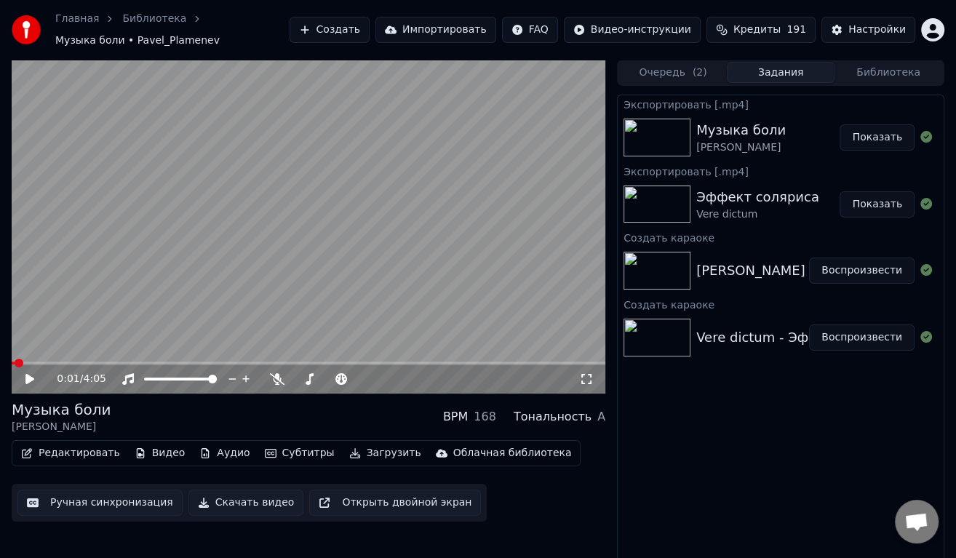
click at [878, 199] on button "Показать" at bounding box center [877, 204] width 75 height 26
click at [359, 33] on button "Создать" at bounding box center [330, 30] width 80 height 26
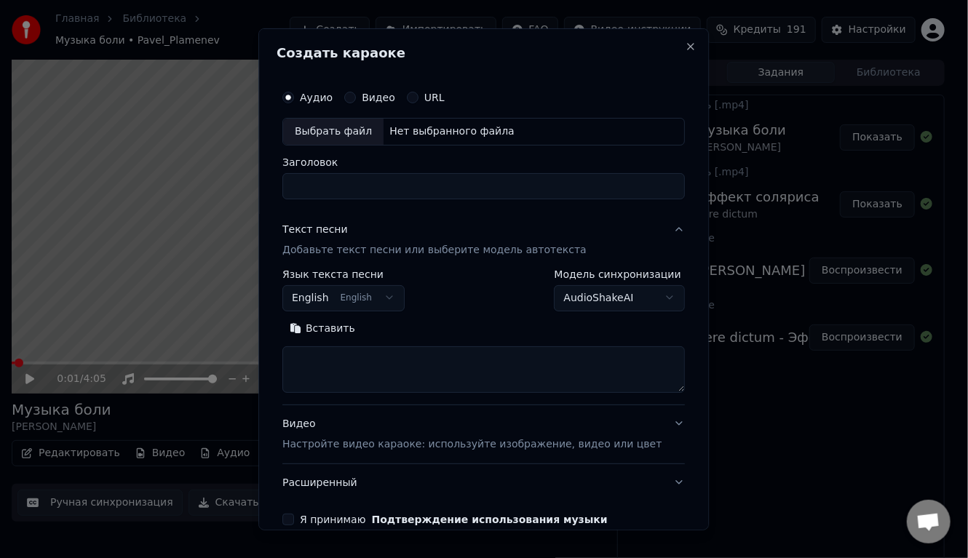
click at [370, 129] on div "Выбрать файл" at bounding box center [333, 131] width 100 height 26
drag, startPoint x: 549, startPoint y: 184, endPoint x: 391, endPoint y: 169, distance: 158.6
click at [391, 169] on div "**********" at bounding box center [483, 177] width 402 height 42
drag, startPoint x: 563, startPoint y: 180, endPoint x: 523, endPoint y: 185, distance: 40.3
click at [562, 180] on input "**********" at bounding box center [483, 185] width 402 height 26
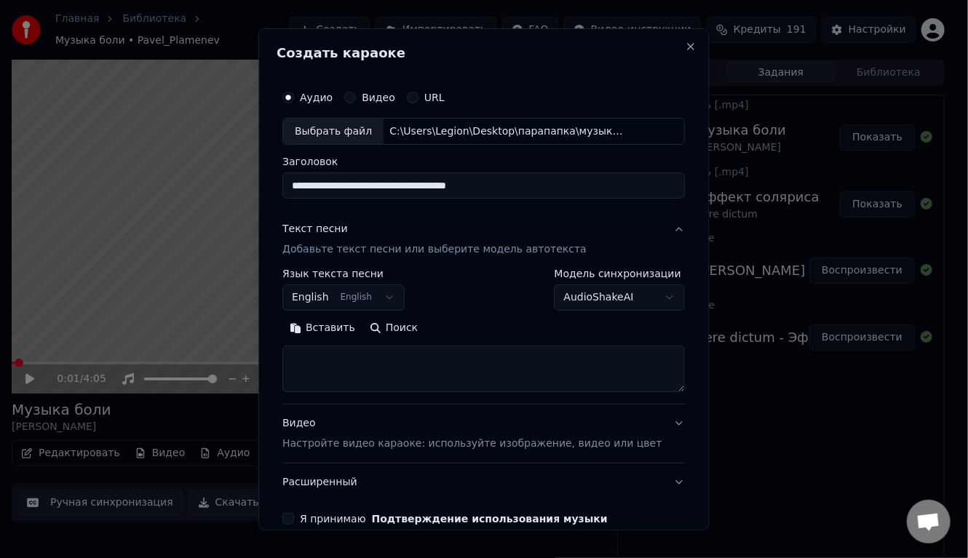
click at [390, 183] on input "**********" at bounding box center [483, 185] width 402 height 26
click at [382, 183] on input "**********" at bounding box center [483, 185] width 402 height 26
click at [348, 185] on input "**********" at bounding box center [483, 185] width 402 height 26
click at [346, 188] on input "**********" at bounding box center [483, 185] width 402 height 26
click at [421, 183] on input "**********" at bounding box center [483, 185] width 402 height 26
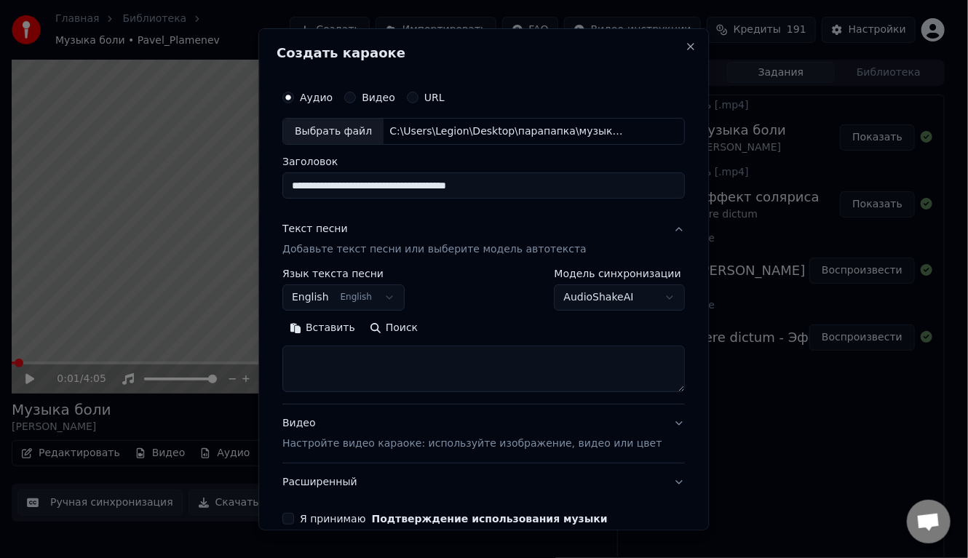
click at [408, 188] on input "**********" at bounding box center [483, 185] width 402 height 26
drag, startPoint x: 511, startPoint y: 185, endPoint x: 439, endPoint y: 182, distance: 72.8
click at [439, 182] on input "**********" at bounding box center [483, 185] width 402 height 26
type input "**********"
click at [378, 349] on textarea at bounding box center [483, 369] width 402 height 47
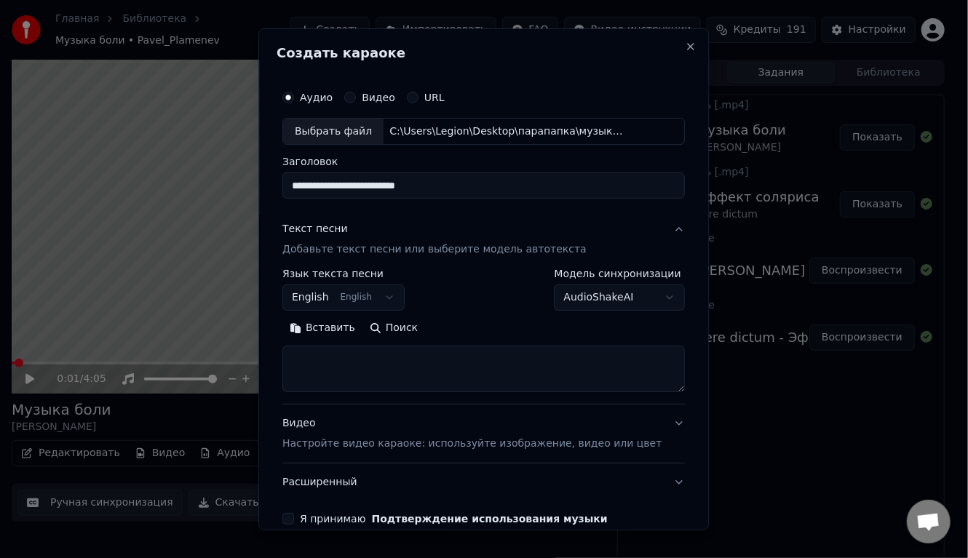
paste textarea "**********"
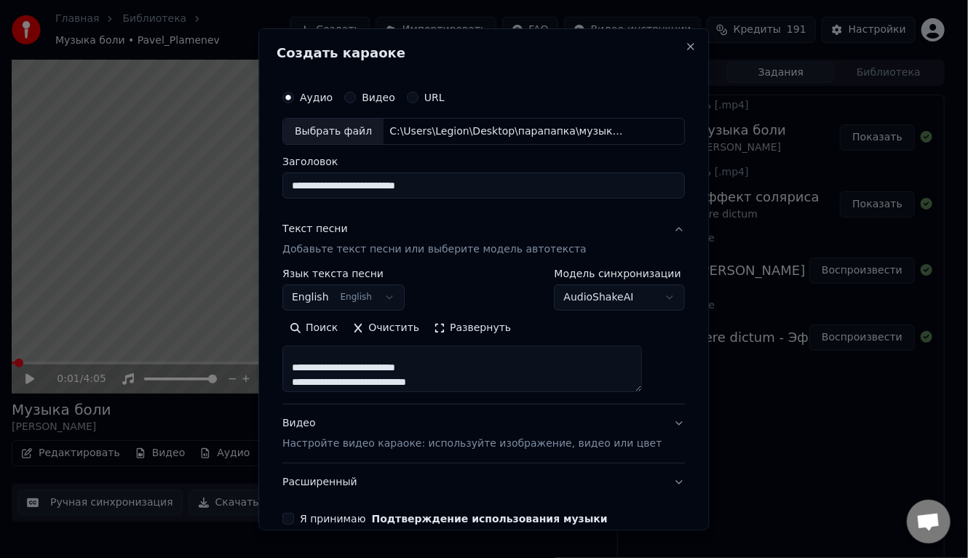
scroll to position [218, 0]
click at [353, 373] on textarea "**********" at bounding box center [461, 369] width 359 height 47
type textarea "**********"
click at [294, 514] on button "Я принимаю Подтверждение использования музыки" at bounding box center [288, 519] width 12 height 12
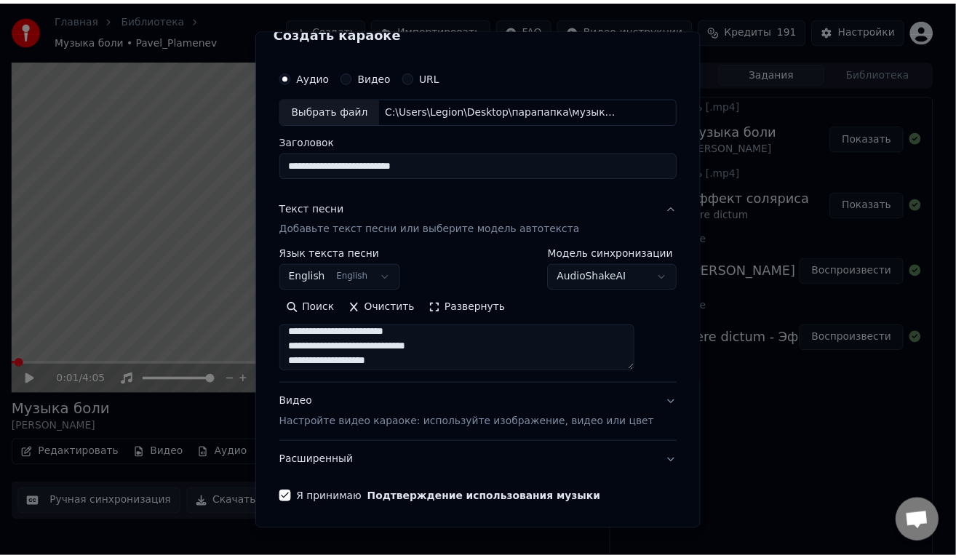
scroll to position [71, 0]
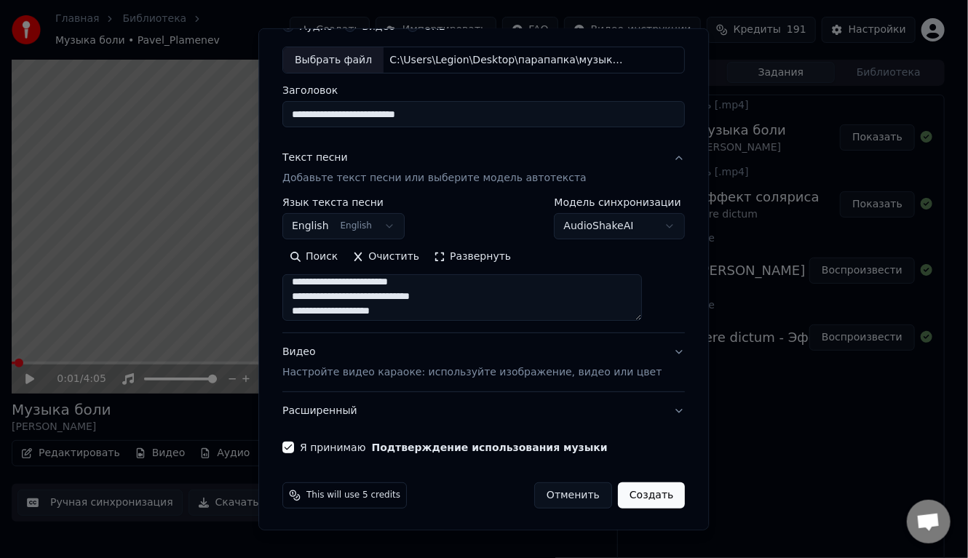
click at [619, 490] on button "Создать" at bounding box center [651, 495] width 67 height 26
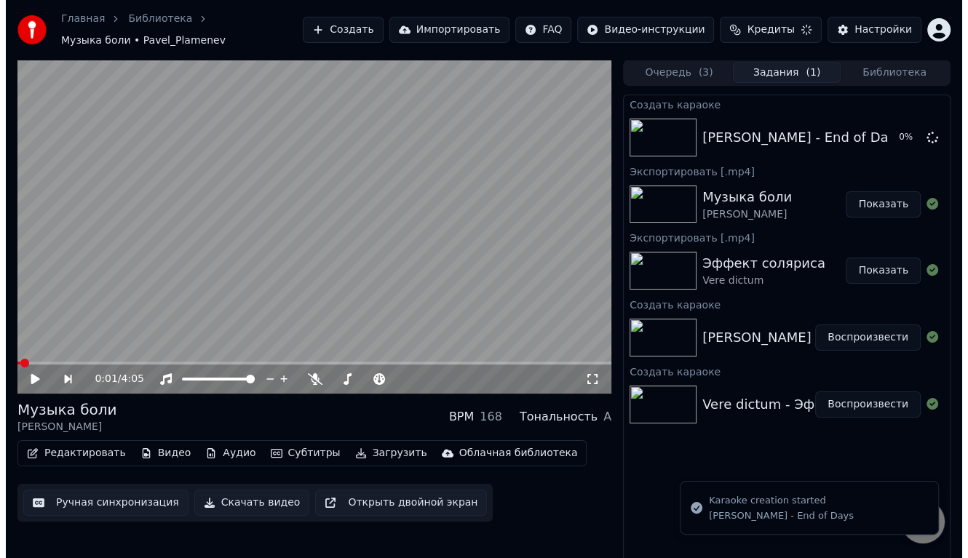
scroll to position [0, 0]
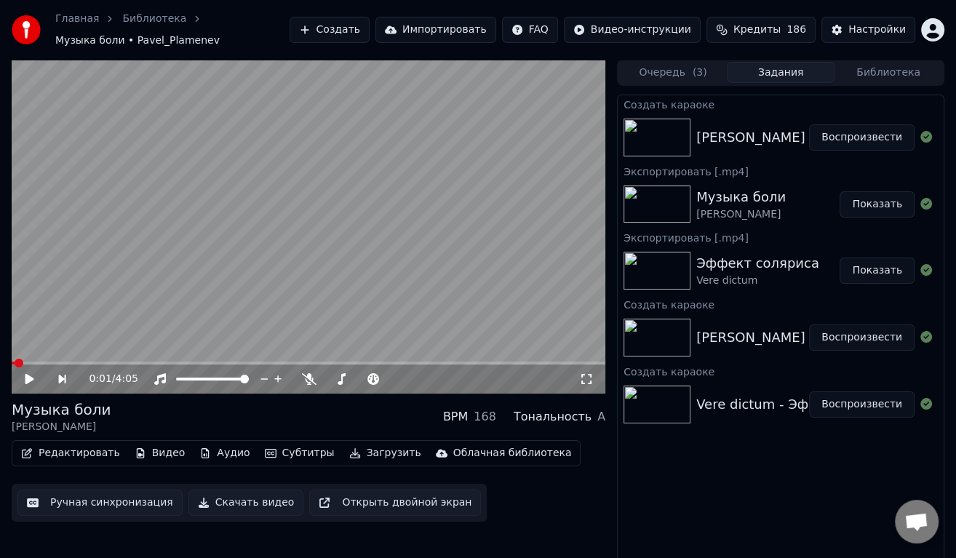
click at [842, 137] on button "Воспроизвести" at bounding box center [861, 137] width 105 height 26
click at [250, 498] on button "Скачать видео" at bounding box center [246, 503] width 116 height 26
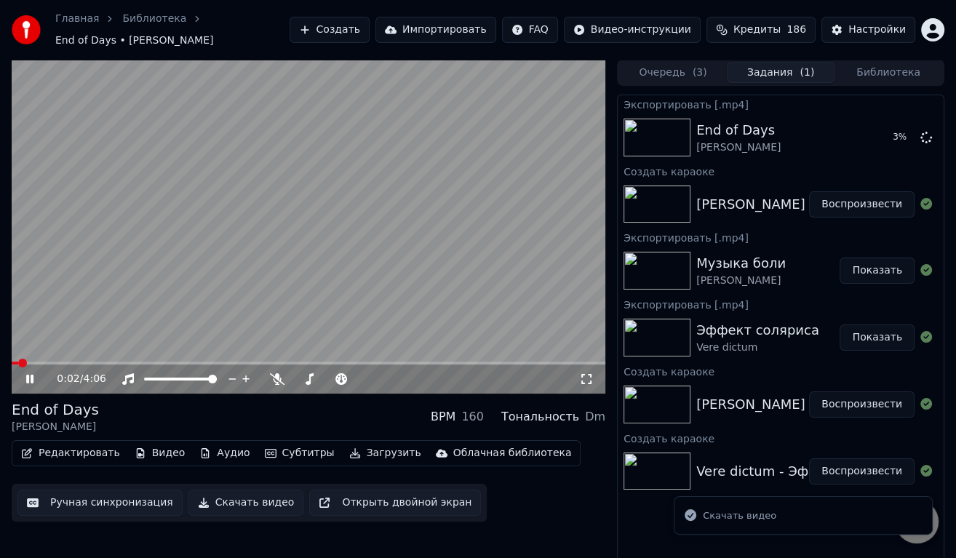
click at [370, 24] on button "Создать" at bounding box center [330, 30] width 80 height 26
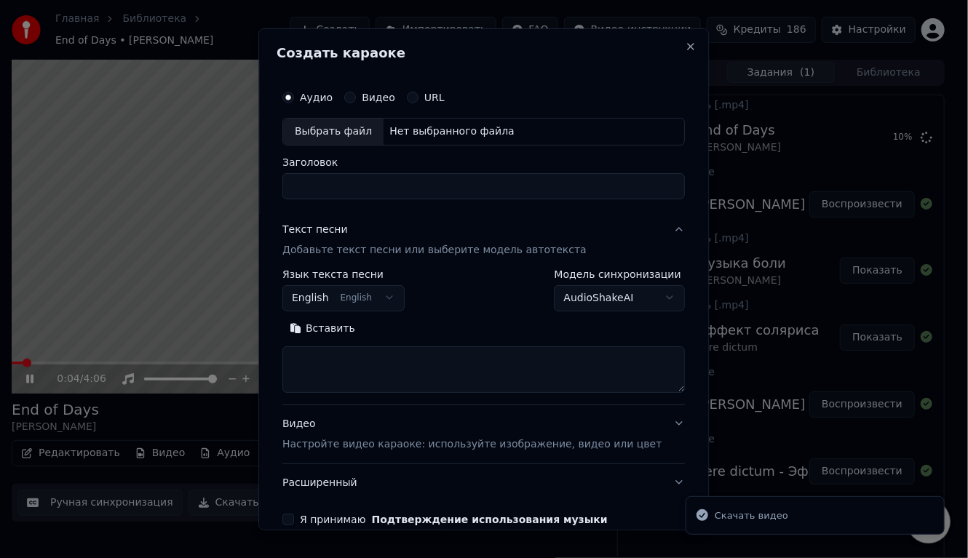
click at [369, 121] on div "Выбрать файл" at bounding box center [333, 131] width 100 height 26
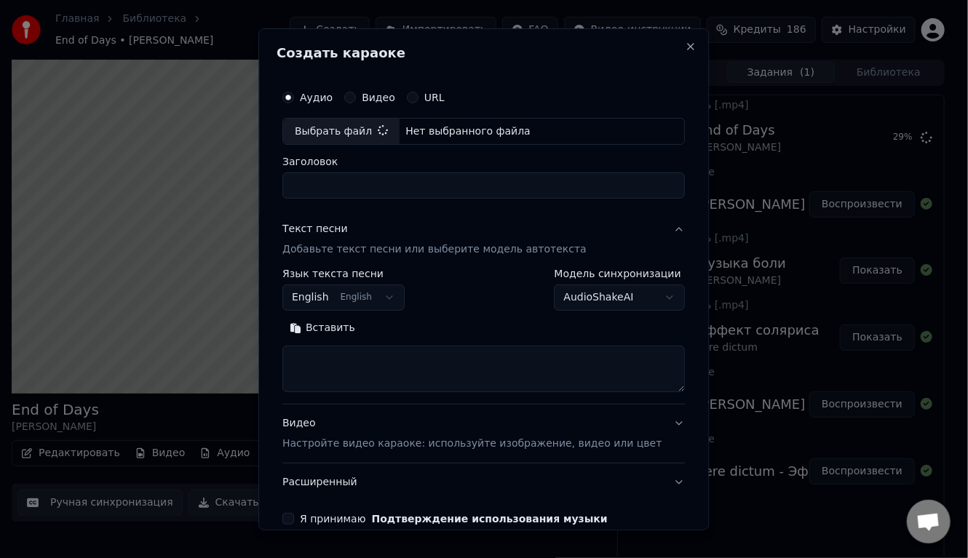
type input "**********"
drag, startPoint x: 576, startPoint y: 183, endPoint x: 300, endPoint y: 178, distance: 276.5
click at [300, 178] on input "**********" at bounding box center [483, 185] width 402 height 26
click at [380, 184] on input "**********" at bounding box center [483, 185] width 402 height 26
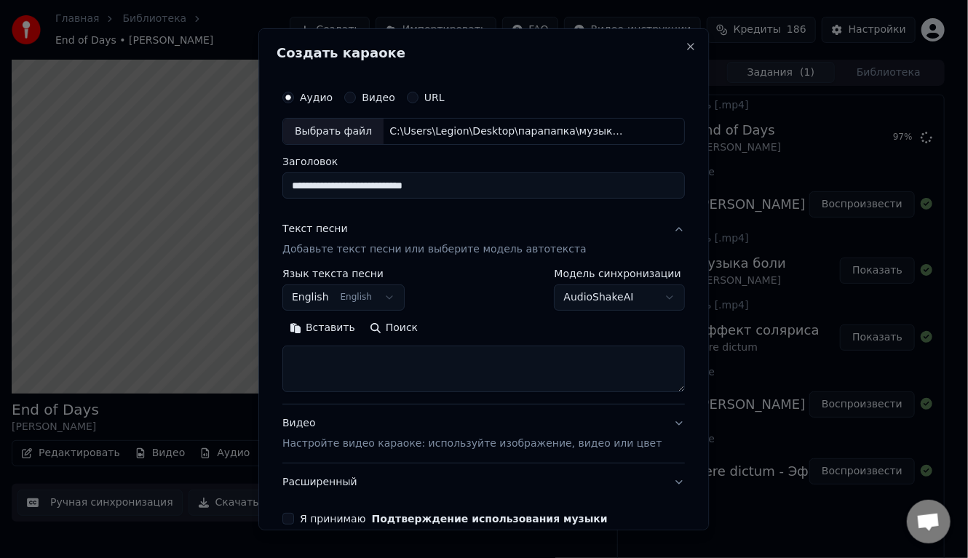
type input "**********"
click at [386, 292] on button "English English" at bounding box center [343, 297] width 122 height 26
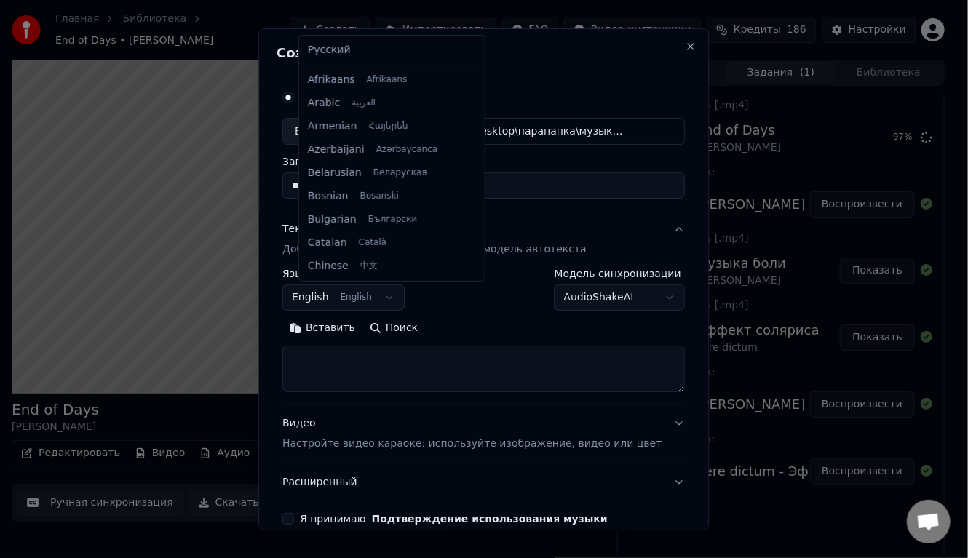
scroll to position [116, 0]
select select "**"
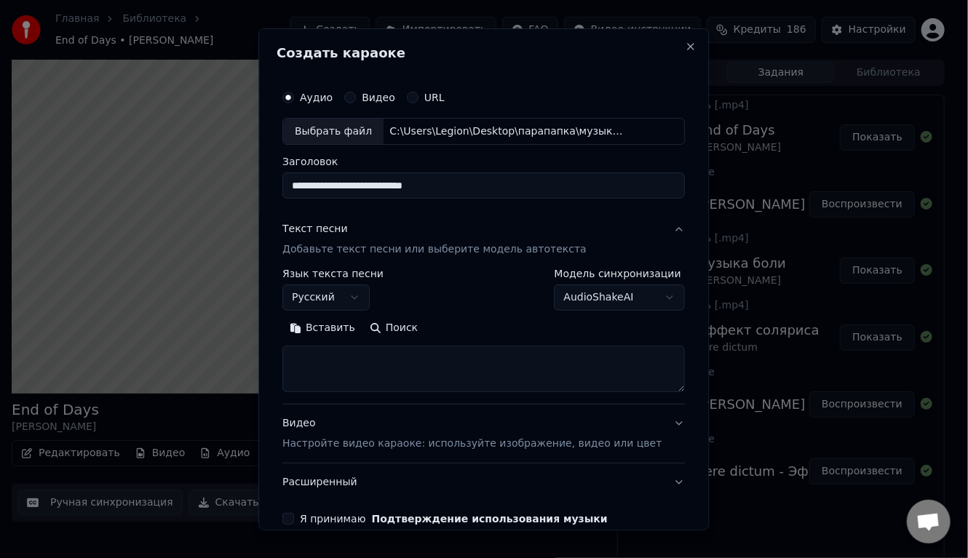
click at [350, 360] on textarea at bounding box center [483, 369] width 402 height 47
paste textarea "**********"
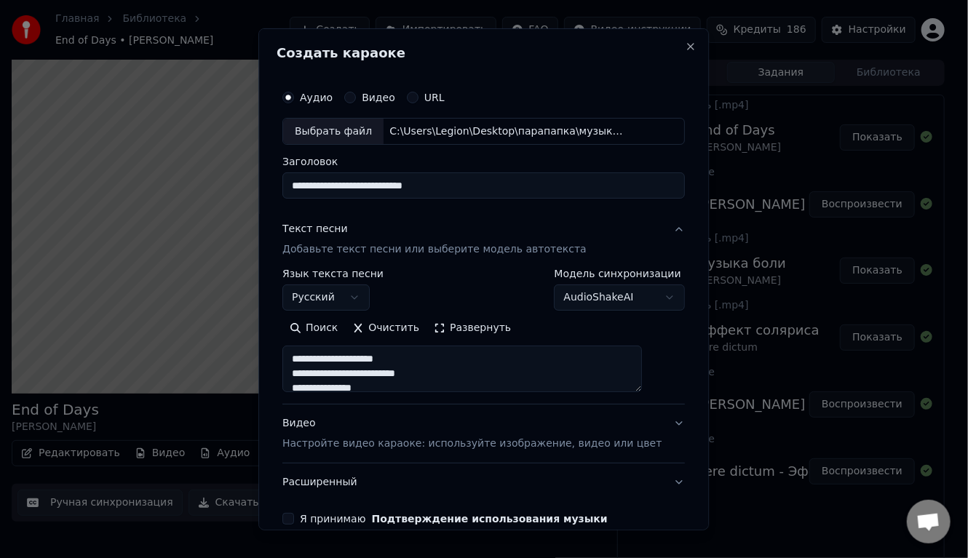
scroll to position [396, 0]
click at [373, 384] on textarea "**********" at bounding box center [461, 369] width 359 height 47
click at [476, 379] on textarea "**********" at bounding box center [461, 369] width 359 height 47
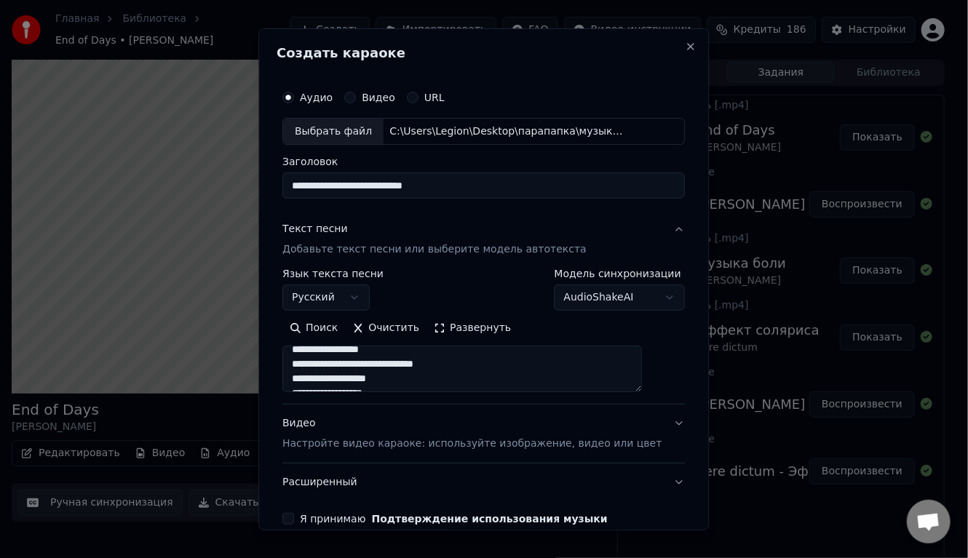
click at [474, 364] on textarea "**********" at bounding box center [461, 369] width 359 height 47
click at [383, 366] on textarea "**********" at bounding box center [461, 369] width 359 height 47
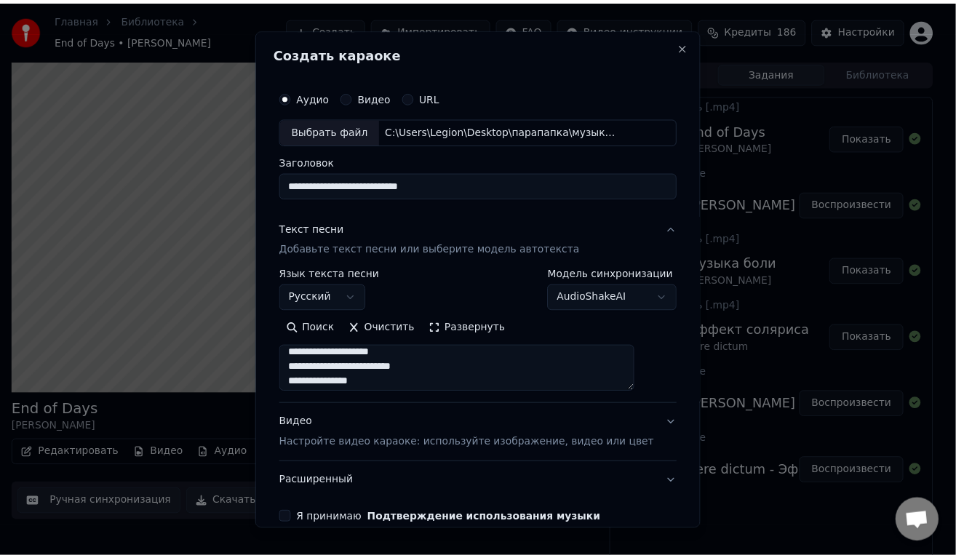
scroll to position [71, 0]
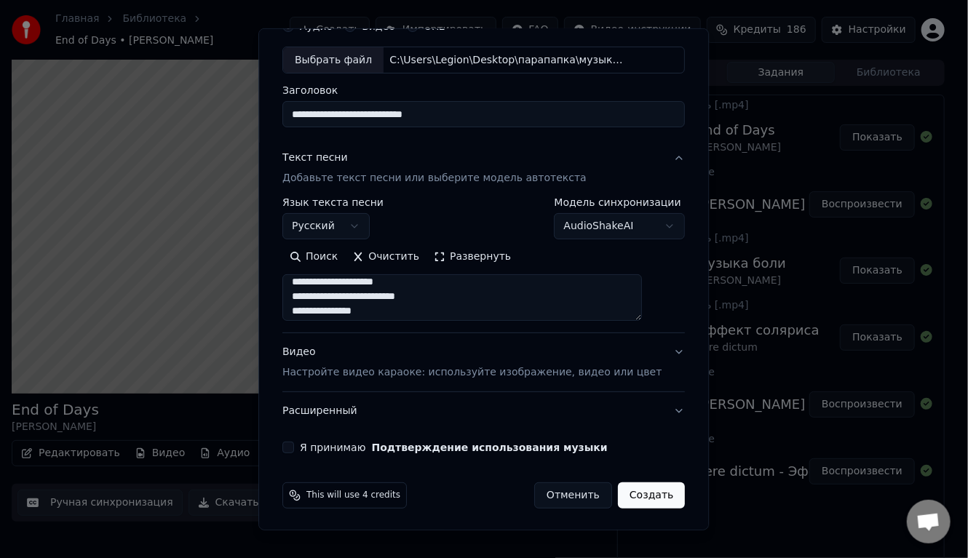
type textarea "**********"
click at [294, 443] on button "Я принимаю Подтверждение использования музыки" at bounding box center [288, 448] width 12 height 12
click at [628, 490] on button "Создать" at bounding box center [651, 495] width 67 height 26
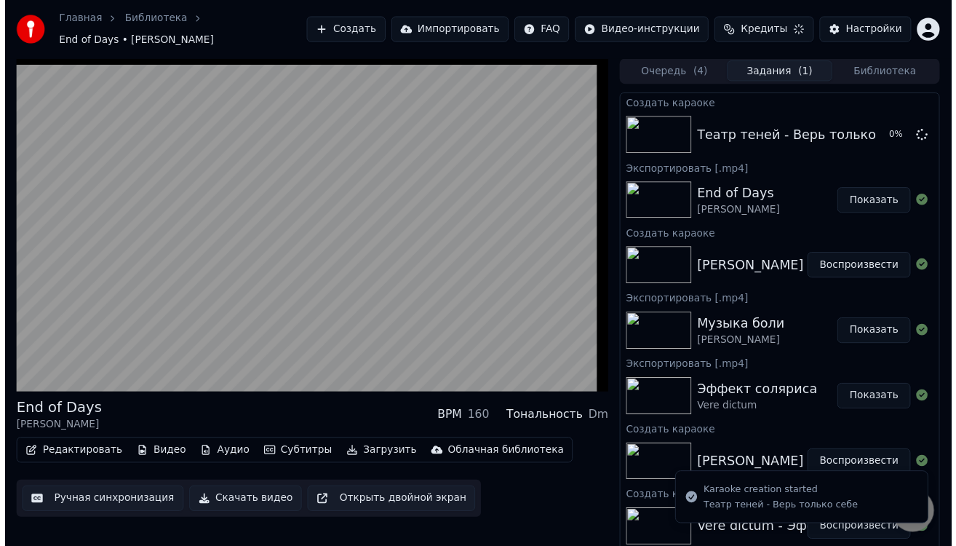
scroll to position [0, 0]
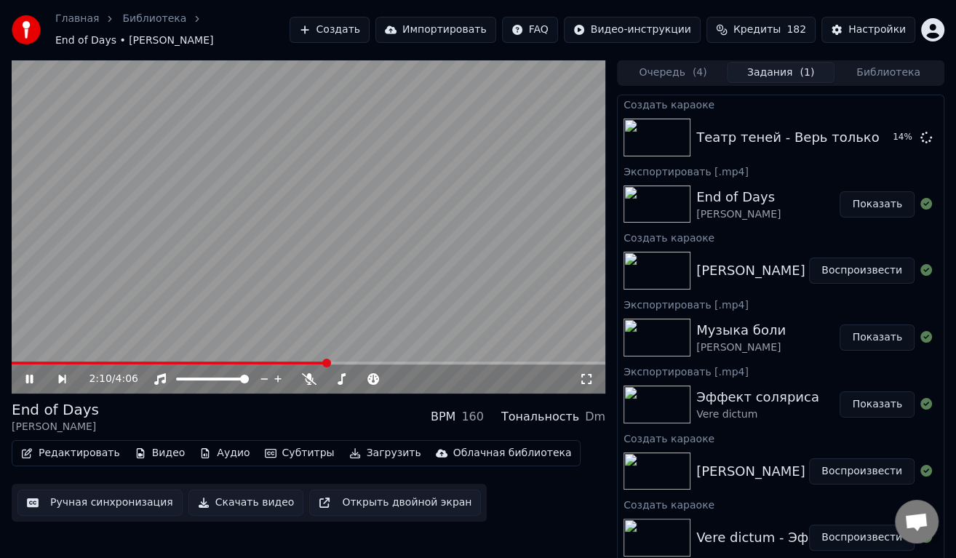
click at [883, 198] on button "Показать" at bounding box center [877, 204] width 75 height 26
click at [28, 375] on icon at bounding box center [29, 379] width 7 height 9
click at [890, 132] on button "Воспроизвести" at bounding box center [861, 137] width 105 height 26
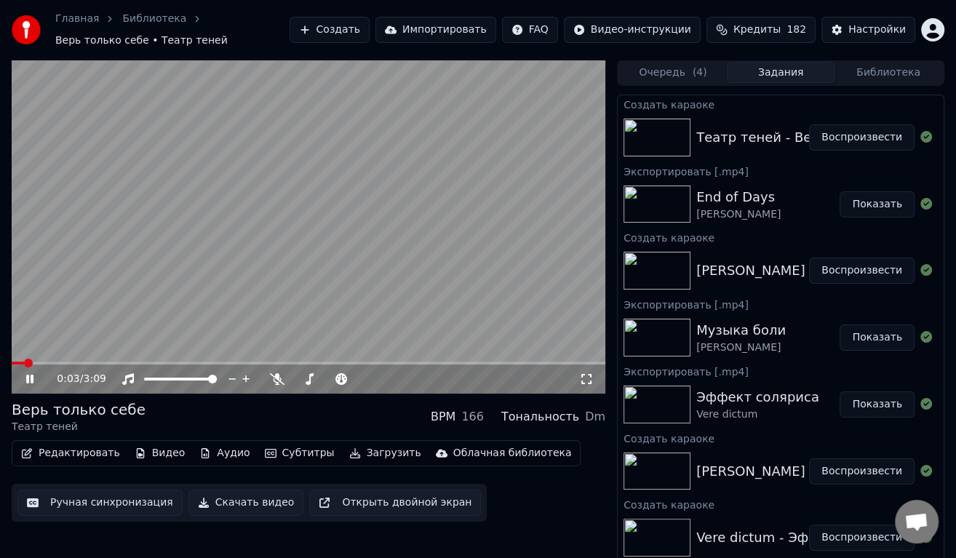
click at [95, 364] on span at bounding box center [309, 363] width 594 height 3
click at [73, 364] on span at bounding box center [56, 363] width 89 height 3
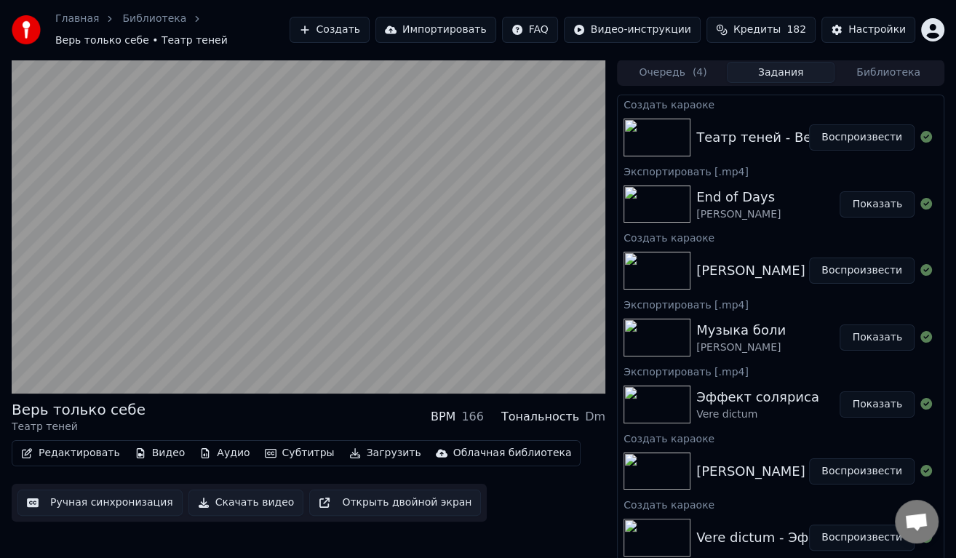
click at [62, 448] on button "Редактировать" at bounding box center [70, 453] width 111 height 20
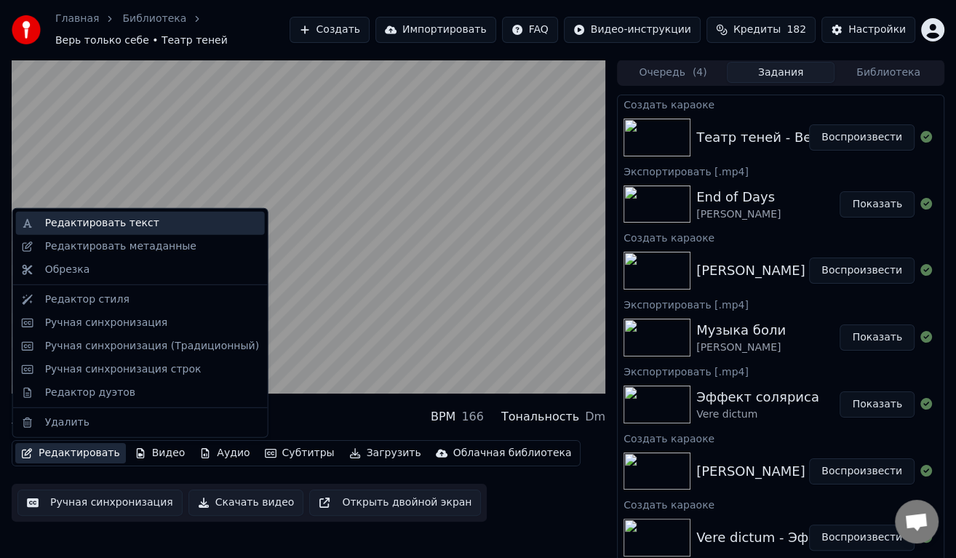
click at [73, 229] on div "Редактировать текст" at bounding box center [102, 223] width 114 height 15
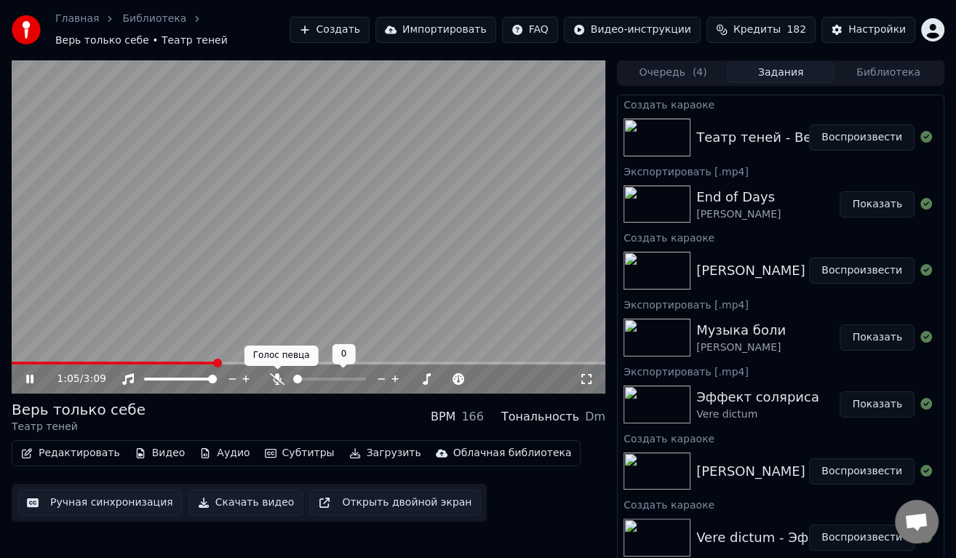
click at [275, 381] on icon at bounding box center [277, 379] width 15 height 12
click at [324, 376] on div at bounding box center [342, 379] width 117 height 15
click at [525, 533] on div "1:10 / 3:09 Верь только себе Театр теней BPM 166 Тональность Dm Редактировать В…" at bounding box center [309, 314] width 594 height 509
click at [217, 508] on button "Скачать видео" at bounding box center [246, 503] width 116 height 26
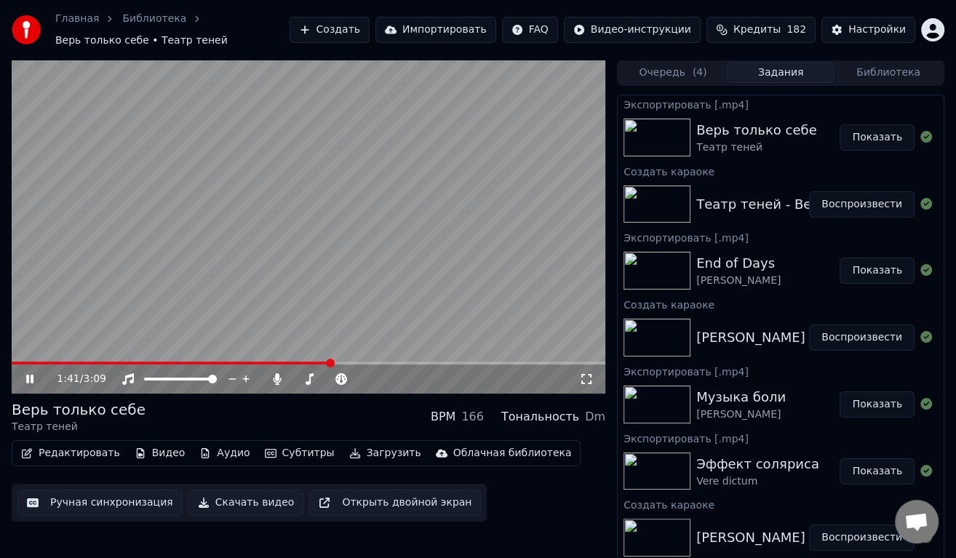
click at [872, 136] on button "Показать" at bounding box center [877, 137] width 75 height 26
click at [279, 378] on icon at bounding box center [277, 379] width 15 height 12
click at [432, 363] on span at bounding box center [309, 363] width 594 height 3
click at [453, 362] on span at bounding box center [309, 363] width 594 height 3
click at [471, 362] on span at bounding box center [309, 363] width 594 height 3
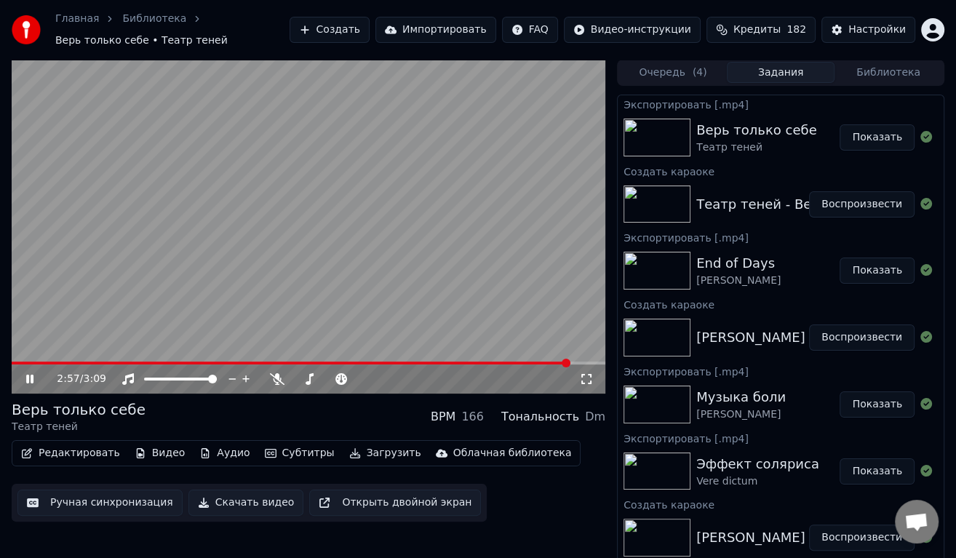
click at [870, 71] on button "Библиотека" at bounding box center [888, 72] width 108 height 21
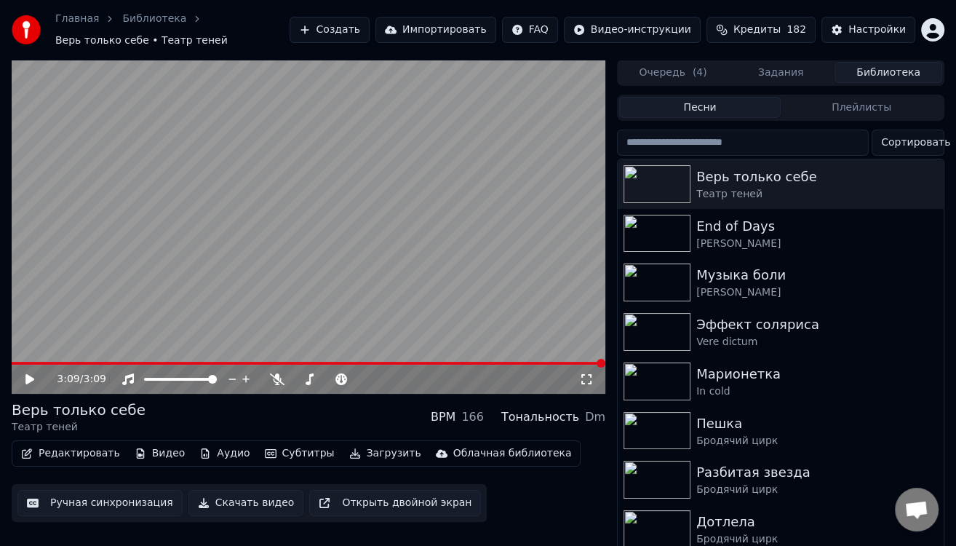
click at [746, 25] on button "Кредиты 182" at bounding box center [760, 30] width 109 height 26
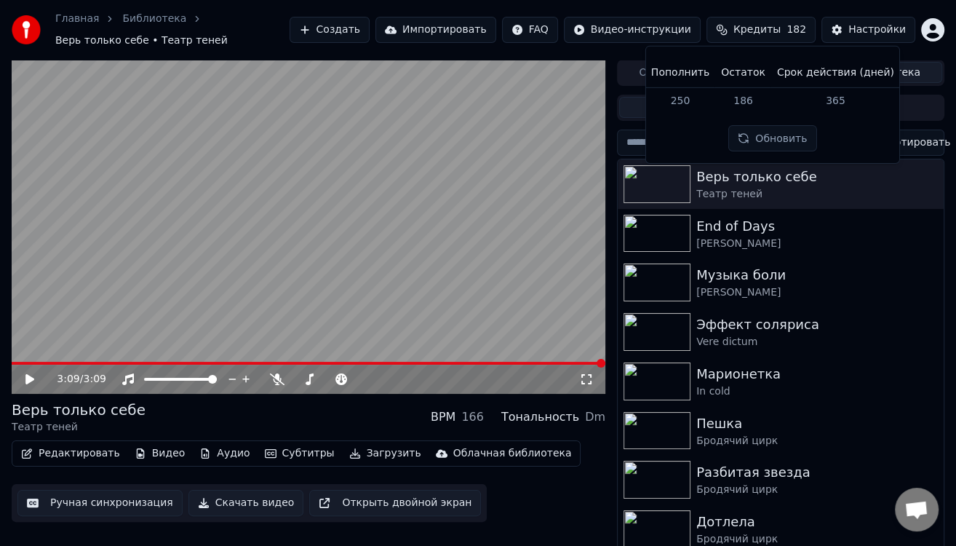
click at [748, 1] on div "Главная Библиотека Верь только себе • Театр теней Создать Импортировать FAQ Вид…" at bounding box center [478, 30] width 956 height 60
